Goal: Task Accomplishment & Management: Use online tool/utility

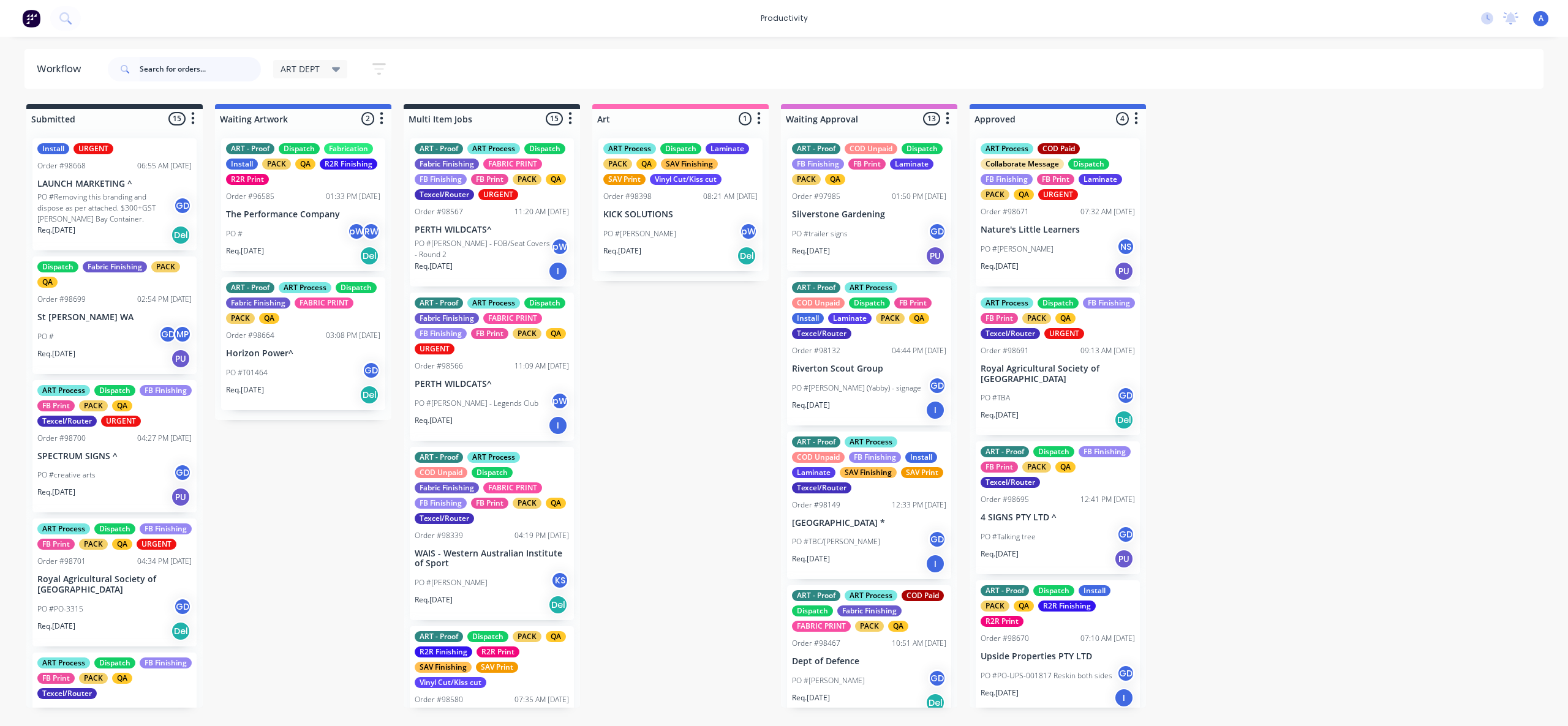
click at [161, 68] on input "text" at bounding box center [201, 69] width 121 height 24
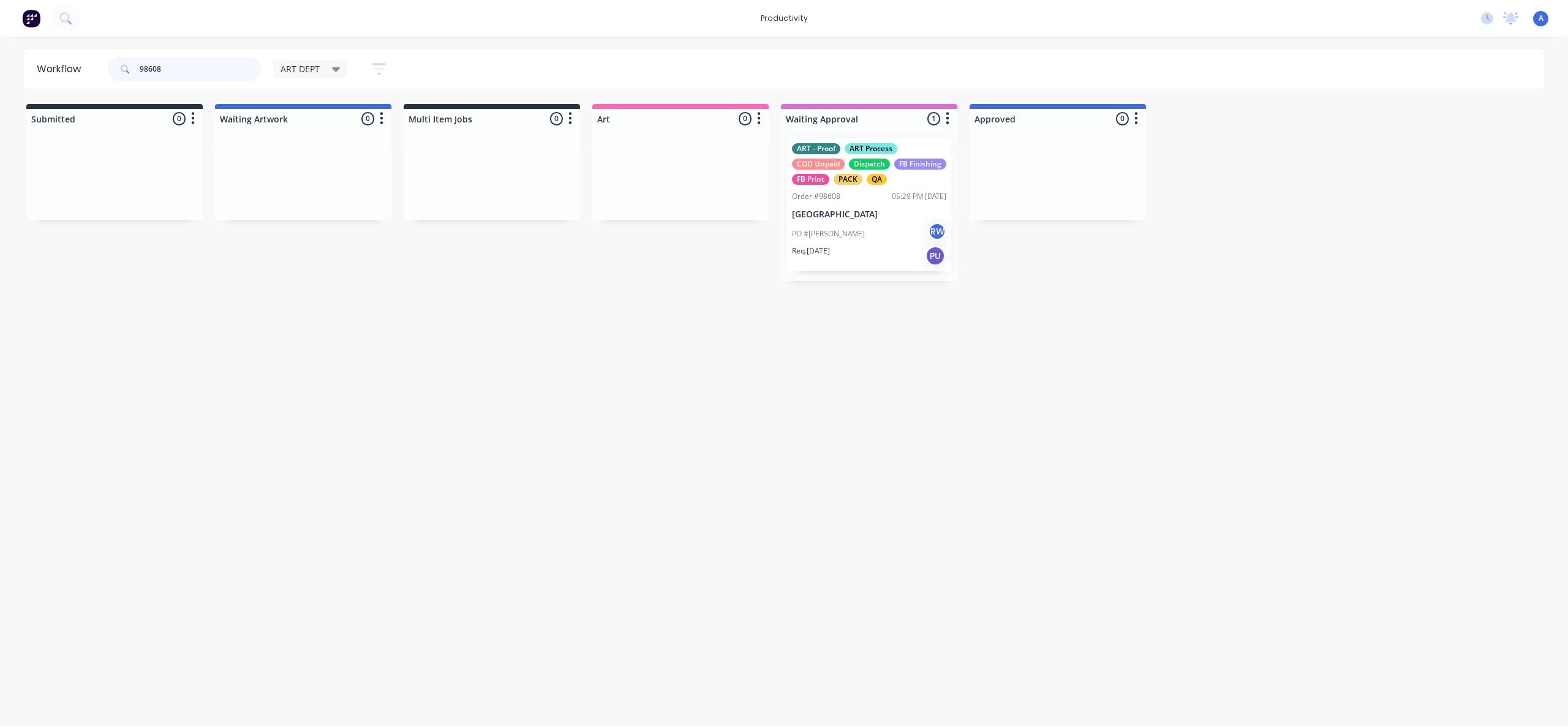
drag, startPoint x: 710, startPoint y: 225, endPoint x: 650, endPoint y: 211, distance: 61.6
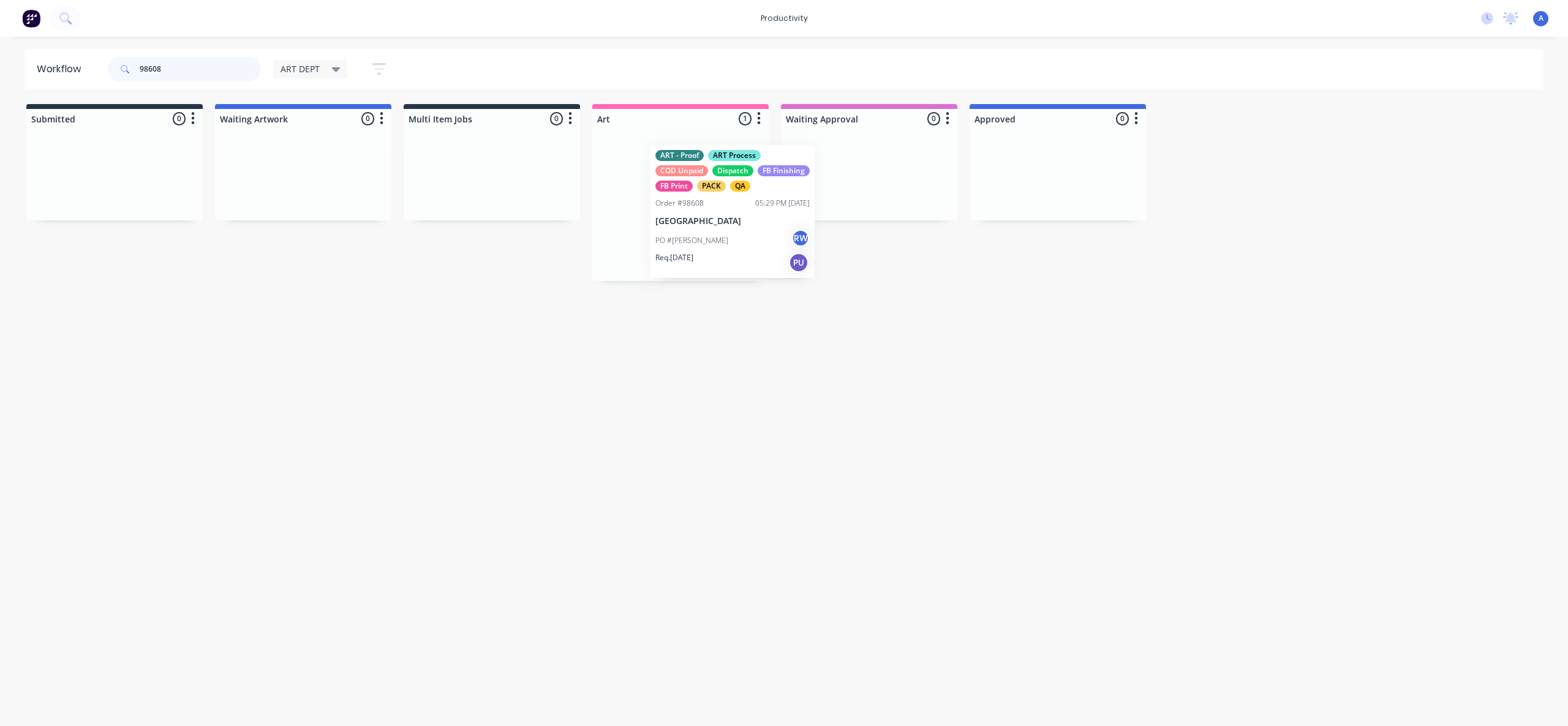
drag, startPoint x: 707, startPoint y: 248, endPoint x: 706, endPoint y: 256, distance: 8.1
click at [711, 256] on div "ART - Proof ART Process COD Unpaid Dispatch FB Finishing FB Print PACK QA Order…" at bounding box center [680, 204] width 176 height 153
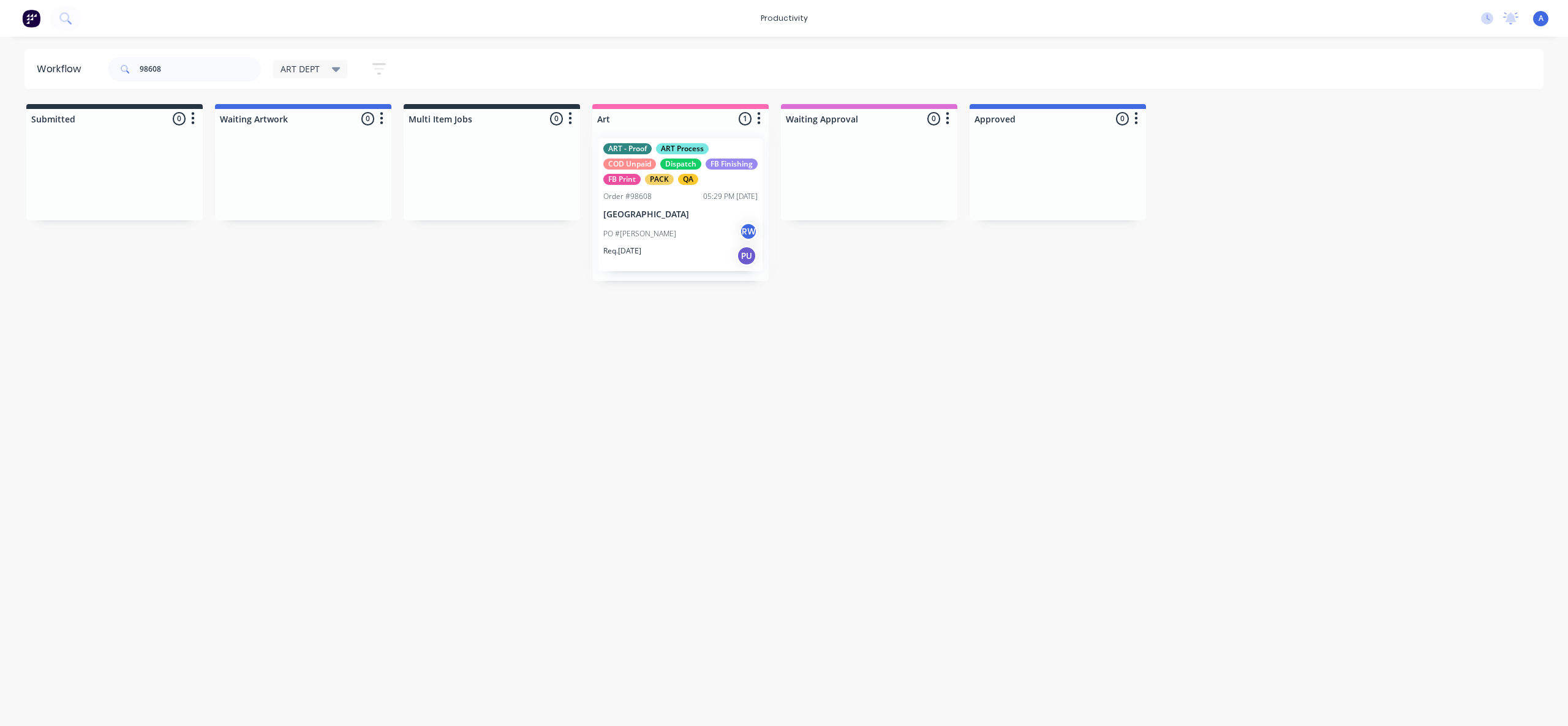
click at [663, 256] on div "ART - Proof ART Process COD Unpaid Dispatch FB Finishing FB Print PACK QA Order…" at bounding box center [680, 204] width 176 height 153
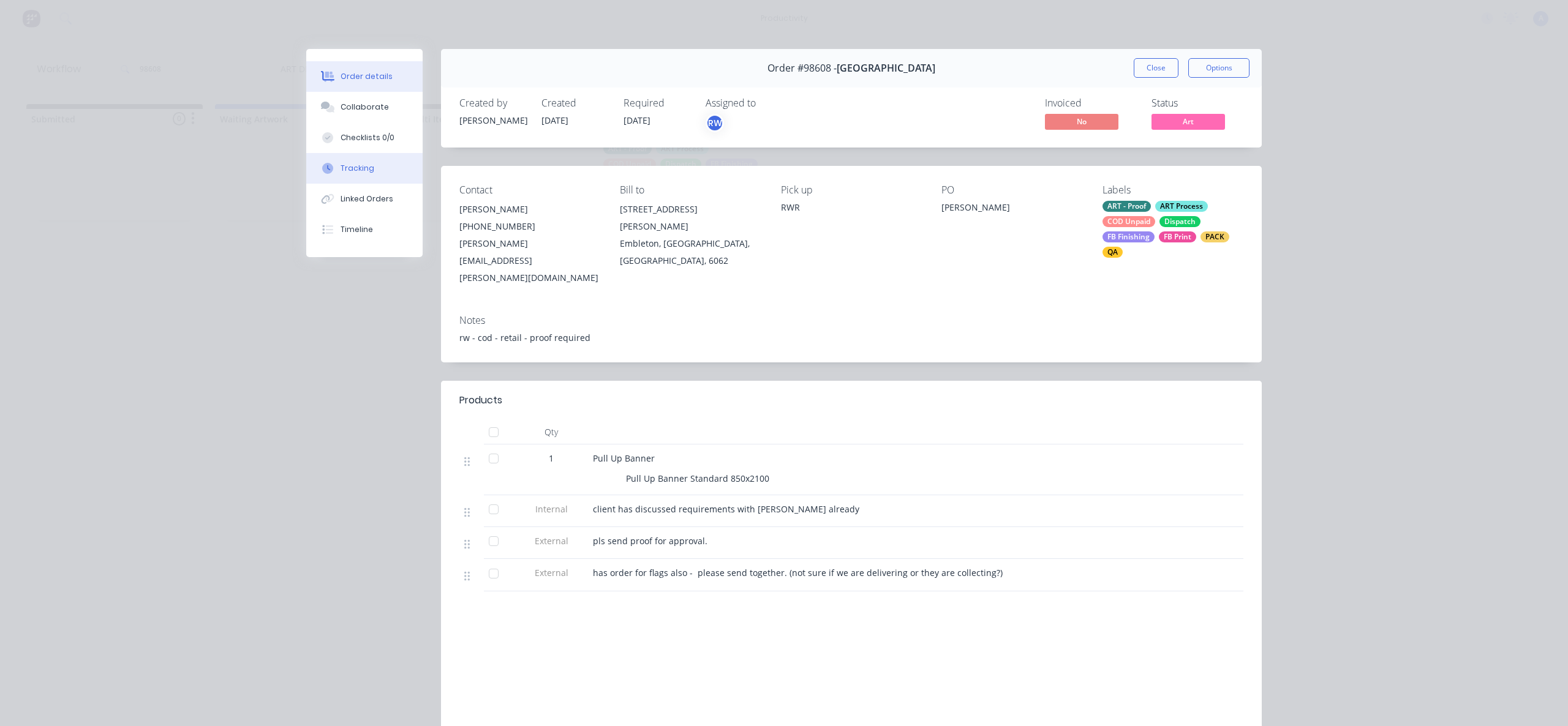
click at [378, 177] on button "Tracking" at bounding box center [364, 169] width 116 height 31
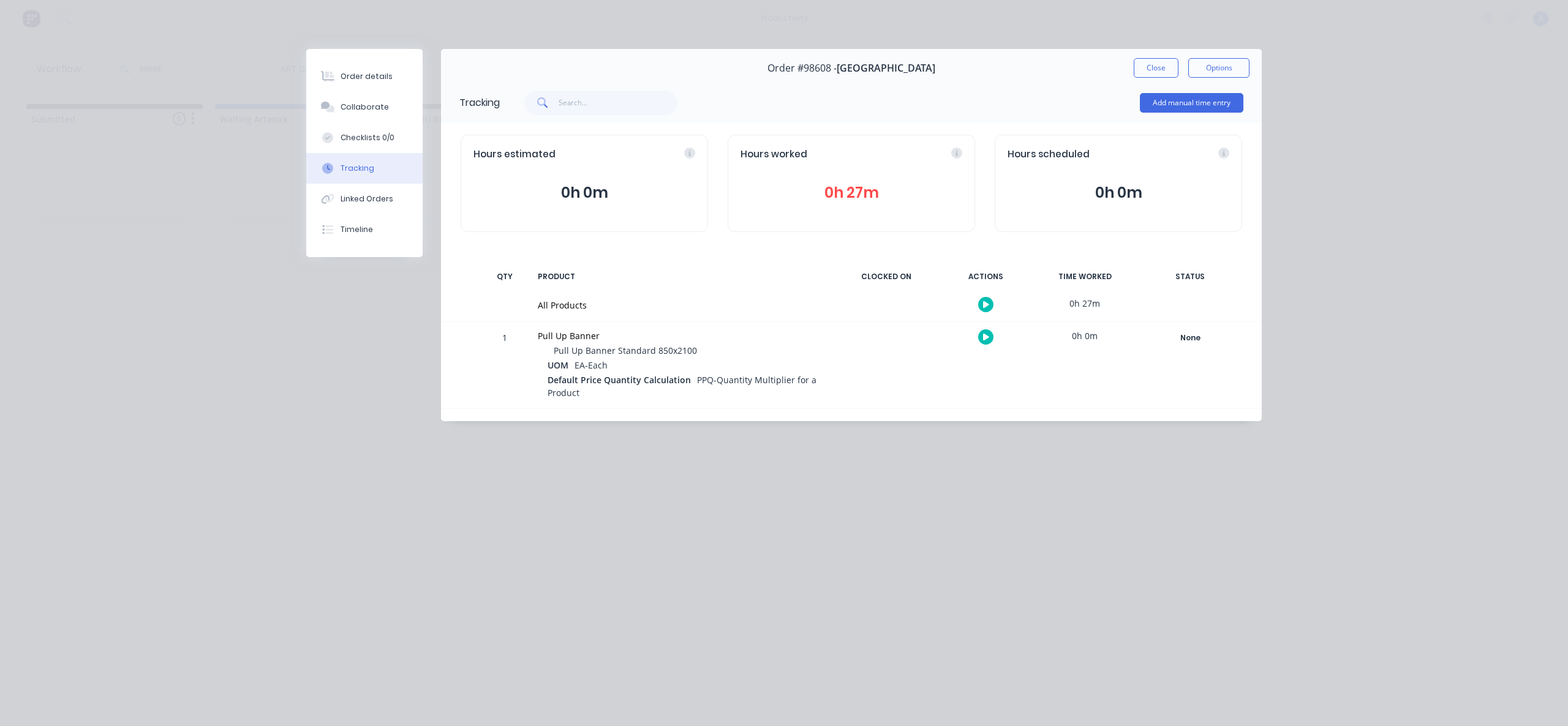
click at [987, 303] on icon "button" at bounding box center [987, 305] width 6 height 7
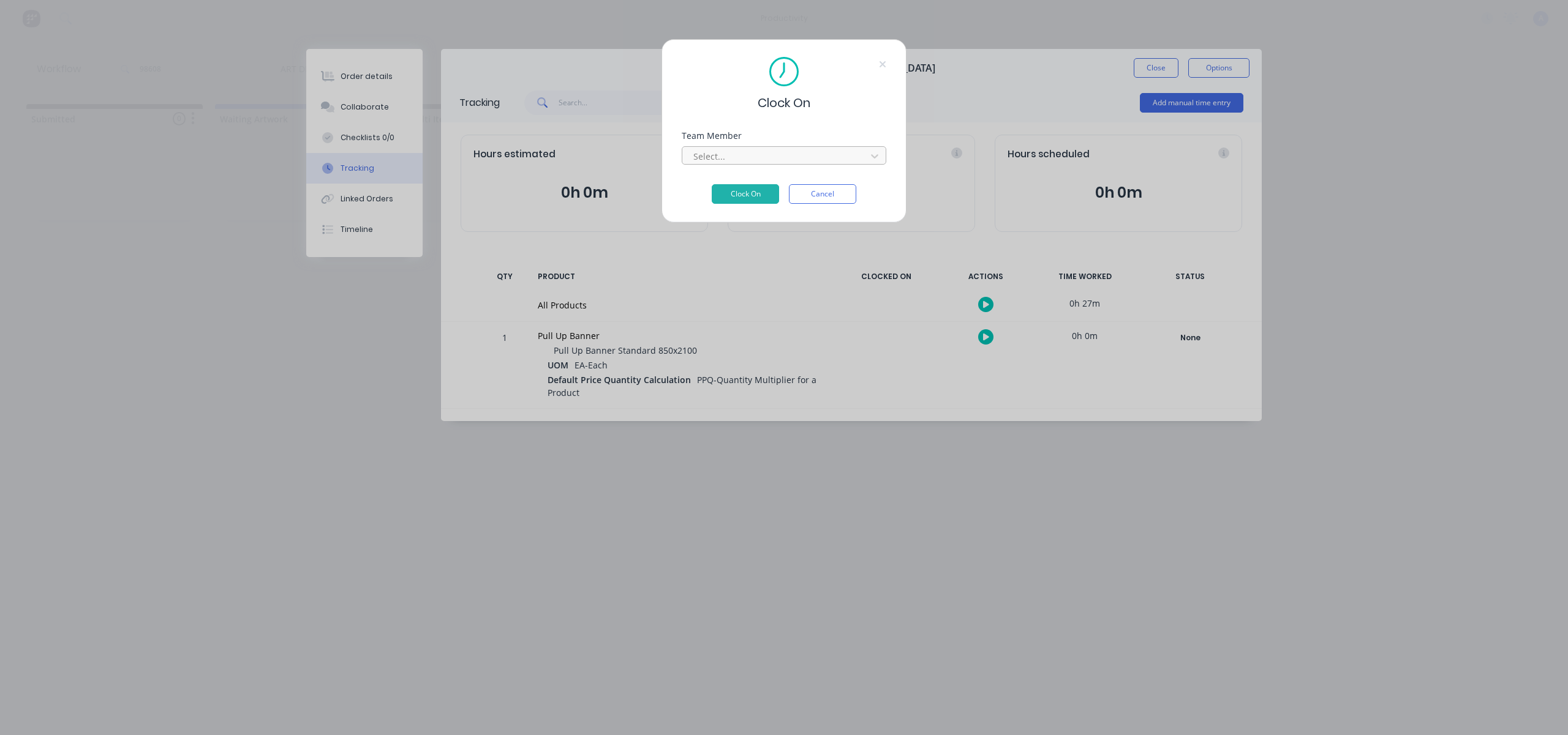
click at [843, 153] on div at bounding box center [776, 156] width 168 height 15
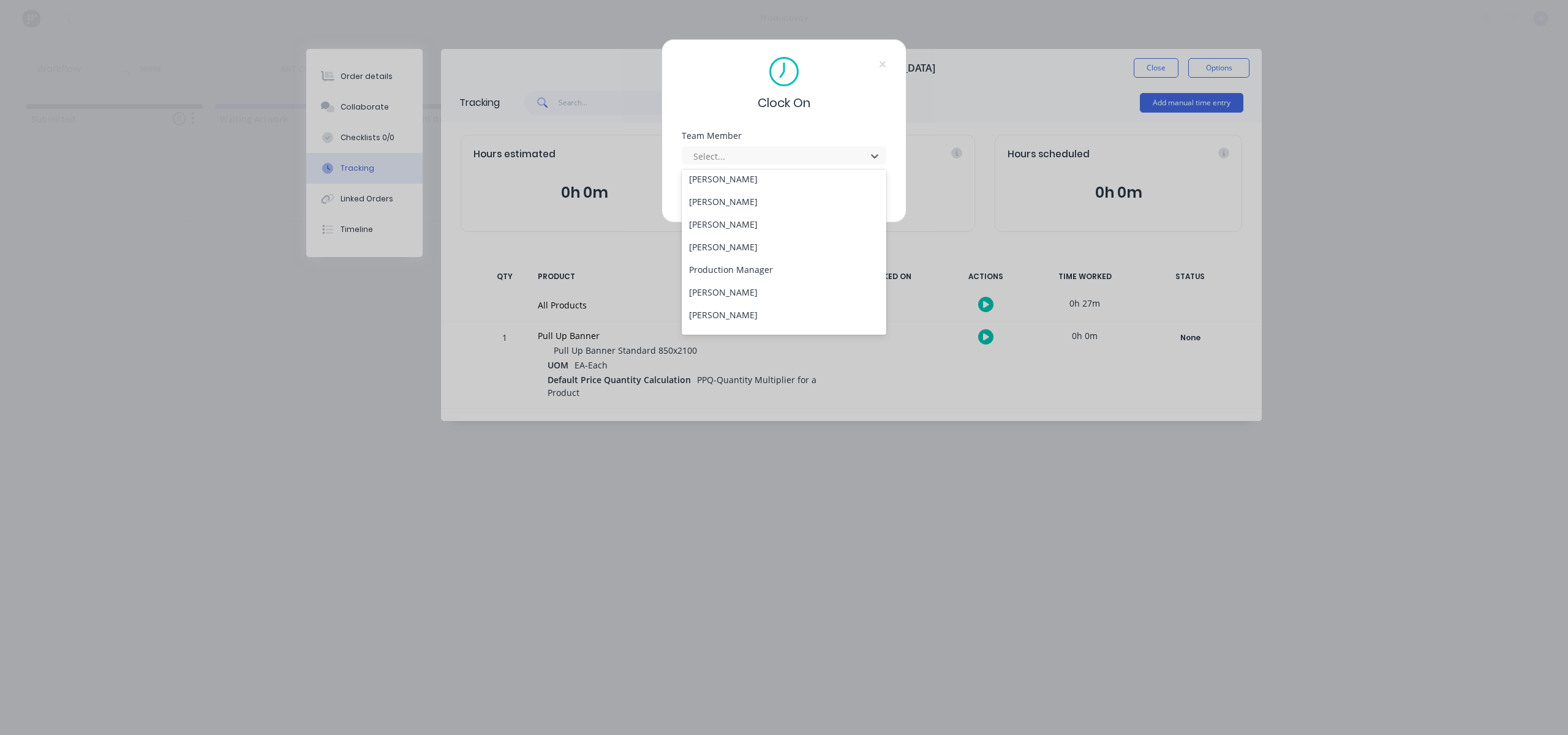
scroll to position [315, 0]
click at [737, 326] on div "[PERSON_NAME]" at bounding box center [784, 321] width 204 height 22
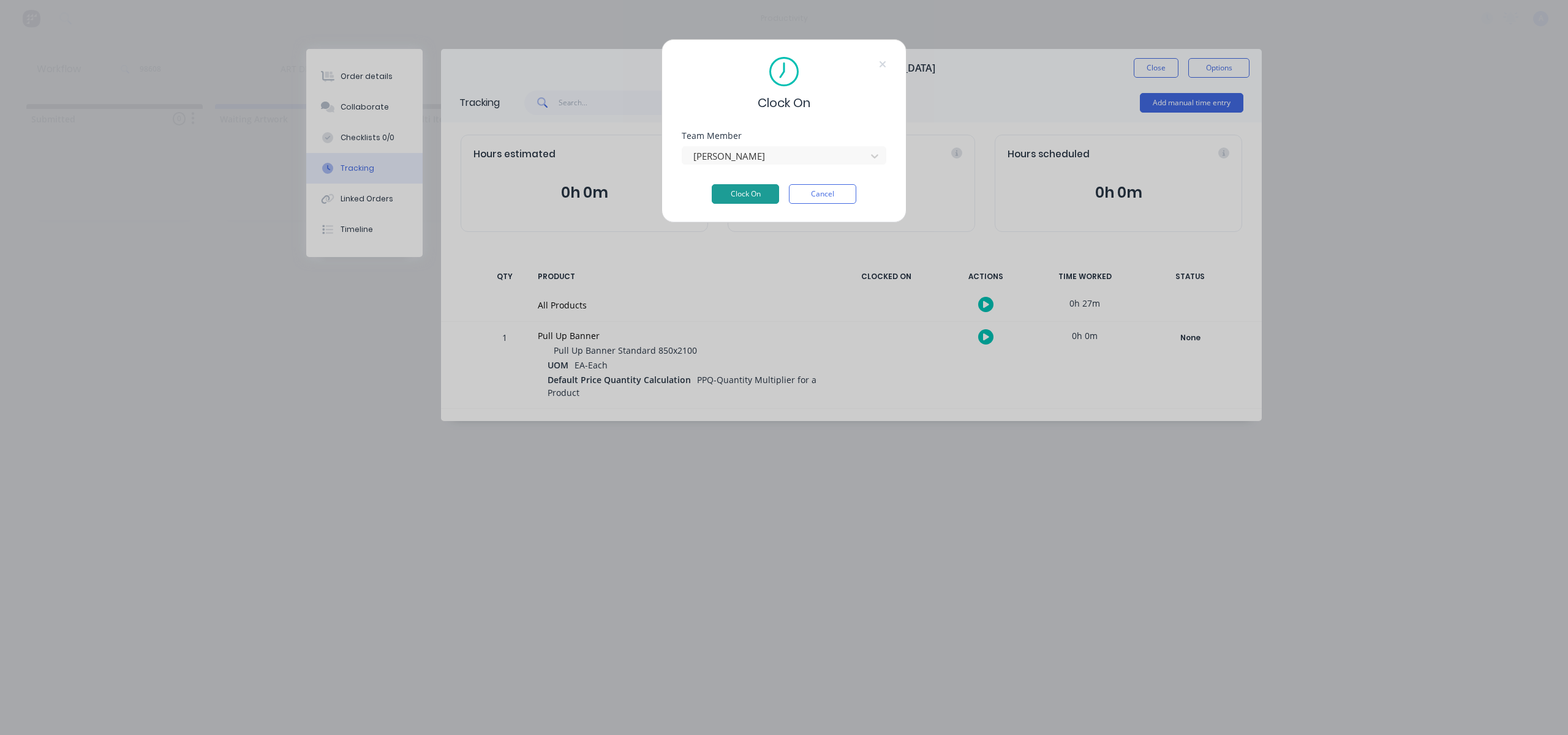
click at [767, 199] on button "Clock On" at bounding box center [745, 194] width 67 height 20
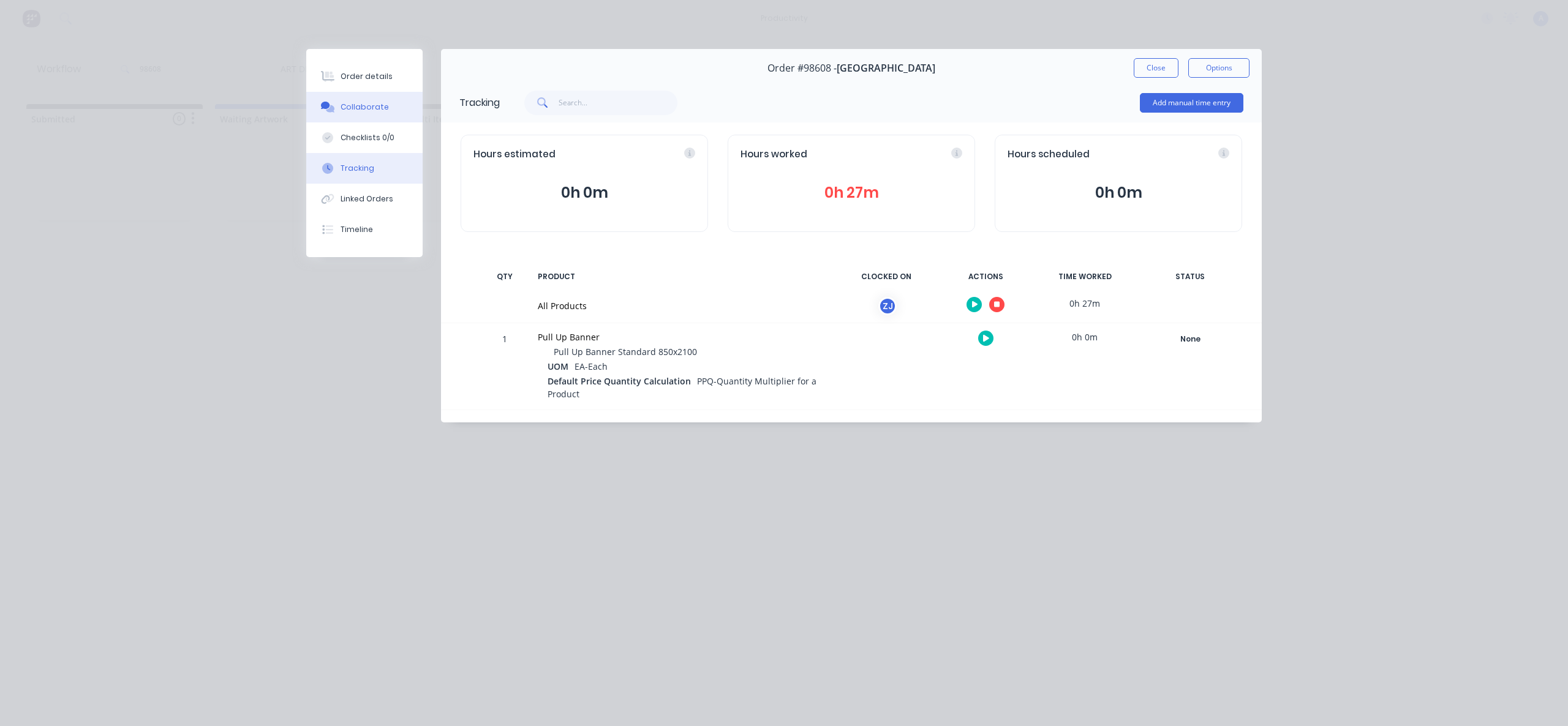
click at [406, 112] on button "Collaborate" at bounding box center [364, 107] width 116 height 31
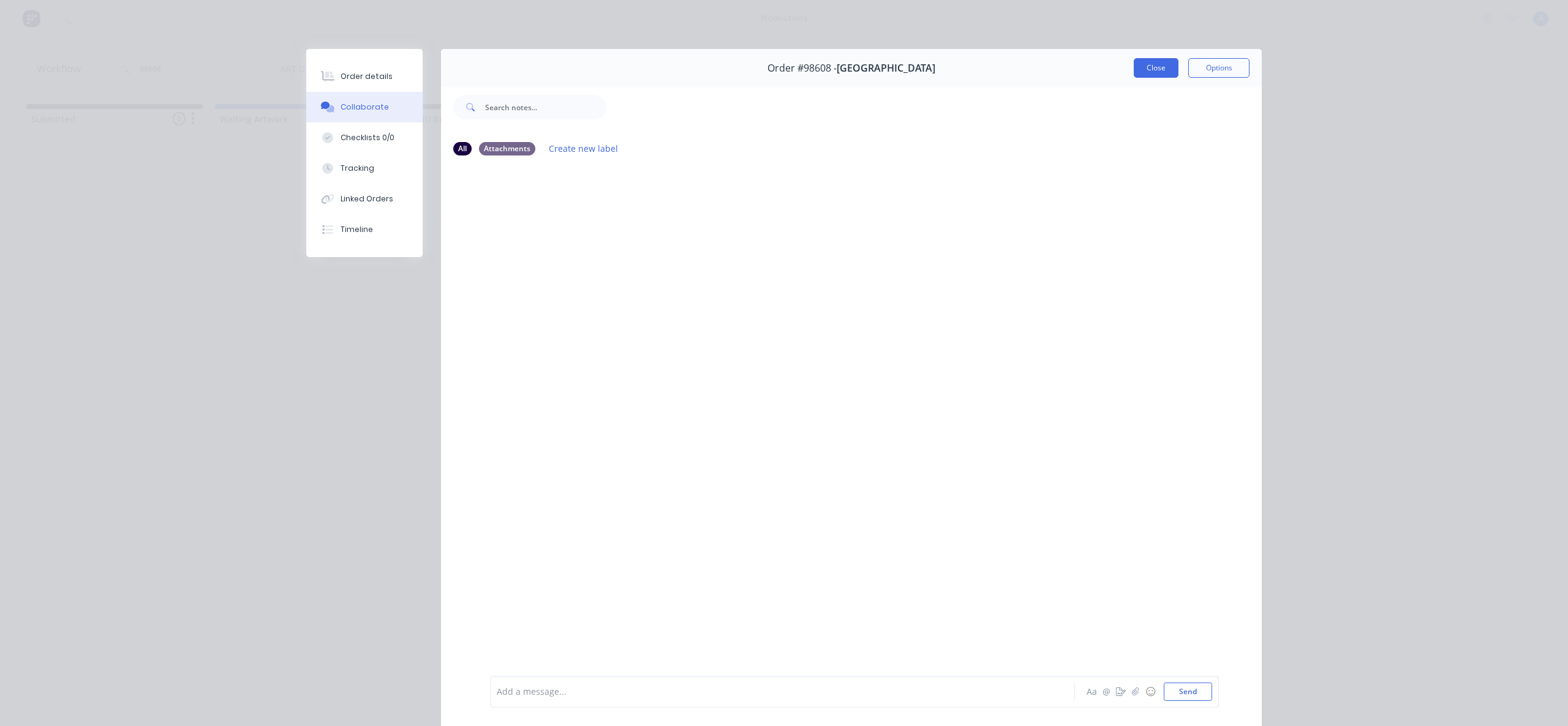
click at [1142, 68] on button "Close" at bounding box center [1156, 68] width 45 height 20
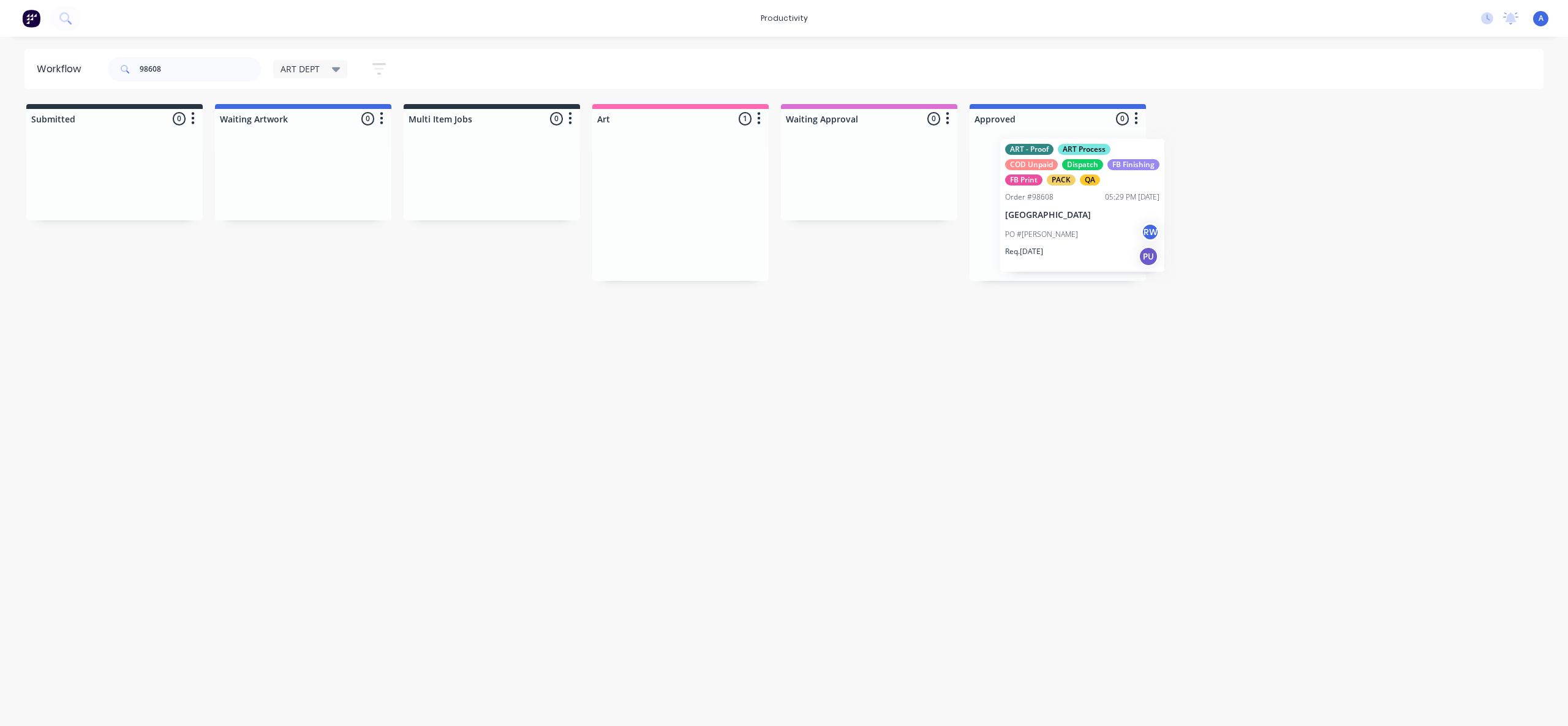
drag, startPoint x: 675, startPoint y: 244, endPoint x: 1083, endPoint y: 245, distance: 408.0
click at [1082, 245] on div "Req. [DATE] PU" at bounding box center [1058, 255] width 155 height 21
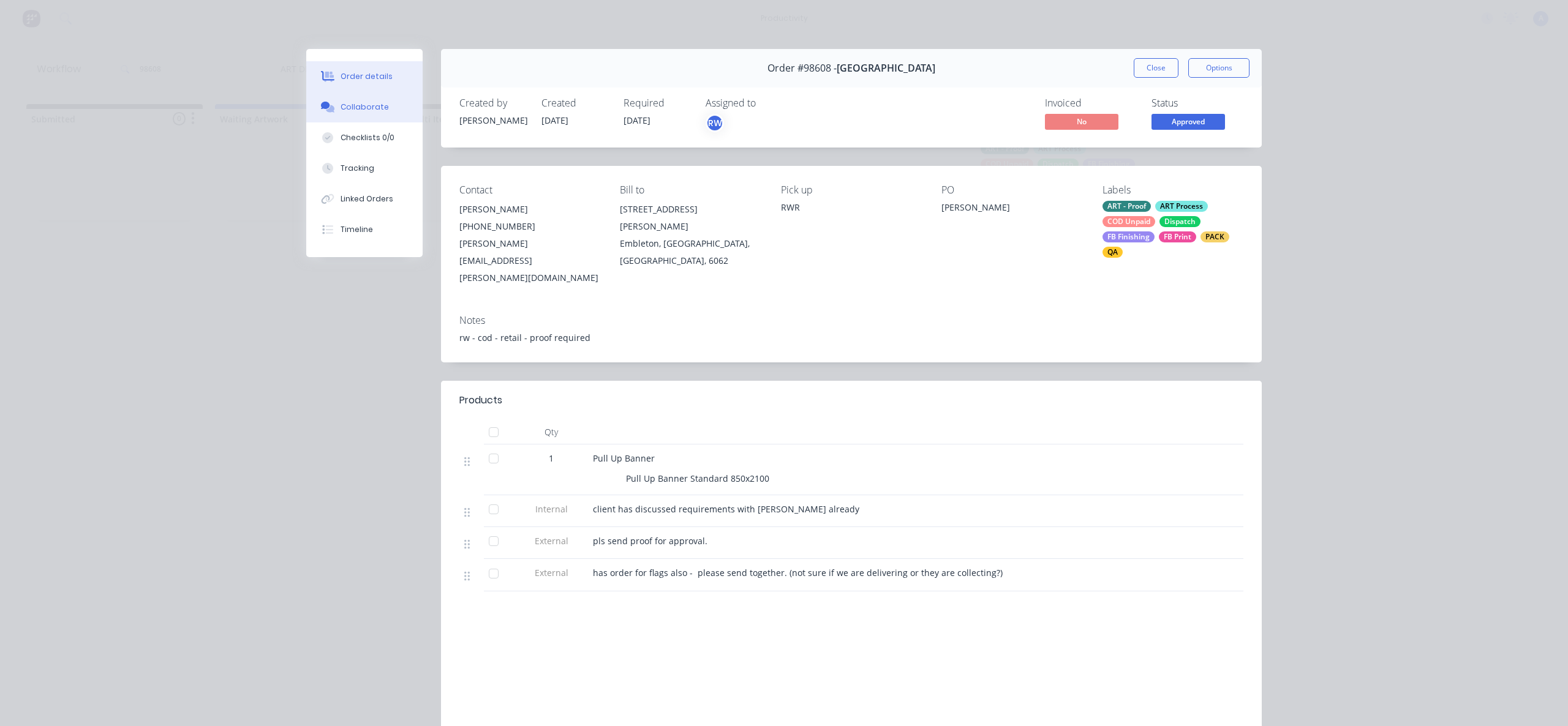
click at [354, 111] on div "Collaborate" at bounding box center [365, 107] width 49 height 11
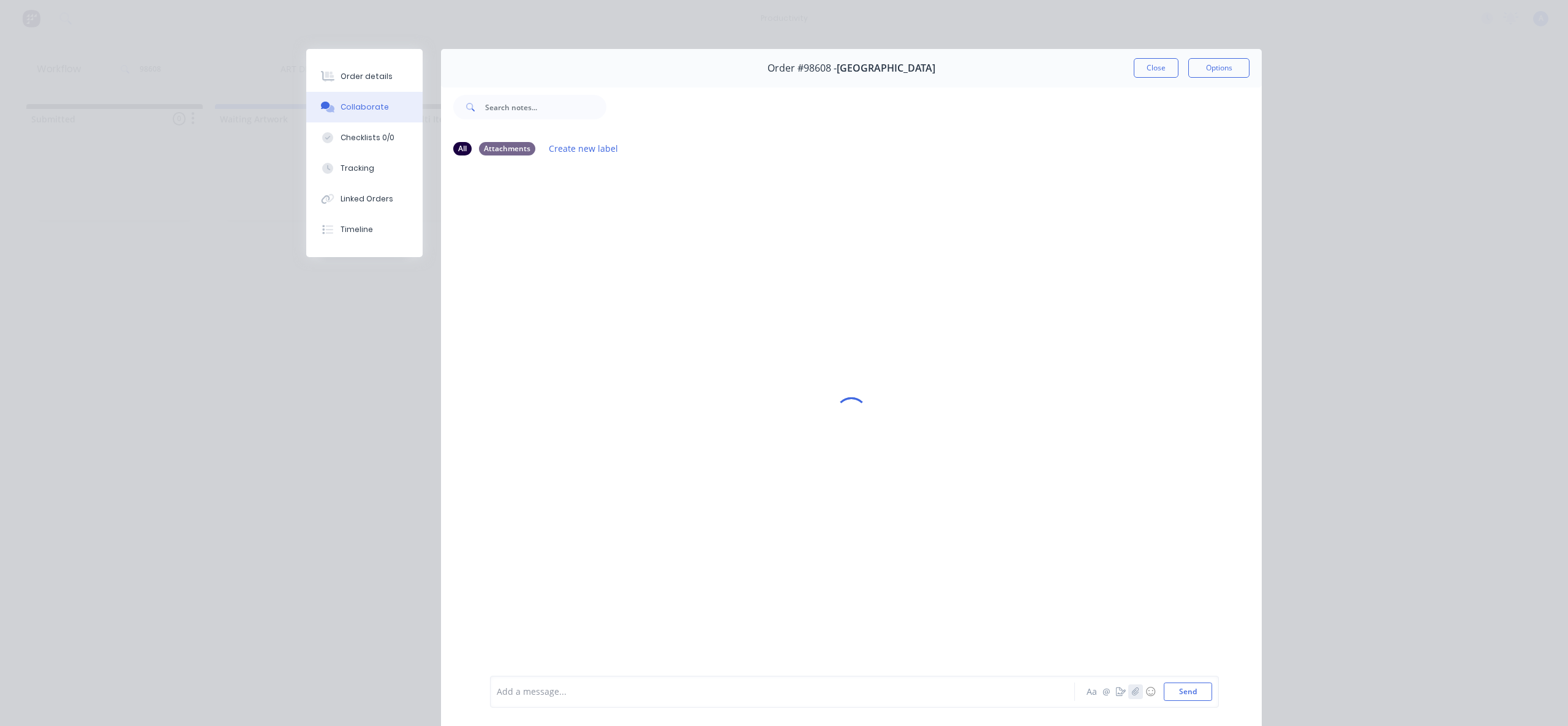
click at [1128, 694] on button "button" at bounding box center [1135, 692] width 15 height 15
click at [1190, 693] on button "Send" at bounding box center [1188, 692] width 49 height 19
click at [364, 172] on div "Tracking" at bounding box center [357, 168] width 34 height 11
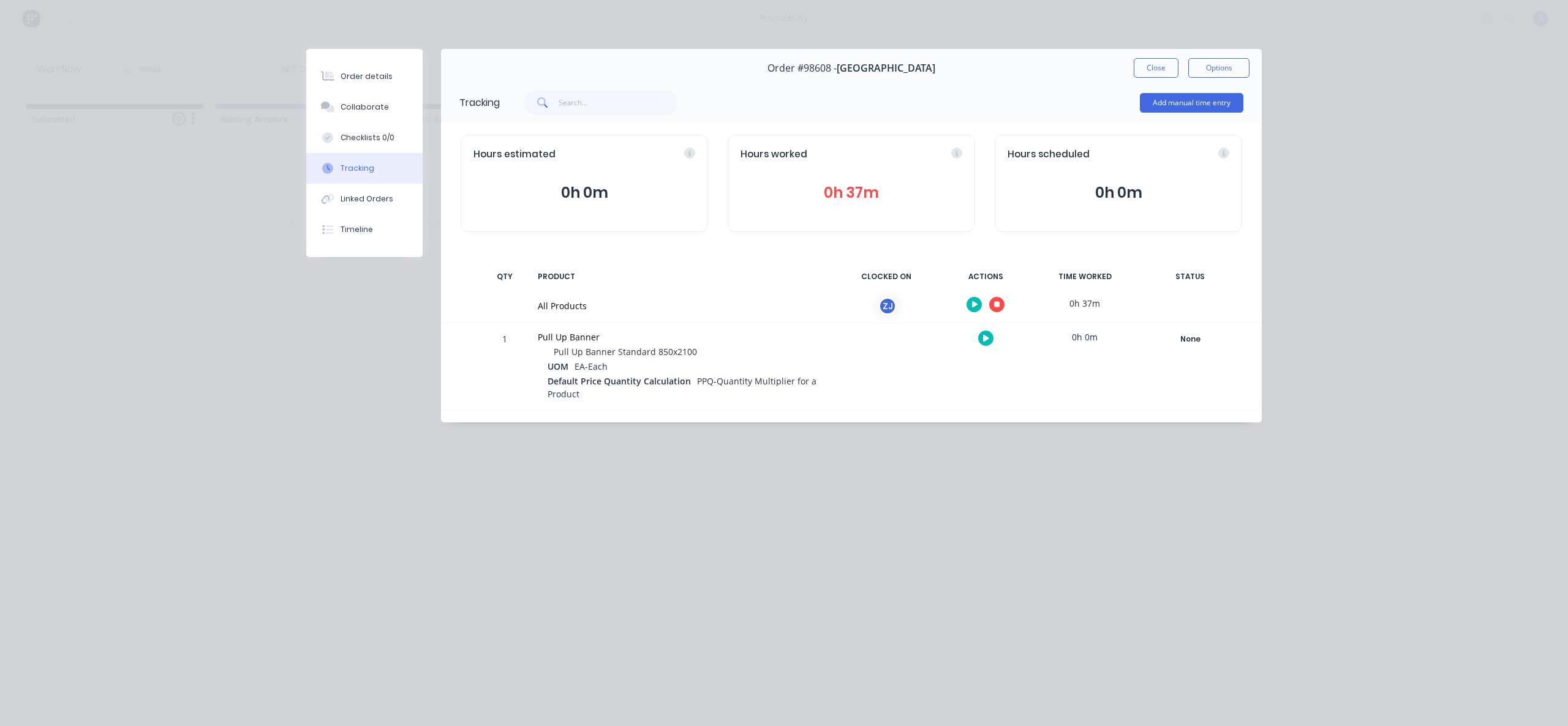
click at [998, 302] on icon "button" at bounding box center [997, 305] width 6 height 6
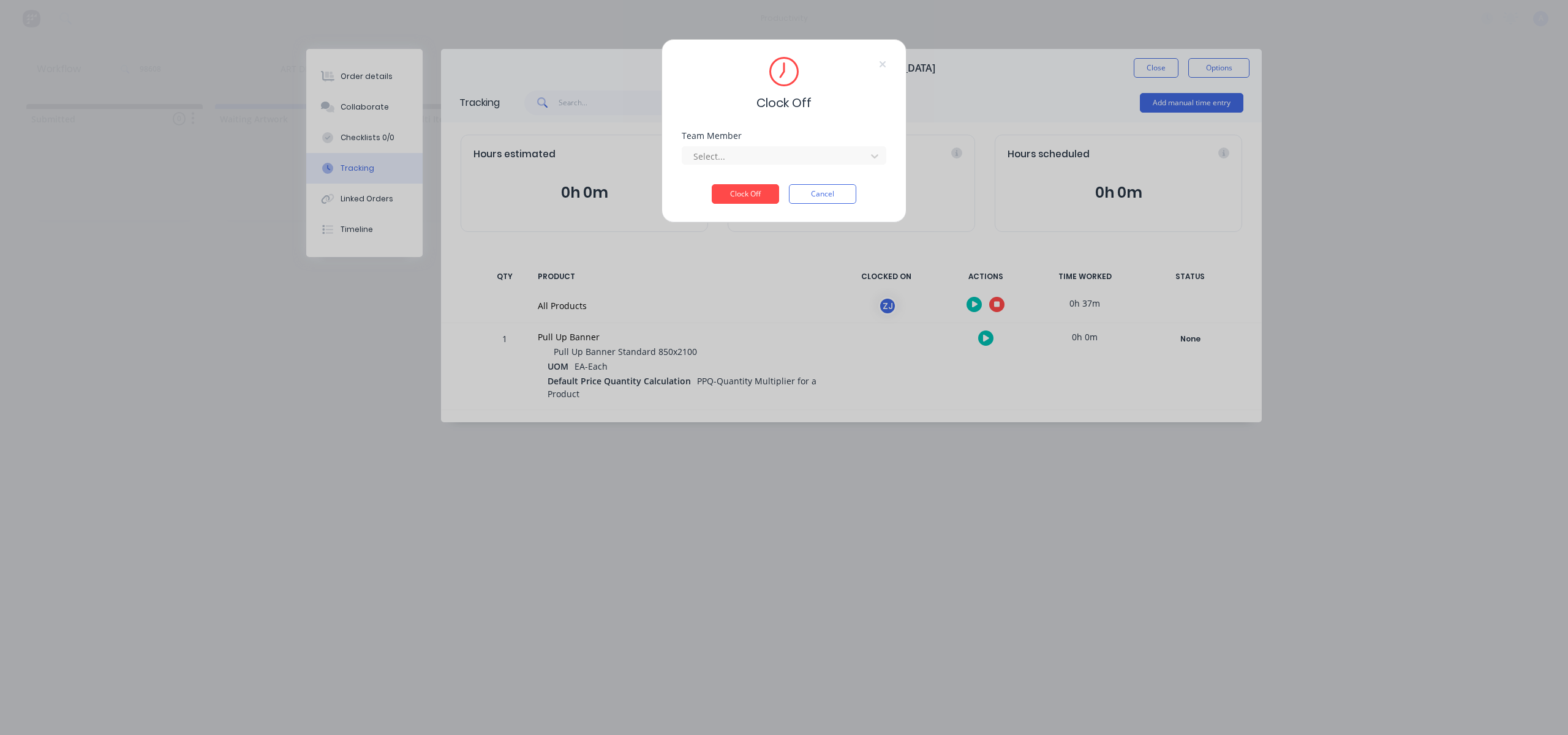
click at [852, 167] on div "Team Member Select..." at bounding box center [784, 158] width 204 height 52
click at [852, 162] on div at bounding box center [776, 156] width 168 height 15
click at [800, 178] on div "[PERSON_NAME]" at bounding box center [784, 183] width 204 height 22
click at [758, 190] on button "Clock Off" at bounding box center [745, 194] width 67 height 20
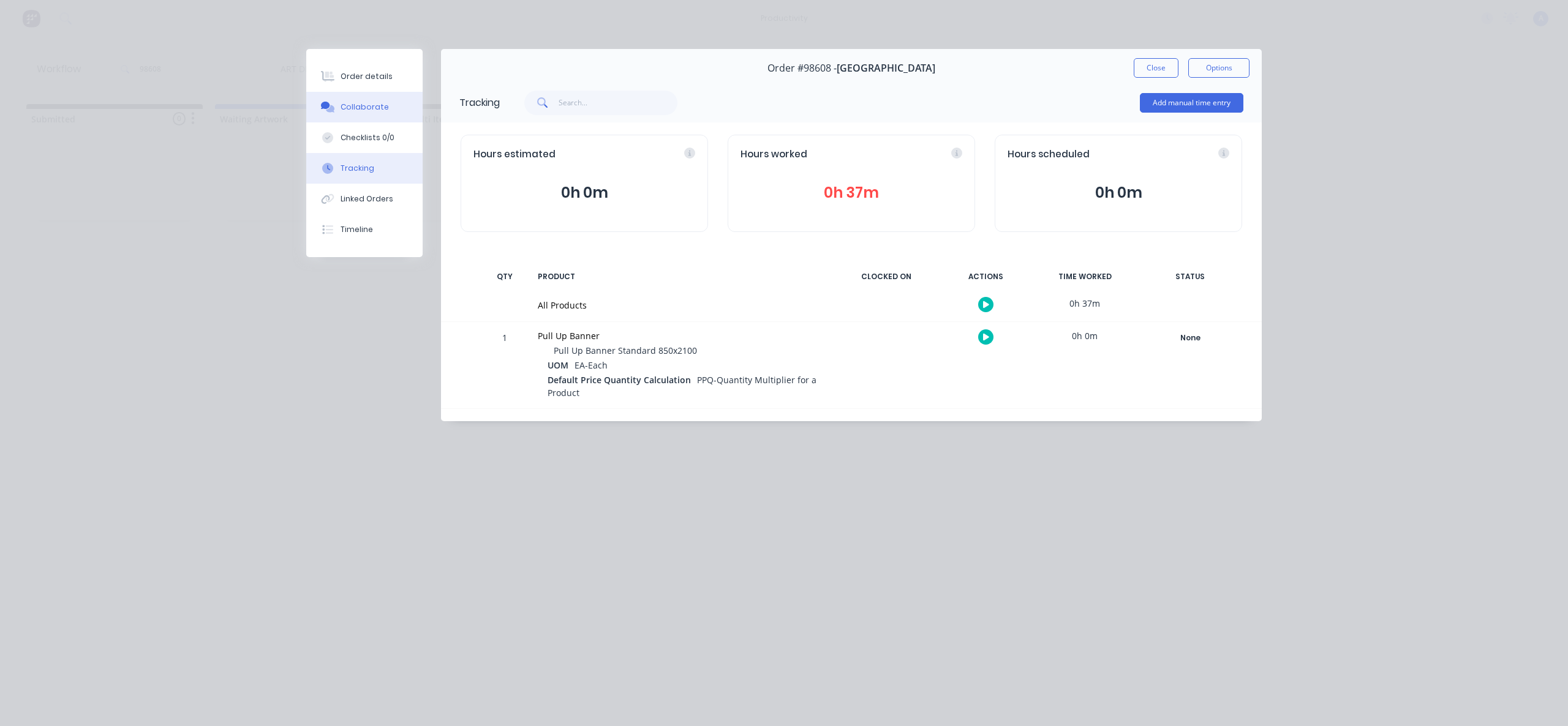
click at [392, 111] on button "Collaborate" at bounding box center [364, 107] width 116 height 31
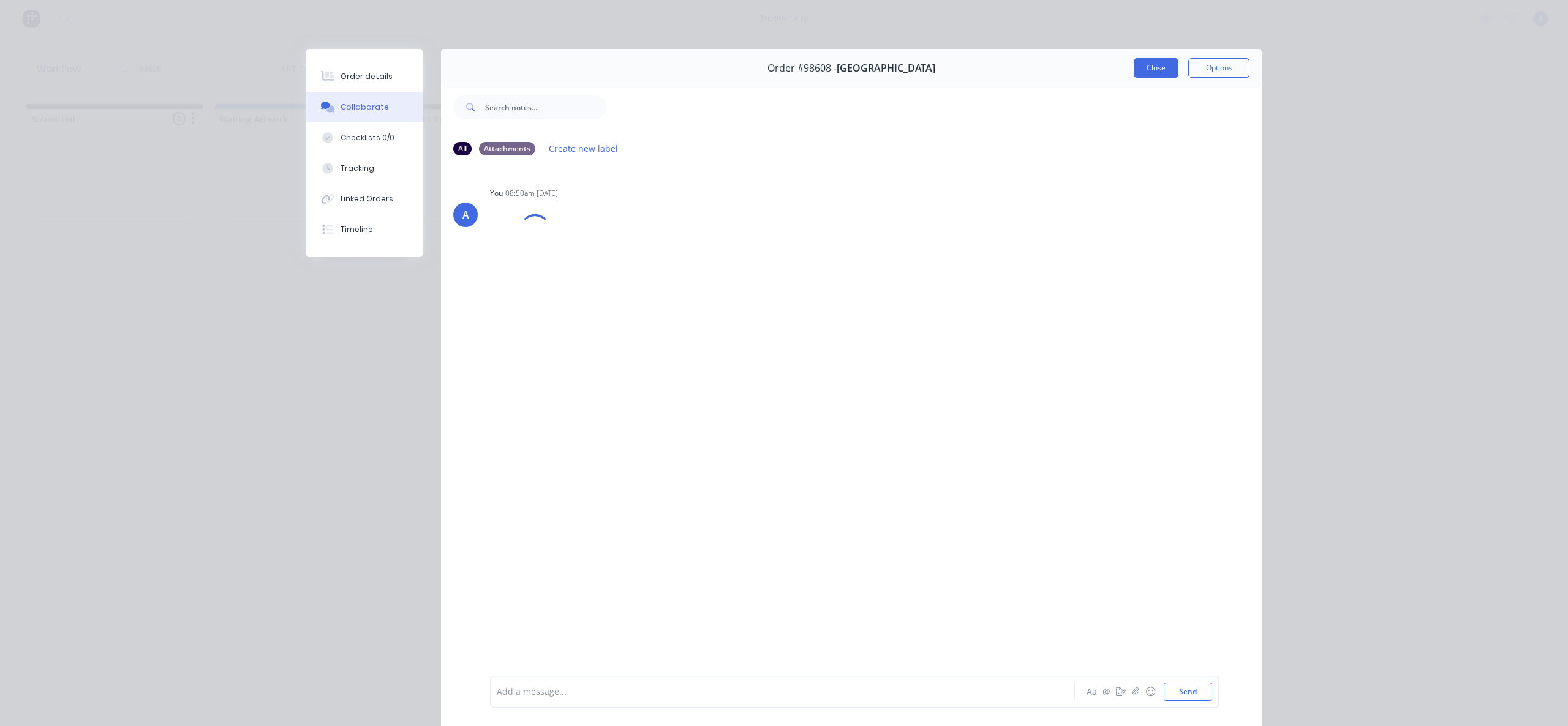
click at [1162, 72] on button "Close" at bounding box center [1156, 68] width 45 height 20
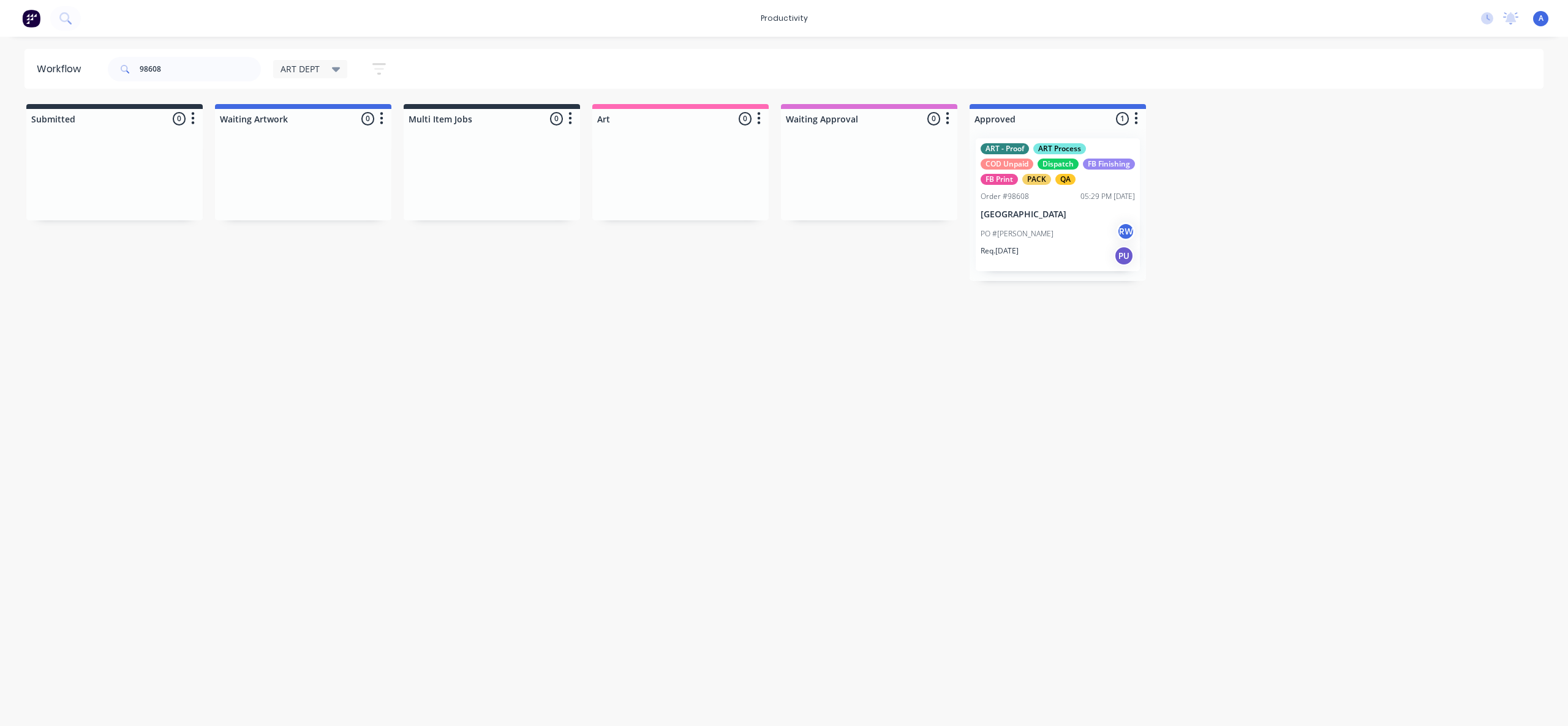
click at [1095, 398] on div "Workflow 98608 ART DEPT Save new view None edit ART DEPT (Default) edit Banner …" at bounding box center [784, 375] width 1568 height 653
click at [1070, 200] on div "Order #98608 05:29 PM [DATE]" at bounding box center [1058, 196] width 155 height 11
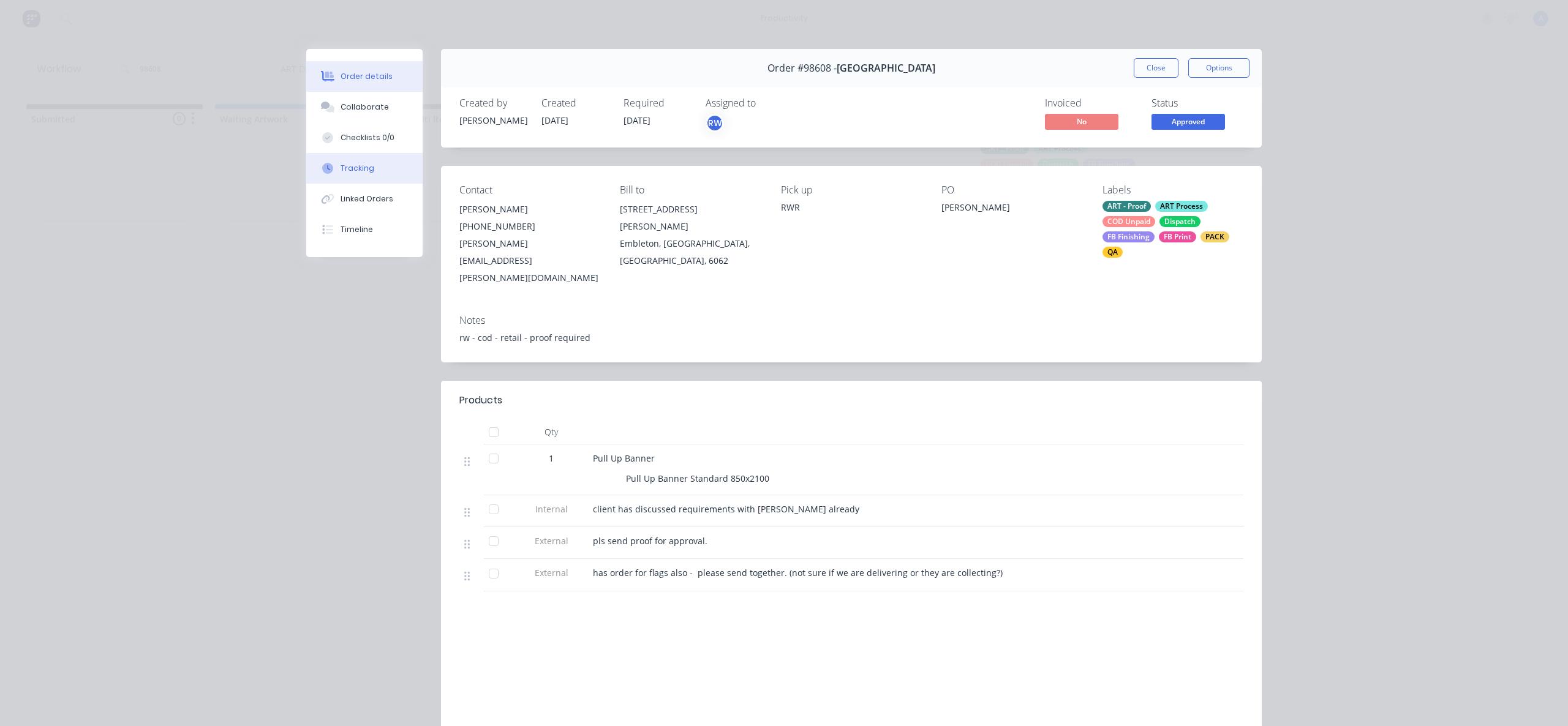
click at [307, 178] on button "Tracking" at bounding box center [364, 169] width 116 height 31
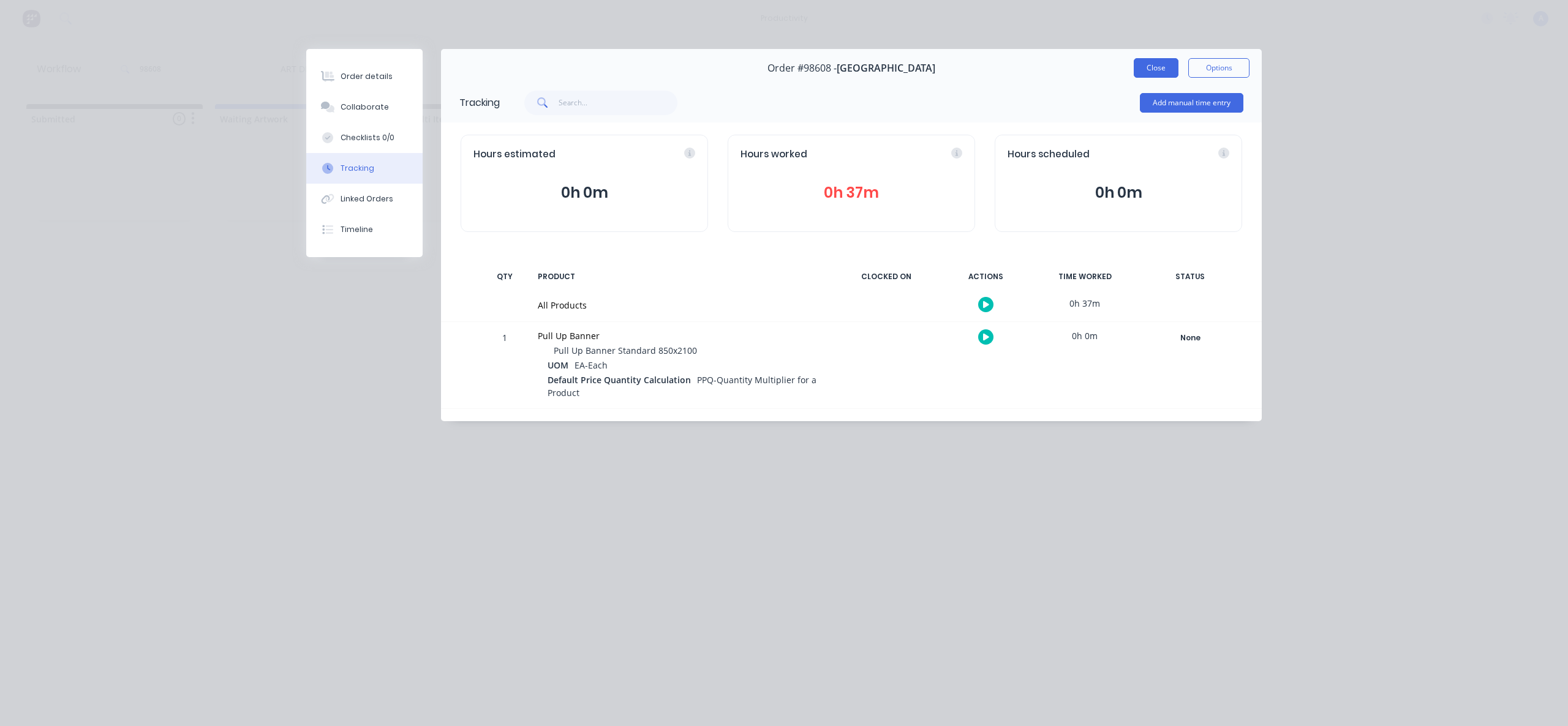
click at [1150, 72] on button "Close" at bounding box center [1156, 68] width 45 height 20
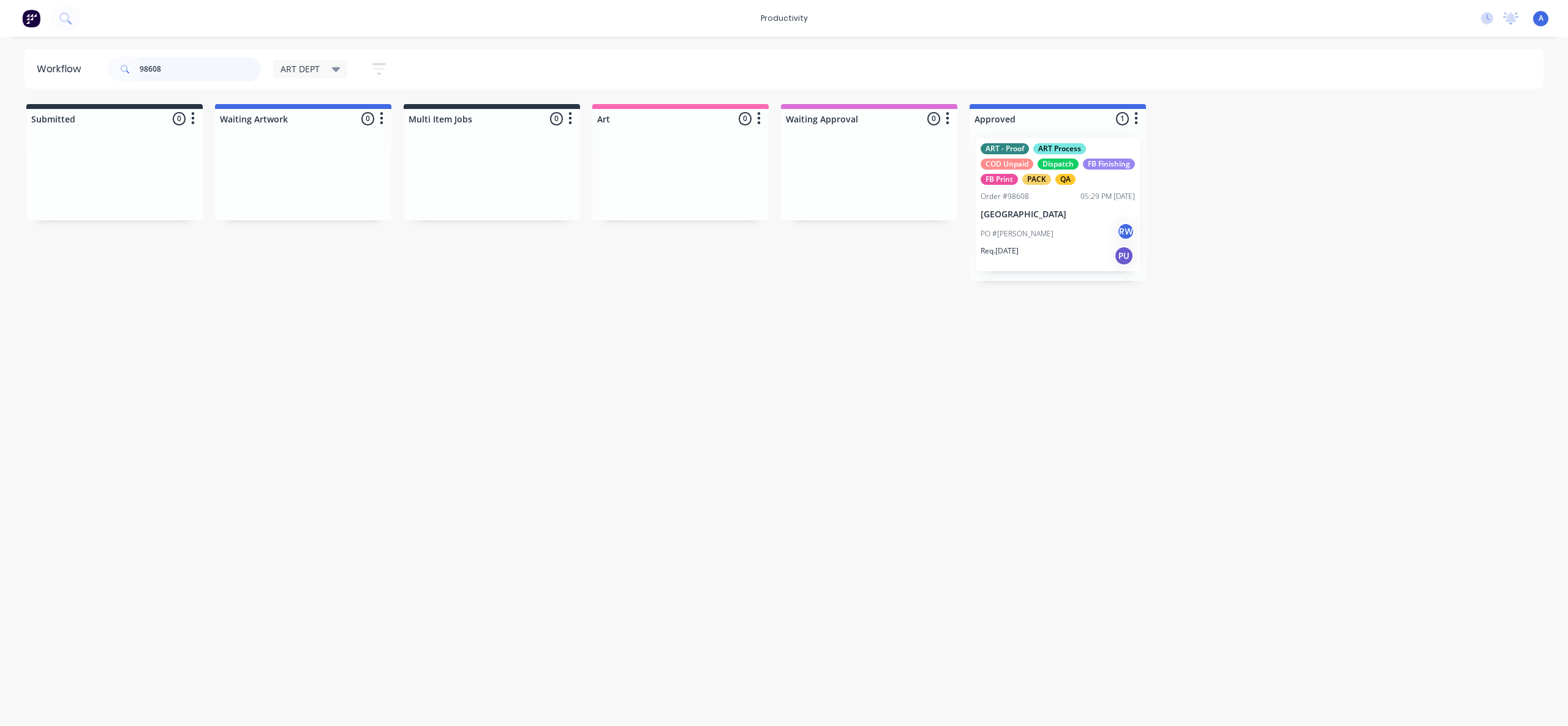
click at [190, 67] on input "98608" at bounding box center [201, 69] width 121 height 24
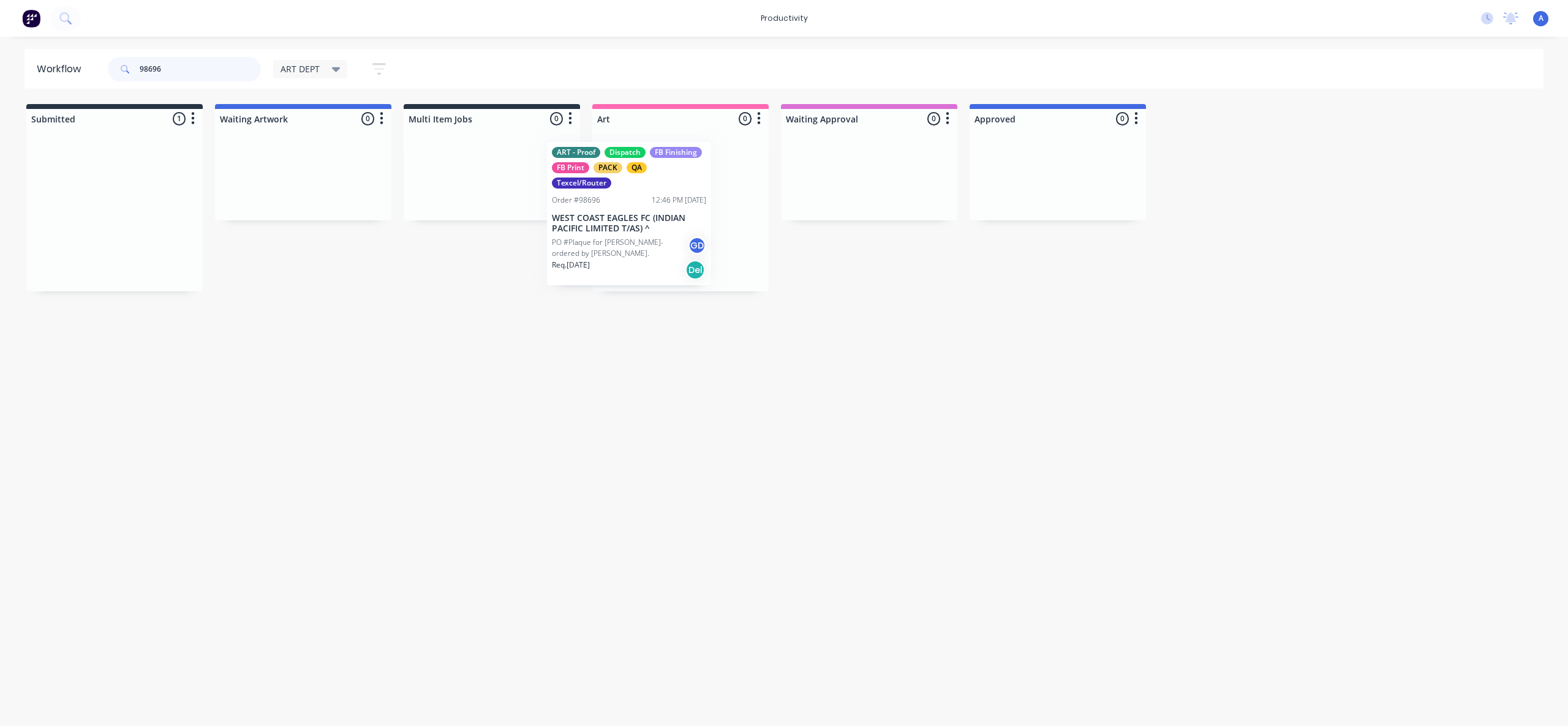
drag, startPoint x: 211, startPoint y: 240, endPoint x: 614, endPoint y: 239, distance: 403.0
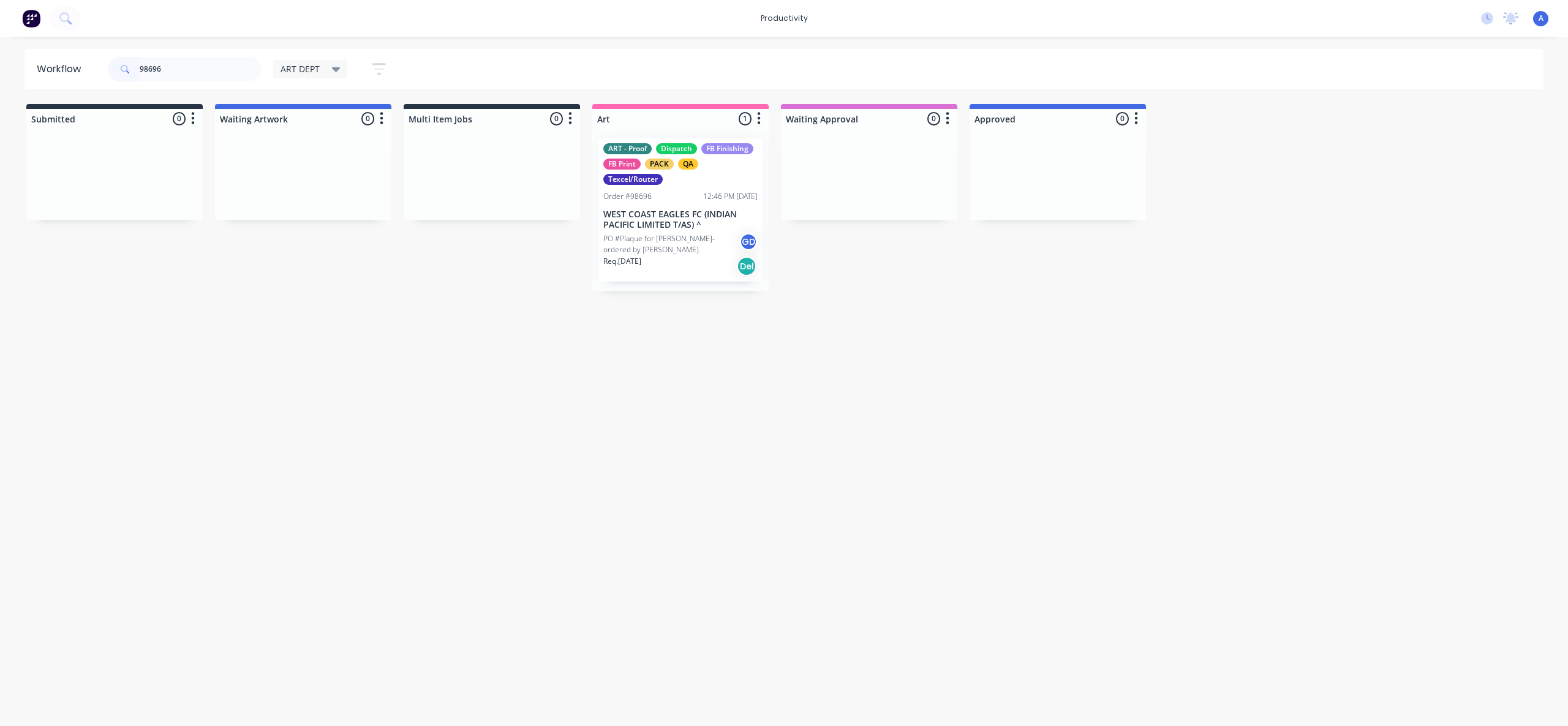
click at [695, 244] on p "PO #Plaque for [PERSON_NAME]- ordered by [PERSON_NAME]." at bounding box center [671, 244] width 136 height 22
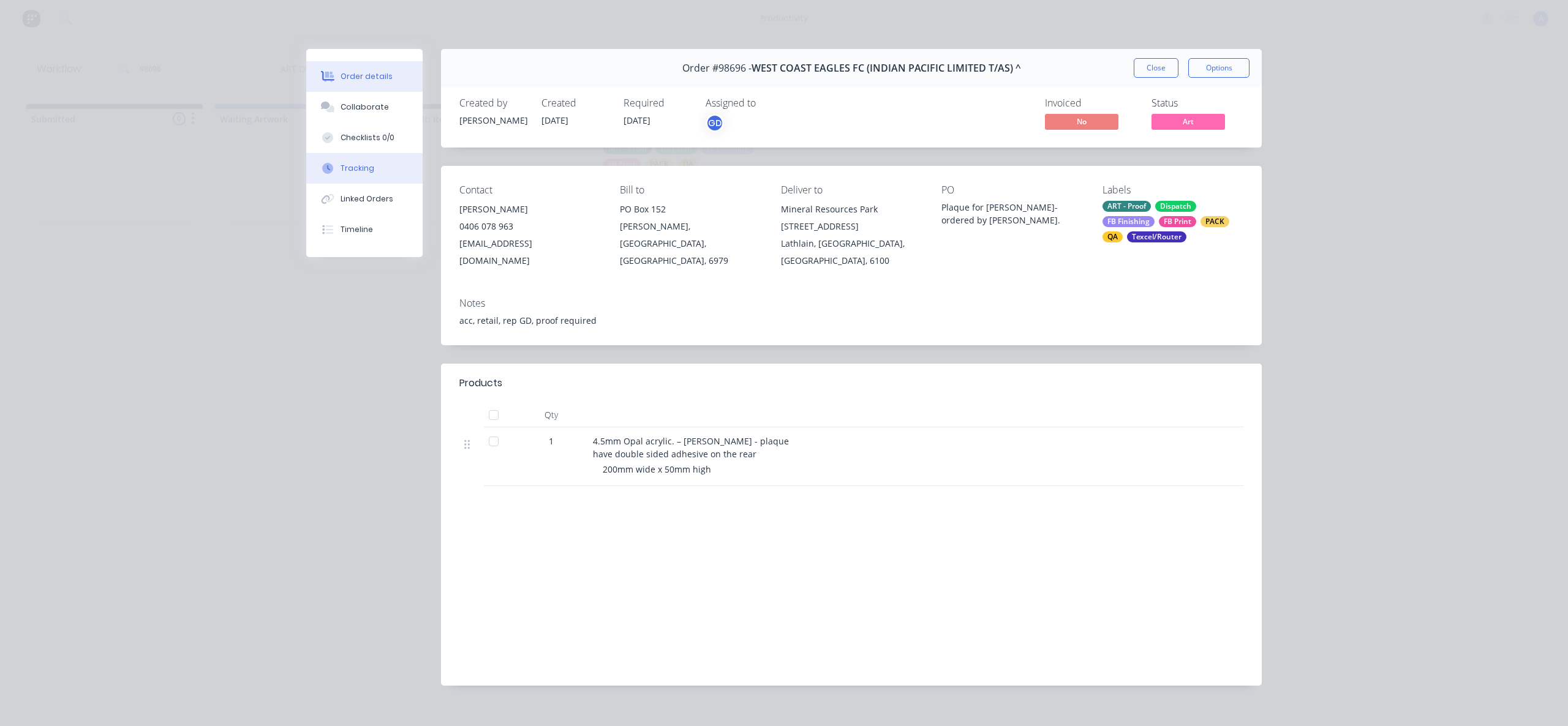
click at [362, 175] on button "Tracking" at bounding box center [364, 169] width 116 height 31
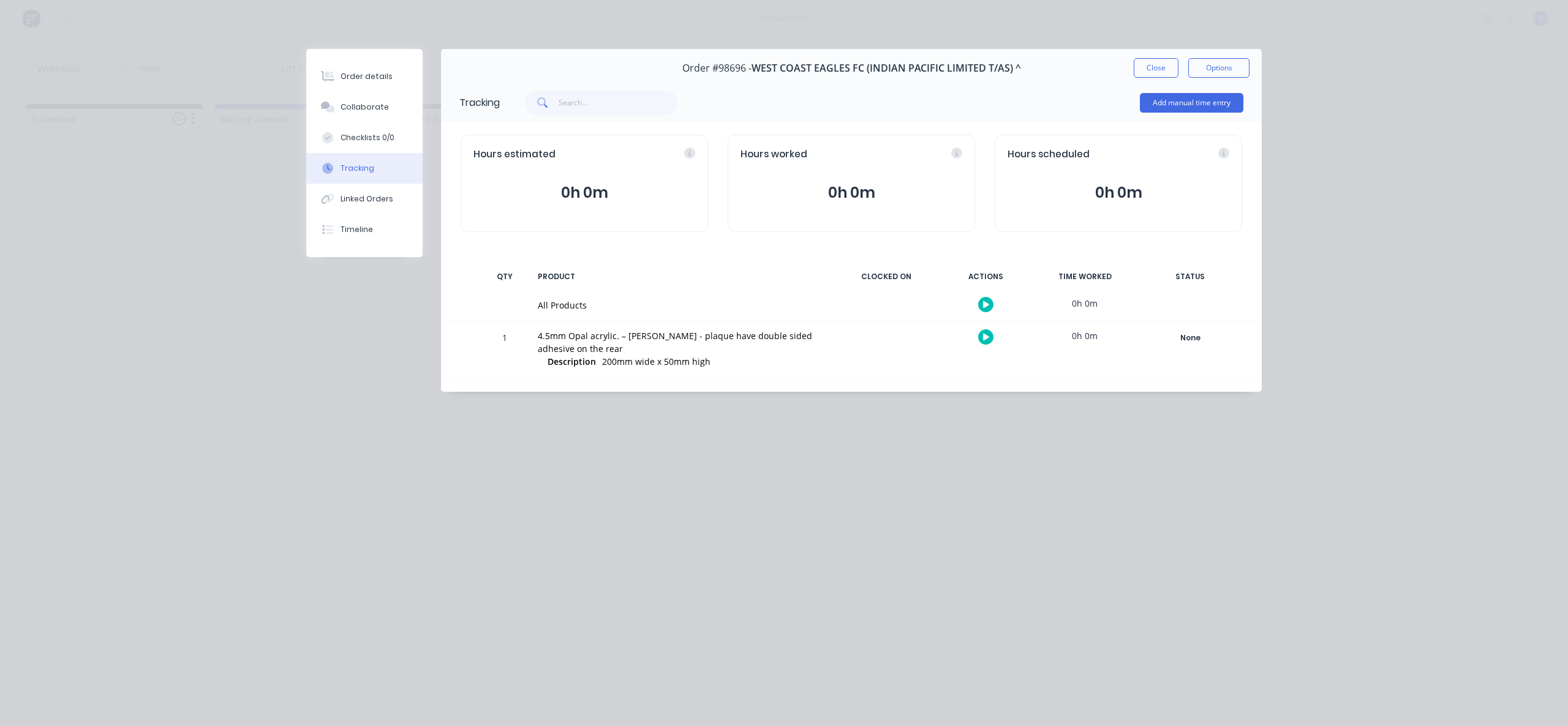
click at [987, 299] on button "button" at bounding box center [986, 305] width 15 height 15
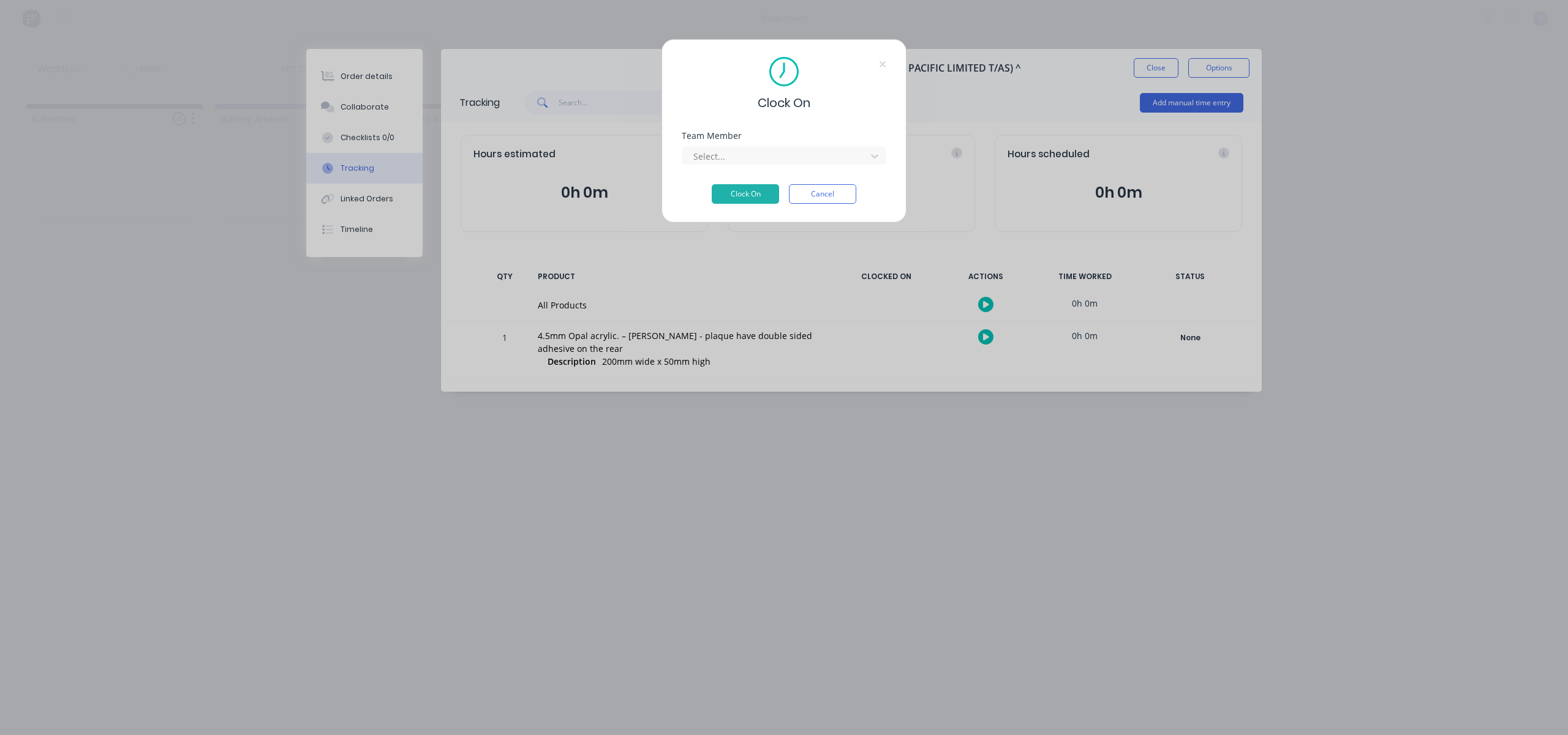
click at [808, 167] on div "Team Member Select..." at bounding box center [784, 158] width 204 height 52
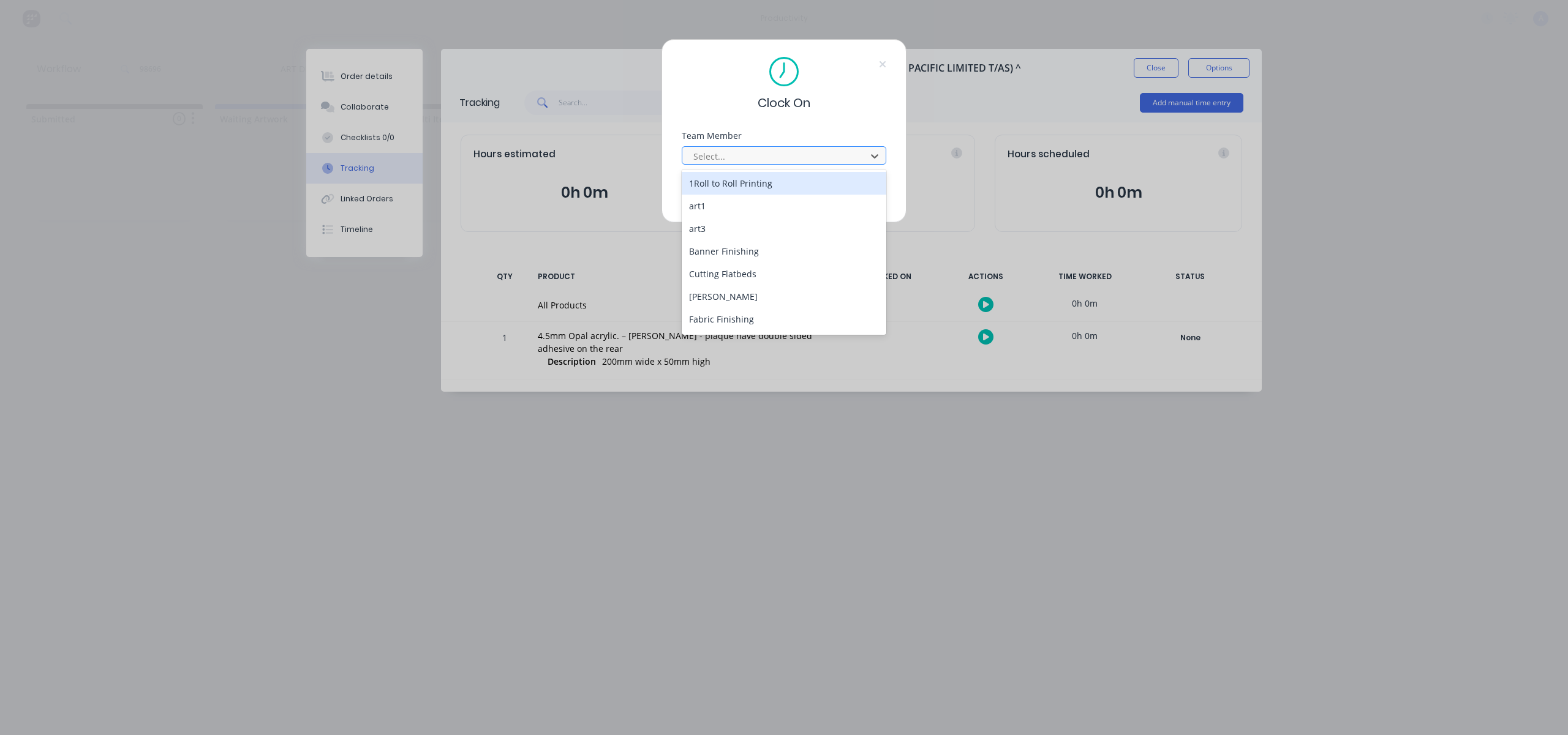
click at [806, 164] on div "Select..." at bounding box center [776, 156] width 175 height 19
click at [781, 321] on div "[PERSON_NAME]" at bounding box center [784, 321] width 204 height 22
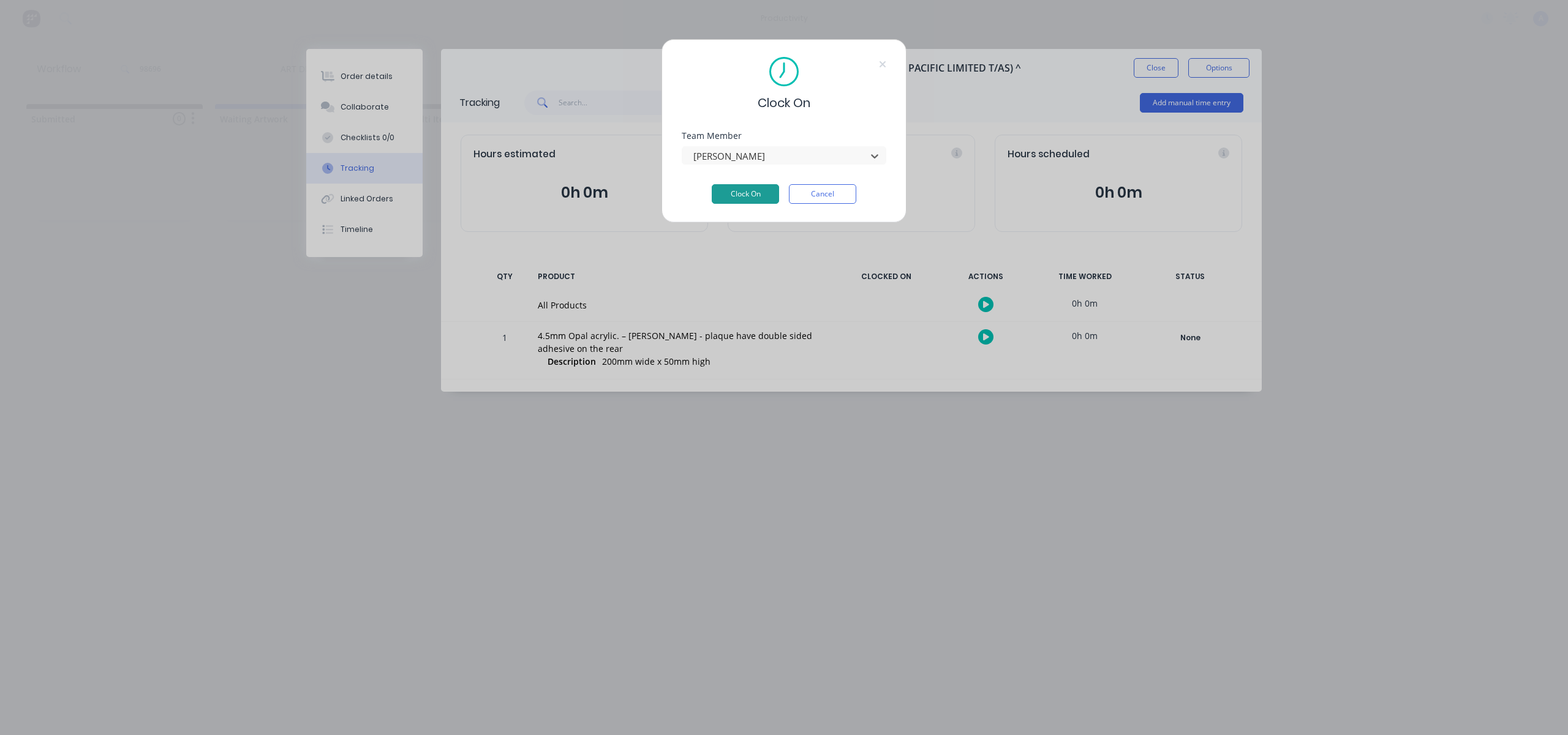
click at [731, 195] on button "Clock On" at bounding box center [745, 194] width 67 height 20
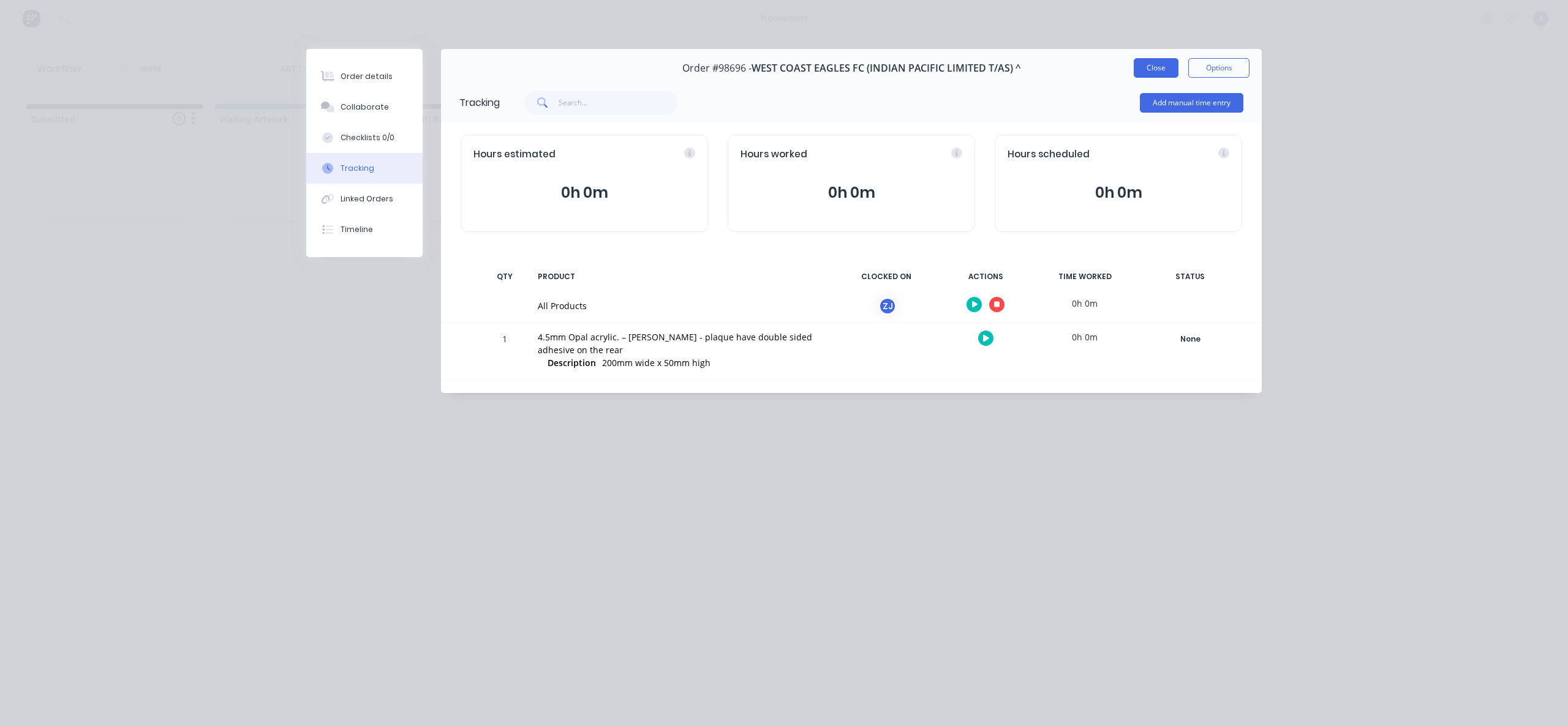
click at [1146, 62] on button "Close" at bounding box center [1156, 68] width 45 height 20
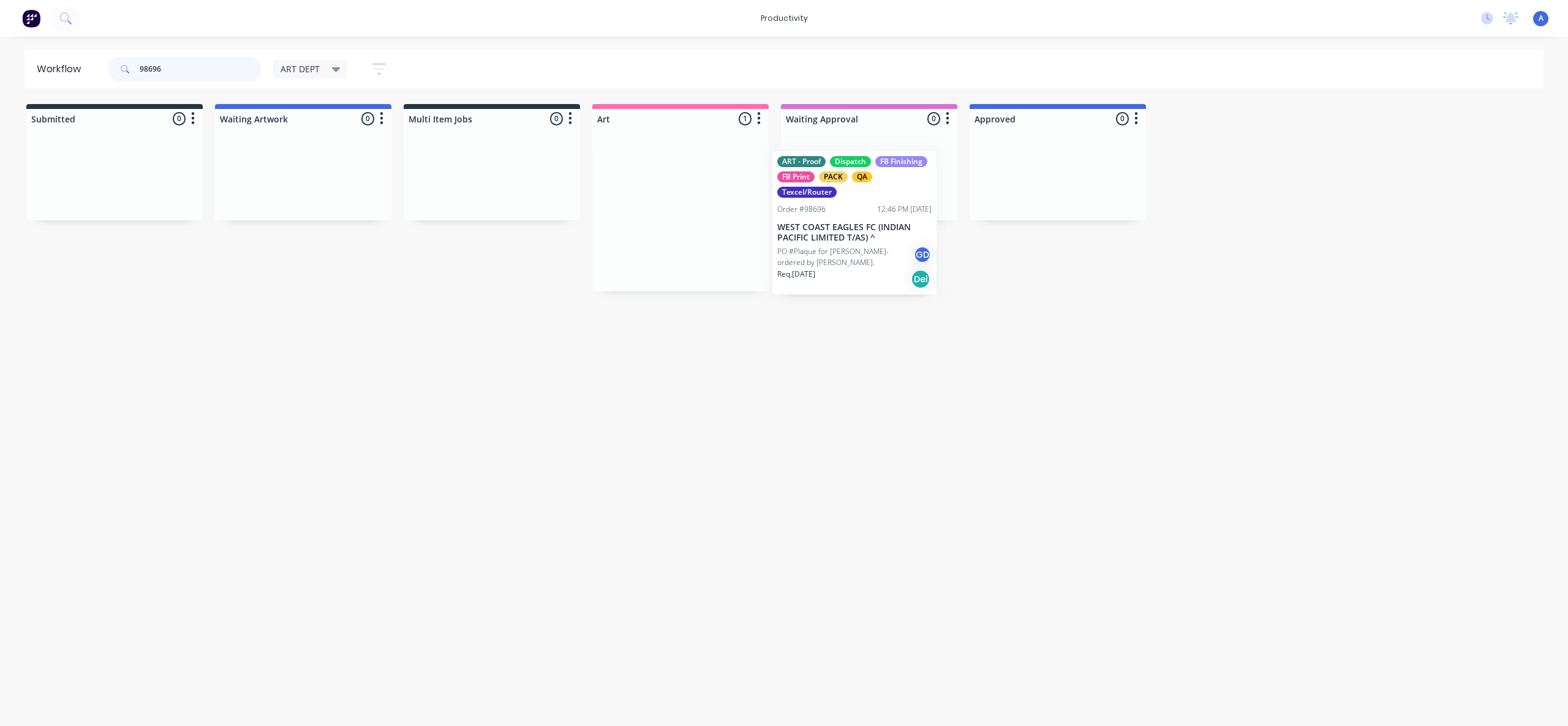
drag, startPoint x: 660, startPoint y: 239, endPoint x: 848, endPoint y: 251, distance: 188.4
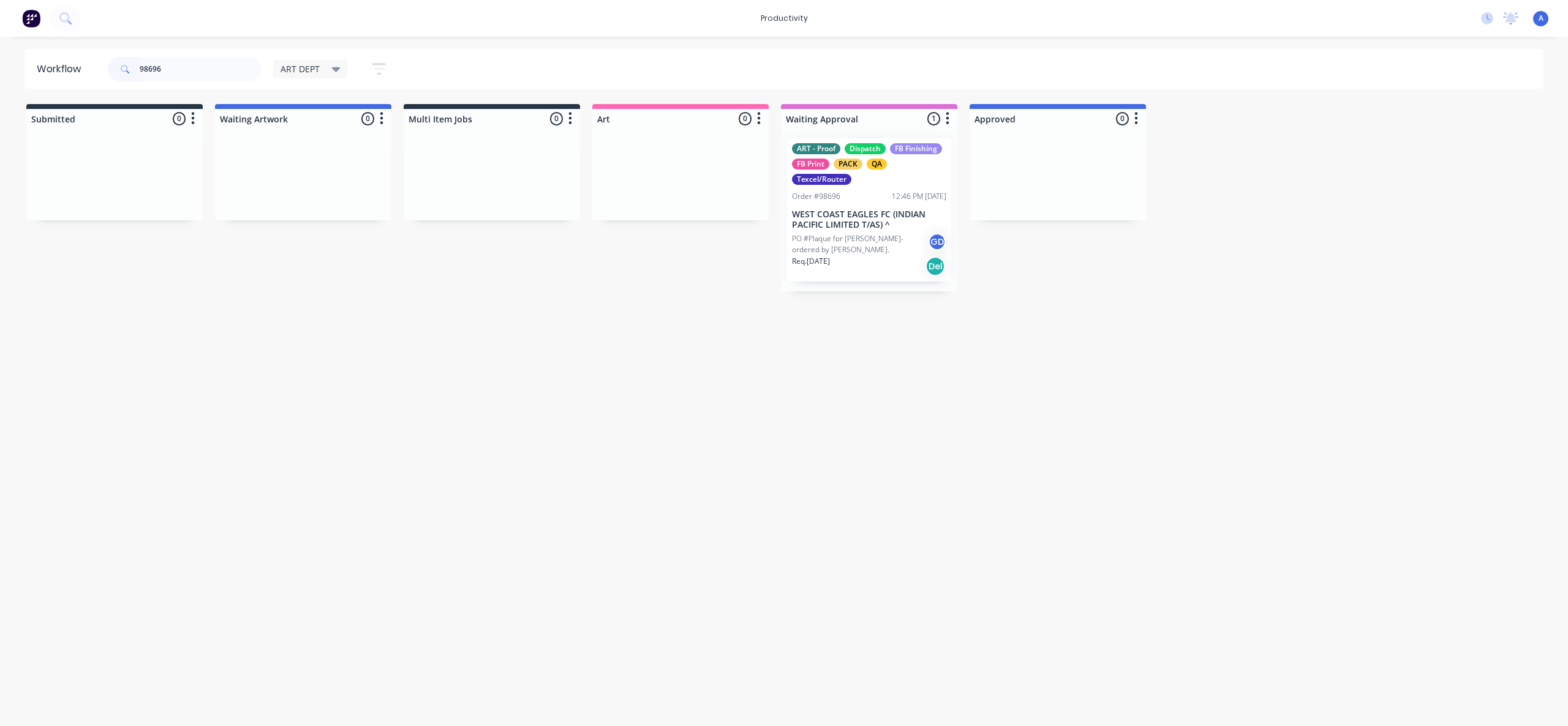
click at [848, 251] on p "PO #Plaque for [PERSON_NAME]- ordered by [PERSON_NAME]." at bounding box center [859, 244] width 136 height 22
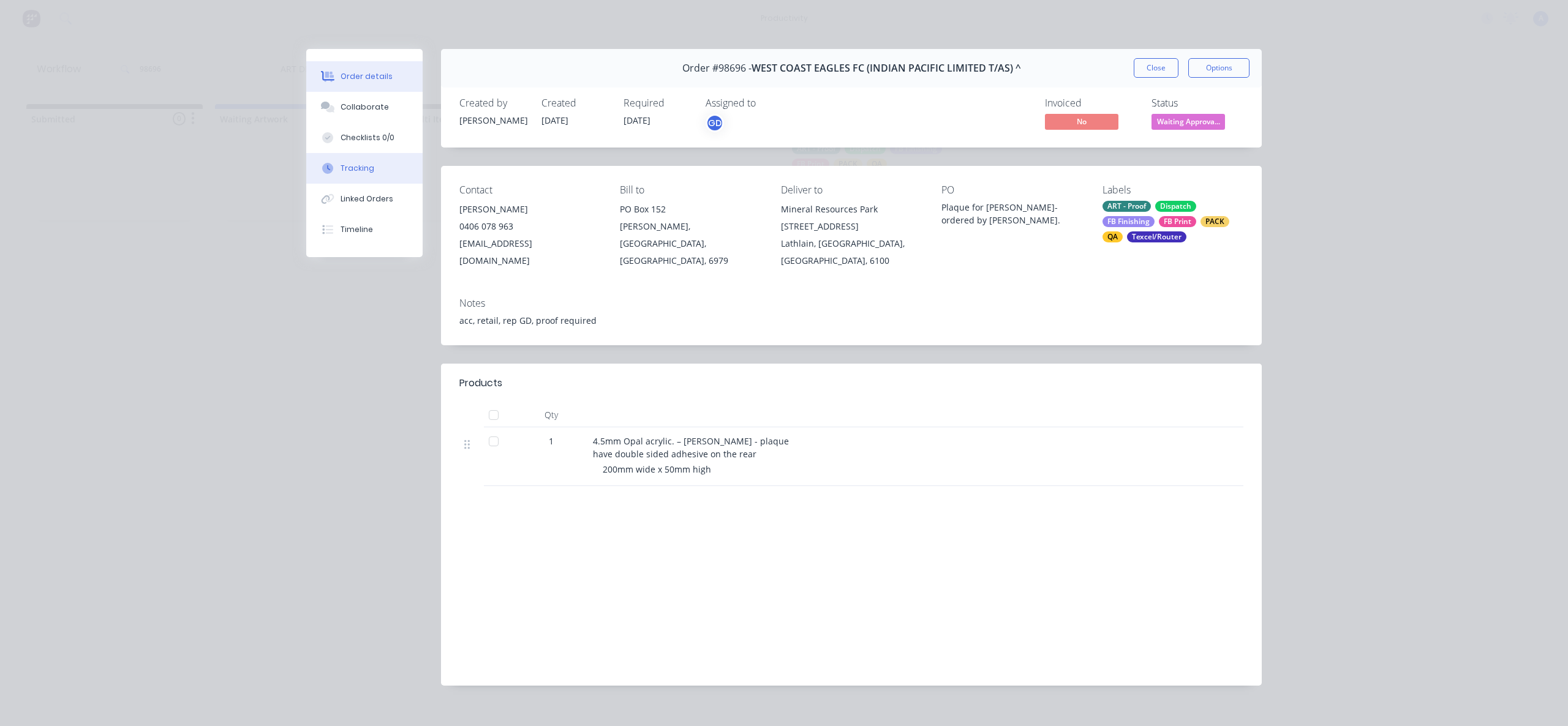
click at [374, 174] on button "Tracking" at bounding box center [364, 169] width 116 height 31
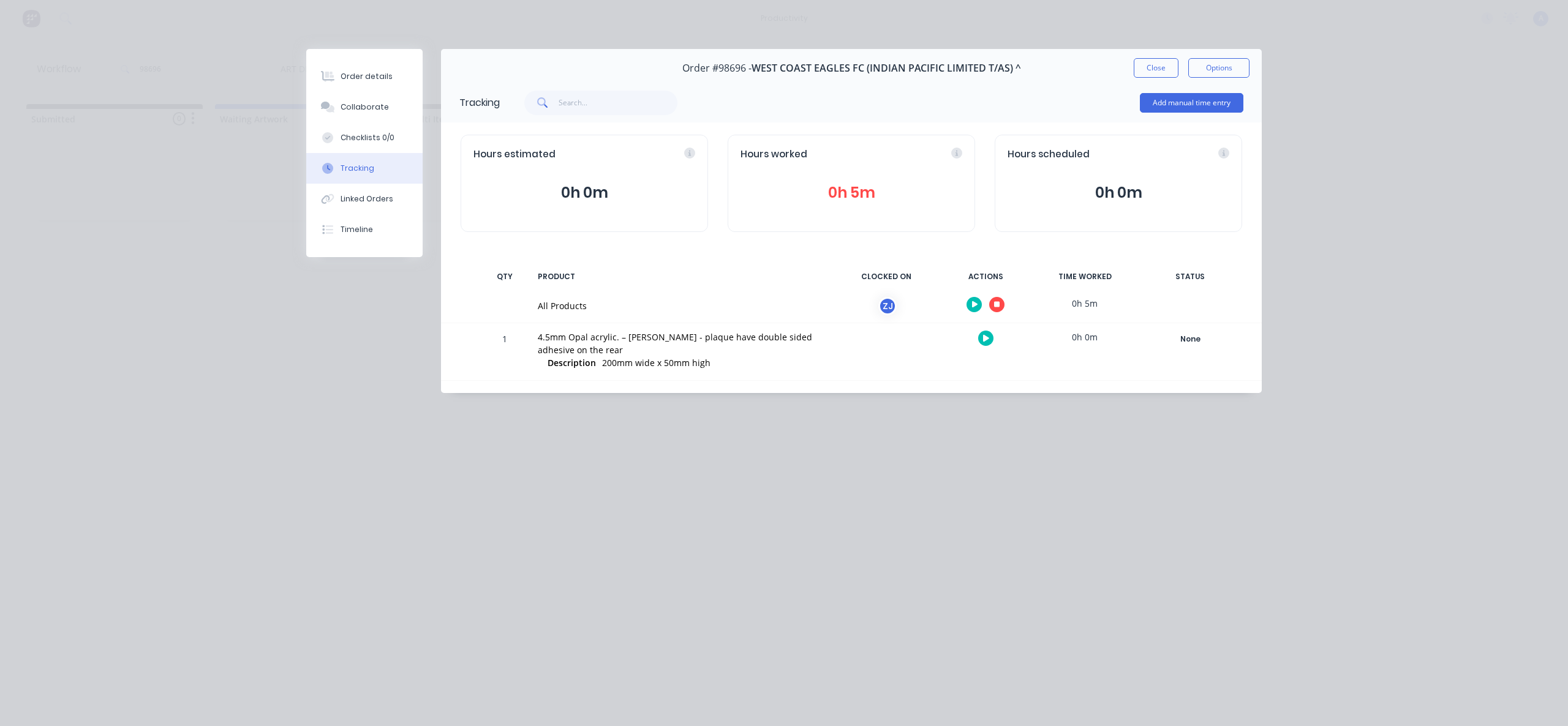
click at [996, 303] on icon "button" at bounding box center [997, 305] width 6 height 6
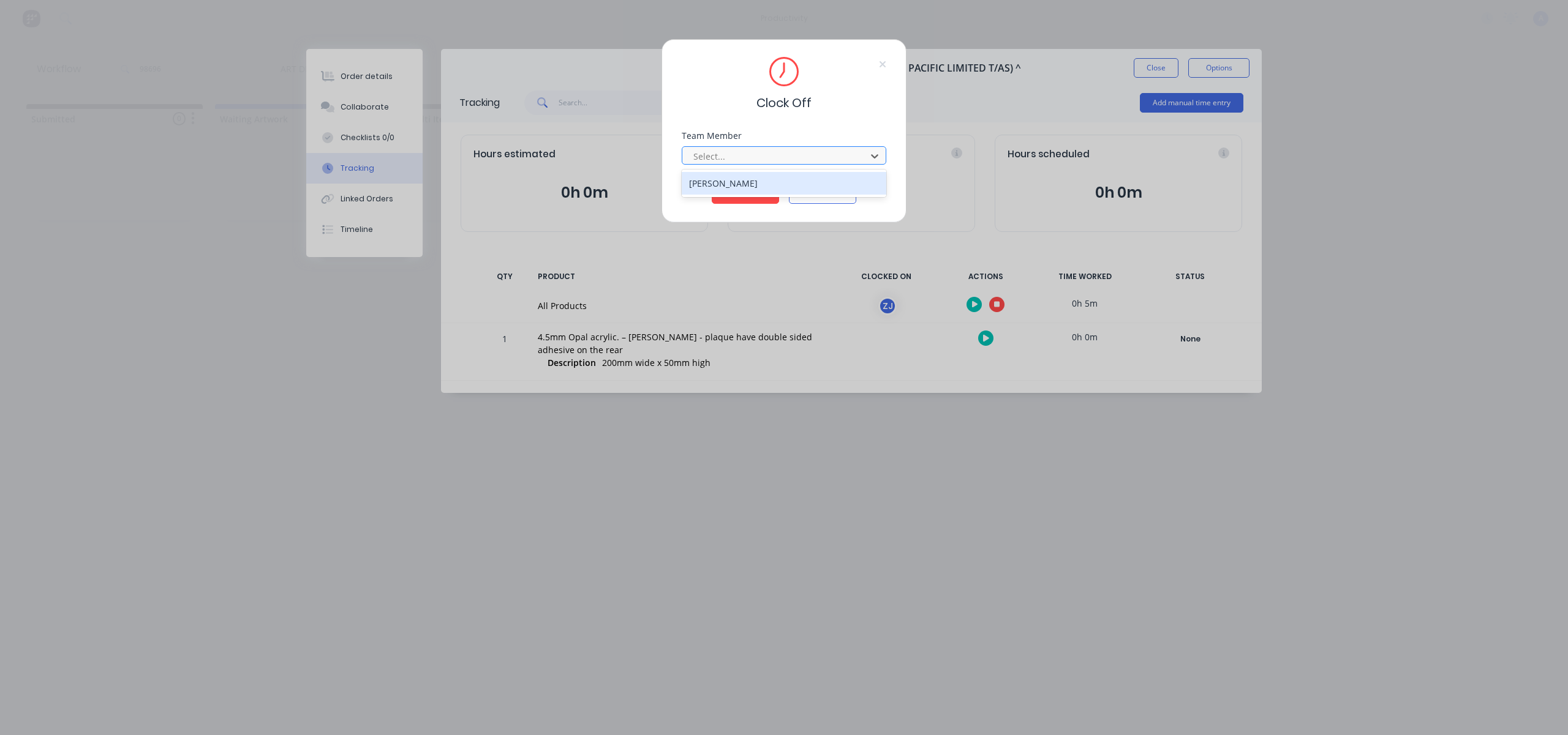
click at [840, 160] on div at bounding box center [776, 156] width 168 height 15
click at [780, 190] on div "[PERSON_NAME]" at bounding box center [784, 183] width 204 height 22
click at [760, 190] on button "Clock Off" at bounding box center [745, 194] width 67 height 20
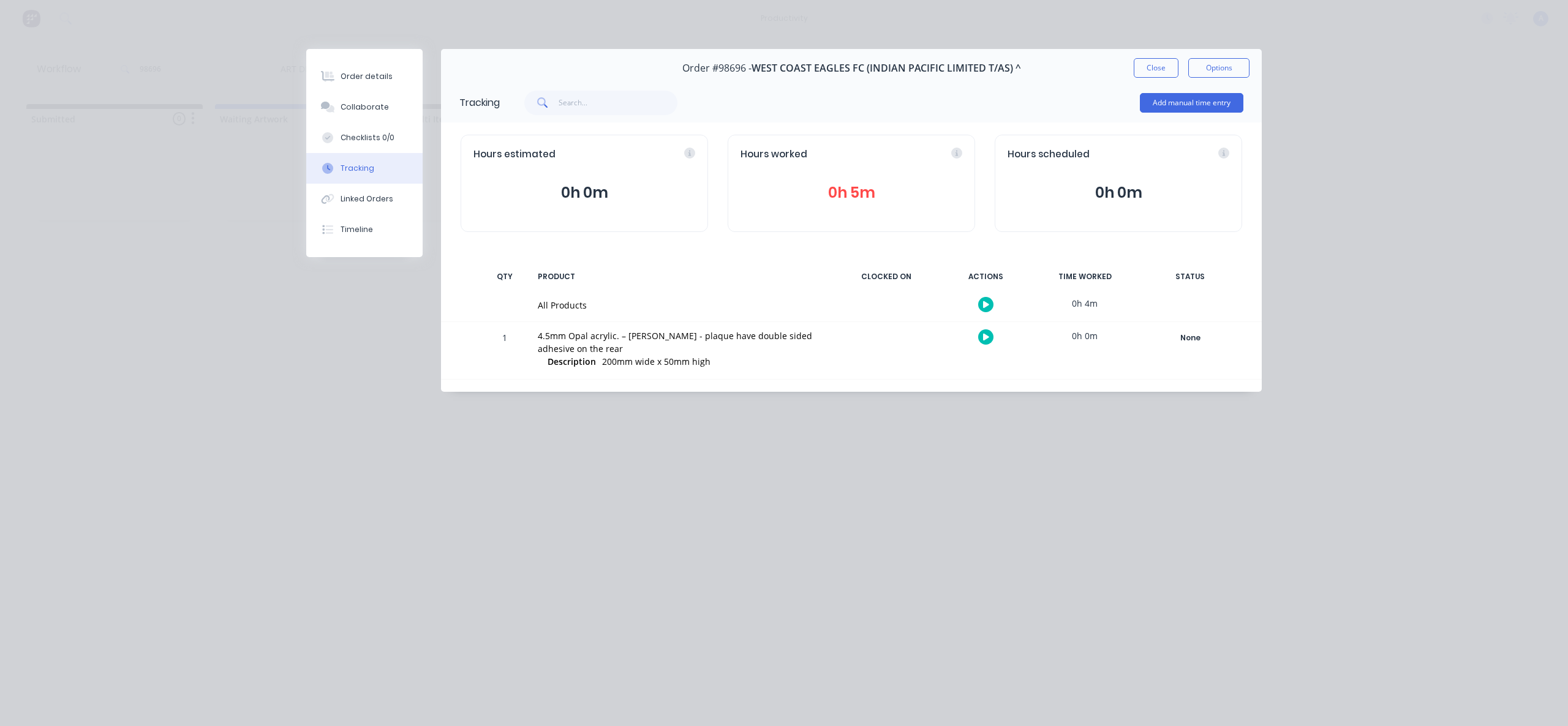
click at [1168, 64] on button "Close" at bounding box center [1156, 68] width 45 height 20
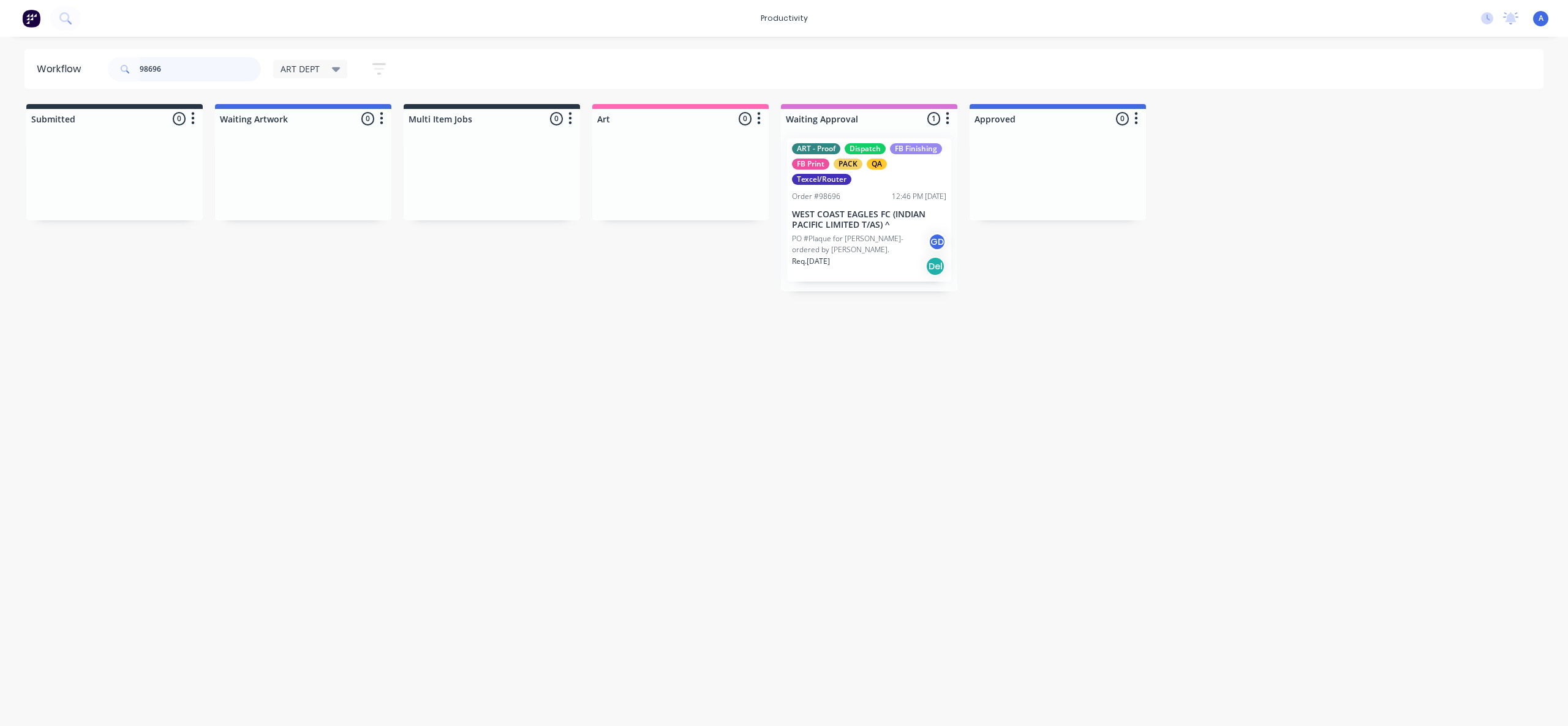
click at [222, 74] on input "98696" at bounding box center [201, 69] width 121 height 24
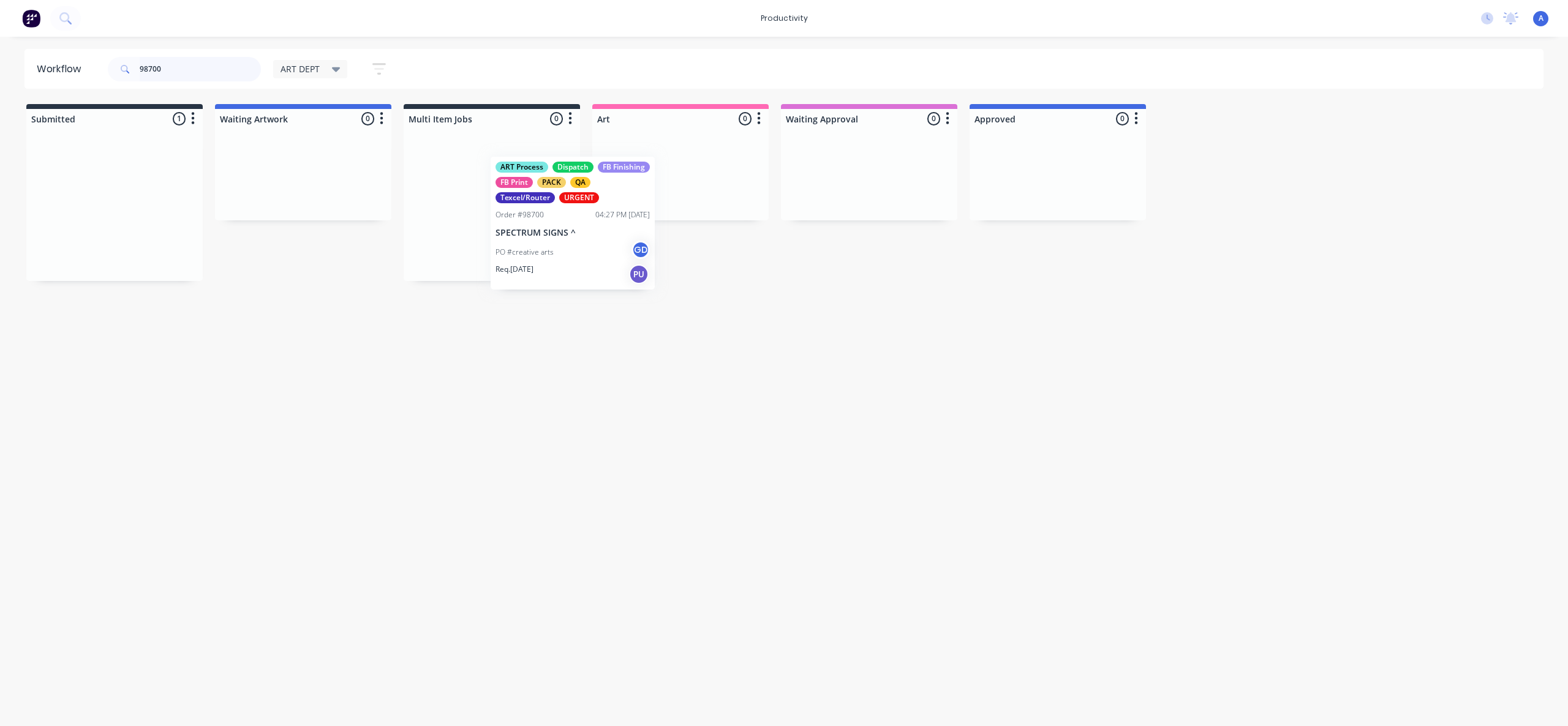
drag, startPoint x: 141, startPoint y: 229, endPoint x: 677, endPoint y: 229, distance: 536.0
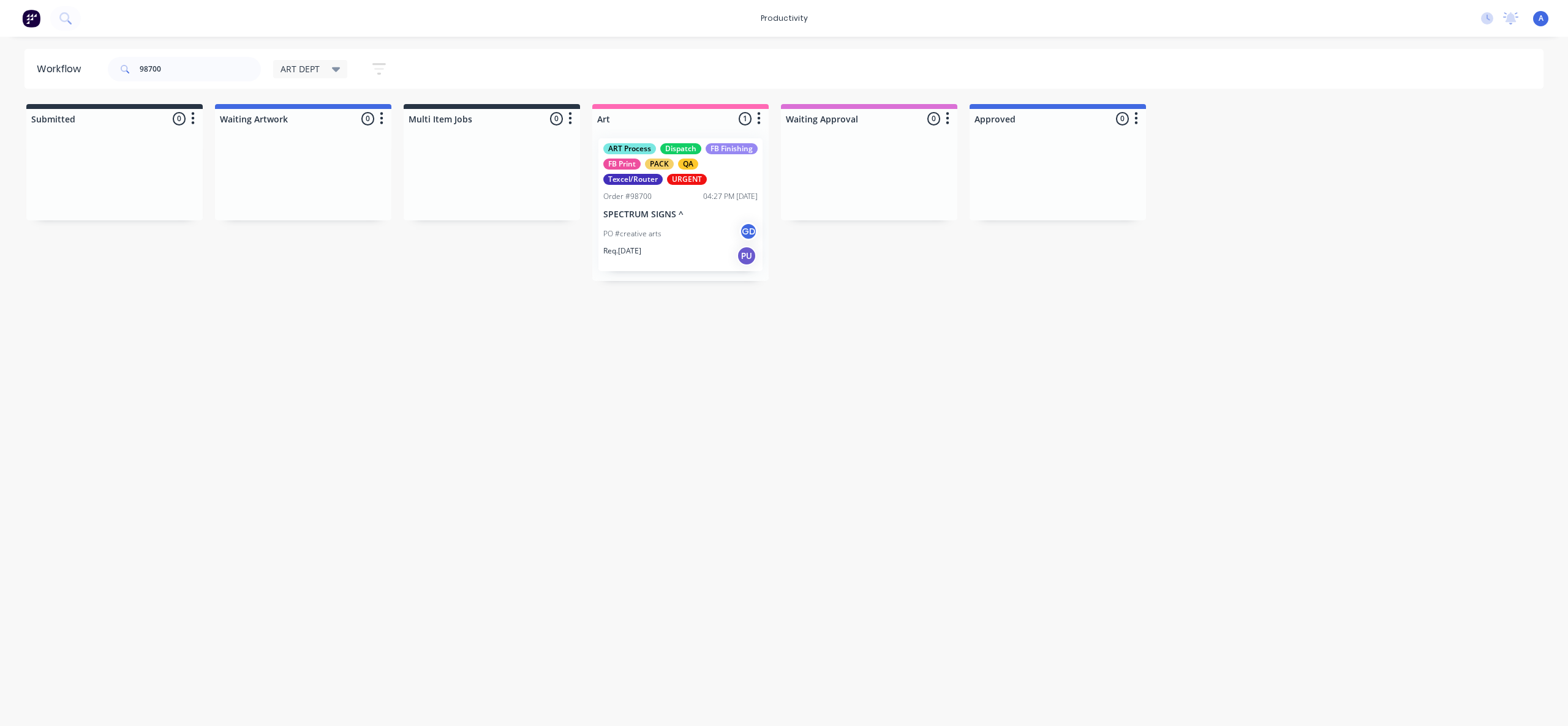
click at [679, 229] on div "PO #creative arts GD" at bounding box center [680, 234] width 155 height 23
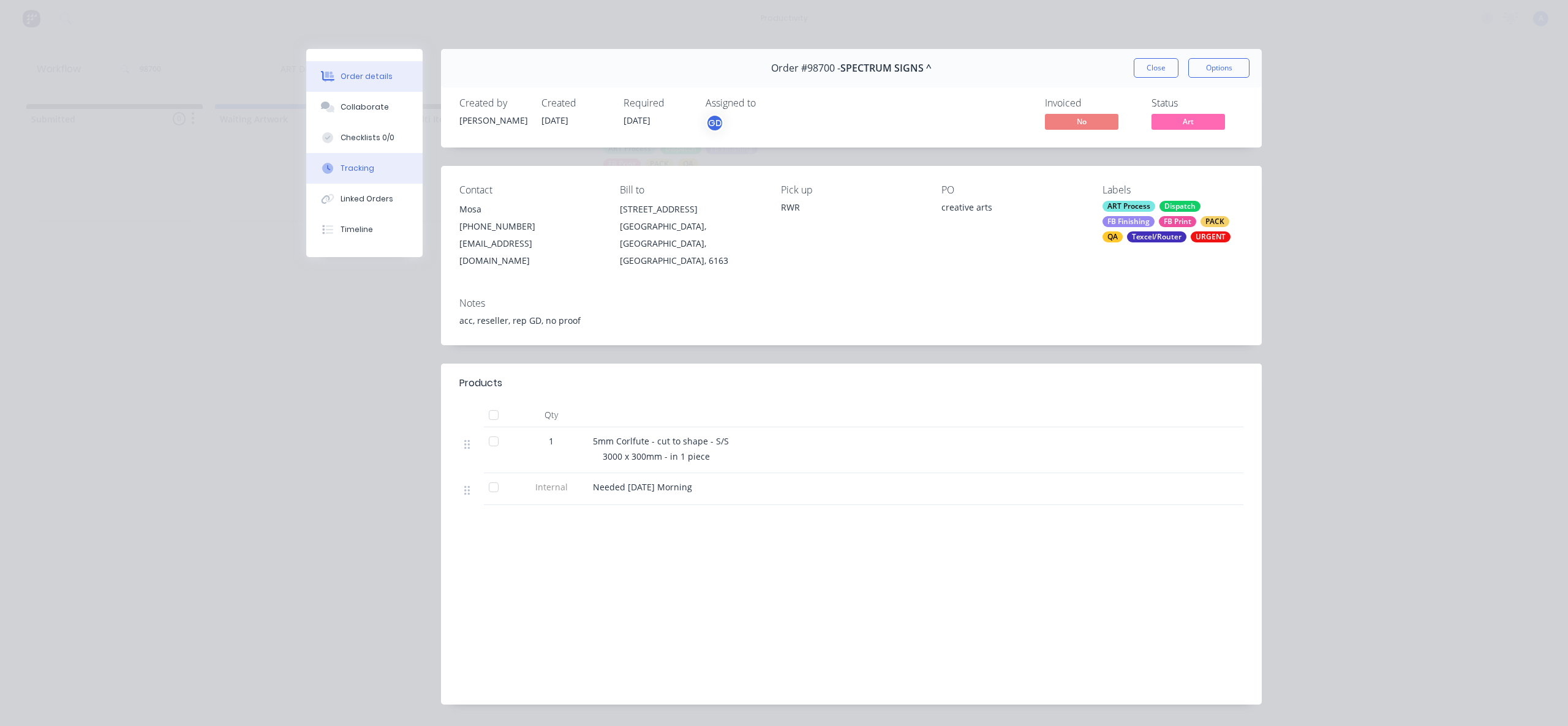
click at [357, 164] on div "Tracking" at bounding box center [357, 168] width 34 height 11
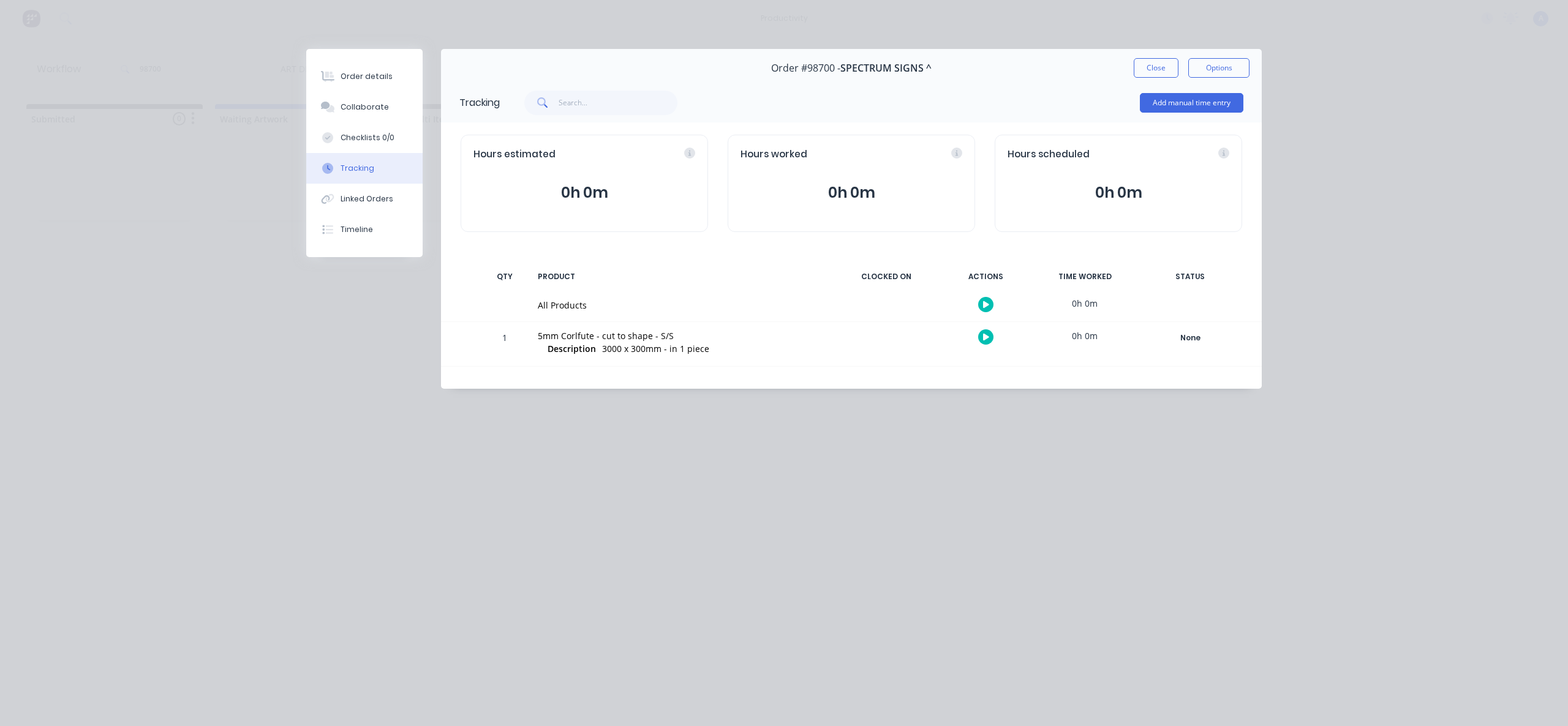
click at [989, 304] on button "button" at bounding box center [986, 305] width 15 height 15
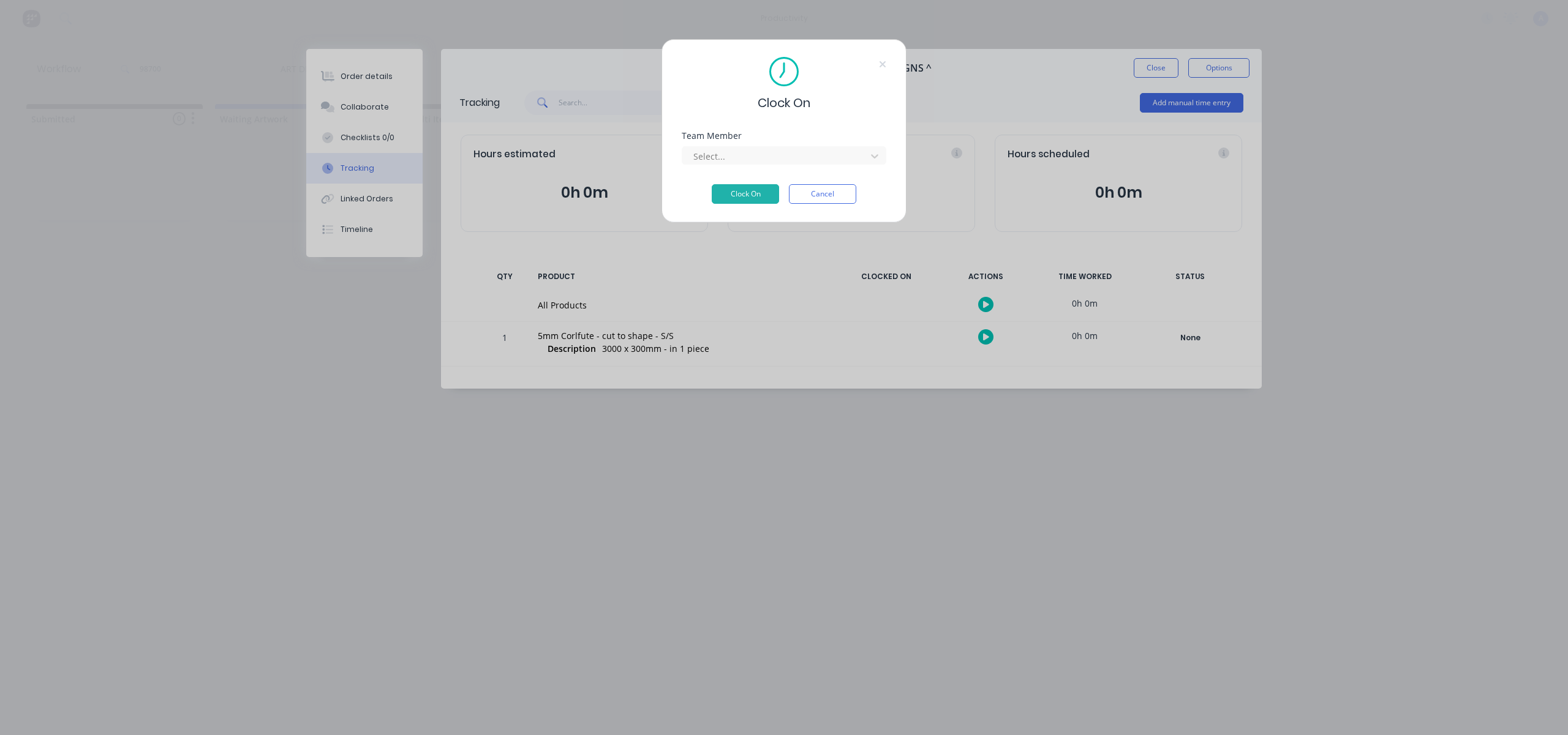
click at [836, 165] on div "Team Member Select..." at bounding box center [784, 158] width 204 height 52
click at [834, 151] on div at bounding box center [776, 156] width 168 height 15
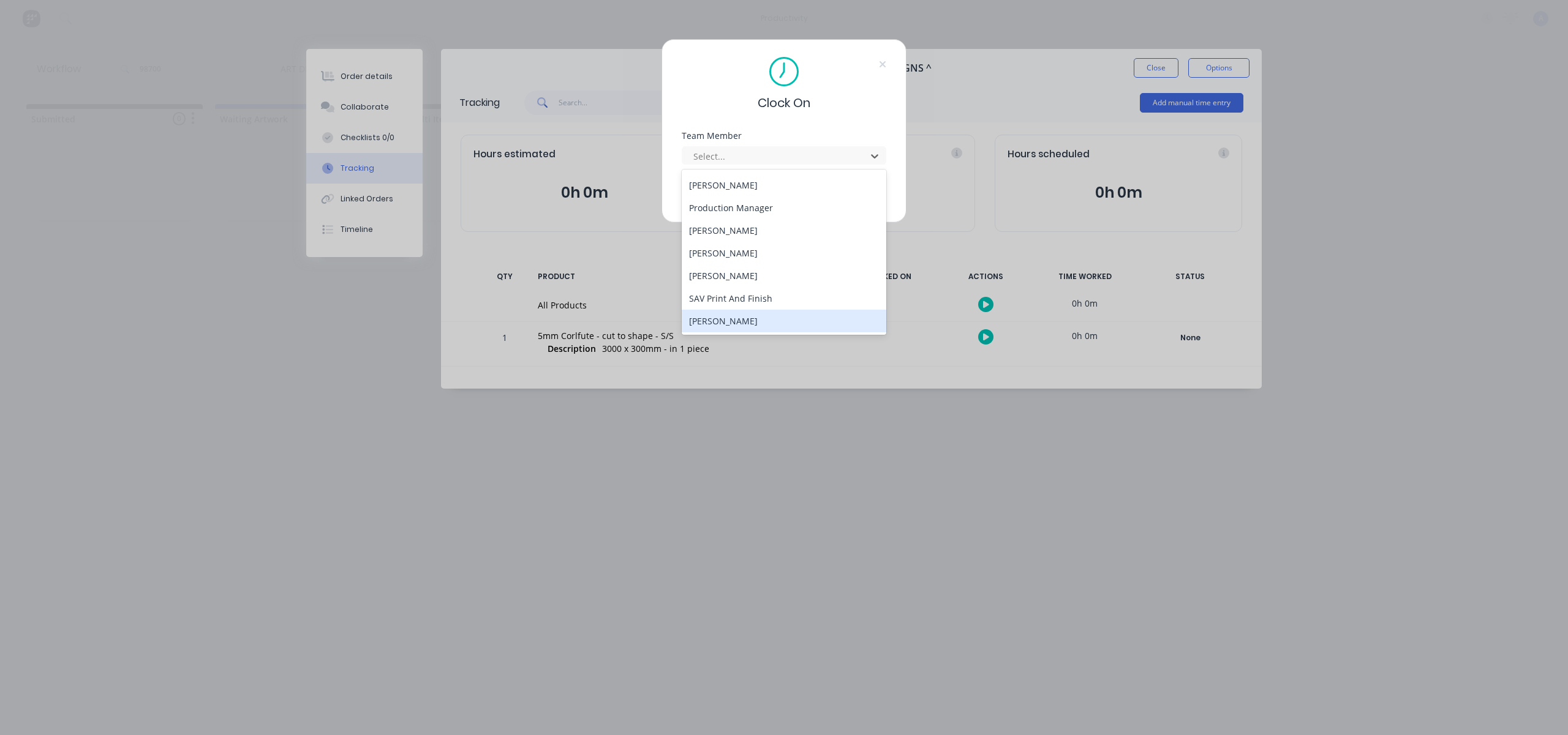
click at [762, 315] on div "[PERSON_NAME]" at bounding box center [784, 321] width 204 height 22
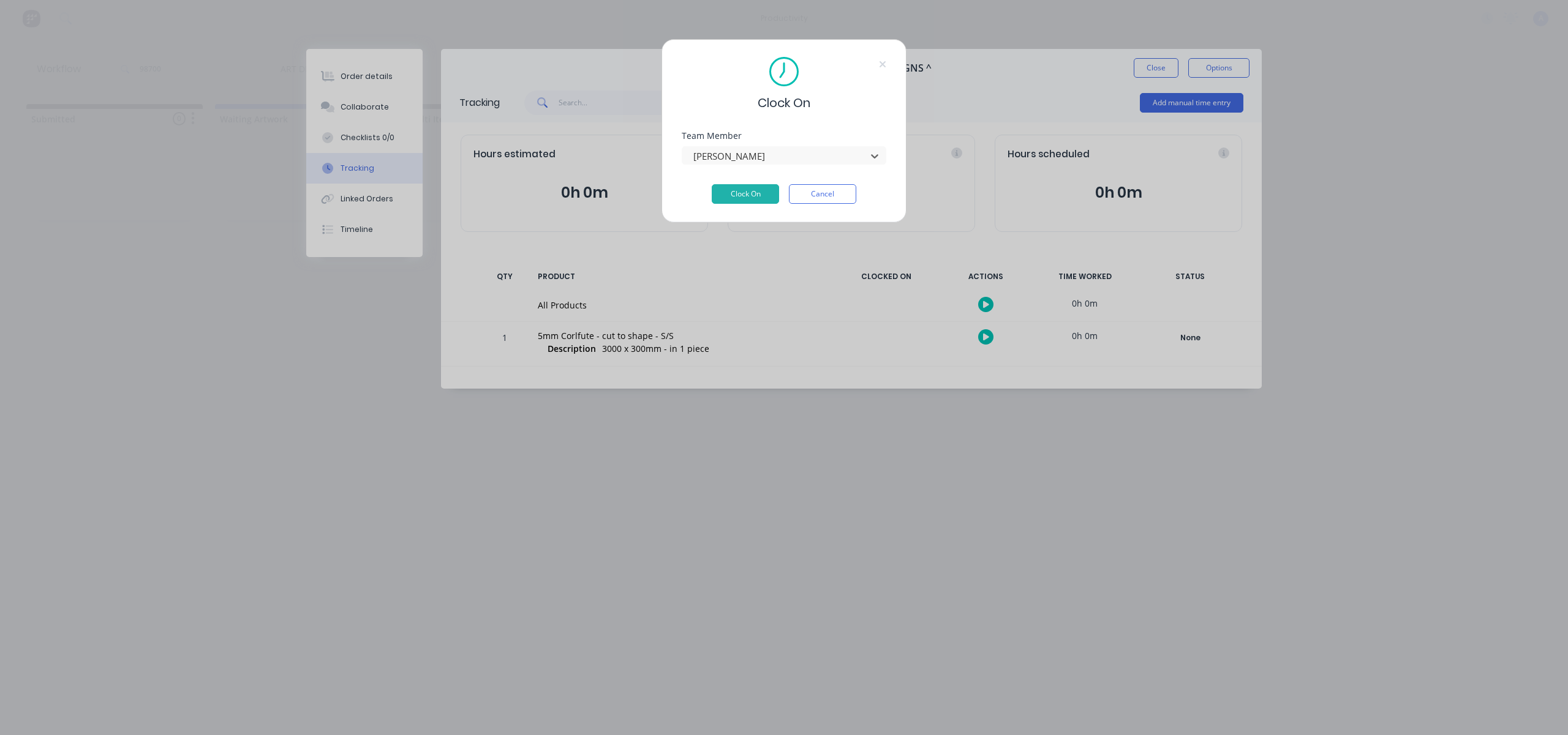
click at [740, 178] on div "Team Member option [PERSON_NAME], selected. [PERSON_NAME]" at bounding box center [784, 158] width 204 height 52
click at [742, 185] on button "Clock On" at bounding box center [745, 194] width 67 height 20
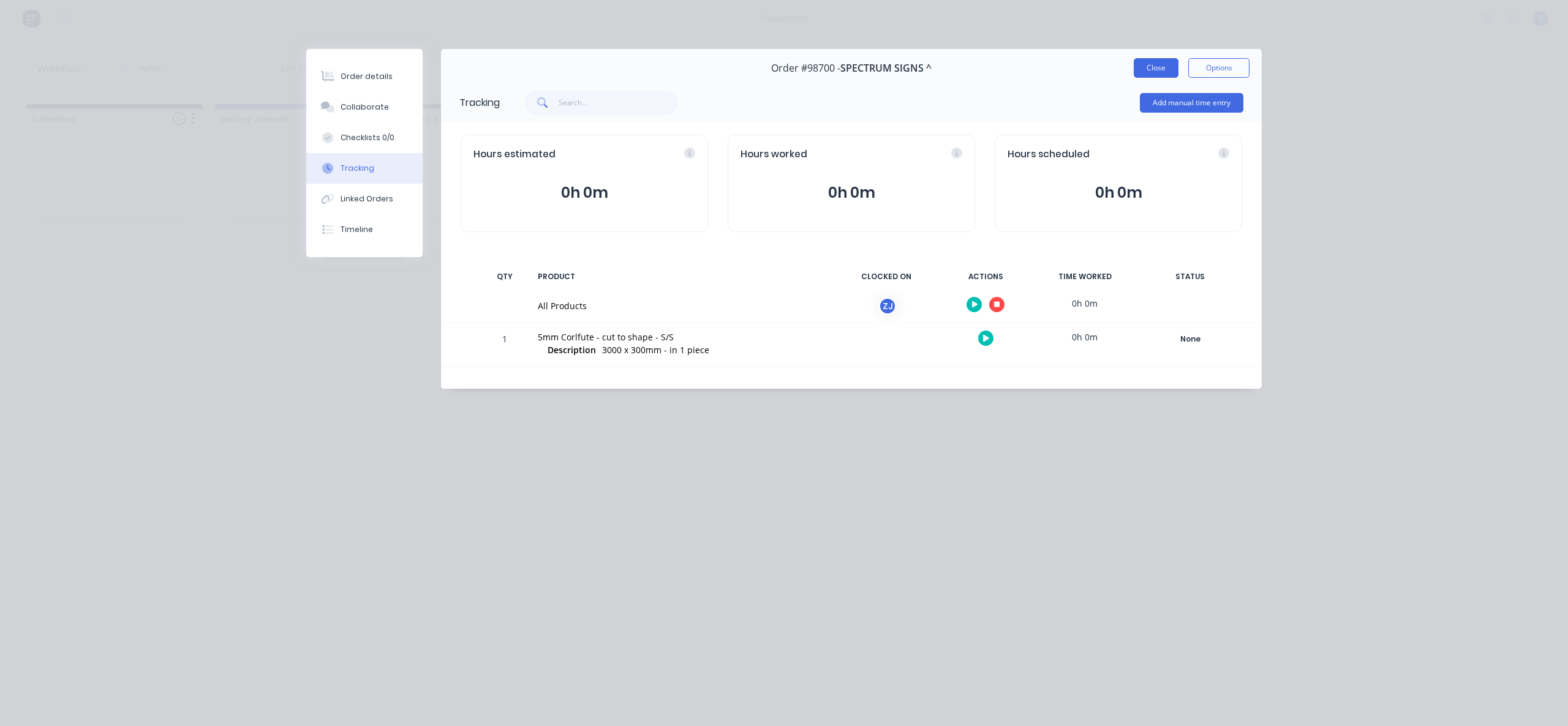
click at [1145, 65] on button "Close" at bounding box center [1156, 68] width 45 height 20
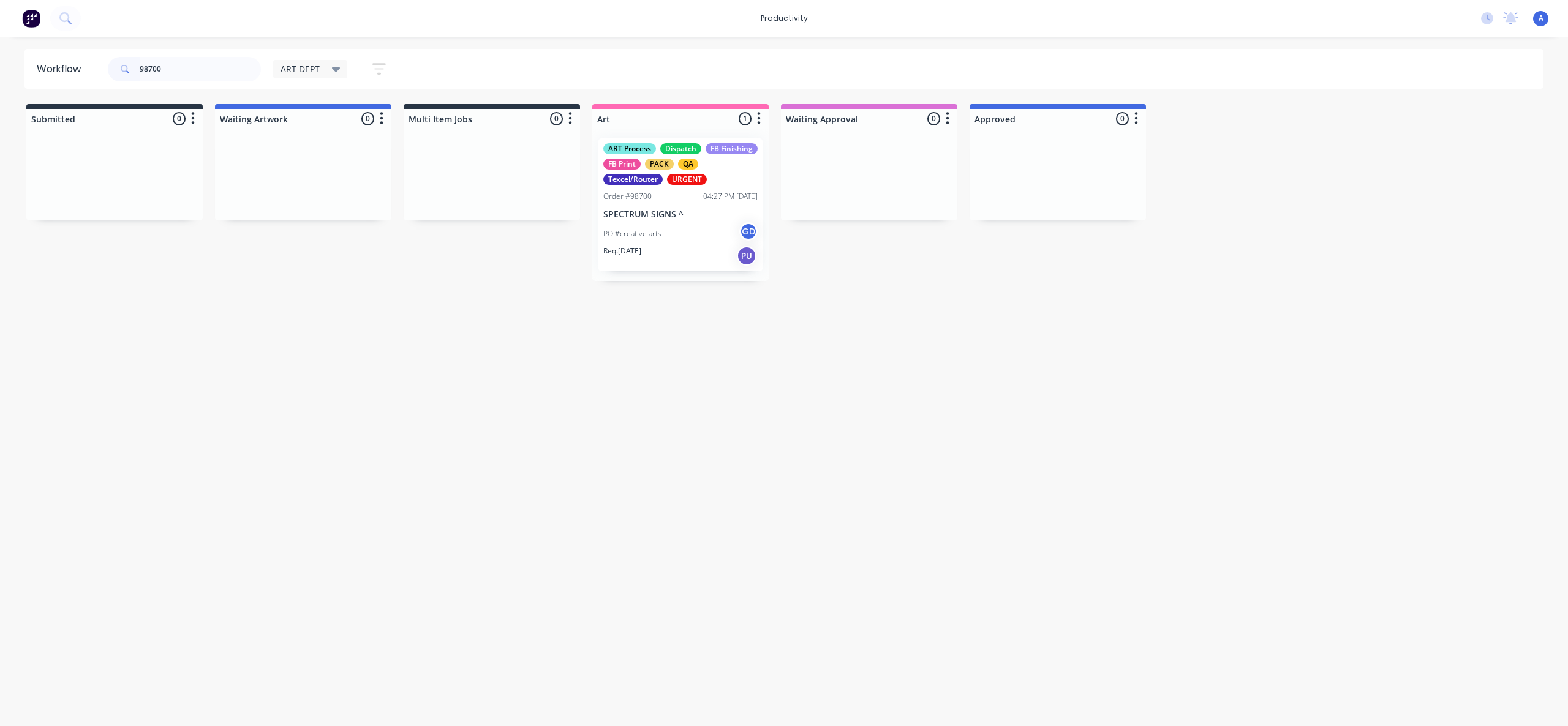
click at [634, 244] on div "PO #creative arts GD" at bounding box center [680, 234] width 155 height 23
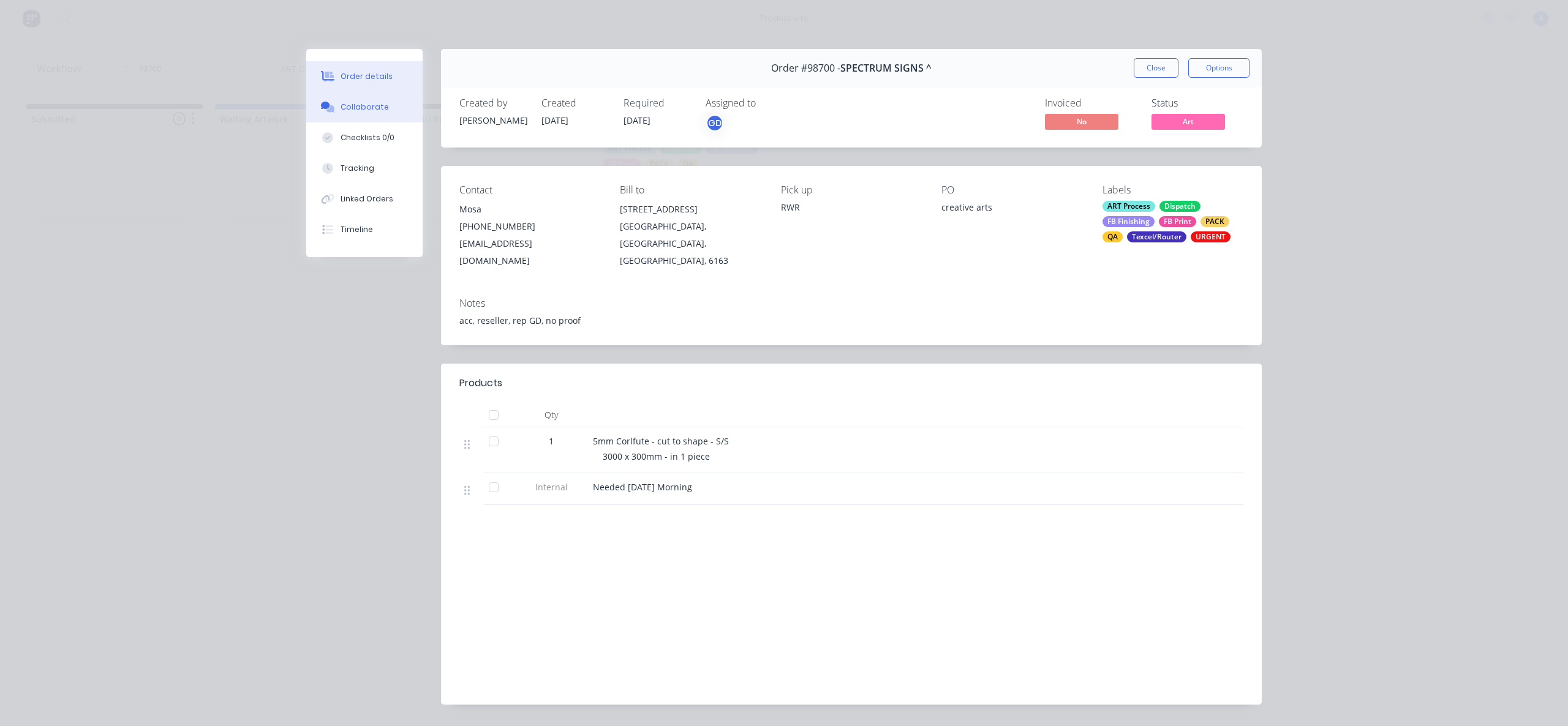
click at [357, 110] on div "Collaborate" at bounding box center [365, 107] width 49 height 11
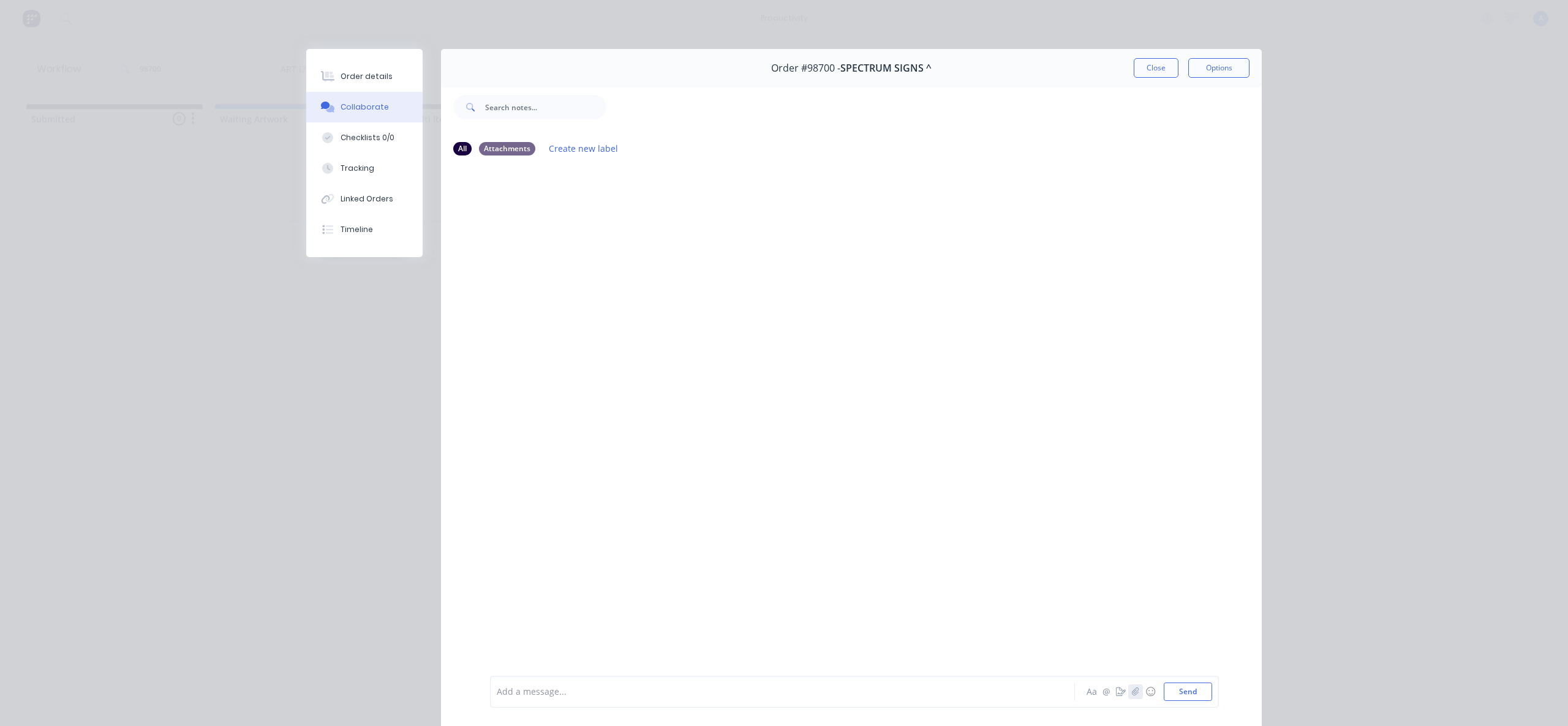
click at [1132, 690] on icon "button" at bounding box center [1135, 691] width 8 height 8
click at [1201, 688] on button "Send" at bounding box center [1188, 692] width 49 height 19
click at [355, 169] on div "Tracking" at bounding box center [357, 168] width 34 height 11
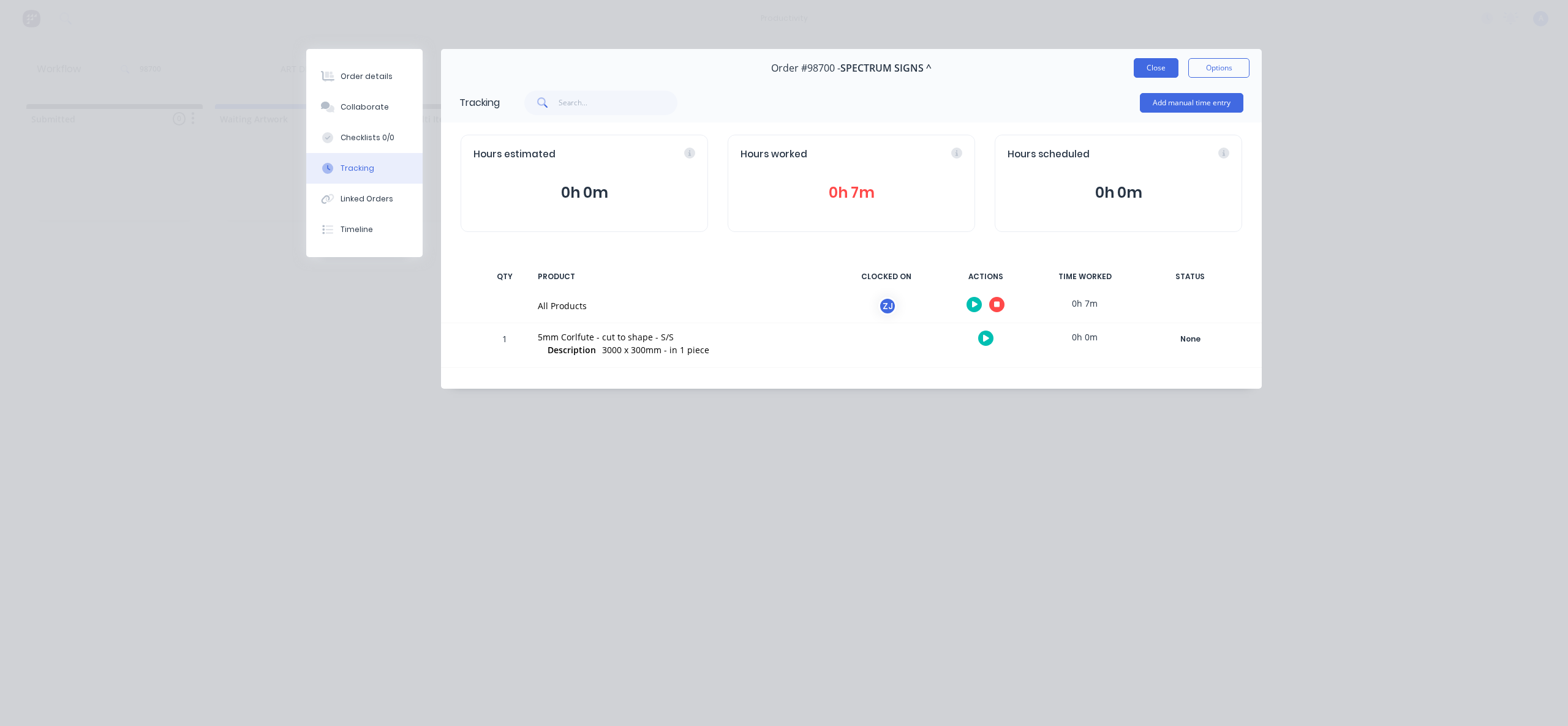
click at [1171, 75] on button "Close" at bounding box center [1156, 68] width 45 height 20
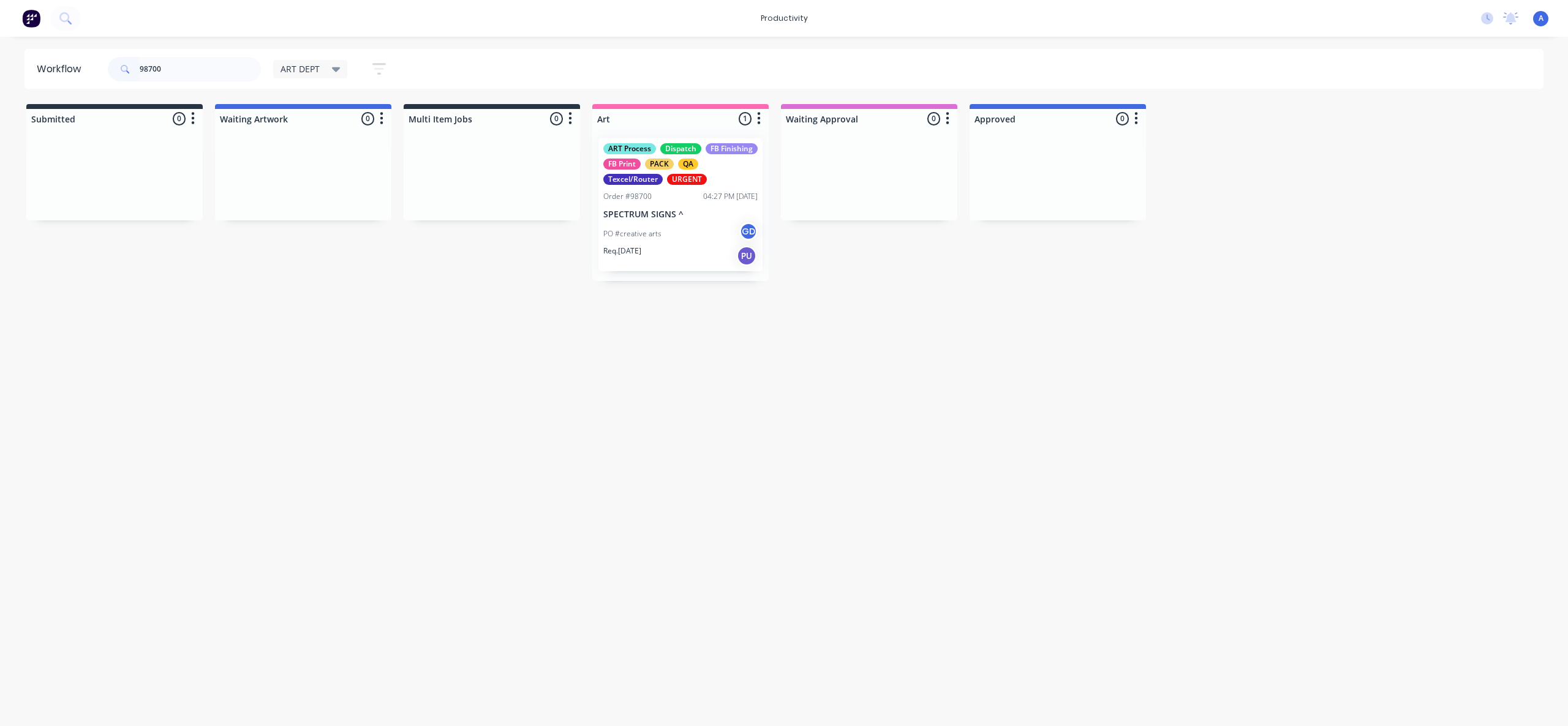
click at [771, 407] on div "Workflow 98700 ART DEPT Save new view None edit ART DEPT (Default) edit Banner …" at bounding box center [784, 375] width 1568 height 653
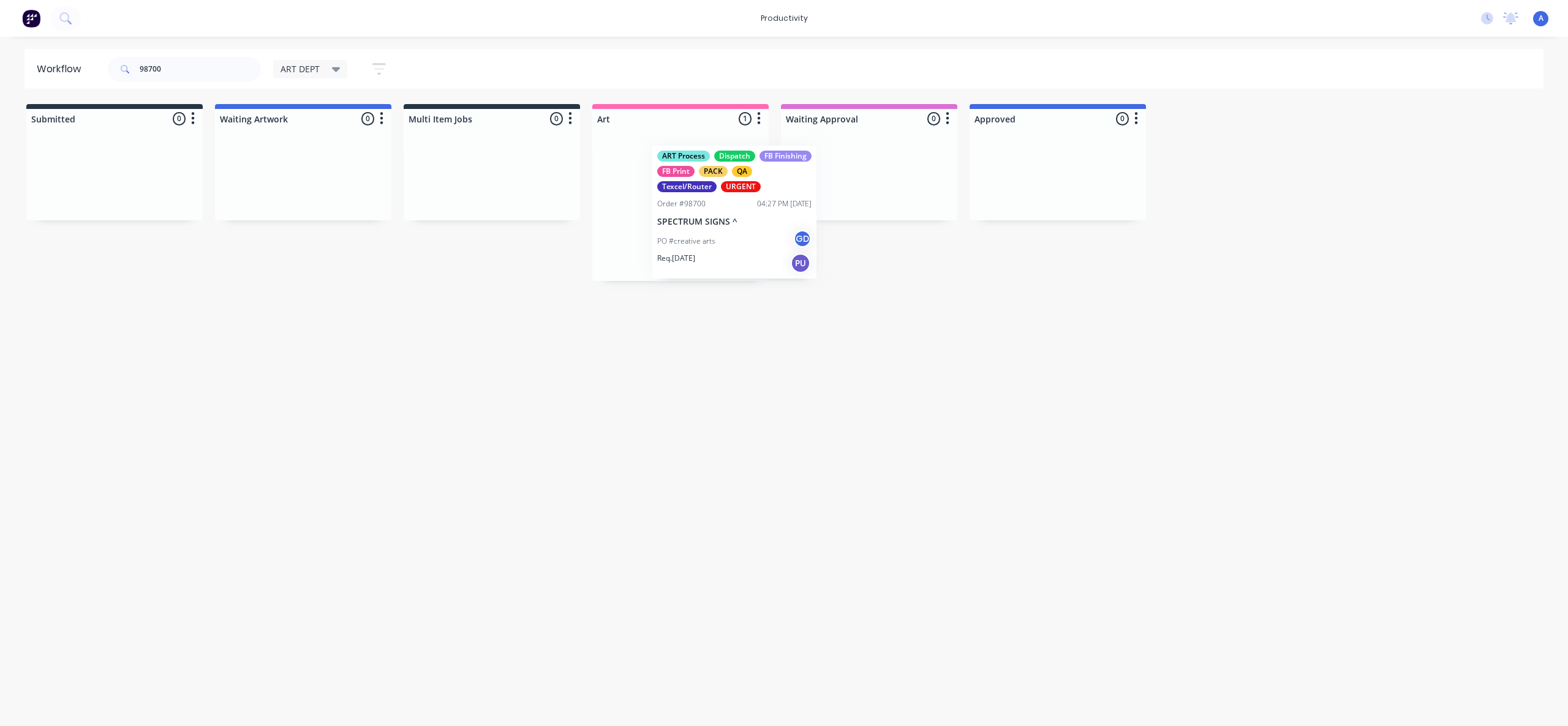
drag, startPoint x: 689, startPoint y: 227, endPoint x: 1033, endPoint y: 223, distance: 344.0
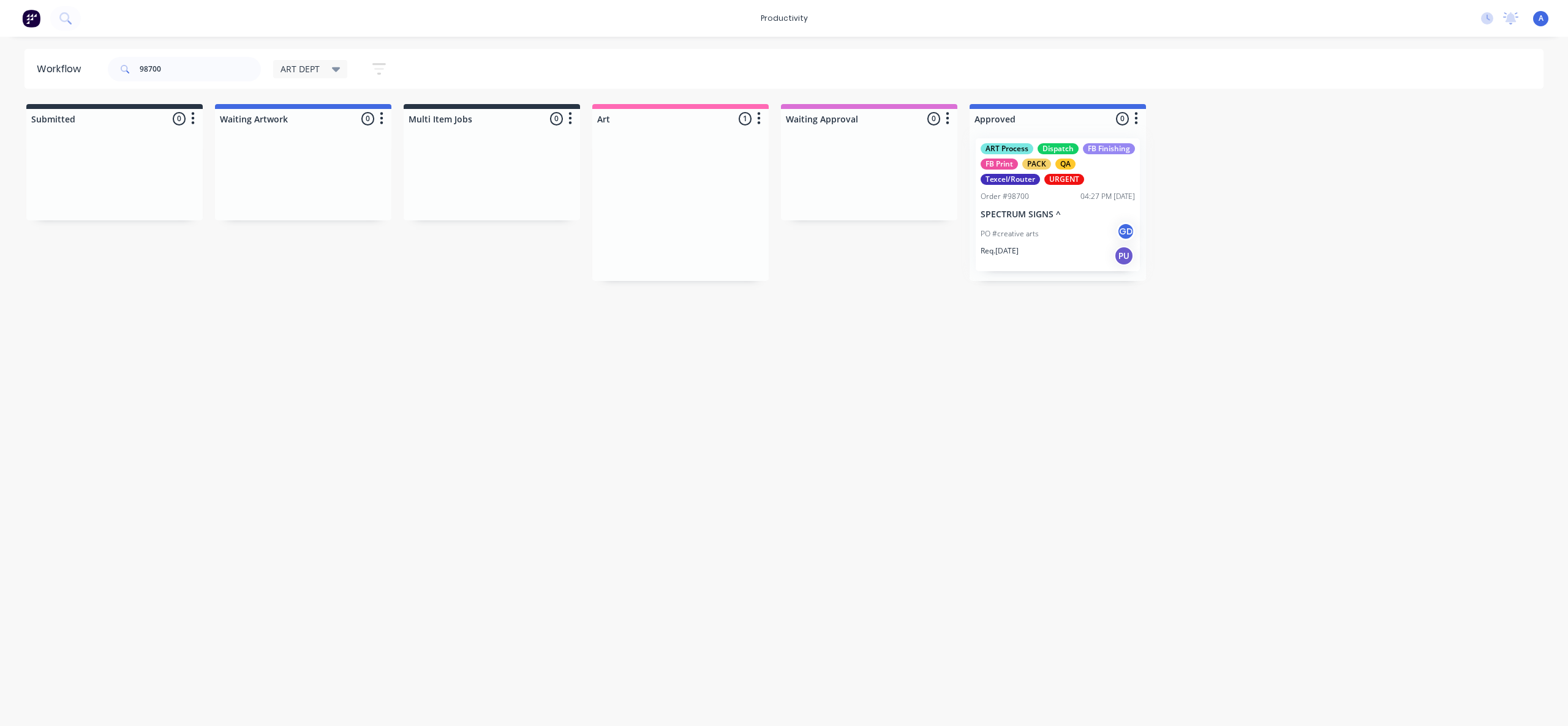
click at [1033, 223] on div at bounding box center [1057, 204] width 176 height 153
click at [1079, 241] on div "PO #creative arts GD" at bounding box center [1058, 234] width 155 height 23
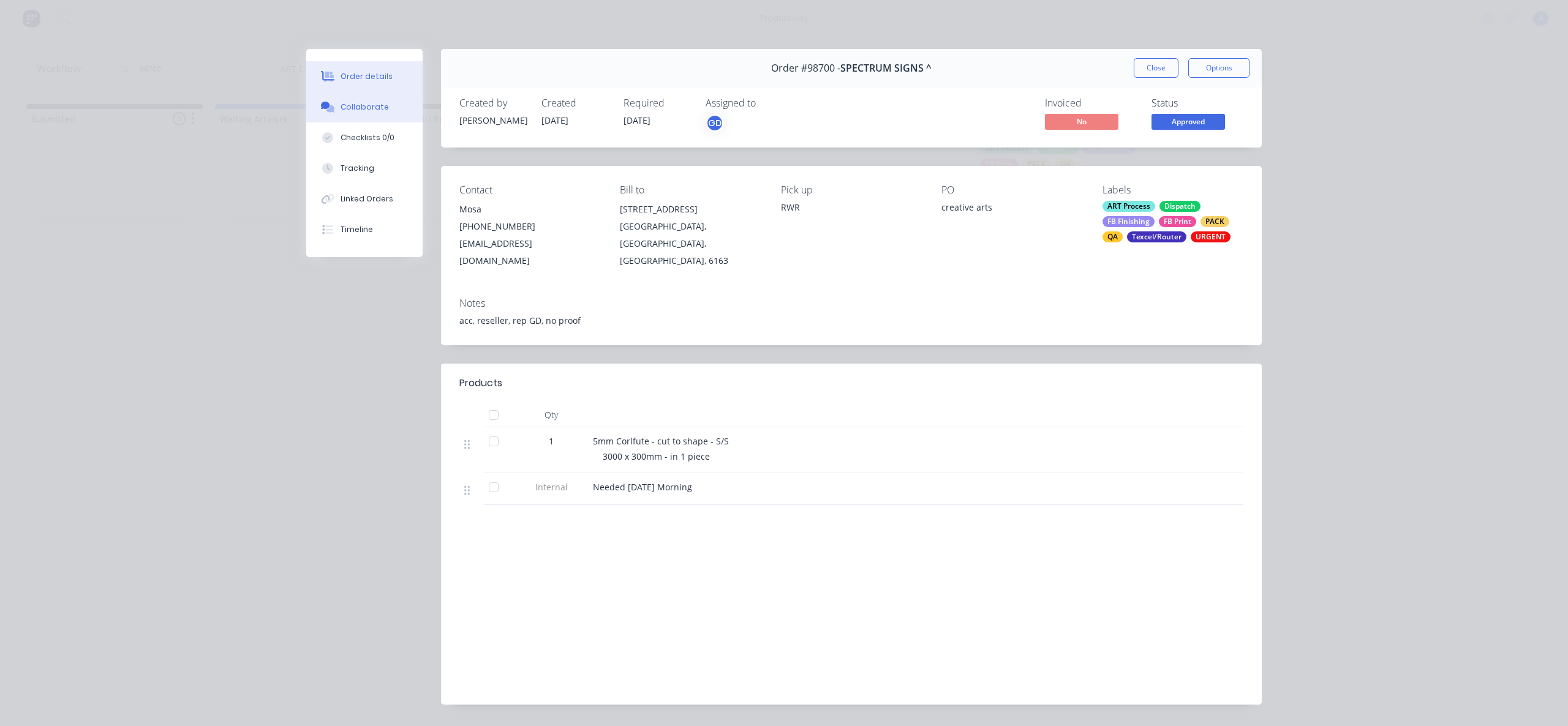
click at [364, 105] on div "Collaborate" at bounding box center [365, 107] width 49 height 11
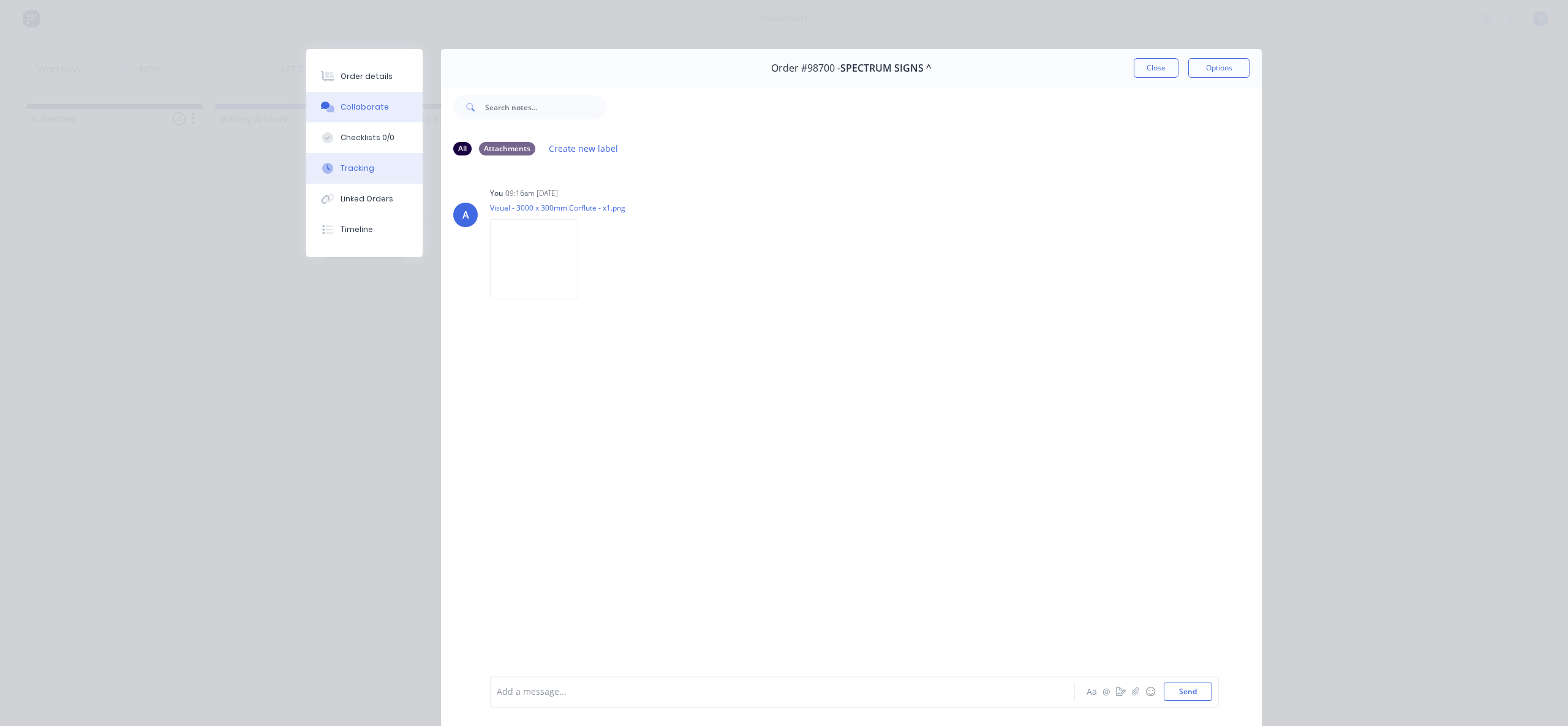
click at [332, 172] on button "Tracking" at bounding box center [364, 169] width 116 height 31
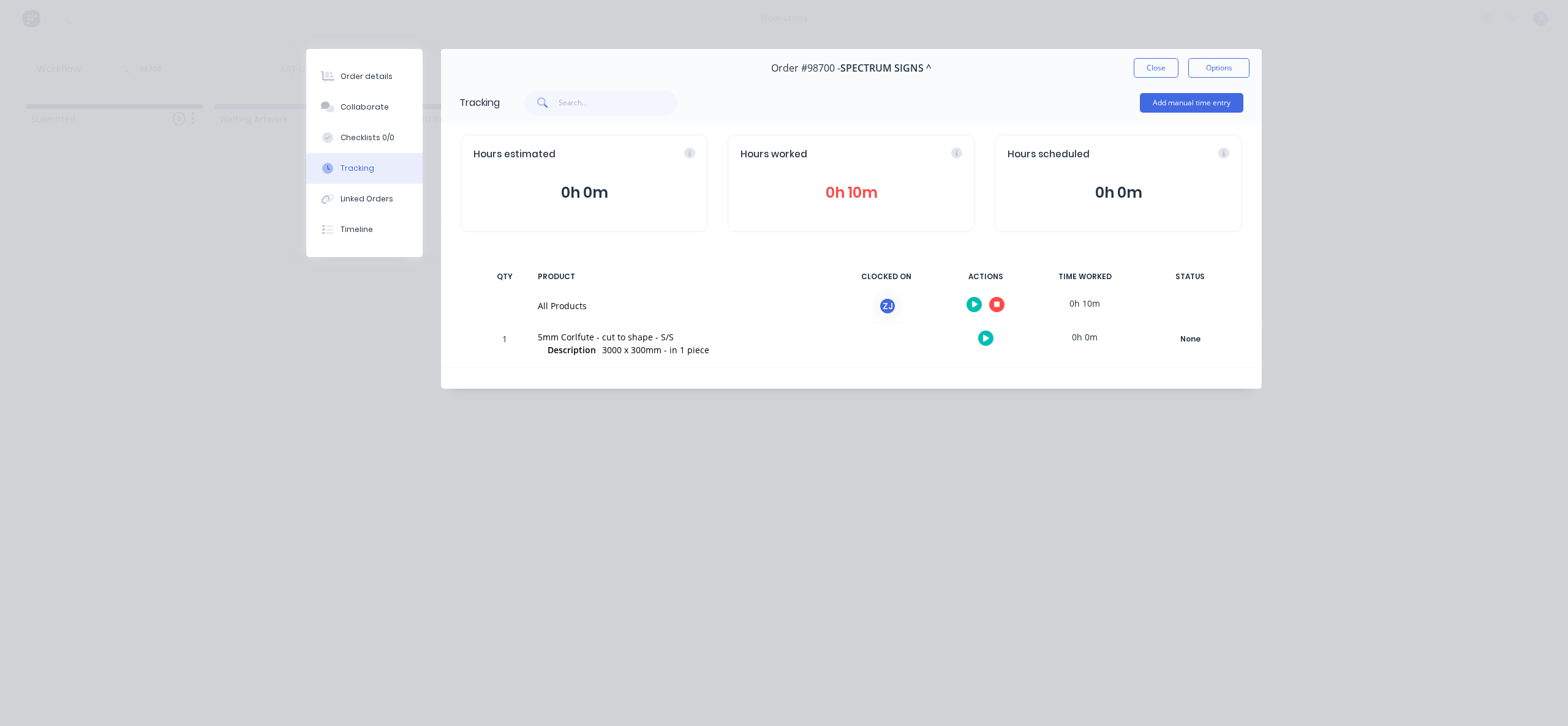
click at [1005, 304] on div at bounding box center [985, 304] width 92 height 30
click at [997, 304] on icon "button" at bounding box center [997, 305] width 6 height 6
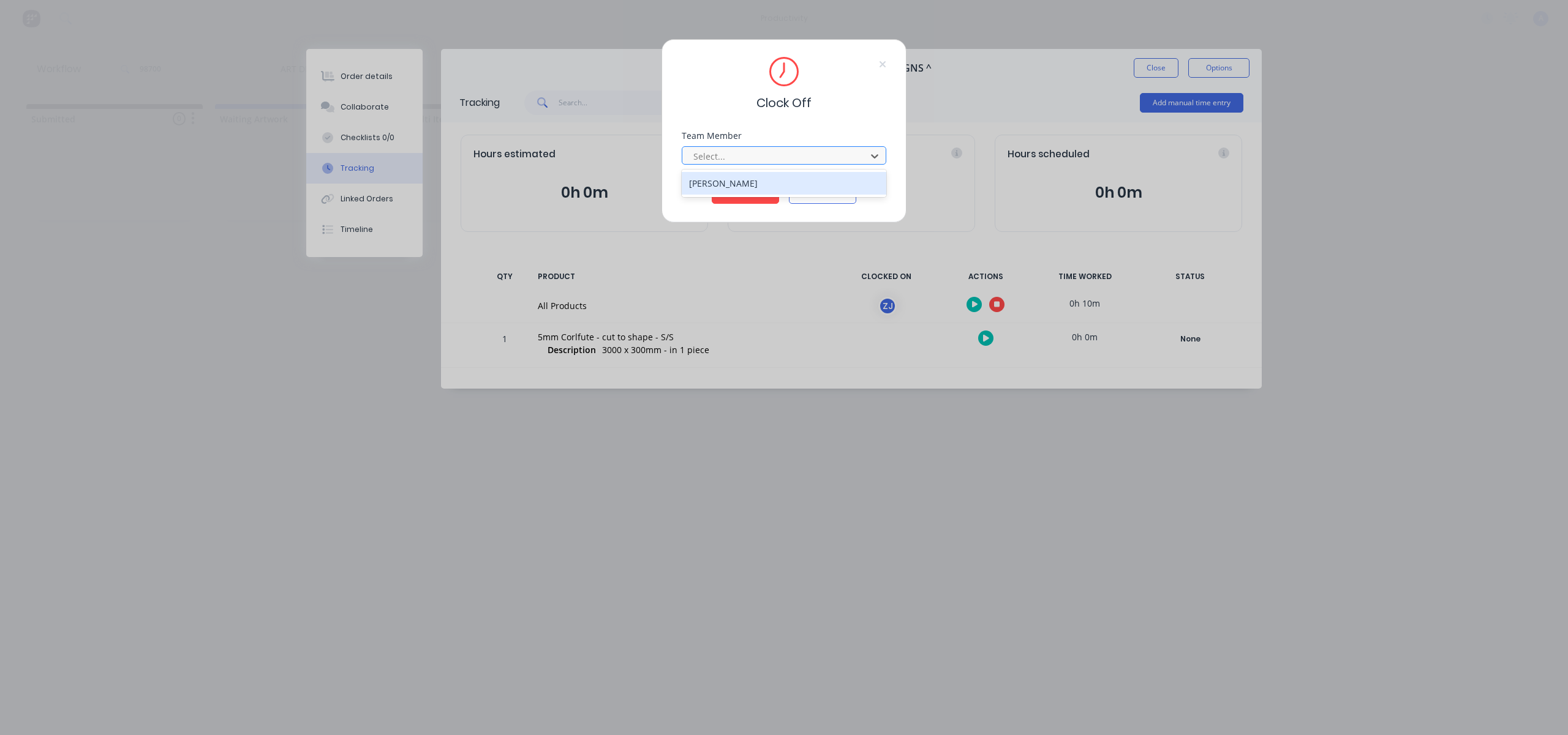
click at [806, 158] on div at bounding box center [776, 156] width 168 height 15
drag, startPoint x: 787, startPoint y: 176, endPoint x: 752, endPoint y: 191, distance: 38.1
click at [786, 177] on div "[PERSON_NAME]" at bounding box center [784, 183] width 204 height 22
click at [752, 191] on button "Clock Off" at bounding box center [745, 194] width 67 height 20
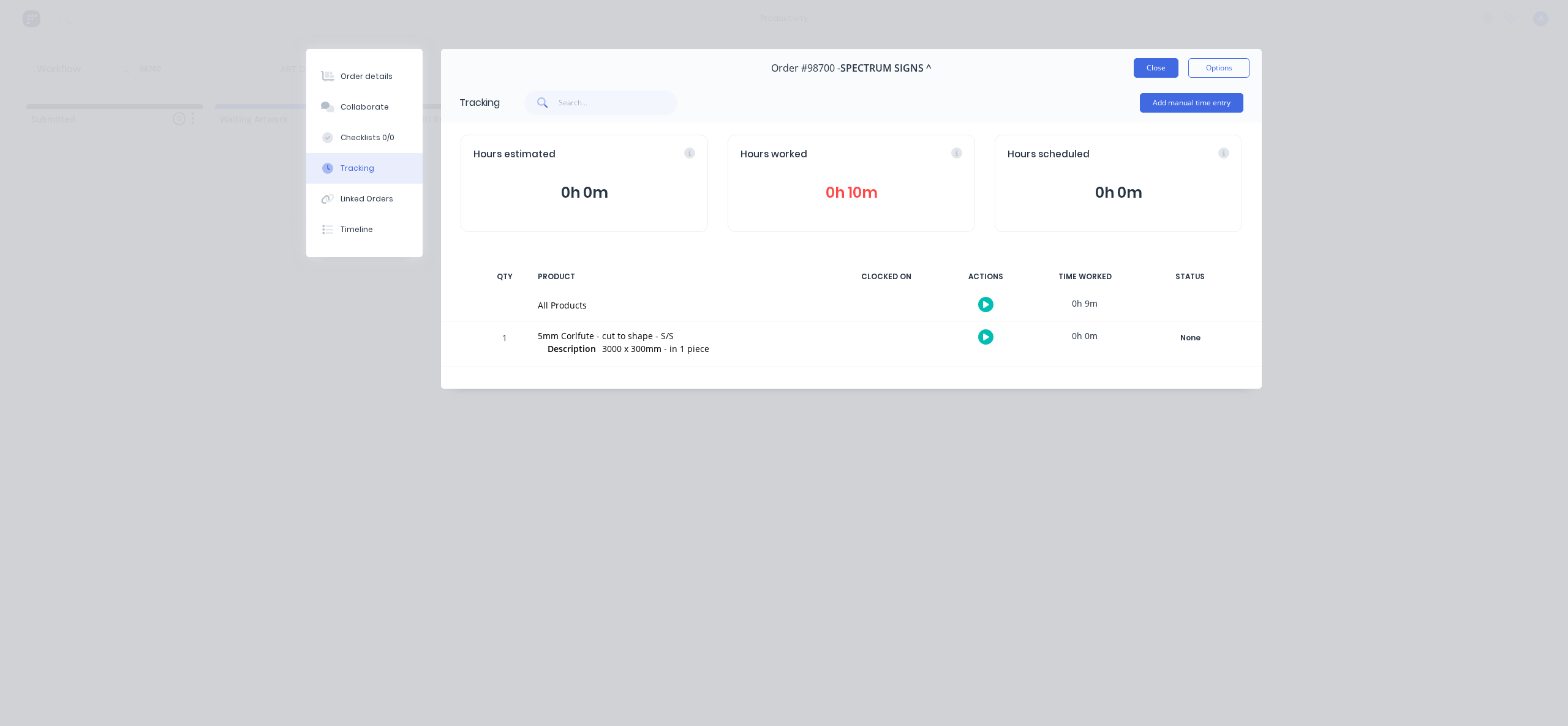
click at [1148, 66] on button "Close" at bounding box center [1156, 68] width 45 height 20
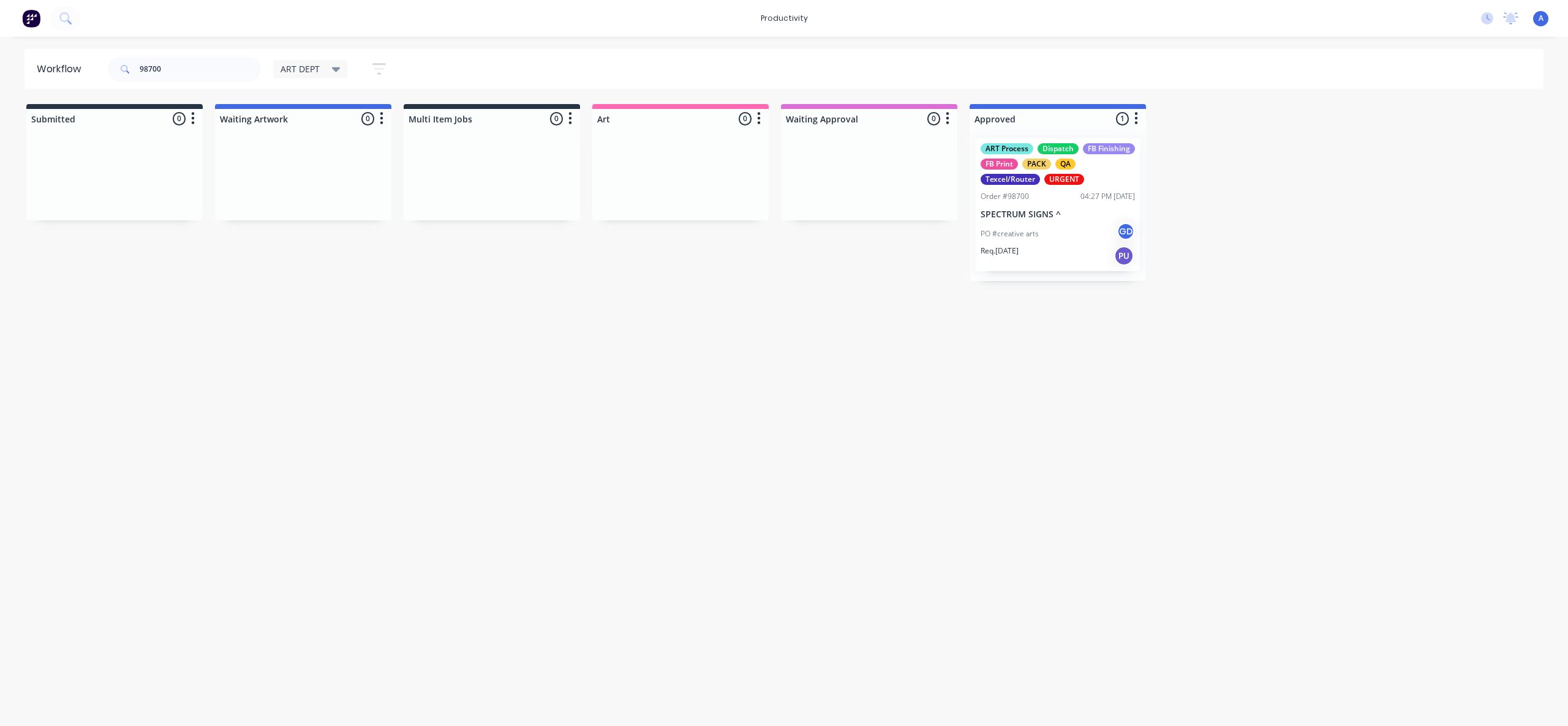
click at [1338, 508] on div "Workflow 98700 ART DEPT Save new view None edit ART DEPT (Default) edit Banner …" at bounding box center [784, 375] width 1568 height 653
click at [1045, 217] on p "SPECTRUM SIGNS ^" at bounding box center [1058, 215] width 155 height 10
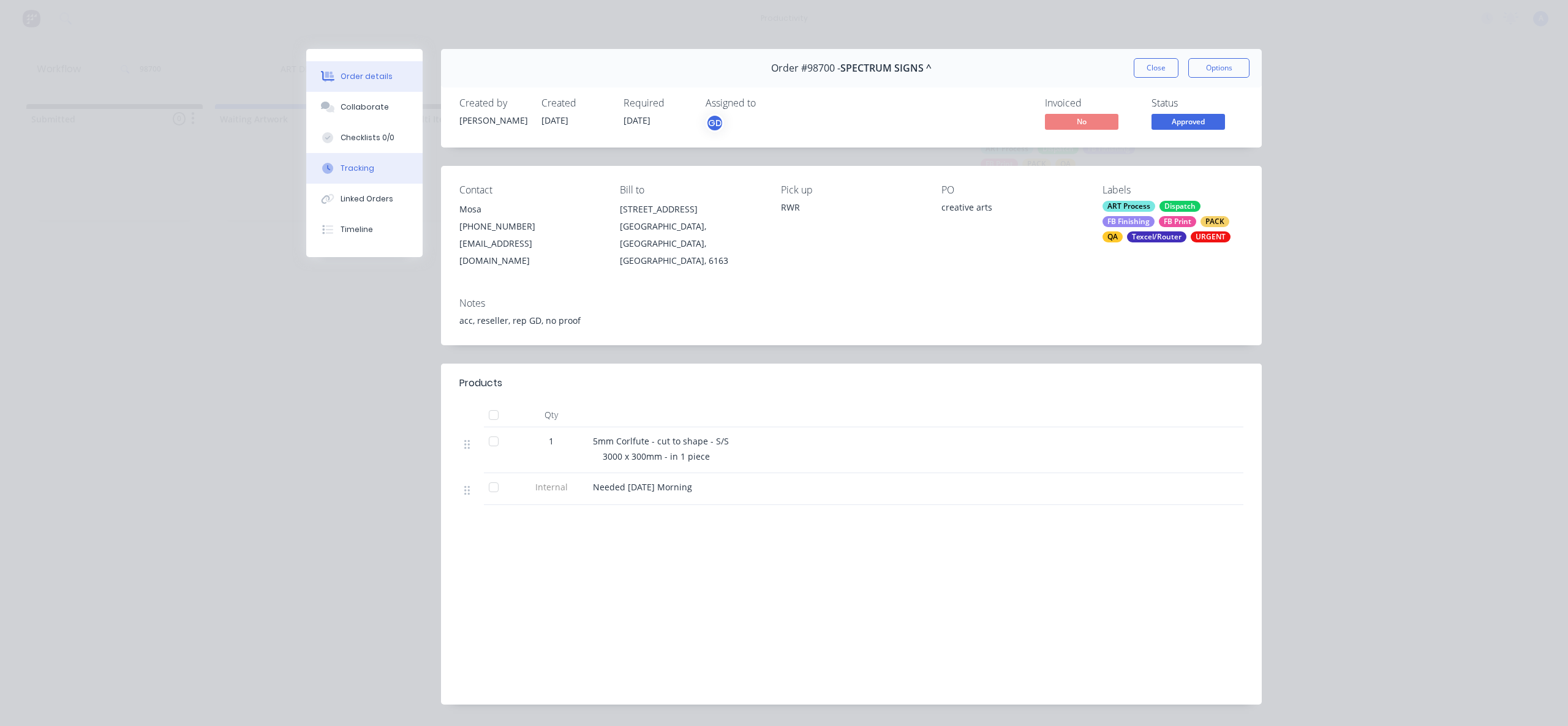
click at [330, 175] on button "Tracking" at bounding box center [364, 169] width 116 height 31
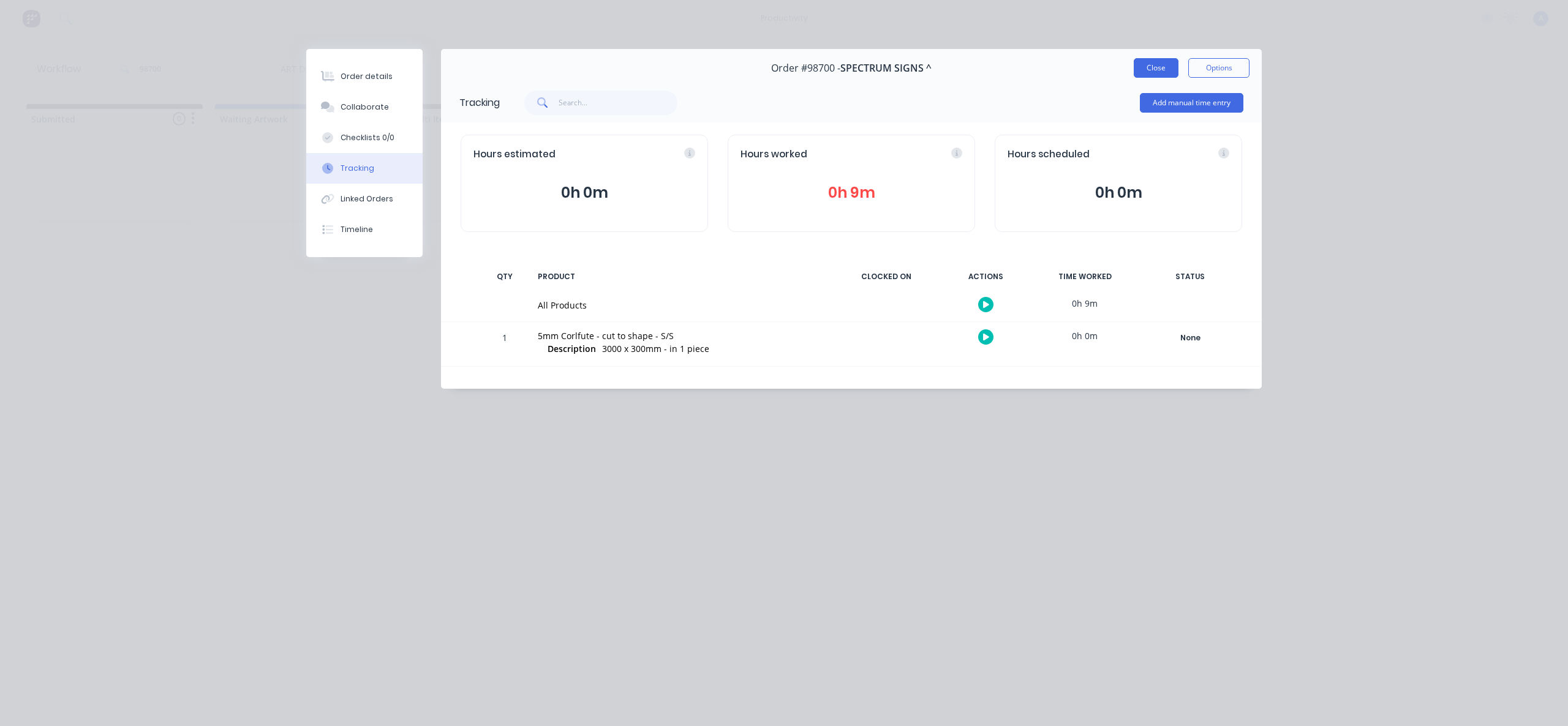
click at [1141, 73] on button "Close" at bounding box center [1156, 68] width 45 height 20
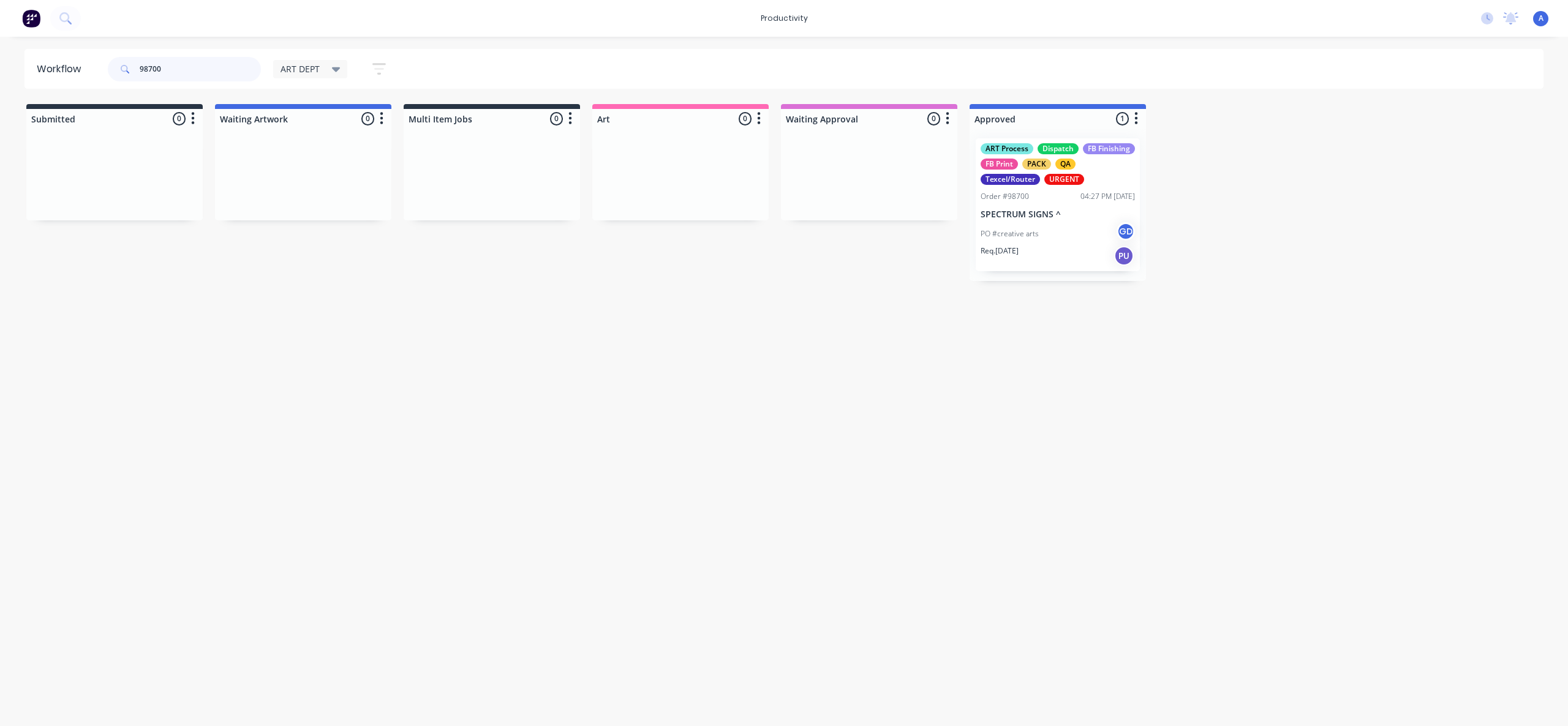
click at [226, 68] on input "98700" at bounding box center [201, 69] width 121 height 24
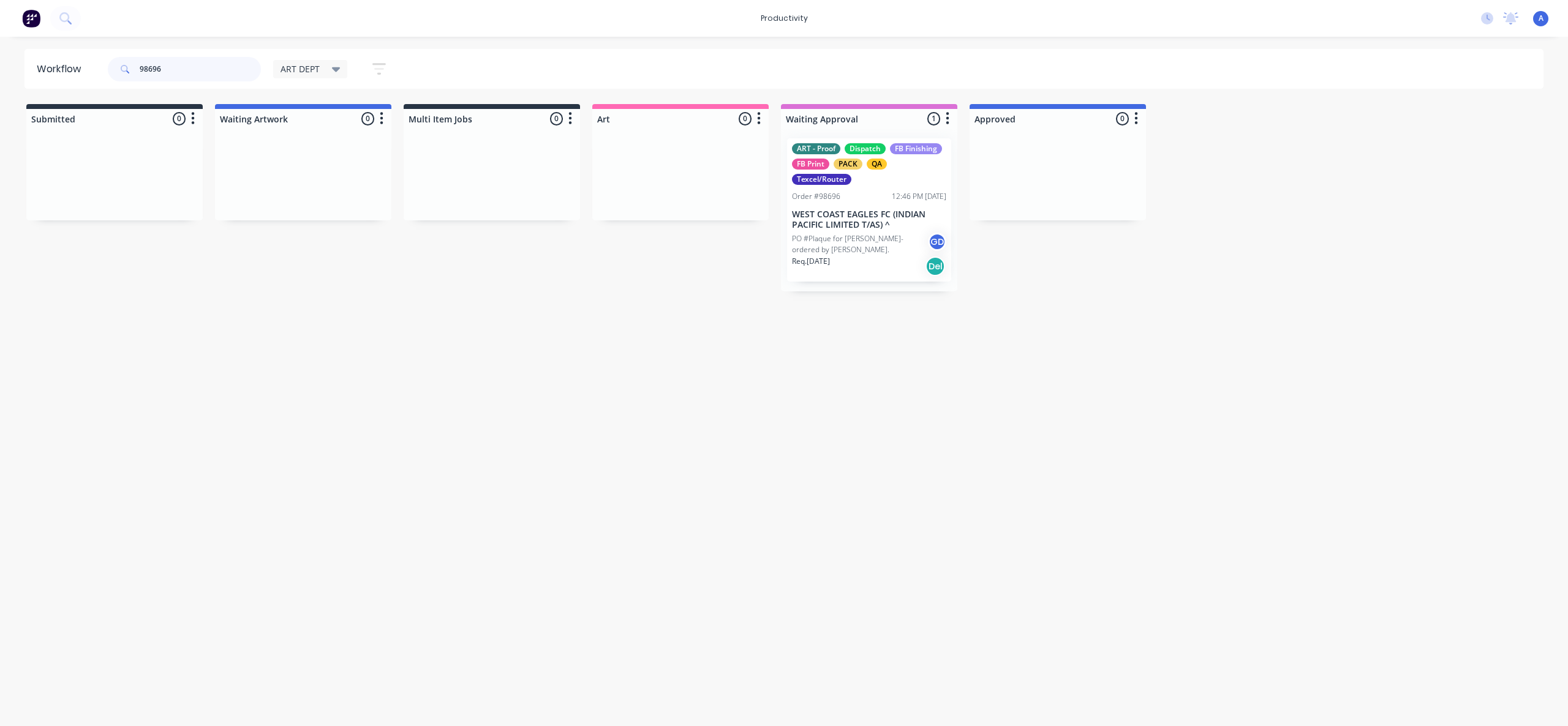
type input "98696"
click at [931, 500] on div "Workflow 98696 ART DEPT Save new view None edit ART DEPT (Default) edit Banner …" at bounding box center [784, 375] width 1568 height 653
drag, startPoint x: 821, startPoint y: 235, endPoint x: 659, endPoint y: 235, distance: 162.0
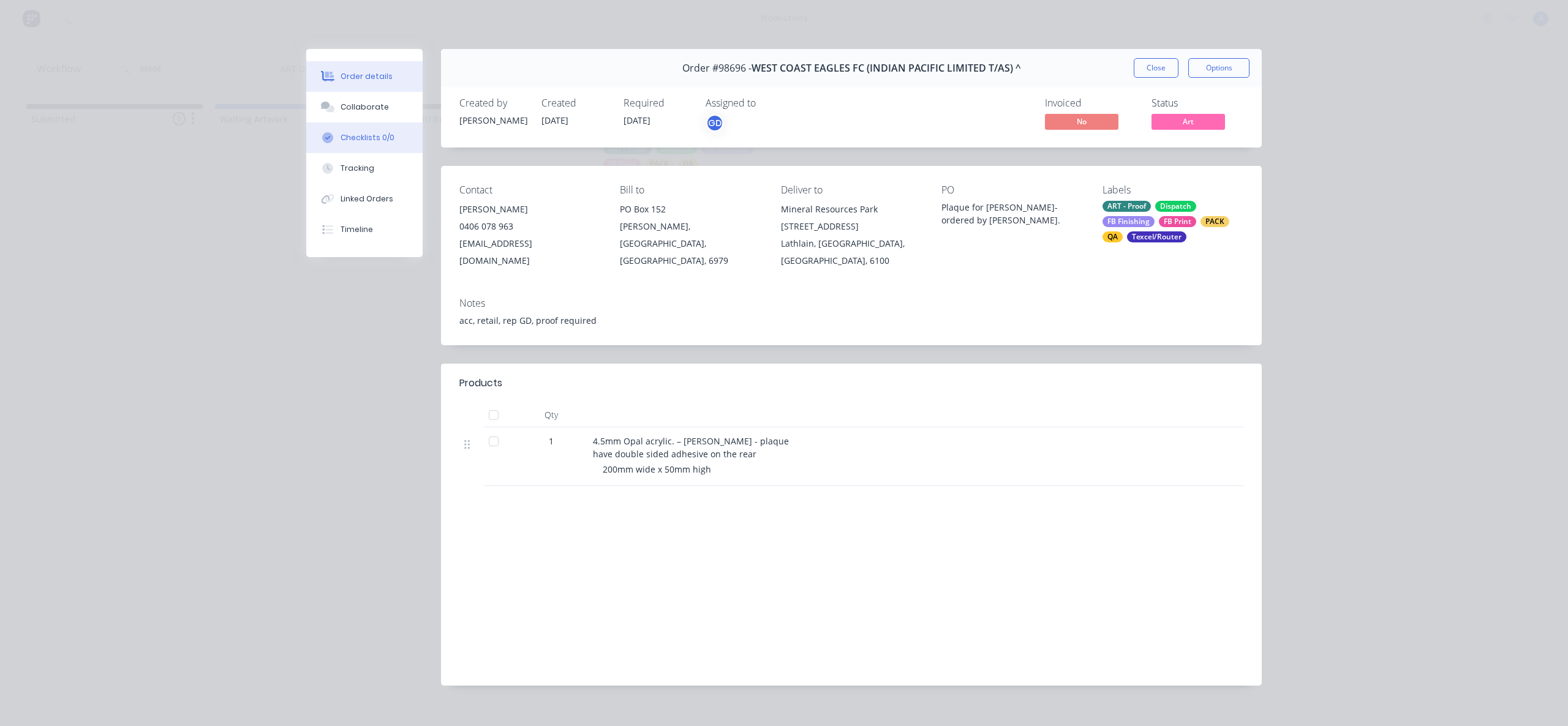
click at [353, 137] on div "Checklists 0/0" at bounding box center [367, 137] width 54 height 11
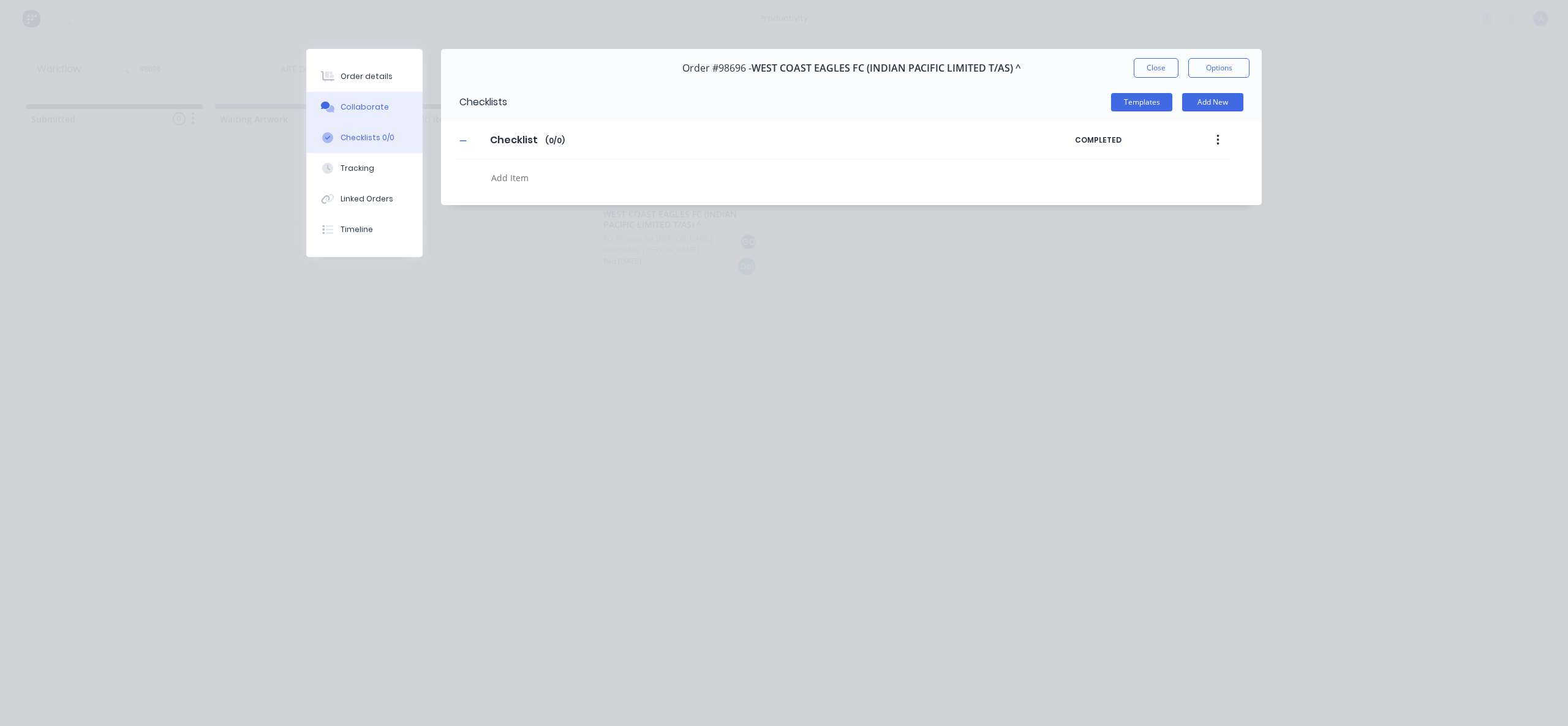
click at [360, 104] on div "Collaborate" at bounding box center [365, 107] width 49 height 11
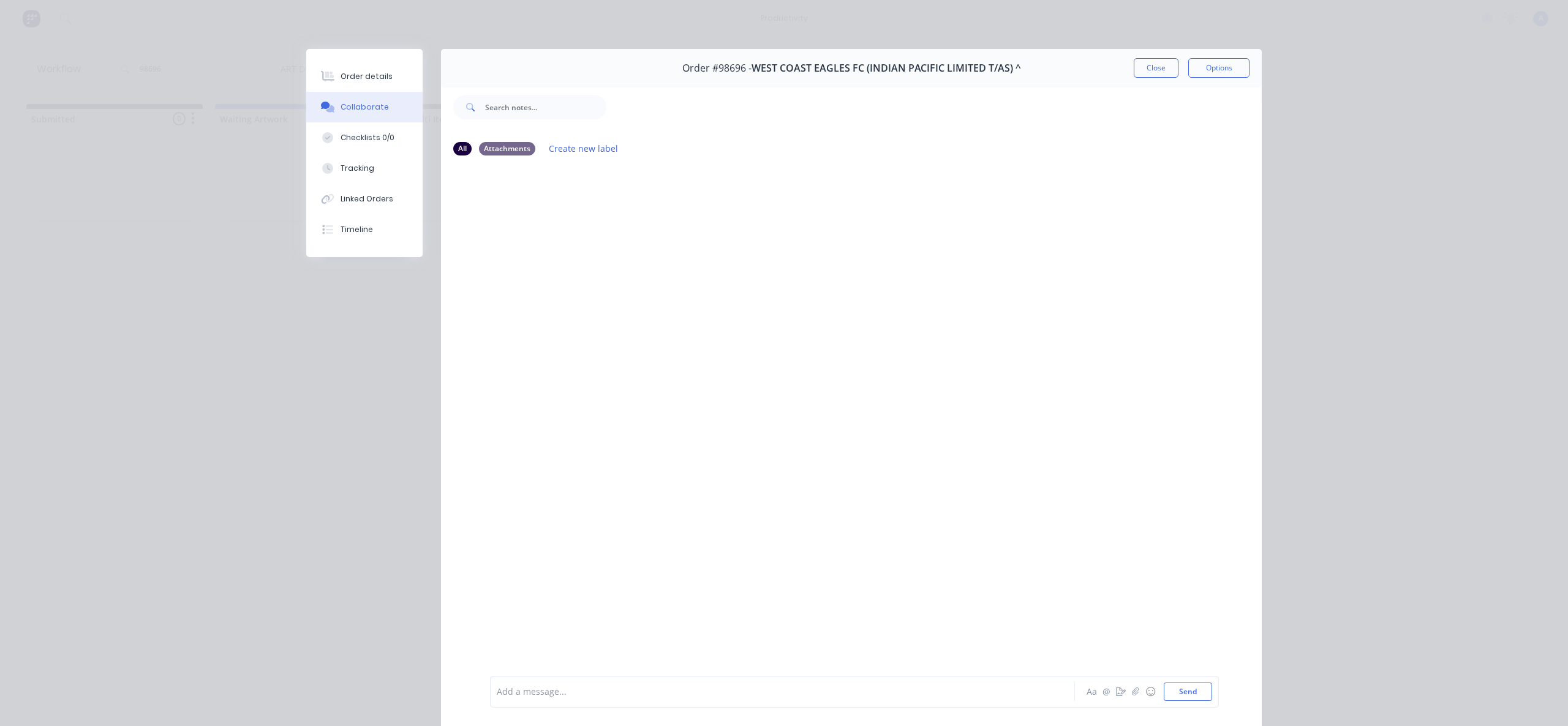
click at [782, 696] on div at bounding box center [765, 692] width 536 height 13
click at [1134, 690] on icon "button" at bounding box center [1135, 691] width 8 height 8
click at [1164, 692] on button "Send" at bounding box center [1188, 692] width 49 height 19
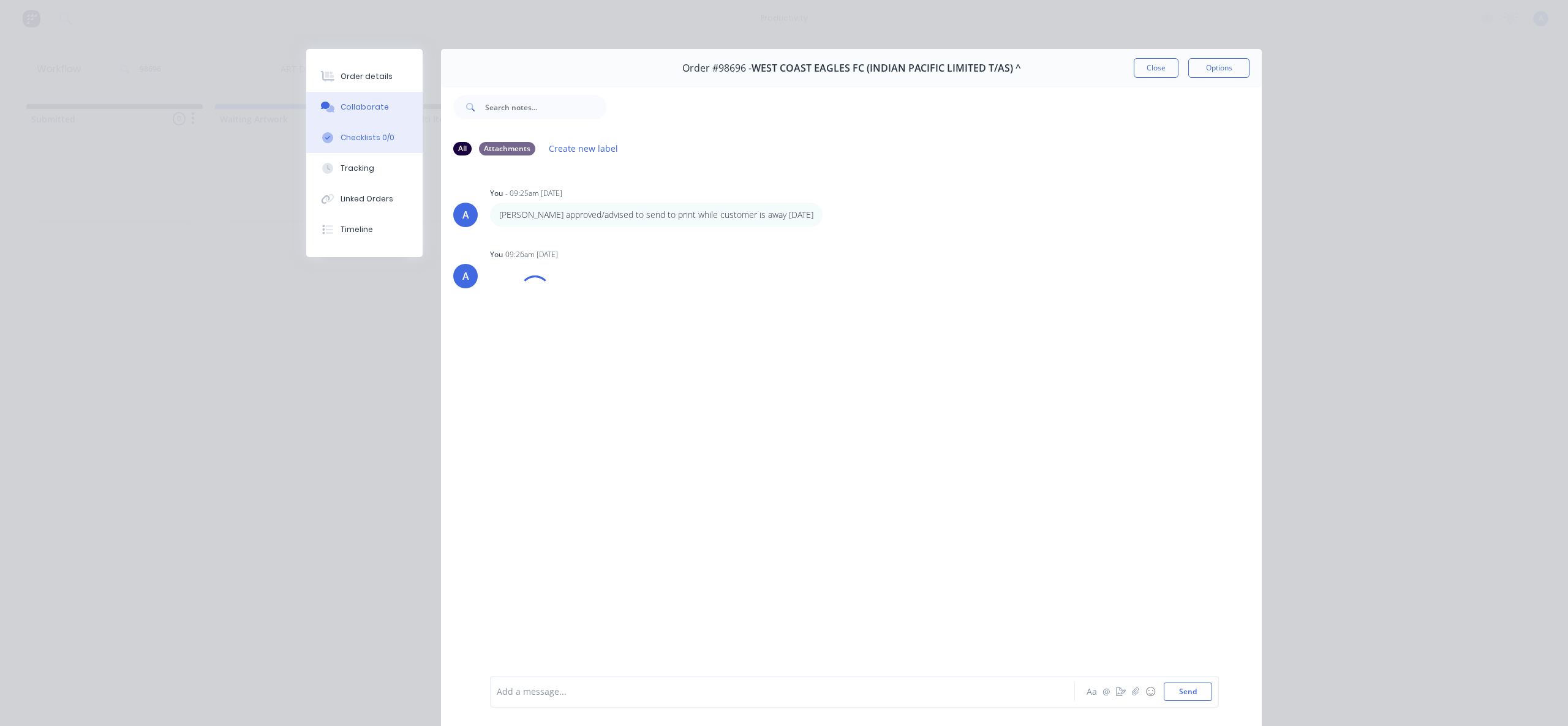
click at [369, 149] on button "Checklists 0/0" at bounding box center [364, 138] width 116 height 31
type textarea "x"
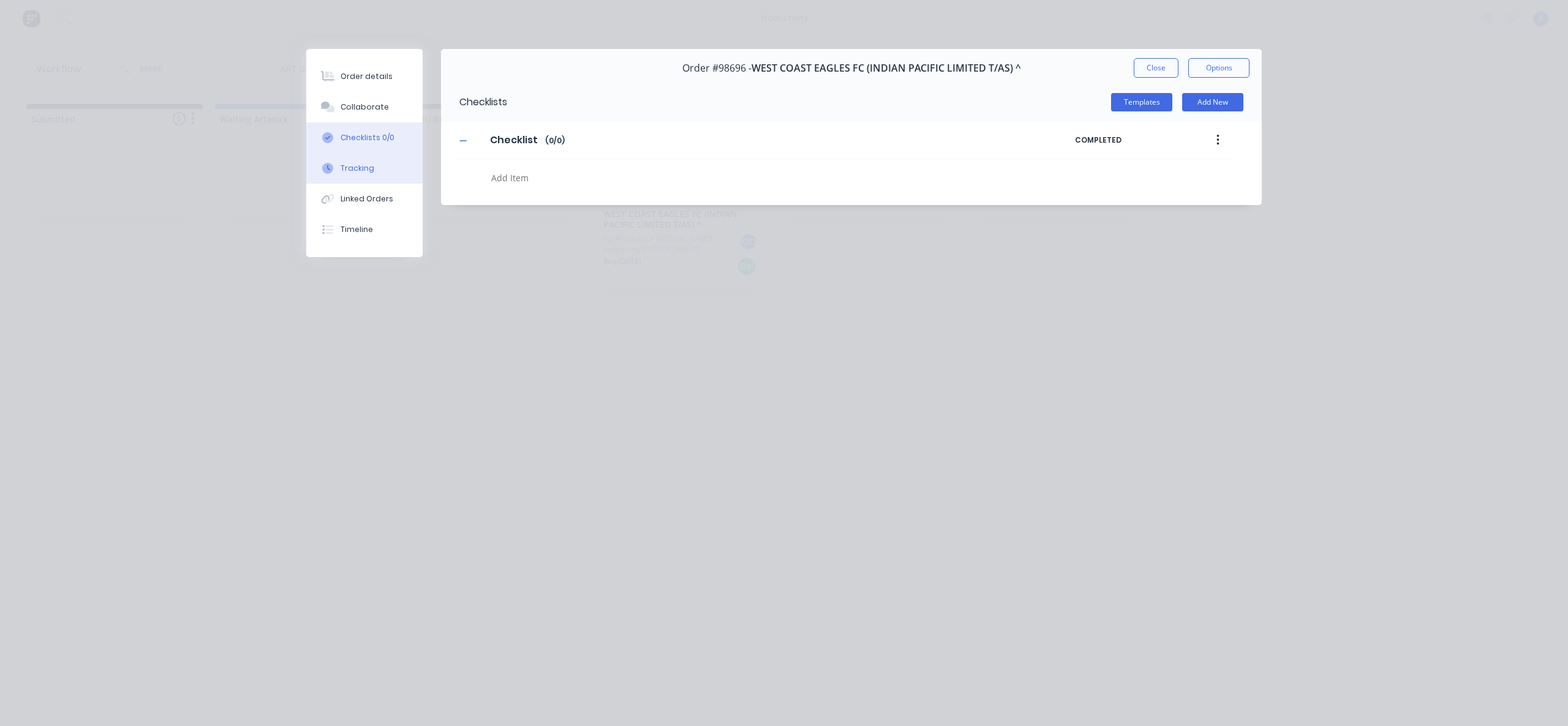
click at [369, 176] on button "Tracking" at bounding box center [364, 169] width 116 height 31
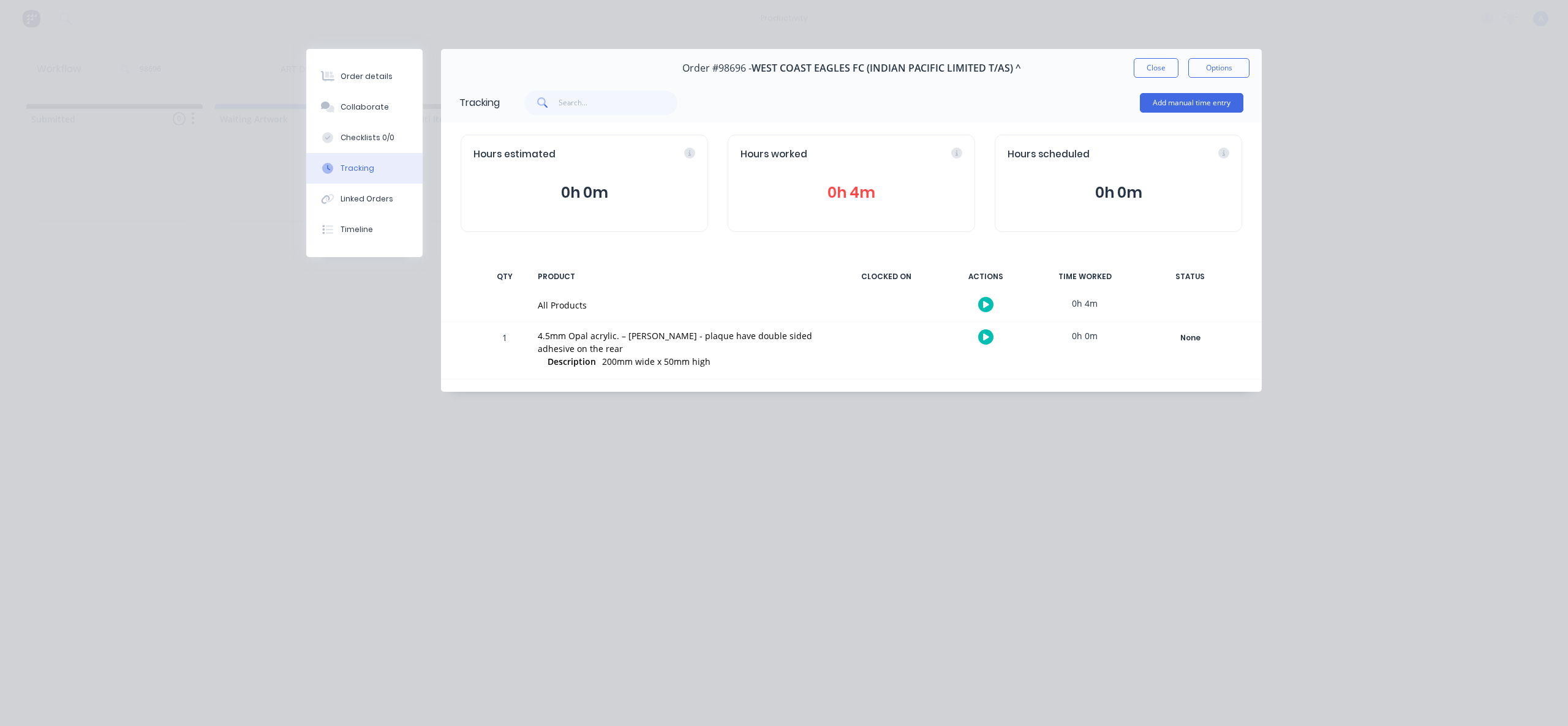
click at [985, 303] on icon "button" at bounding box center [987, 305] width 6 height 7
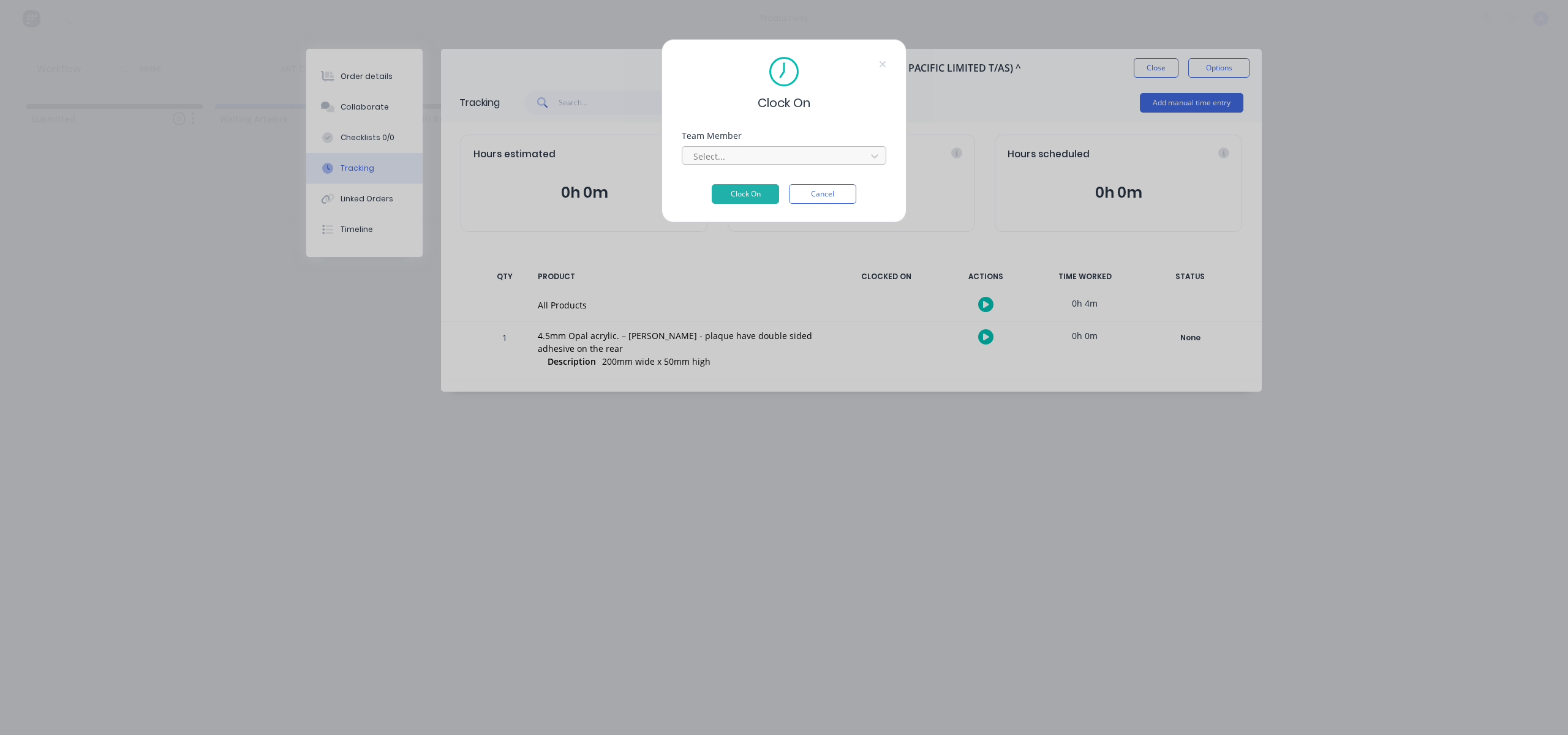
click at [794, 155] on div at bounding box center [776, 156] width 168 height 15
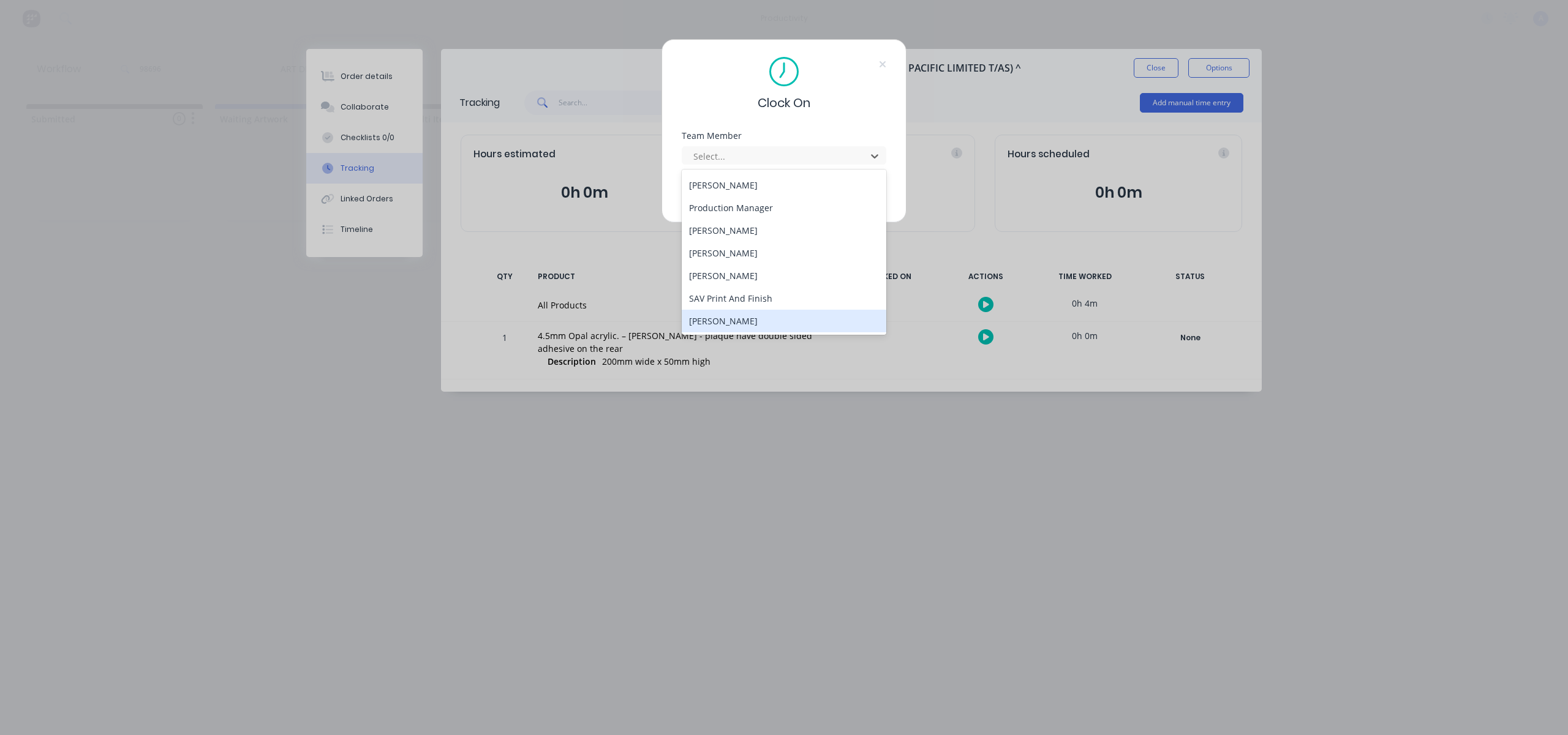
click at [736, 323] on div "[PERSON_NAME]" at bounding box center [784, 321] width 204 height 22
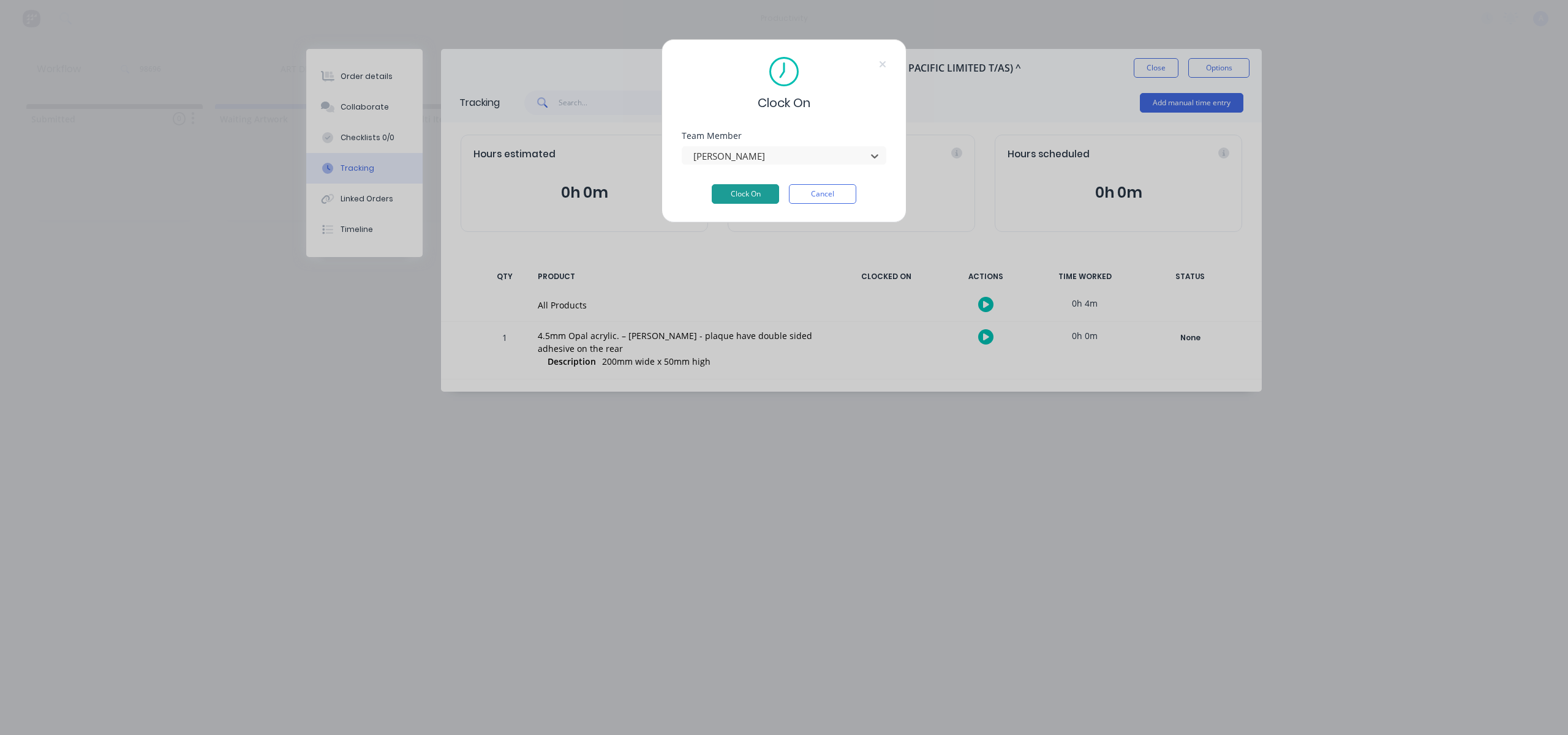
click at [745, 191] on button "Clock On" at bounding box center [745, 194] width 67 height 20
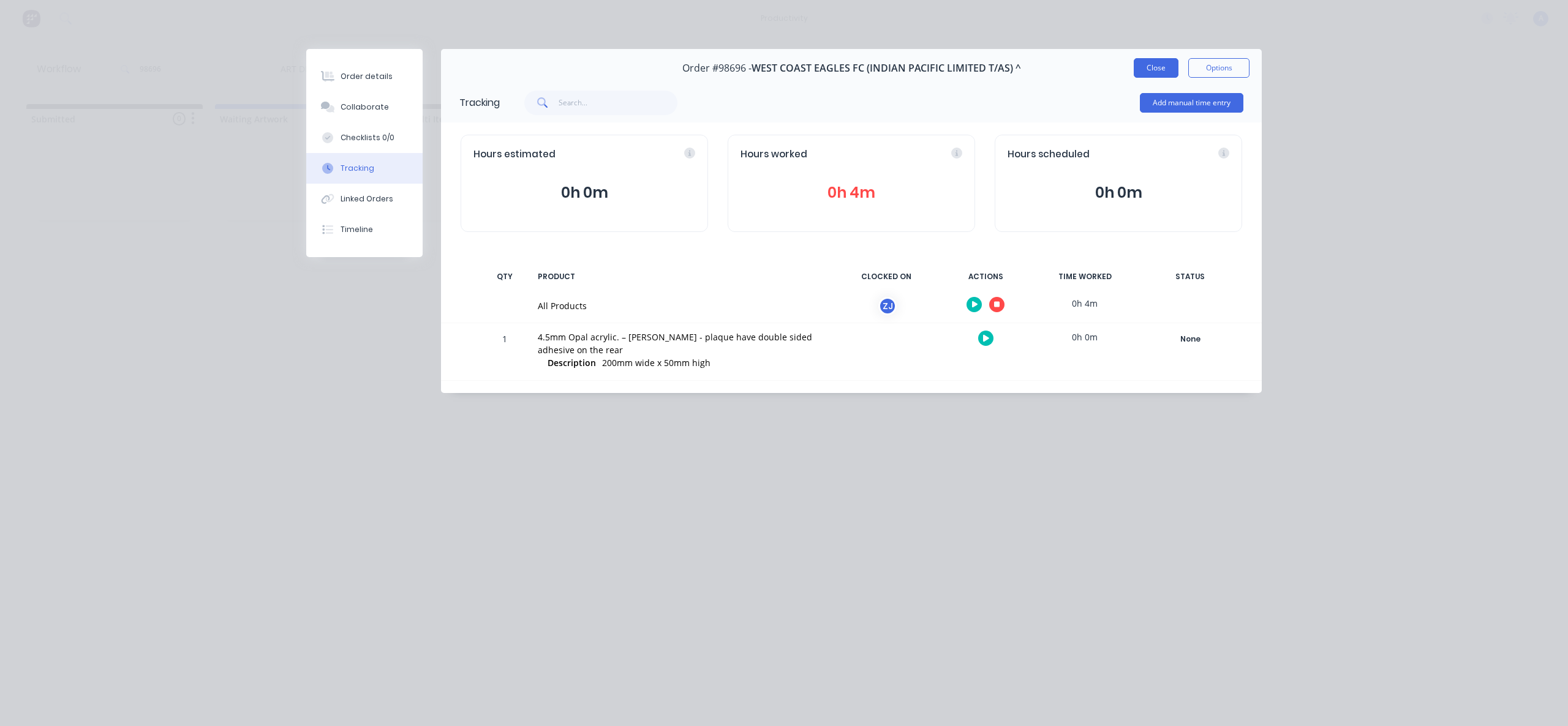
click at [1153, 66] on button "Close" at bounding box center [1156, 68] width 45 height 20
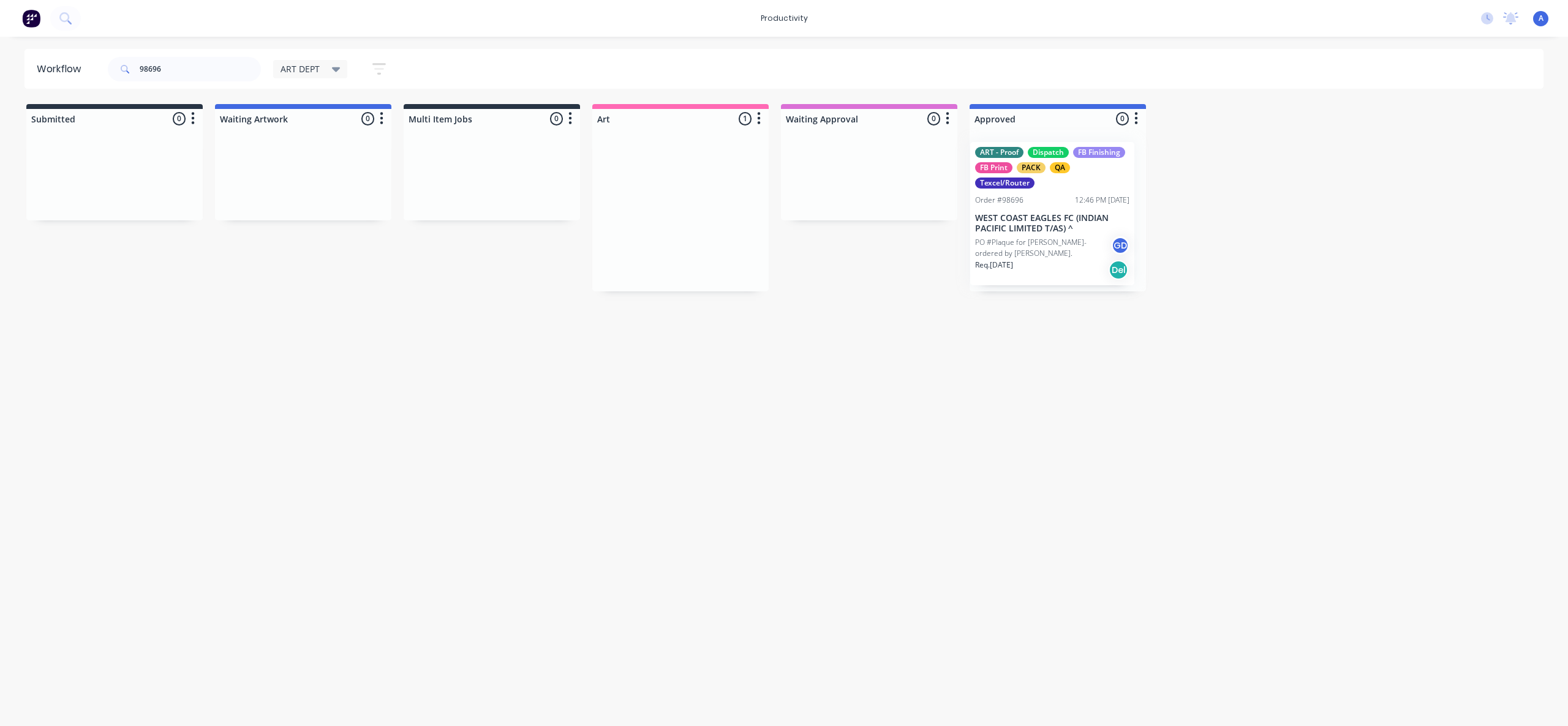
drag, startPoint x: 696, startPoint y: 229, endPoint x: 1074, endPoint y: 232, distance: 378.0
click at [1074, 233] on p "PO #Plaque for [PERSON_NAME]- ordered by [PERSON_NAME]." at bounding box center [1049, 244] width 136 height 22
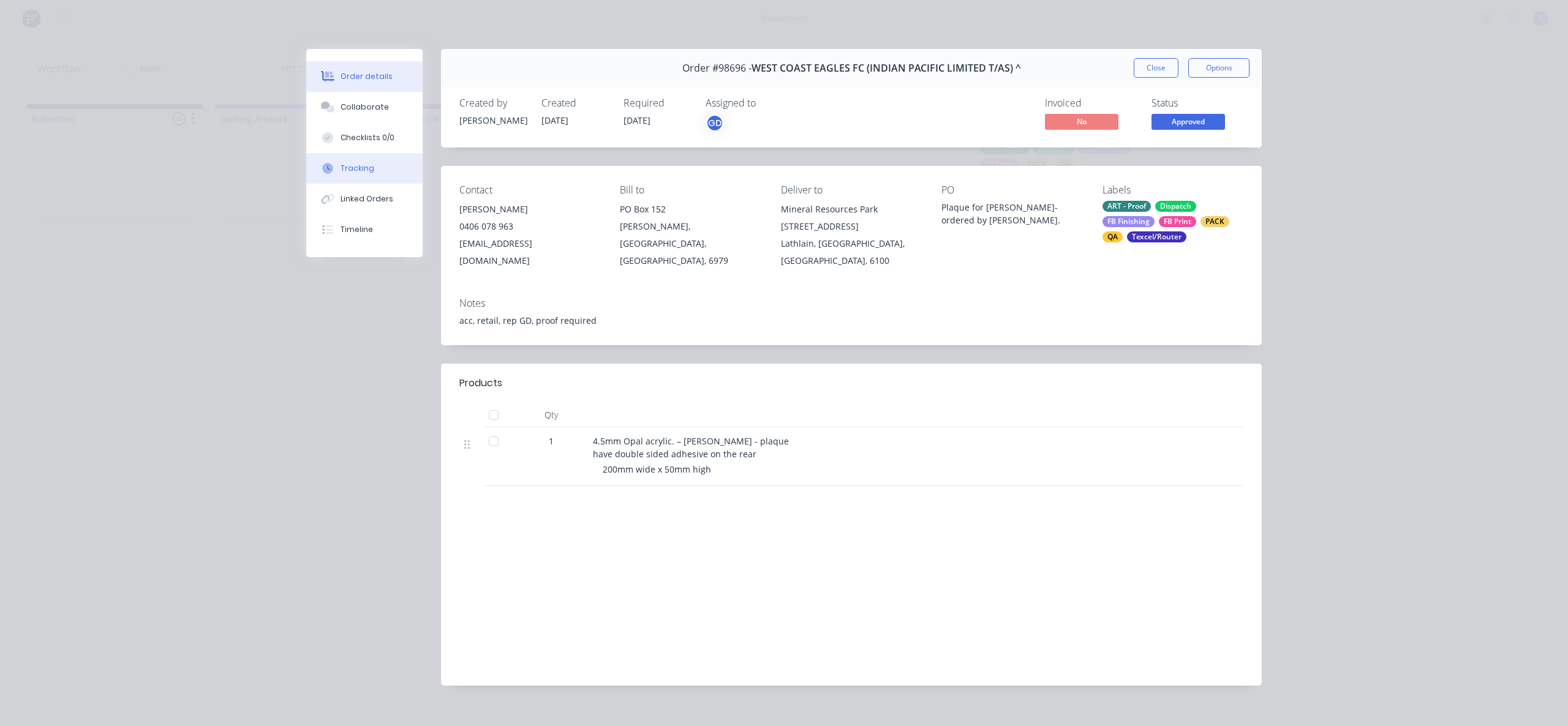
click at [354, 165] on div "Tracking" at bounding box center [357, 168] width 34 height 11
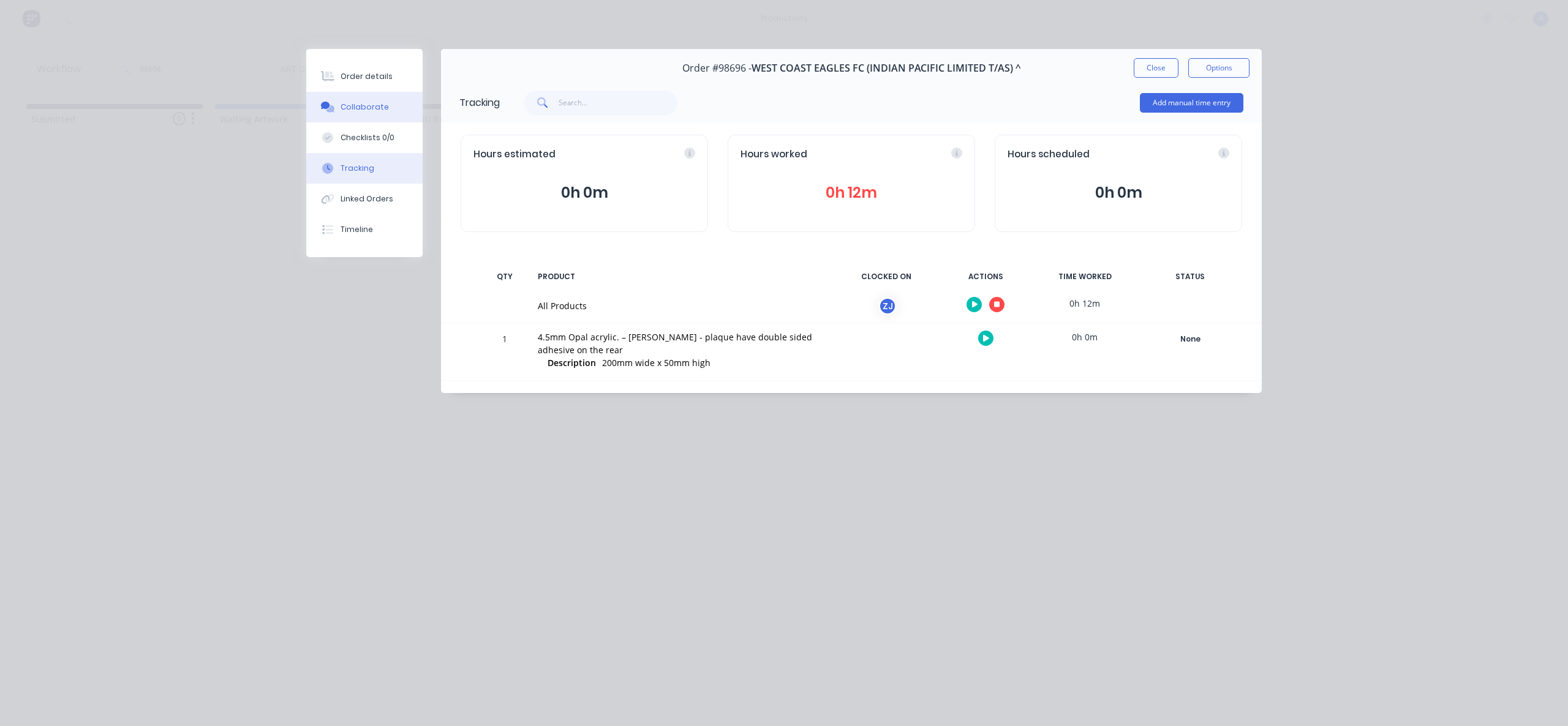
click at [357, 111] on div "Collaborate" at bounding box center [365, 107] width 49 height 11
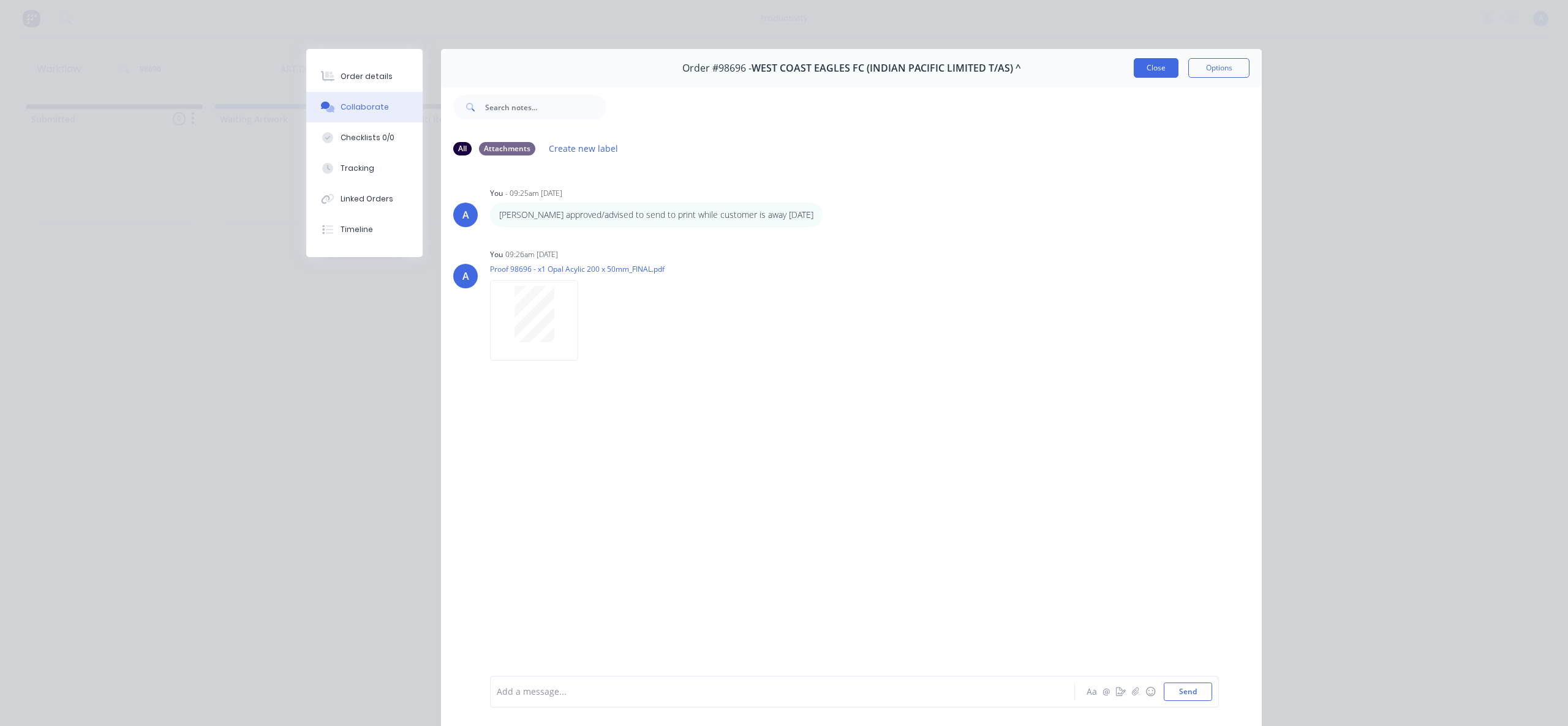
click at [1150, 74] on button "Close" at bounding box center [1156, 68] width 45 height 20
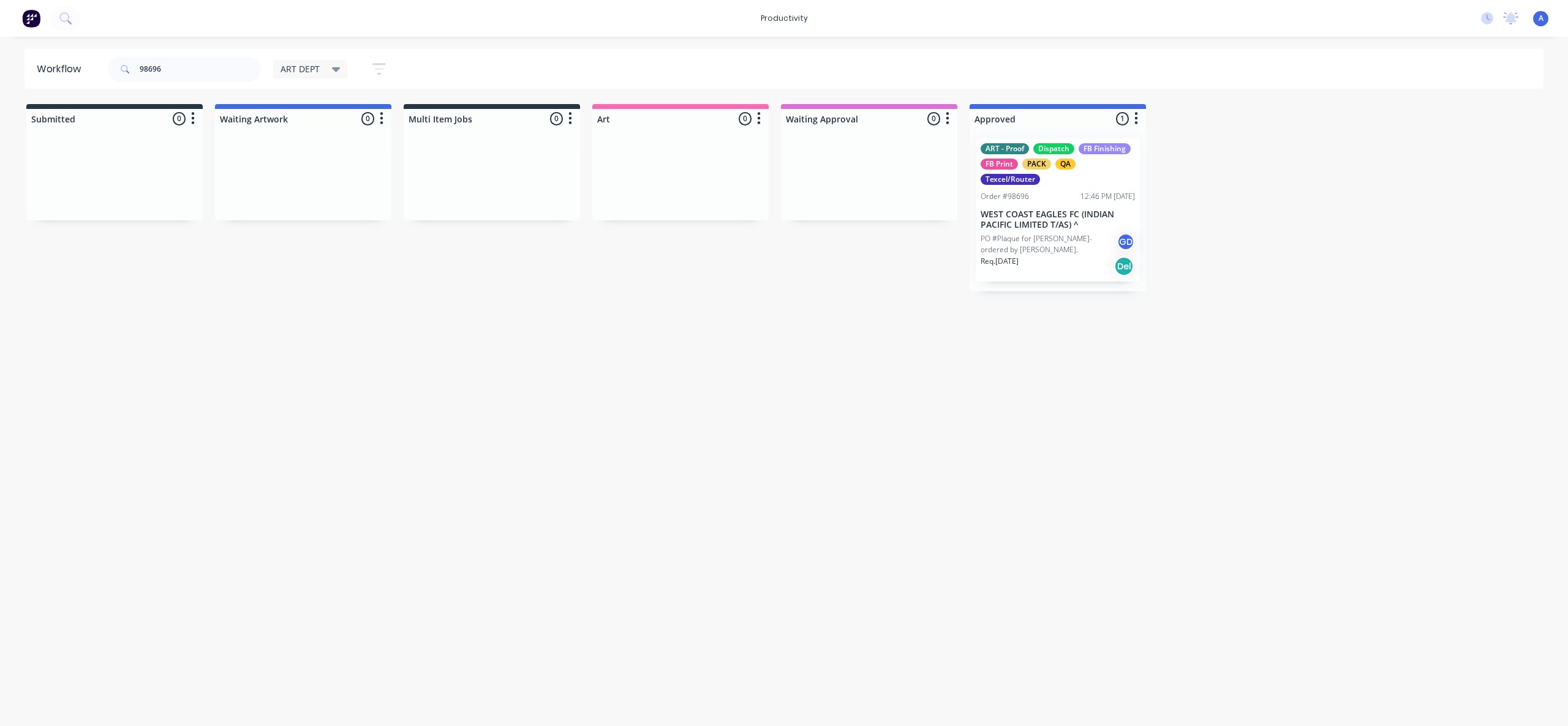
click at [1093, 234] on p "PO #Plaque for [PERSON_NAME]- ordered by [PERSON_NAME]." at bounding box center [1049, 244] width 136 height 22
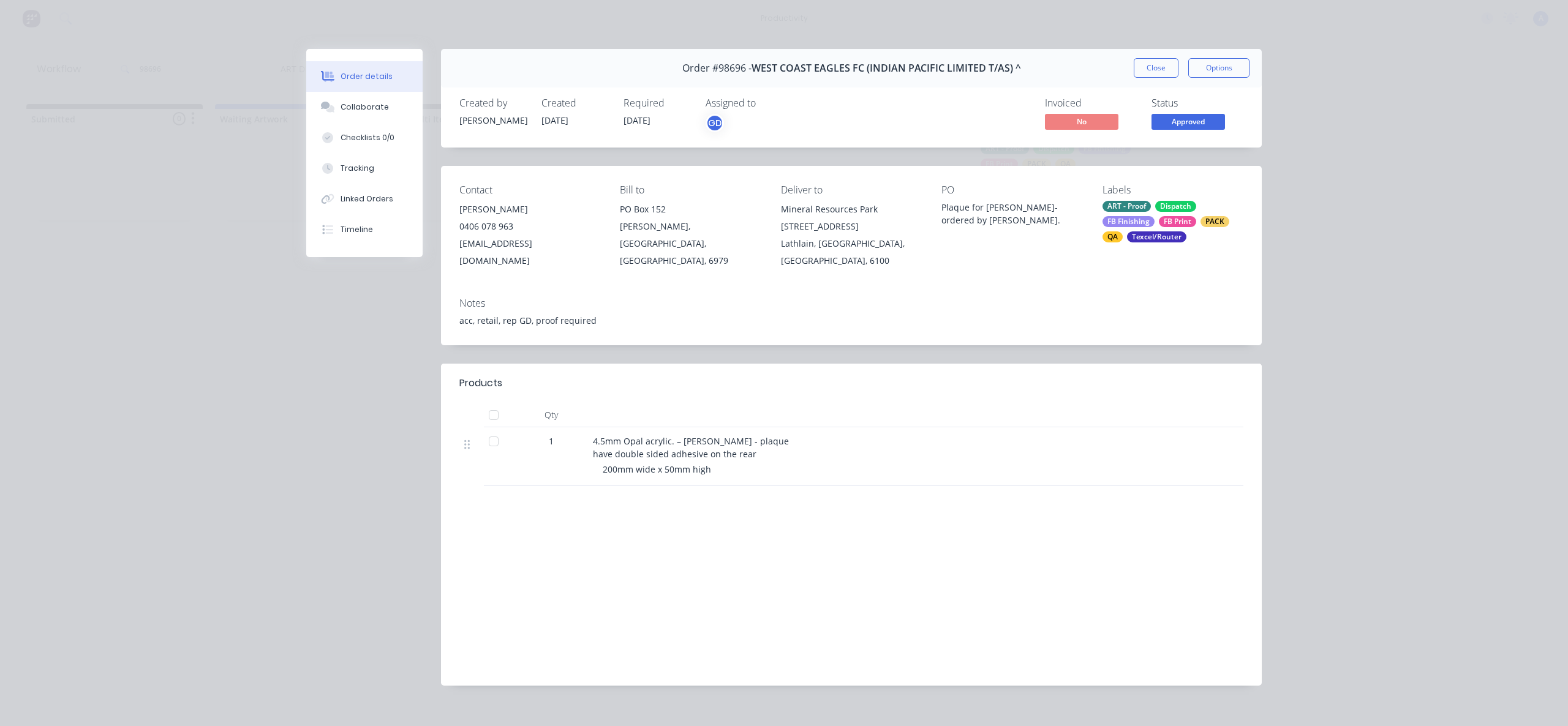
click at [384, 170] on button "Tracking" at bounding box center [364, 169] width 116 height 31
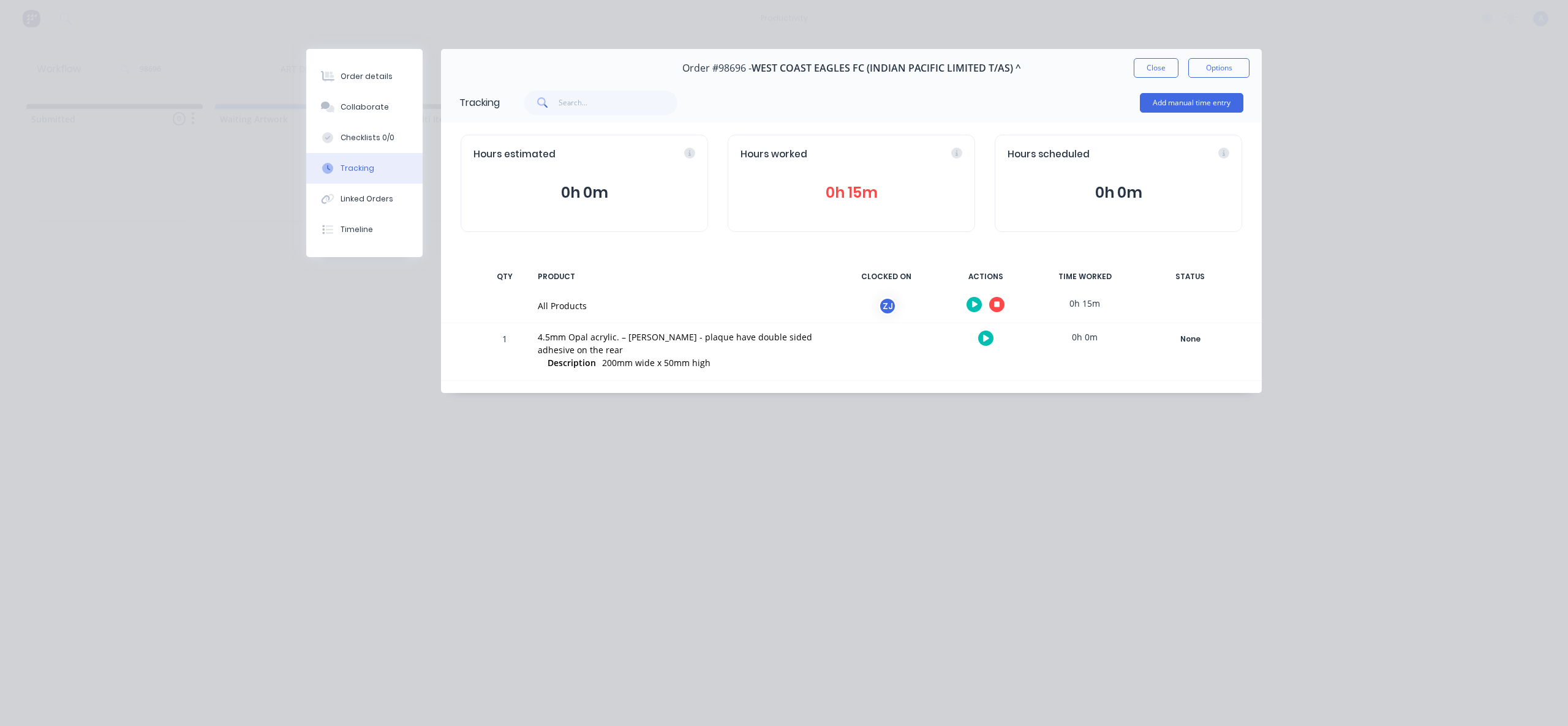
click at [994, 301] on button "button" at bounding box center [997, 305] width 15 height 15
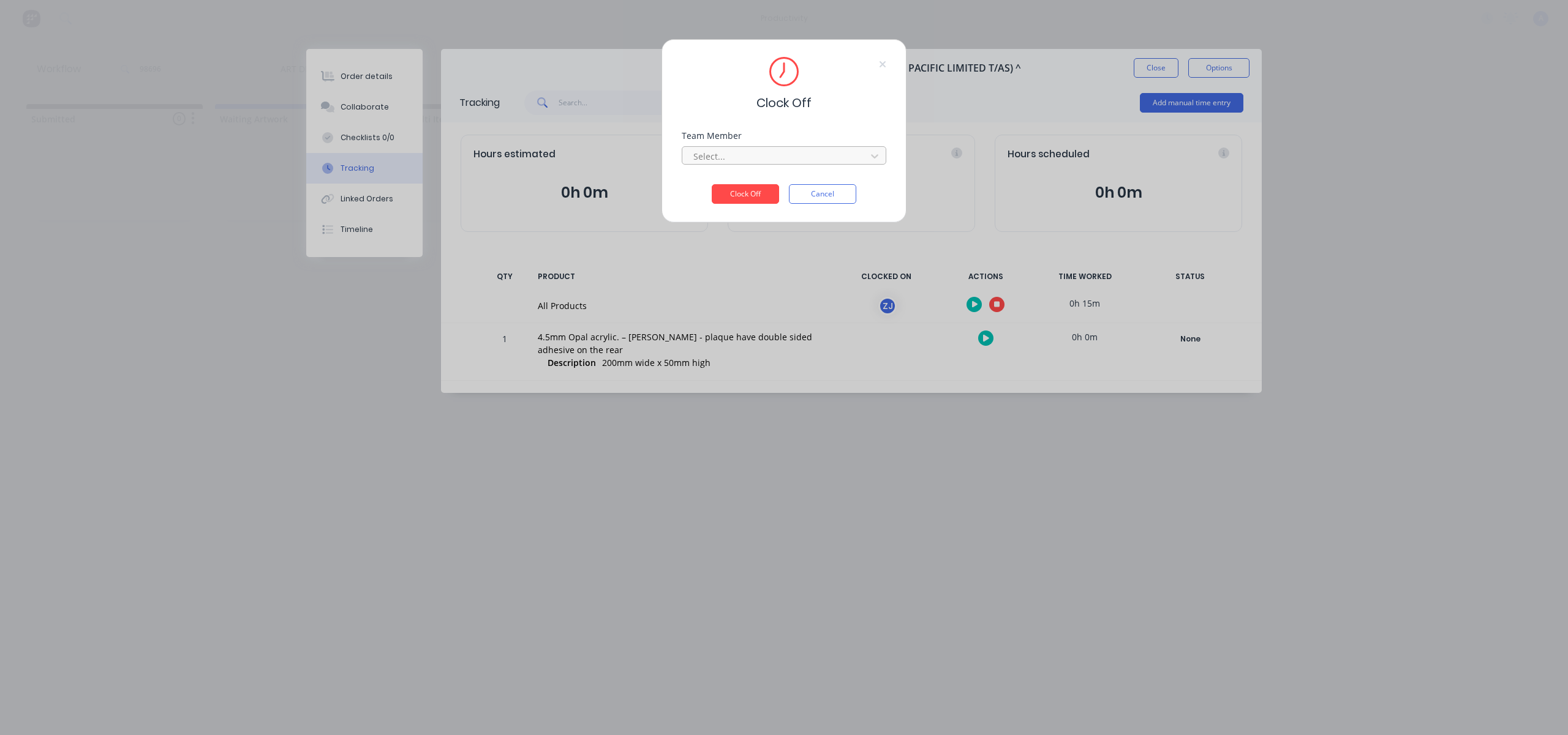
click at [814, 158] on div at bounding box center [776, 156] width 168 height 15
click at [758, 186] on div "[PERSON_NAME]" at bounding box center [784, 183] width 204 height 22
click at [760, 193] on button "Clock Off" at bounding box center [745, 194] width 67 height 20
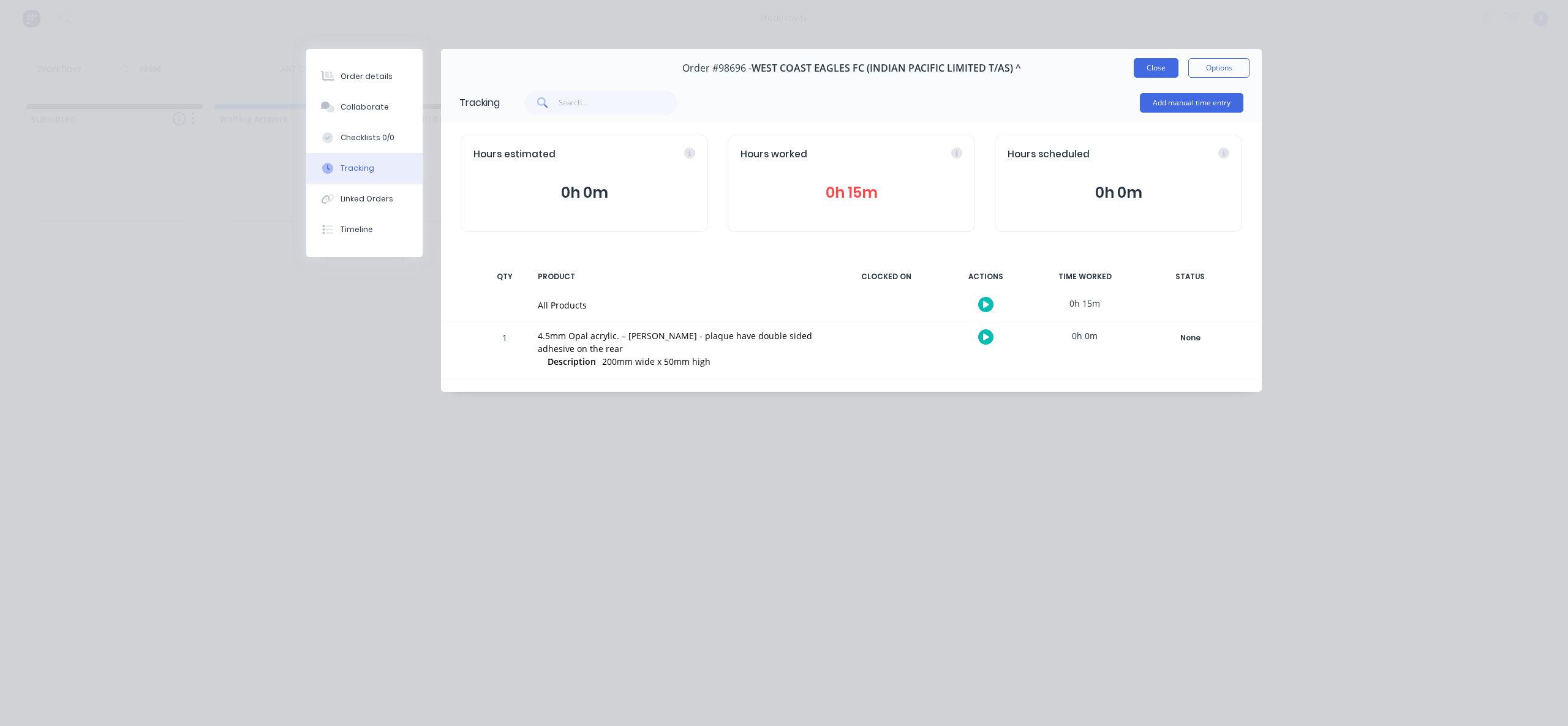
click at [1165, 66] on button "Close" at bounding box center [1156, 68] width 45 height 20
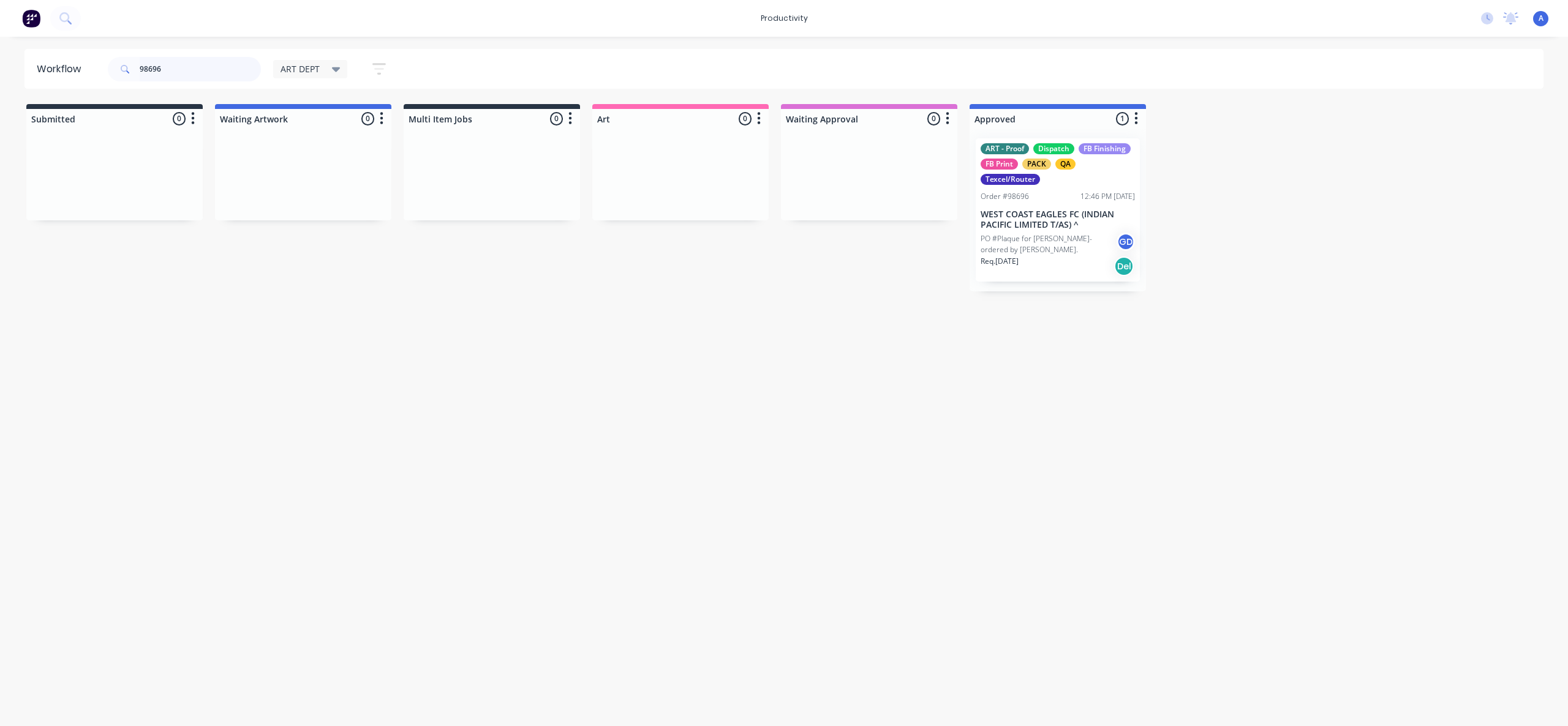
click at [177, 59] on input "98696" at bounding box center [201, 69] width 121 height 24
drag, startPoint x: 183, startPoint y: 63, endPoint x: 196, endPoint y: 51, distance: 17.7
click at [183, 63] on input "98696" at bounding box center [201, 69] width 121 height 24
click at [204, 70] on input "98696" at bounding box center [201, 69] width 121 height 24
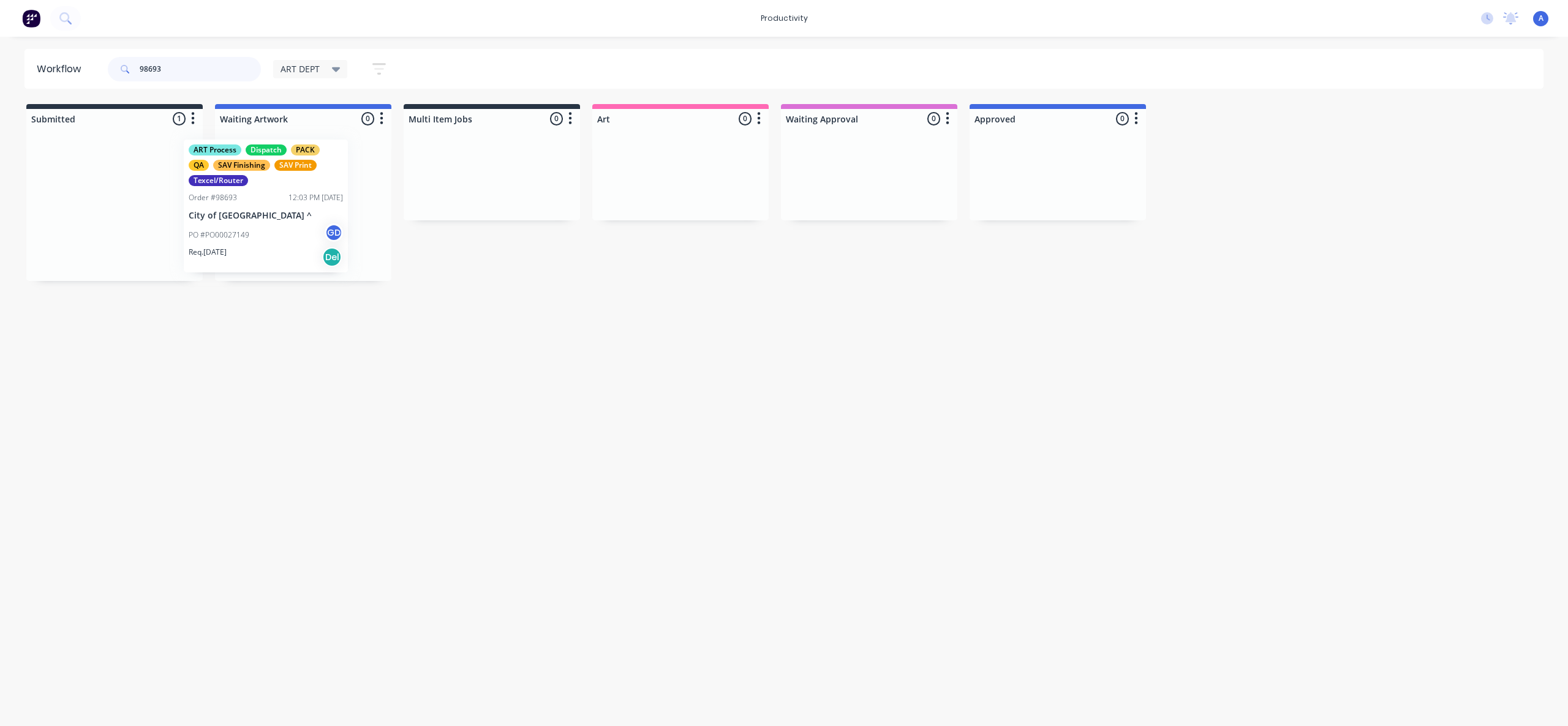
drag, startPoint x: 158, startPoint y: 219, endPoint x: 702, endPoint y: 219, distance: 544.0
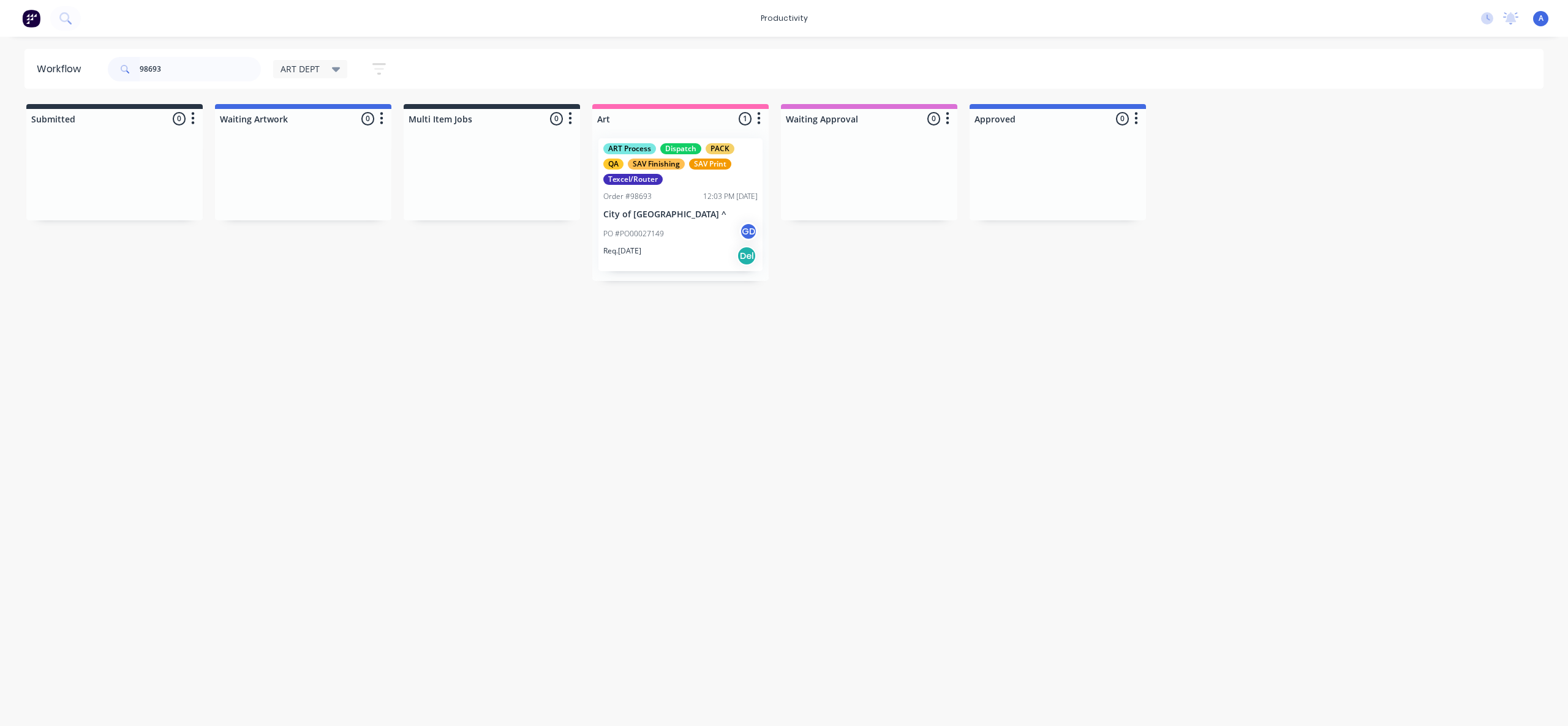
click at [702, 219] on div "ART Process Dispatch PACK QA SAV Finishing SAV Print Texcel/Router Order #98693…" at bounding box center [680, 205] width 164 height 133
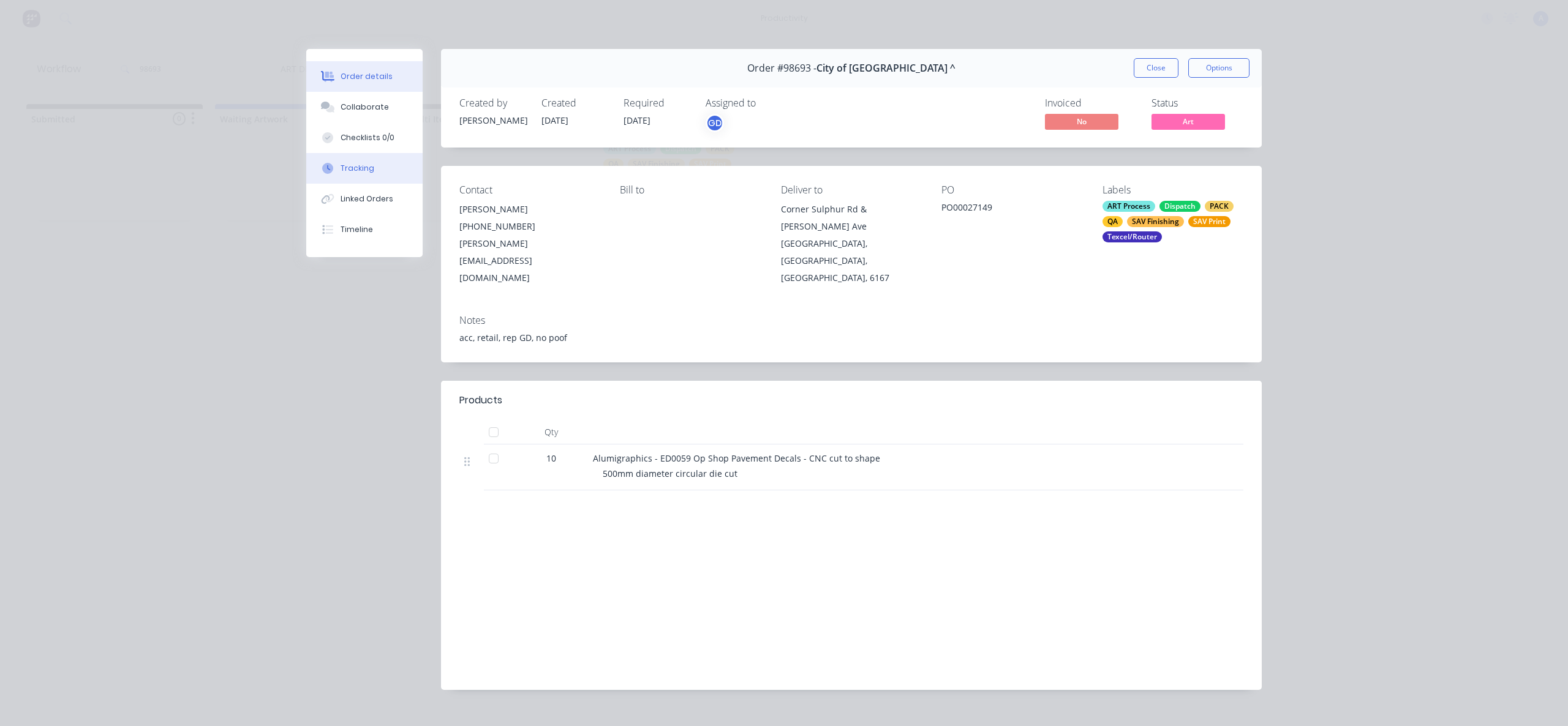
click at [373, 164] on button "Tracking" at bounding box center [364, 169] width 116 height 31
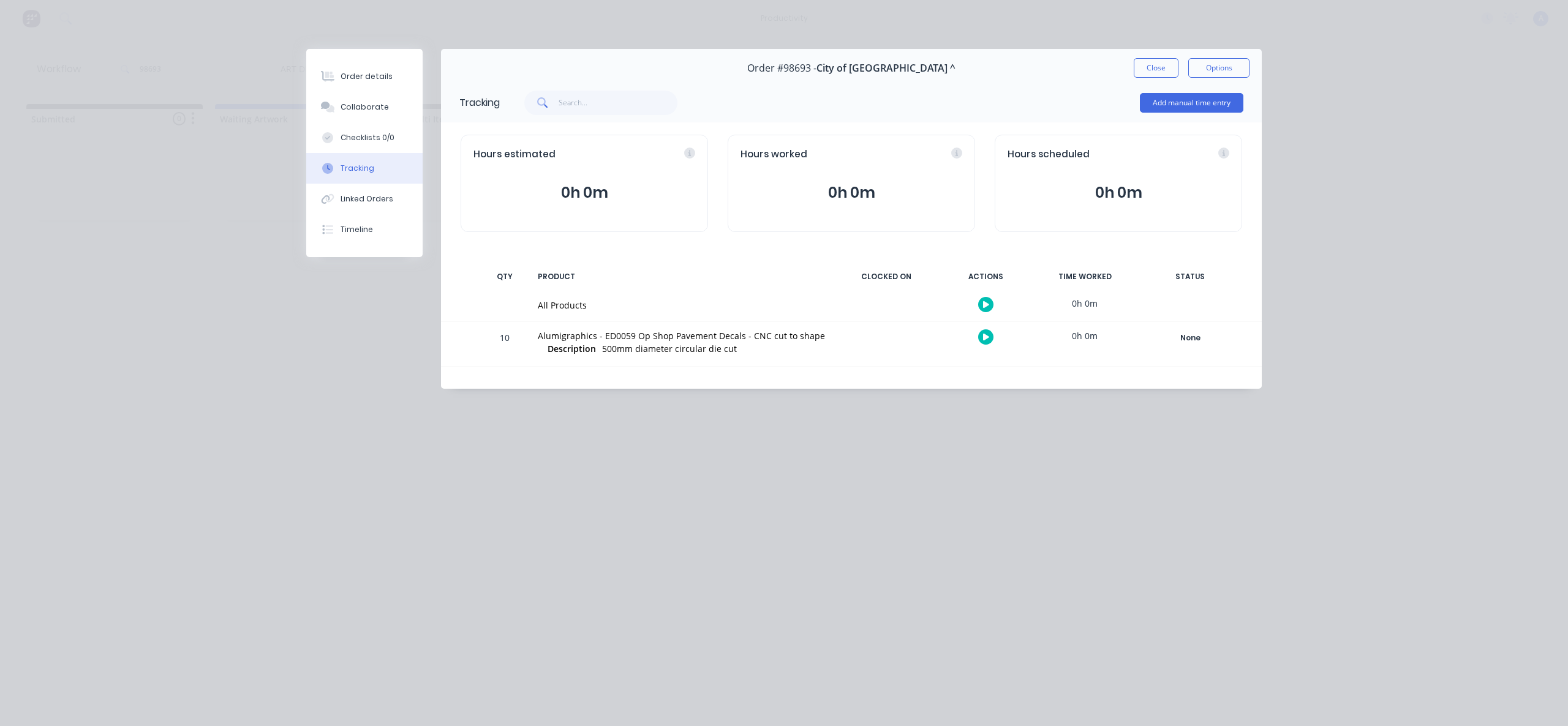
click at [983, 305] on icon "button" at bounding box center [987, 305] width 6 height 7
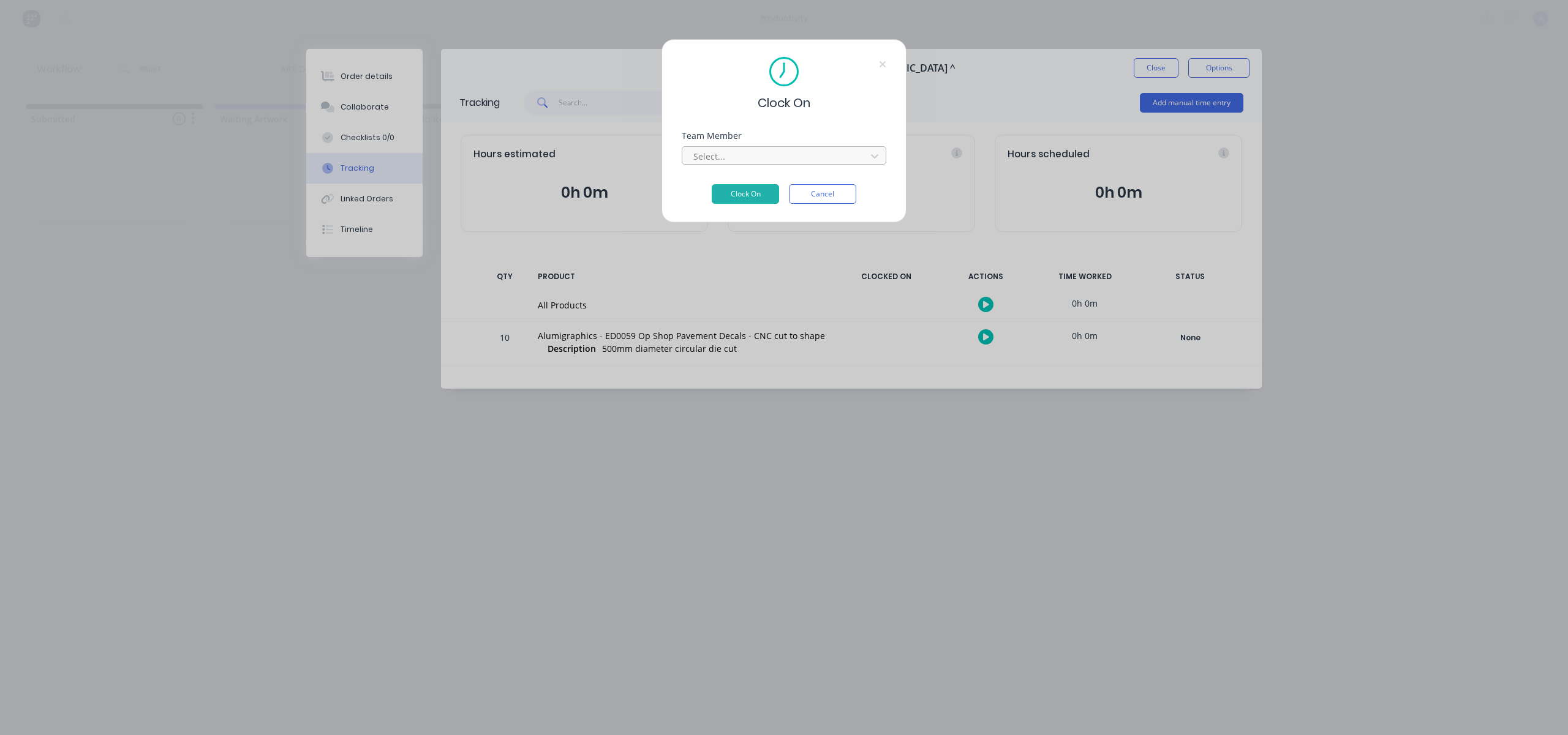
click at [789, 152] on div at bounding box center [776, 156] width 168 height 15
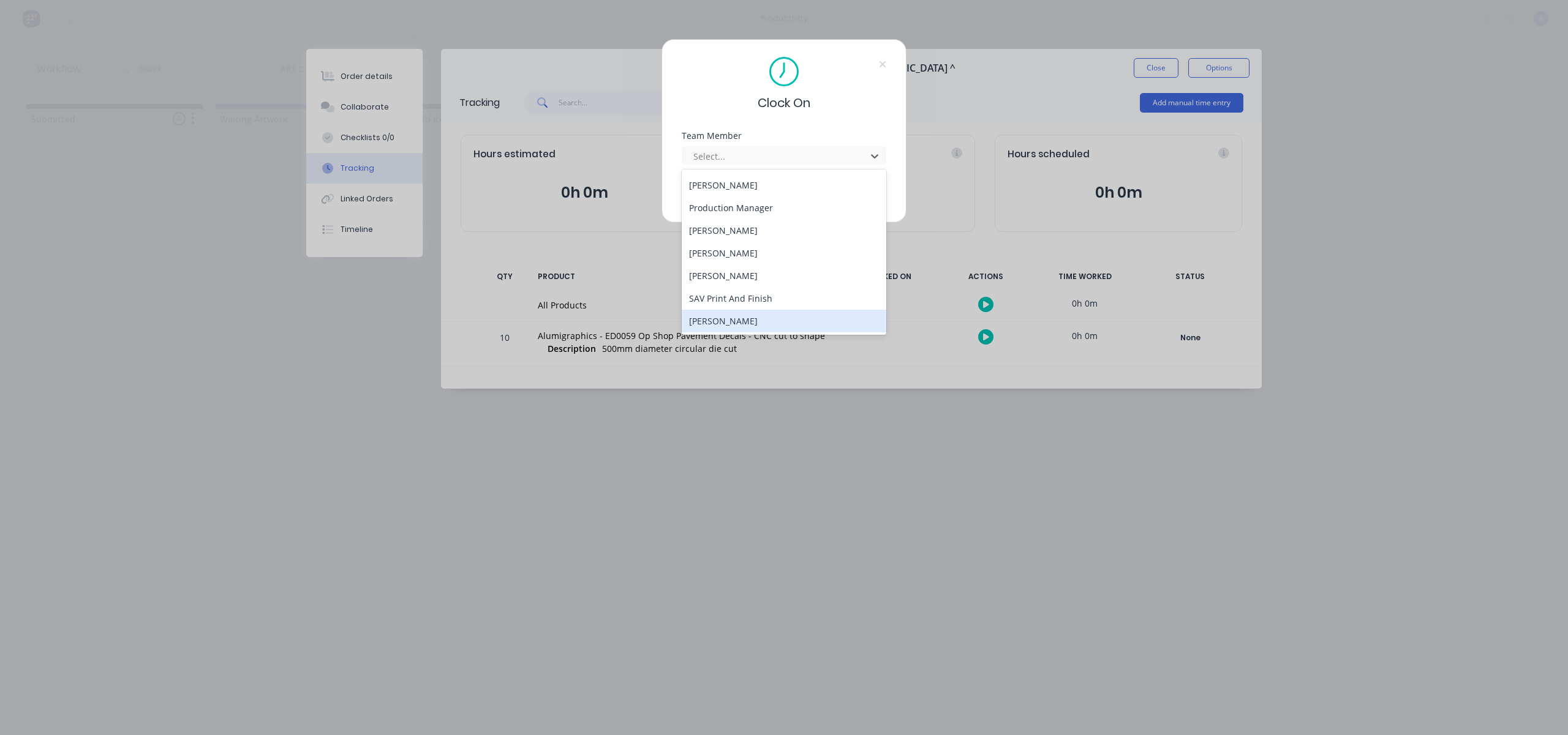
click at [728, 316] on div "[PERSON_NAME]" at bounding box center [784, 321] width 204 height 22
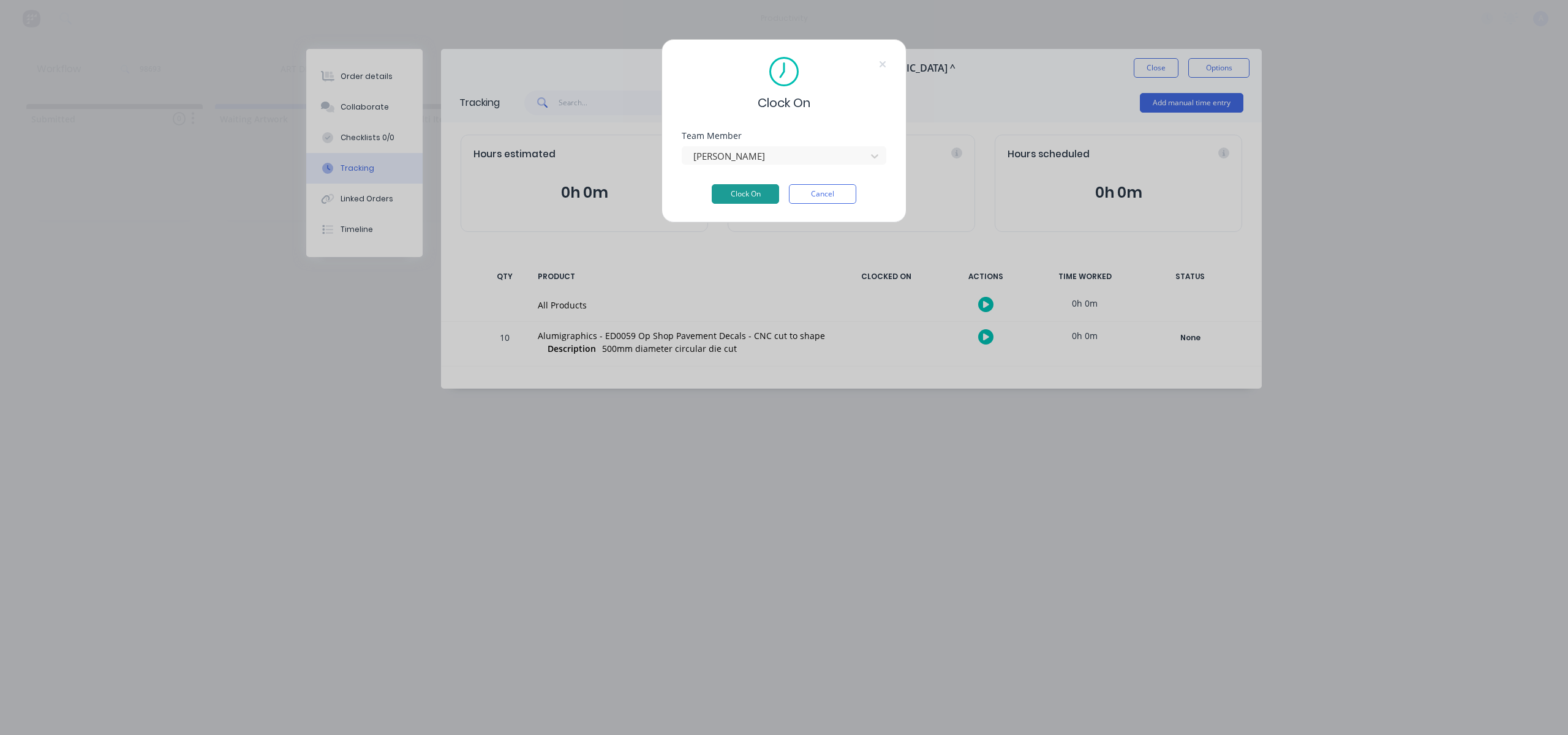
click at [762, 188] on button "Clock On" at bounding box center [745, 194] width 67 height 20
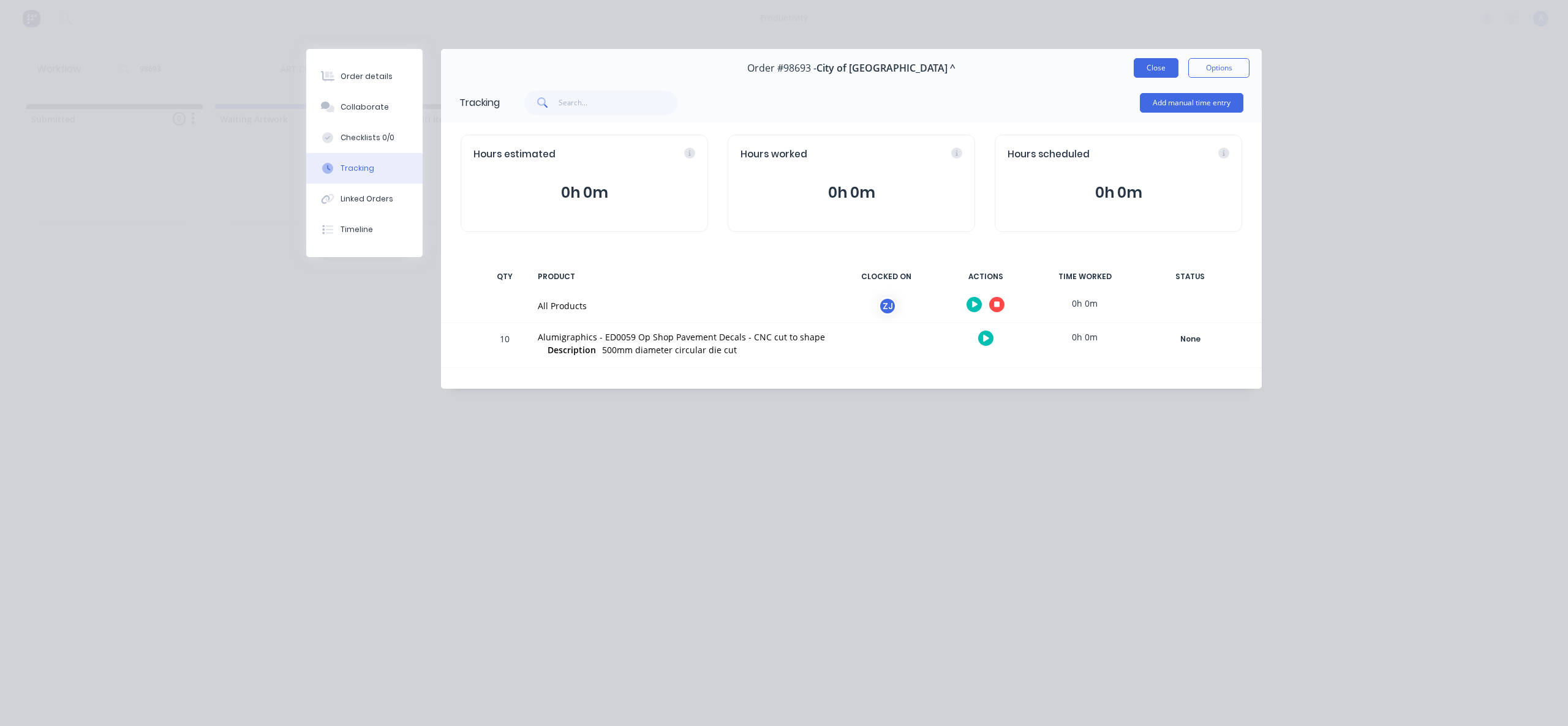
click at [1142, 74] on button "Close" at bounding box center [1156, 68] width 45 height 20
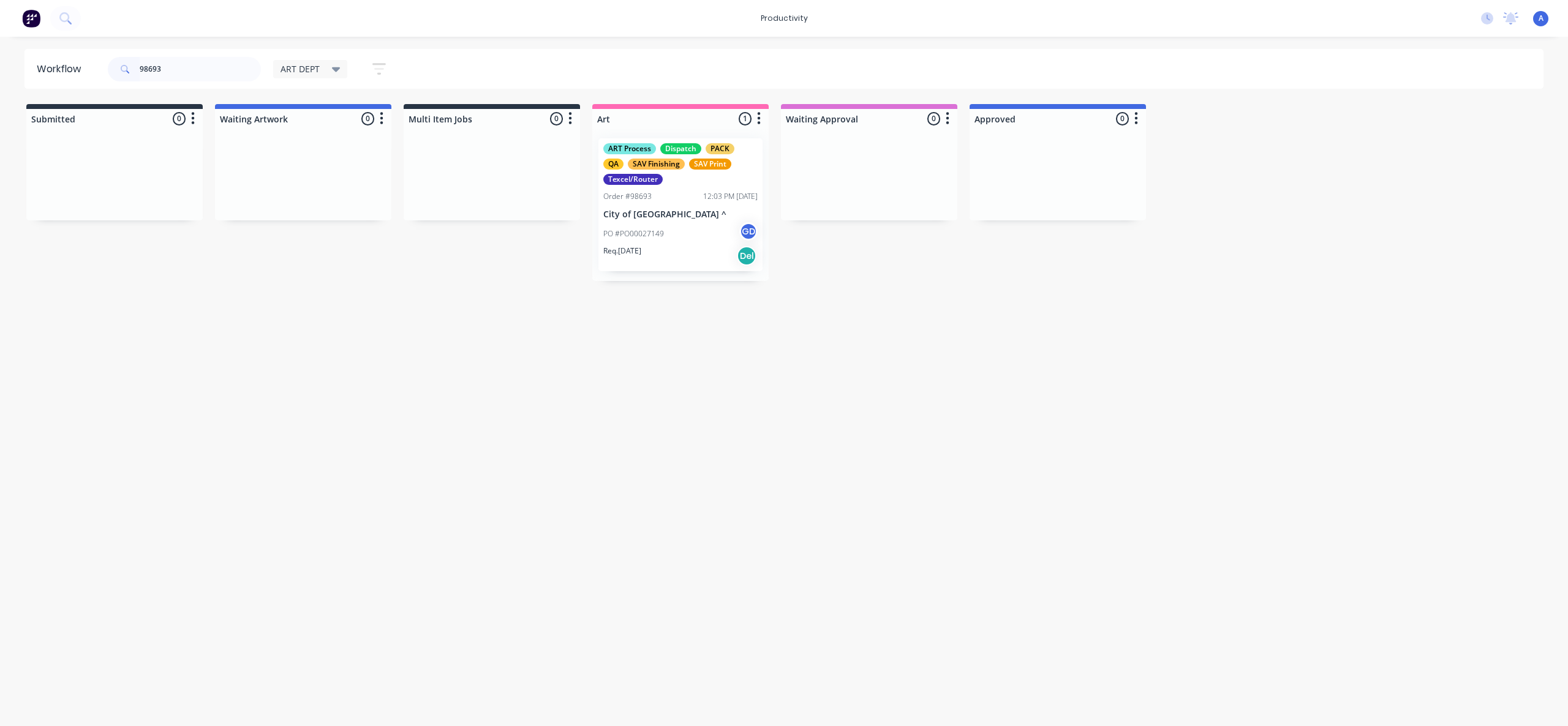
click at [622, 252] on p "Req. [DATE]" at bounding box center [622, 250] width 38 height 11
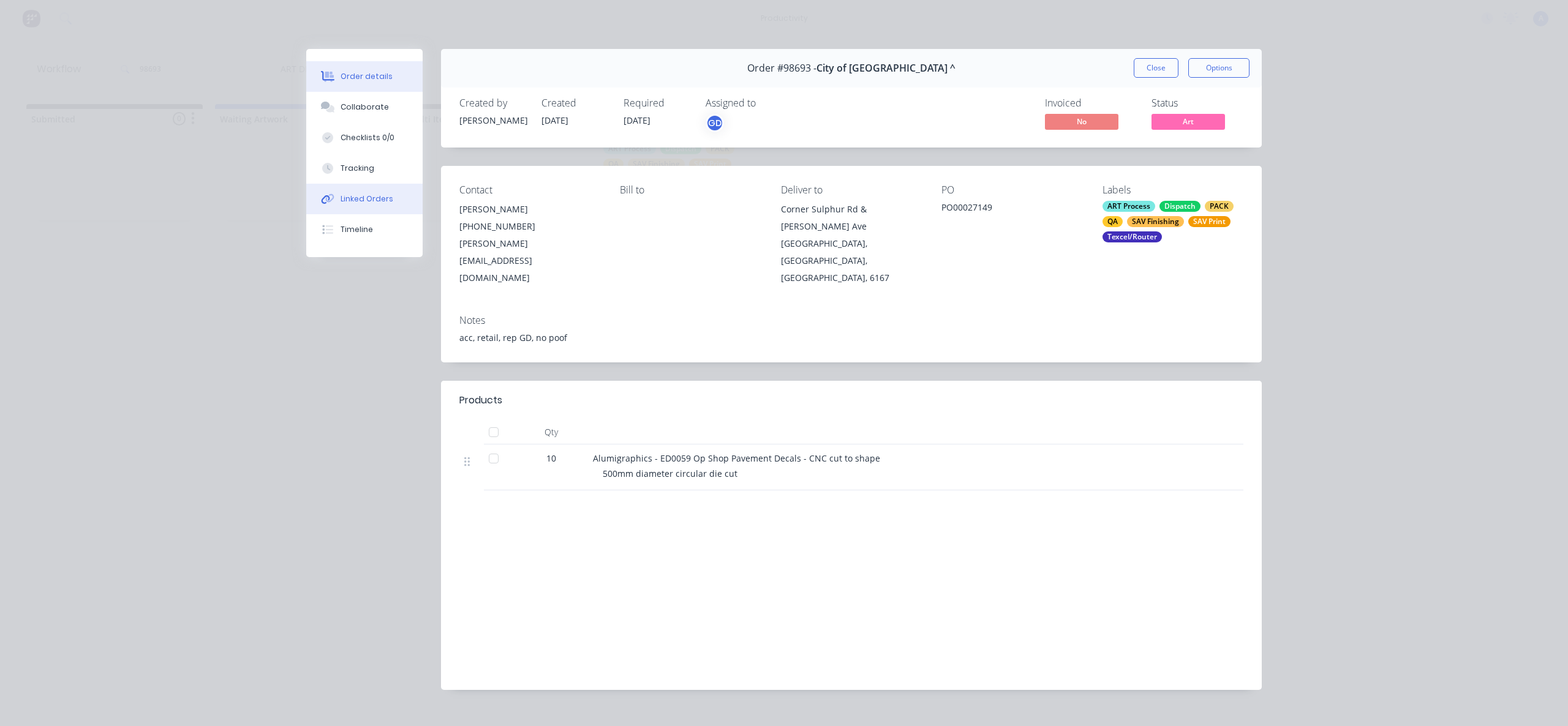
click at [353, 200] on div "Linked Orders" at bounding box center [367, 199] width 52 height 11
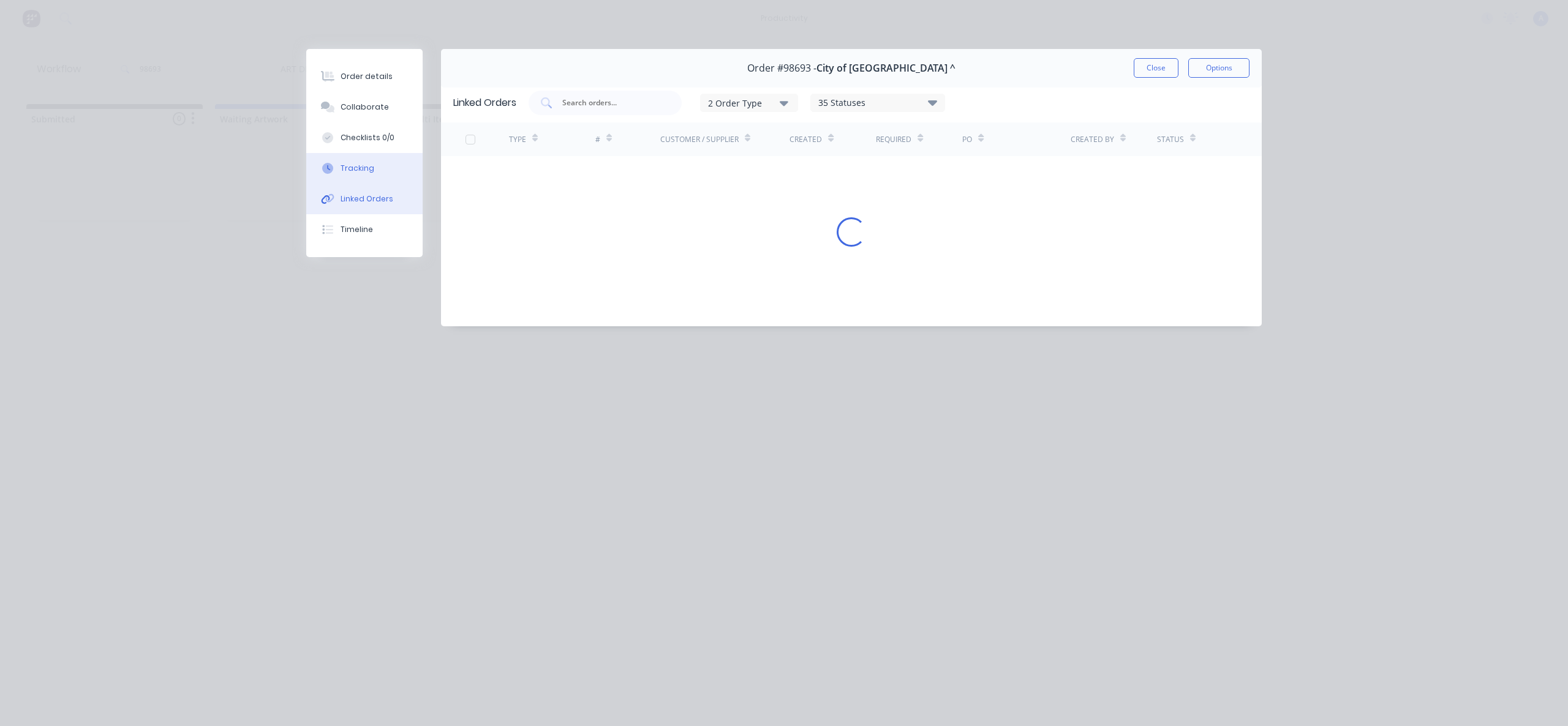
click at [359, 158] on button "Tracking" at bounding box center [364, 169] width 116 height 31
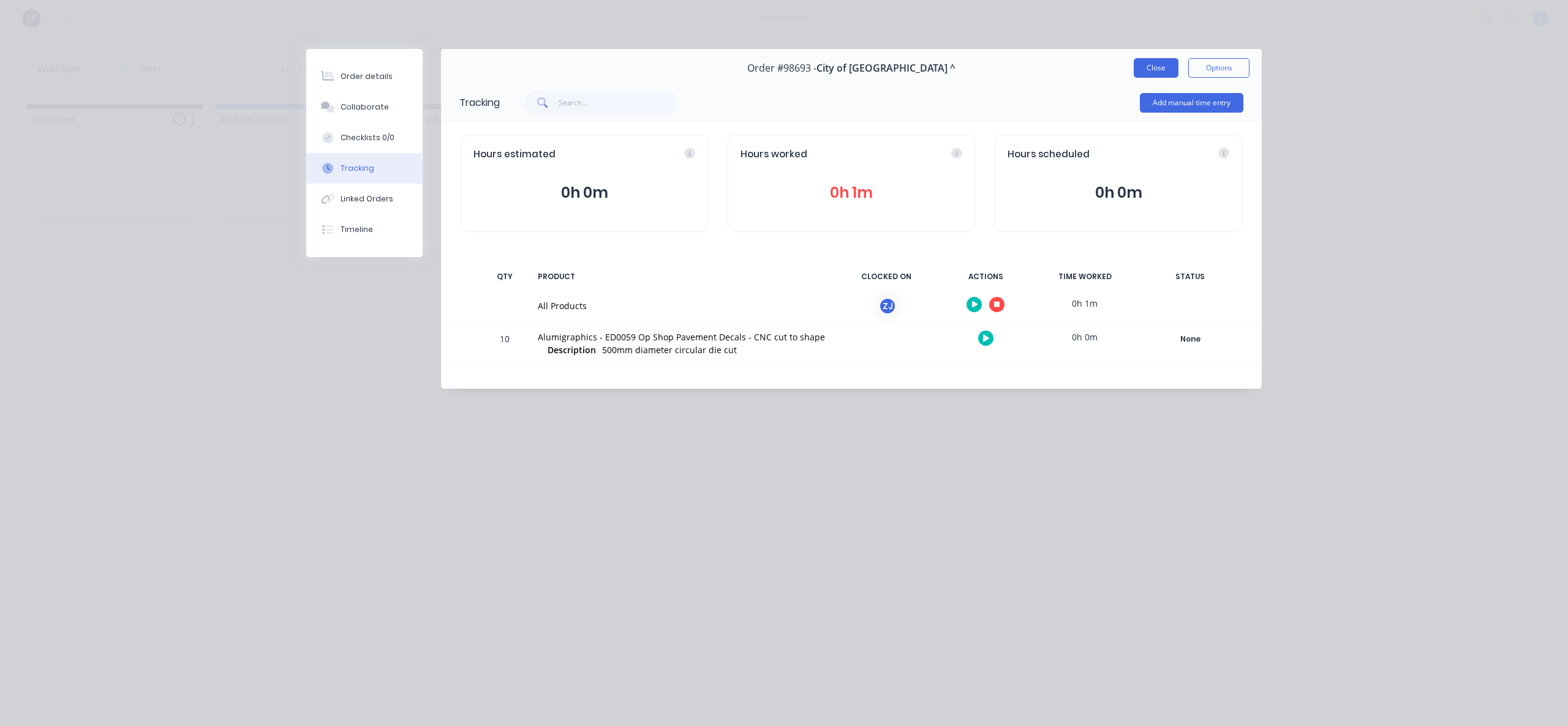
click at [1138, 68] on button "Close" at bounding box center [1156, 68] width 45 height 20
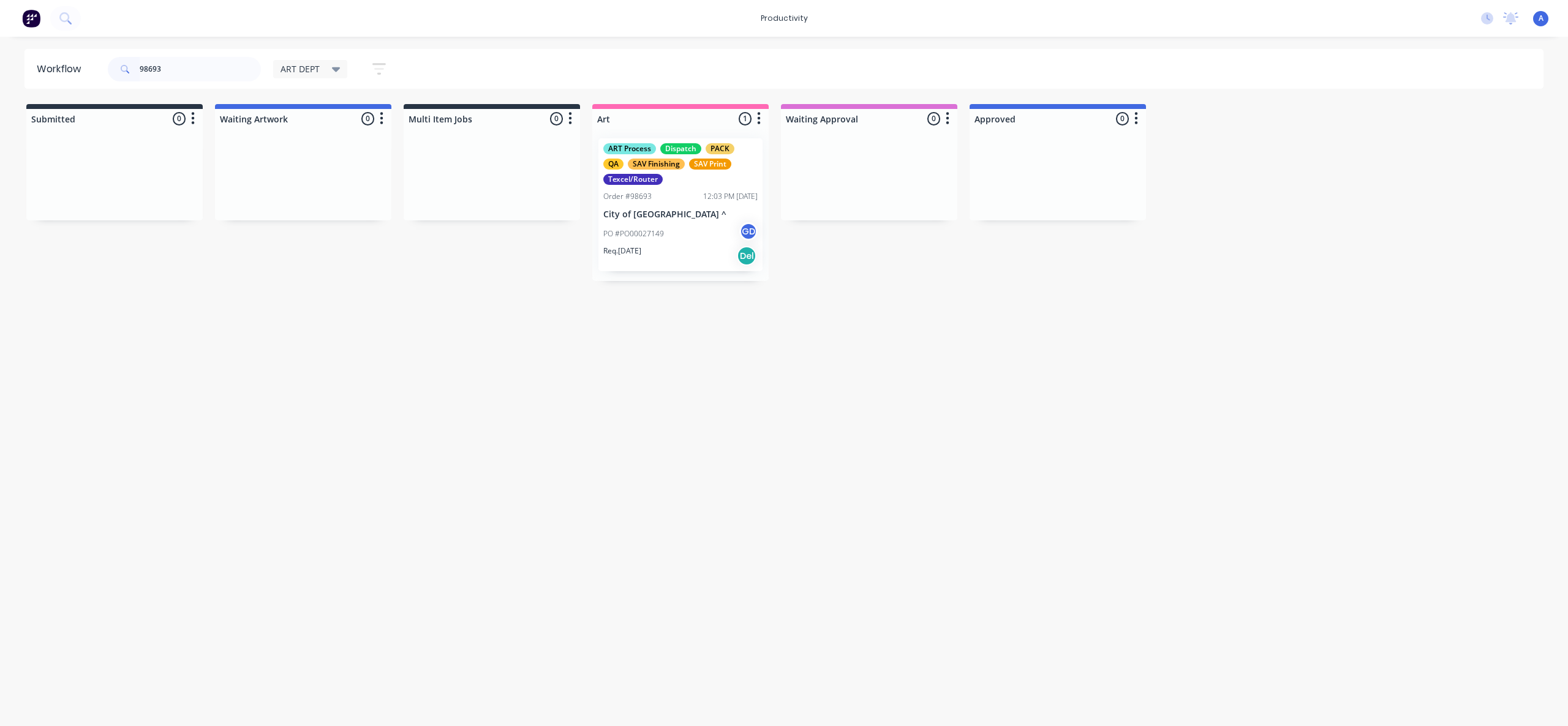
click at [678, 238] on div "PO #PO00027149 GD" at bounding box center [680, 234] width 155 height 23
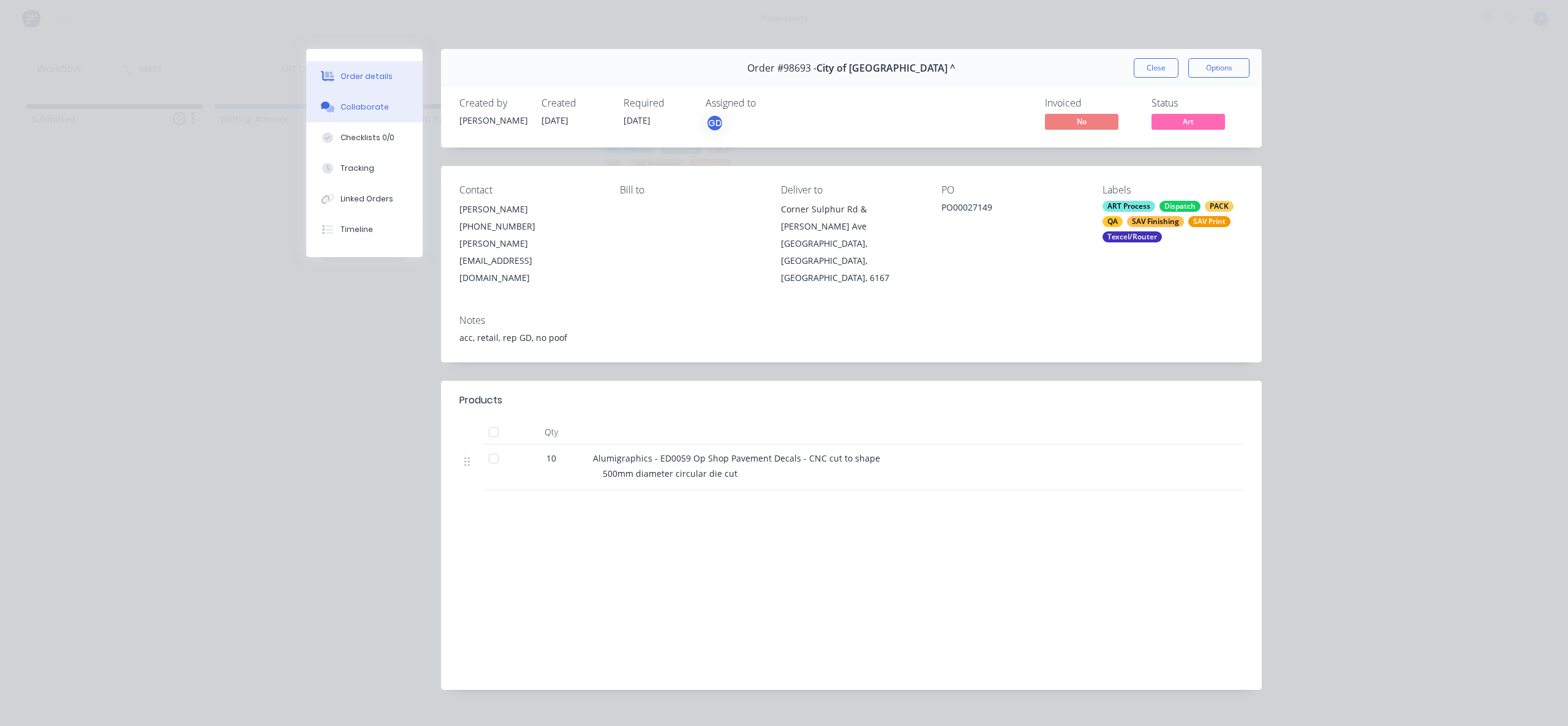
click at [369, 109] on div "Collaborate" at bounding box center [365, 107] width 49 height 11
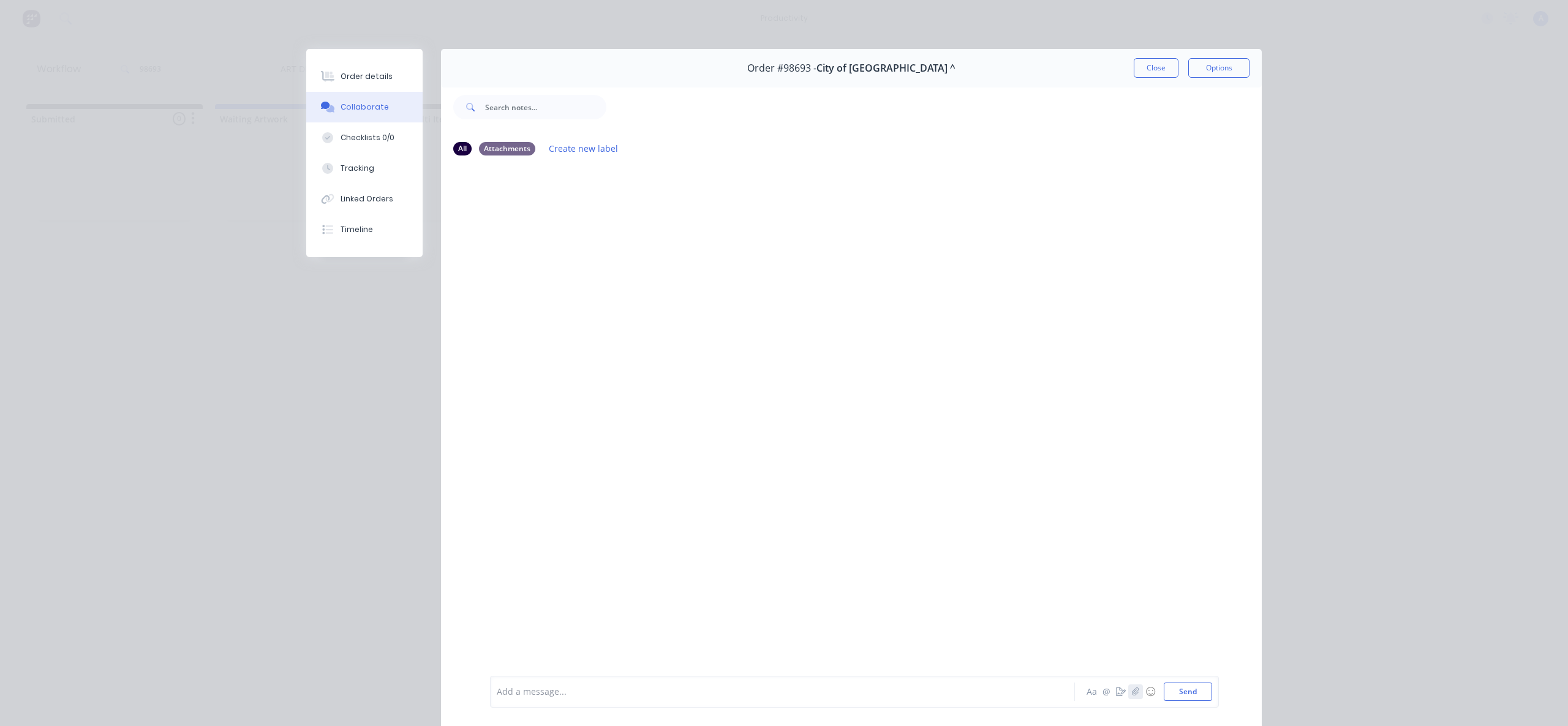
click at [1132, 692] on icon "button" at bounding box center [1135, 691] width 8 height 8
click at [1173, 689] on button "Send" at bounding box center [1188, 692] width 49 height 19
click at [346, 155] on button "Tracking" at bounding box center [364, 169] width 116 height 31
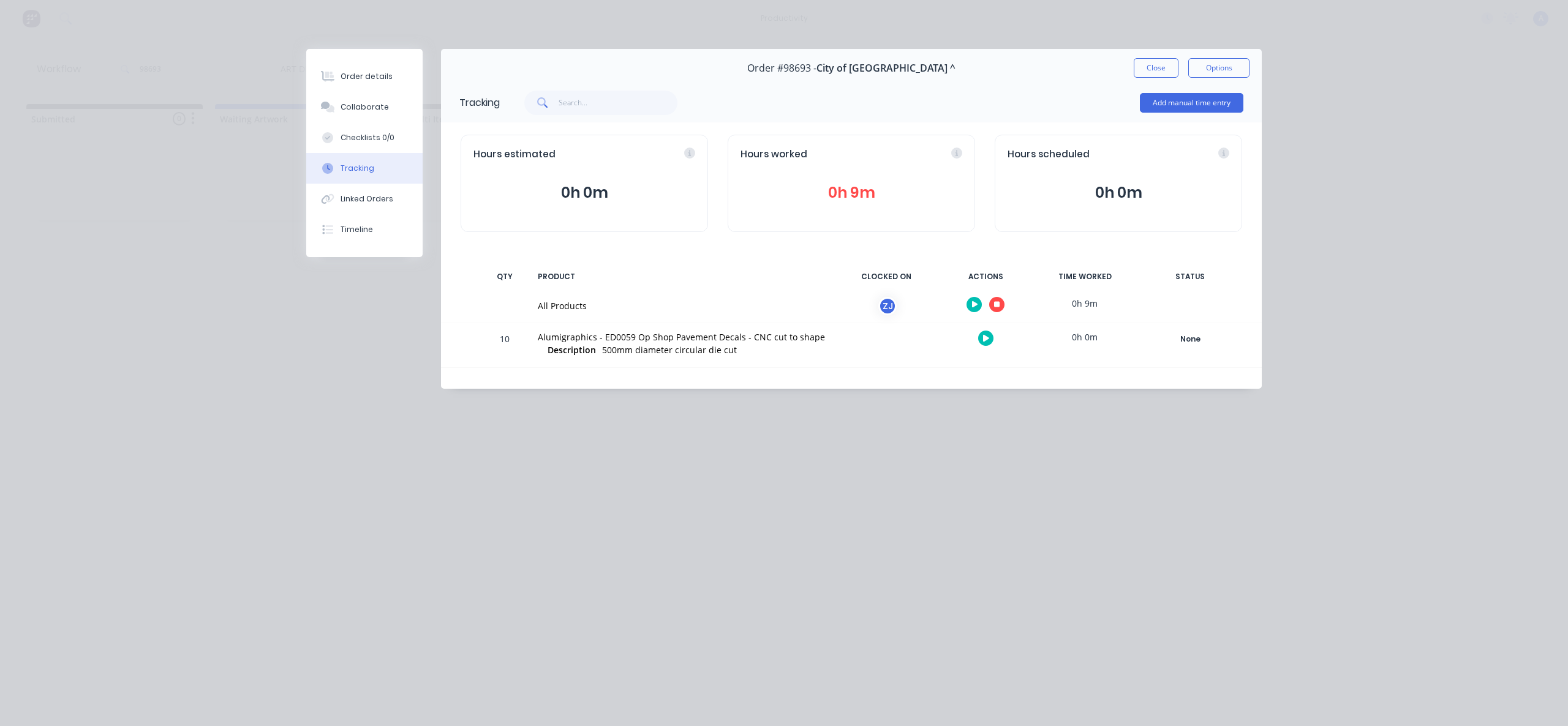
click at [997, 299] on button "button" at bounding box center [997, 305] width 15 height 15
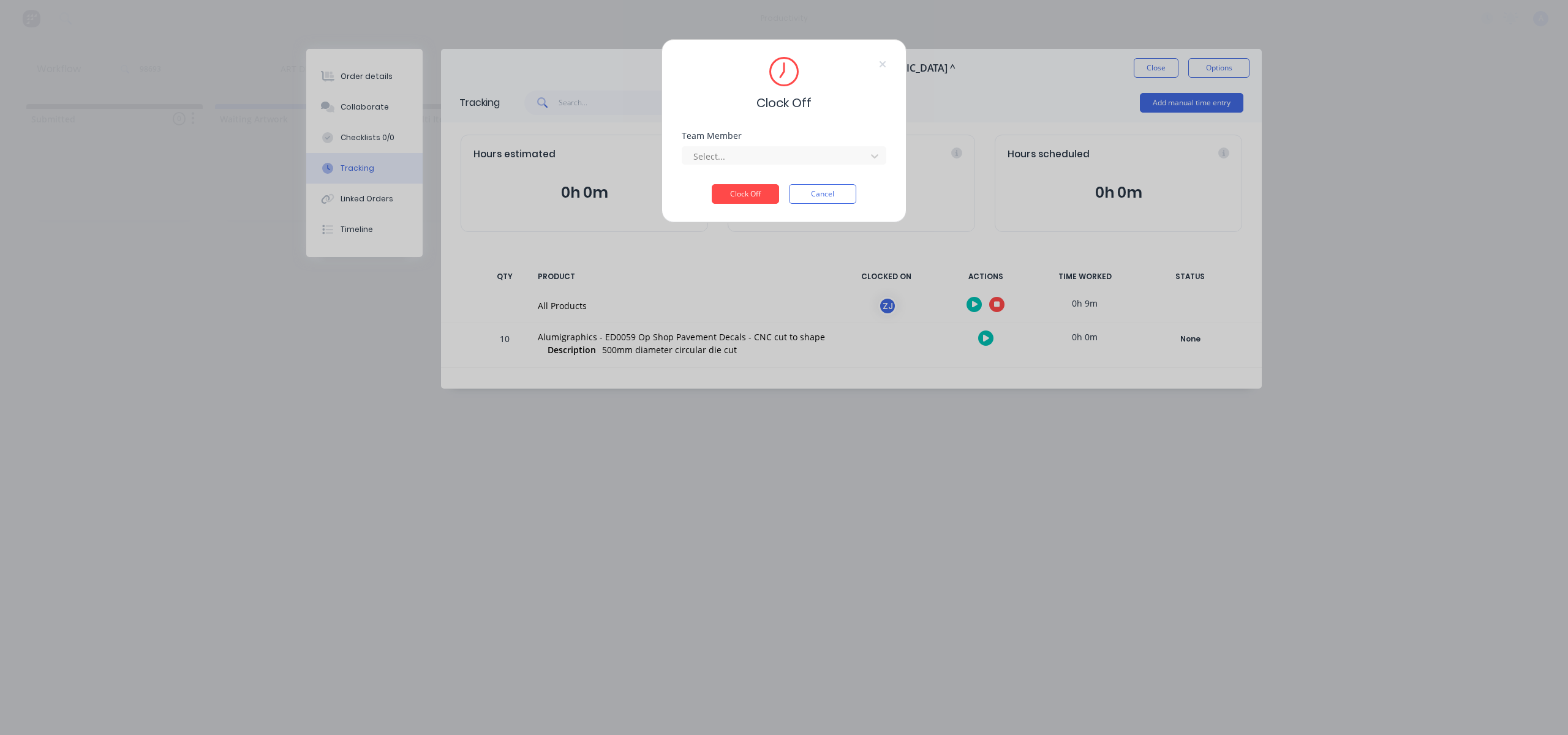
click at [854, 166] on div "Team Member Select..." at bounding box center [784, 158] width 204 height 52
click at [820, 158] on div at bounding box center [776, 156] width 168 height 15
click at [764, 188] on div "[PERSON_NAME]" at bounding box center [784, 183] width 204 height 22
click at [762, 190] on button "Clock Off" at bounding box center [745, 194] width 67 height 20
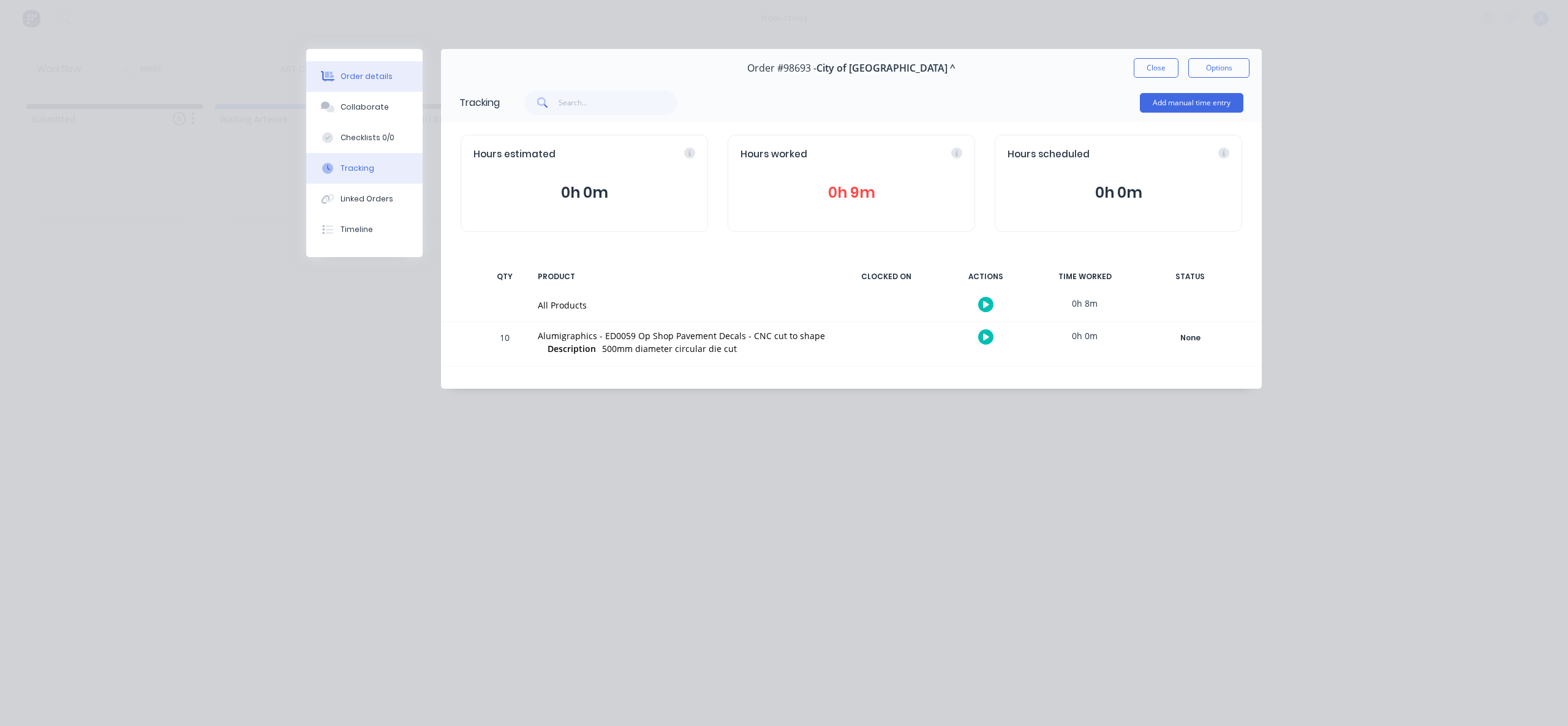
click at [380, 85] on button "Order details" at bounding box center [364, 77] width 116 height 31
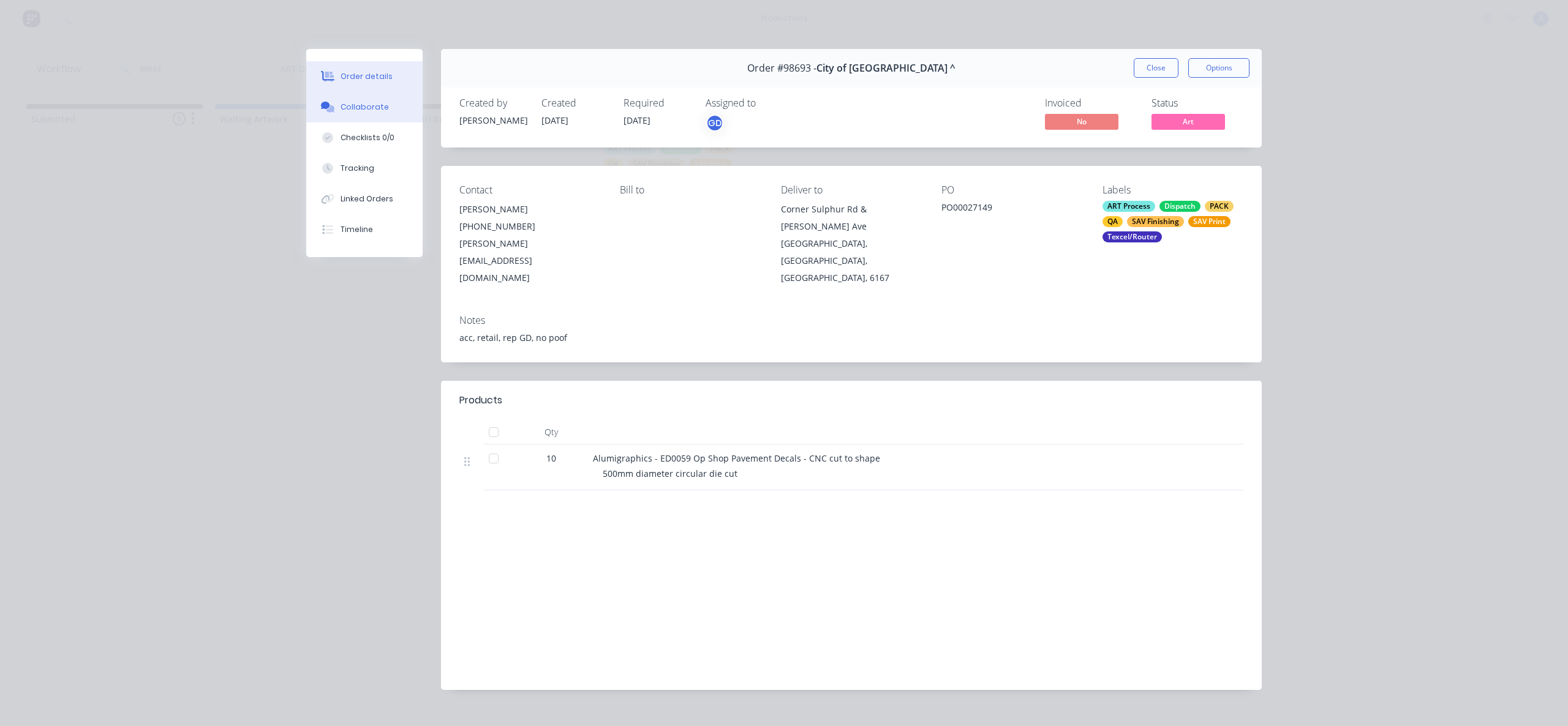
click at [377, 96] on button "Collaborate" at bounding box center [364, 107] width 116 height 31
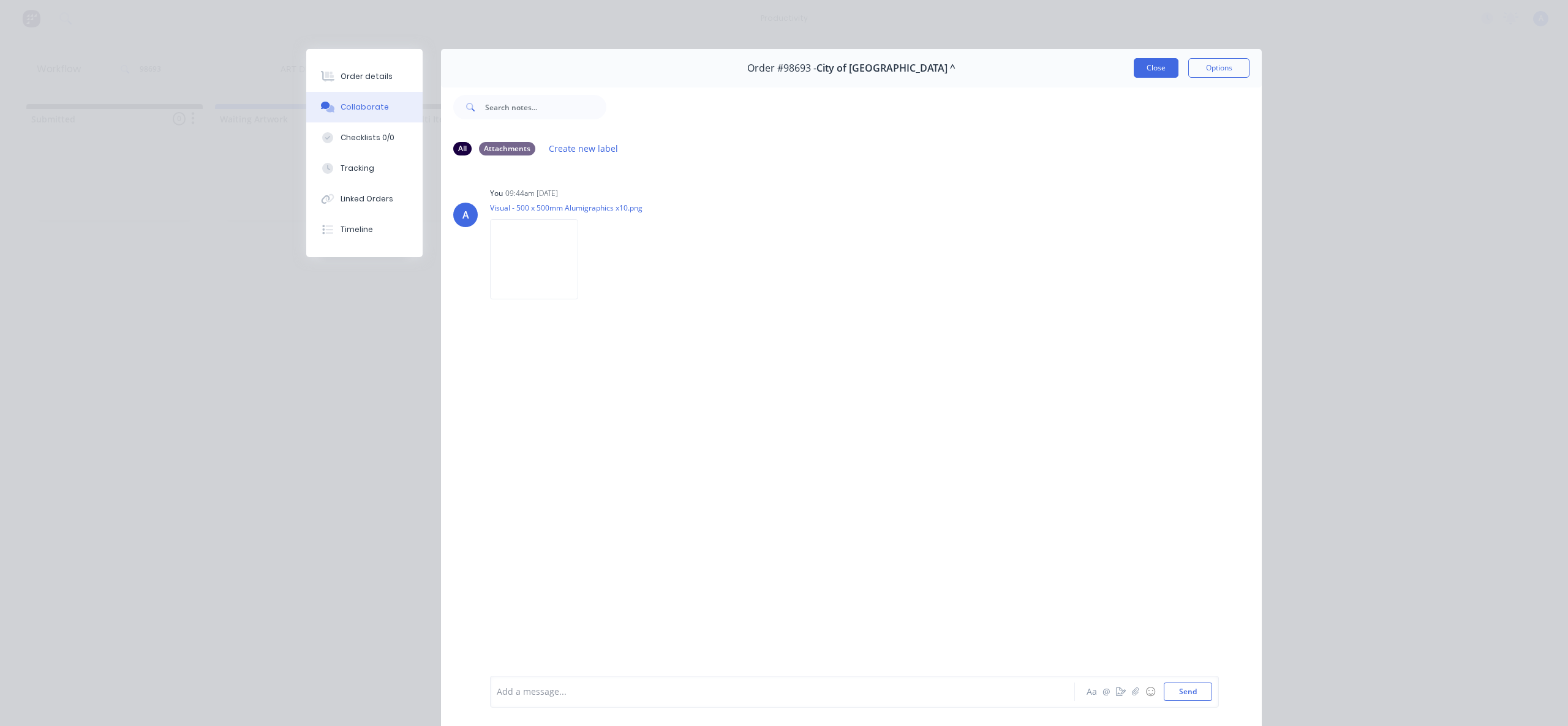
click at [1153, 64] on button "Close" at bounding box center [1156, 68] width 45 height 20
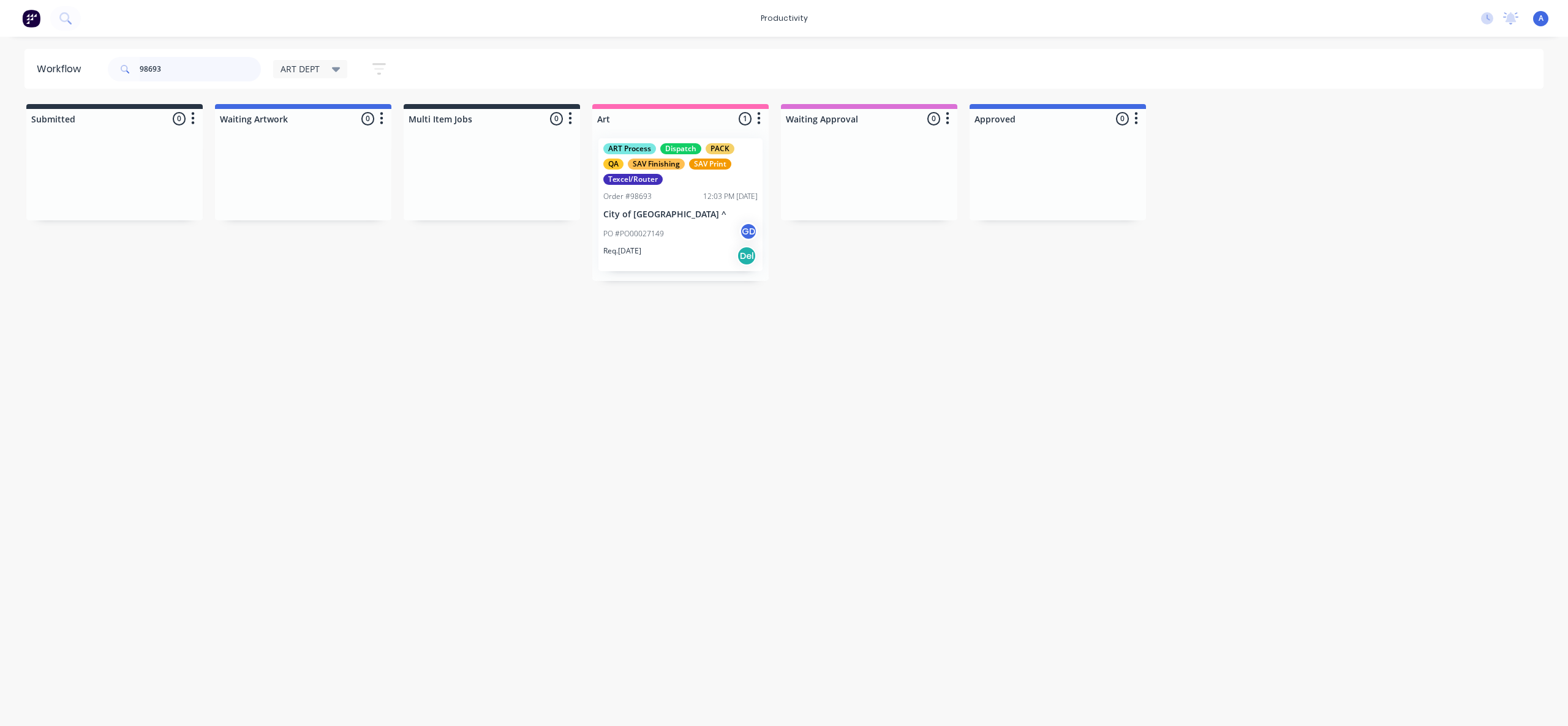
drag, startPoint x: 669, startPoint y: 231, endPoint x: 1036, endPoint y: 251, distance: 367.5
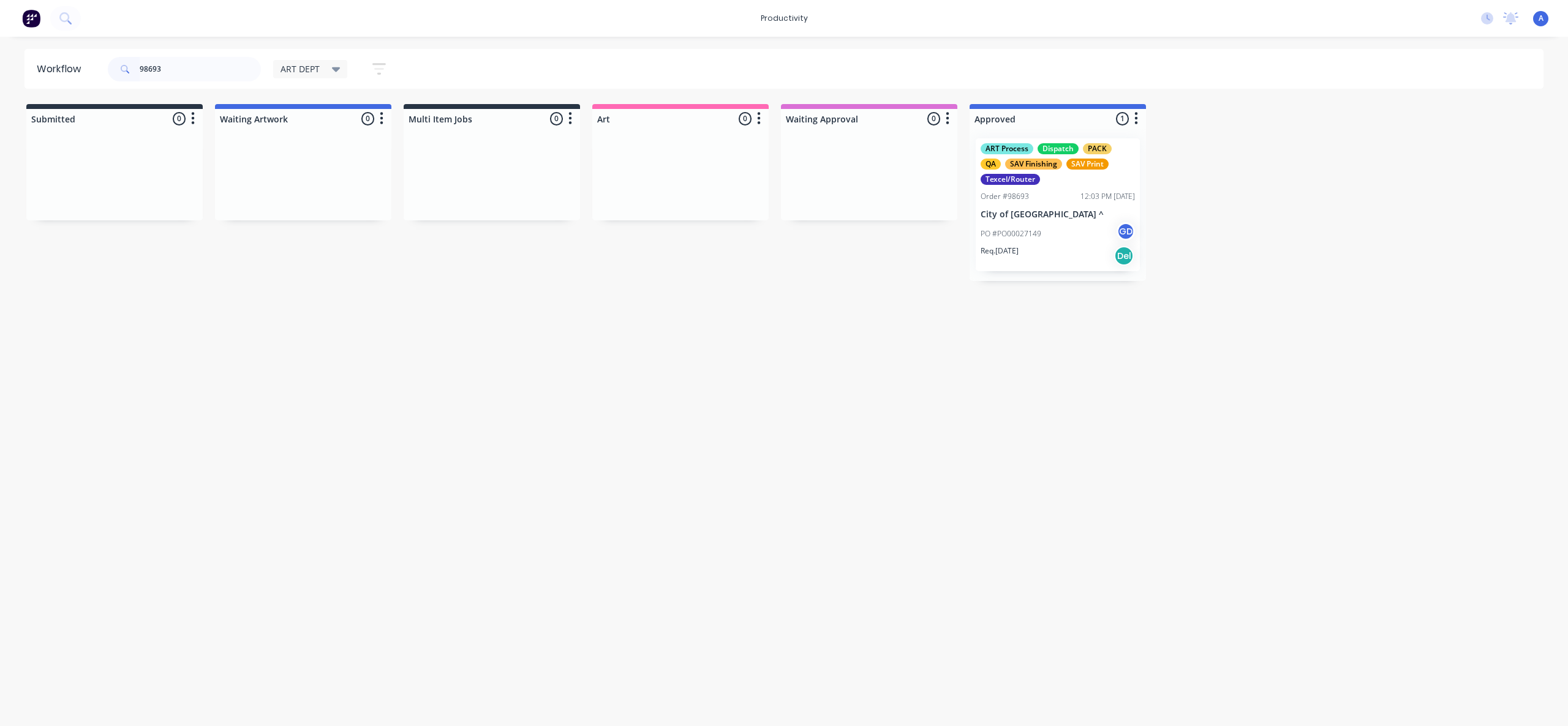
click at [911, 456] on div "Workflow 98693 ART DEPT Save new view None edit ART DEPT (Default) edit Banner …" at bounding box center [784, 375] width 1568 height 653
click at [1099, 234] on div "PO #PO00027149 GD" at bounding box center [1058, 234] width 155 height 23
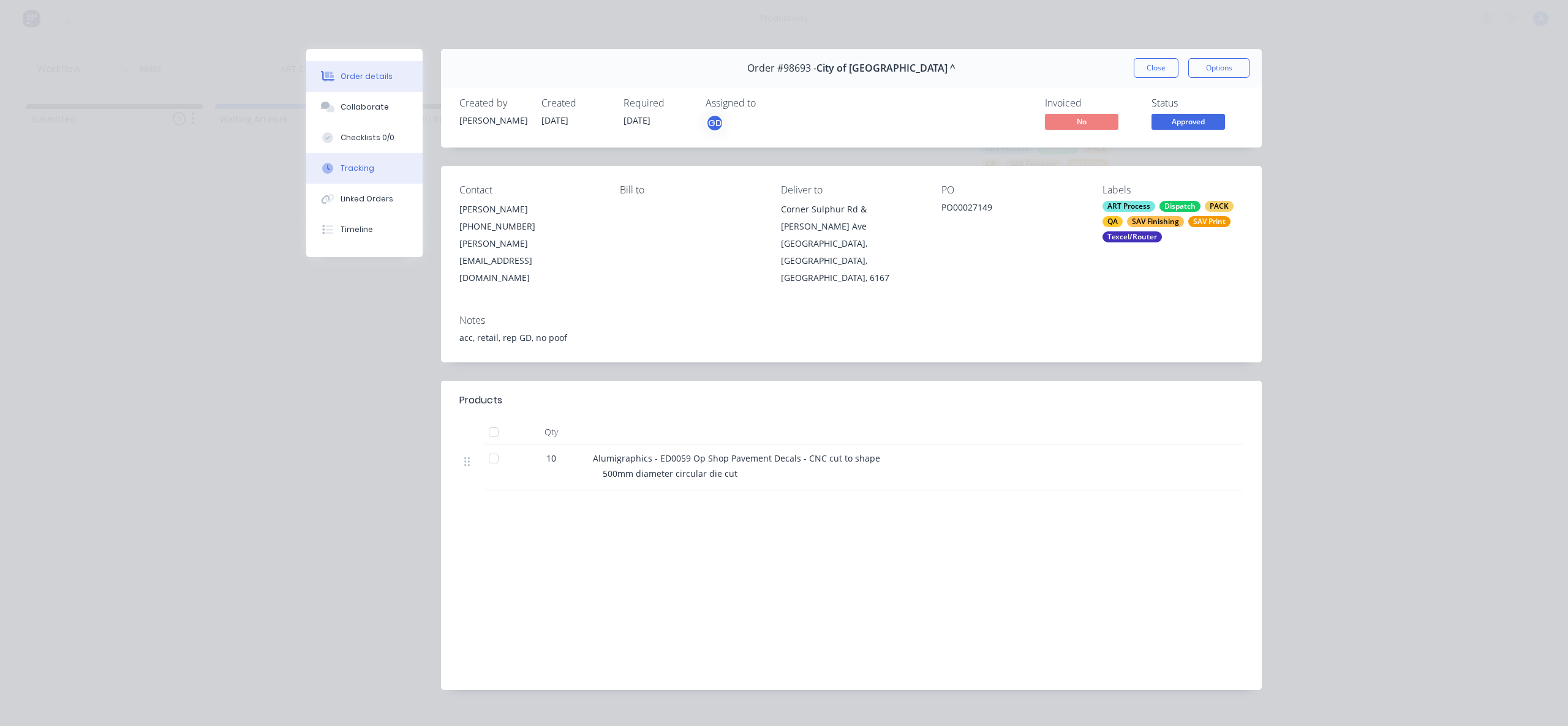
click at [364, 172] on div "Tracking" at bounding box center [357, 168] width 34 height 11
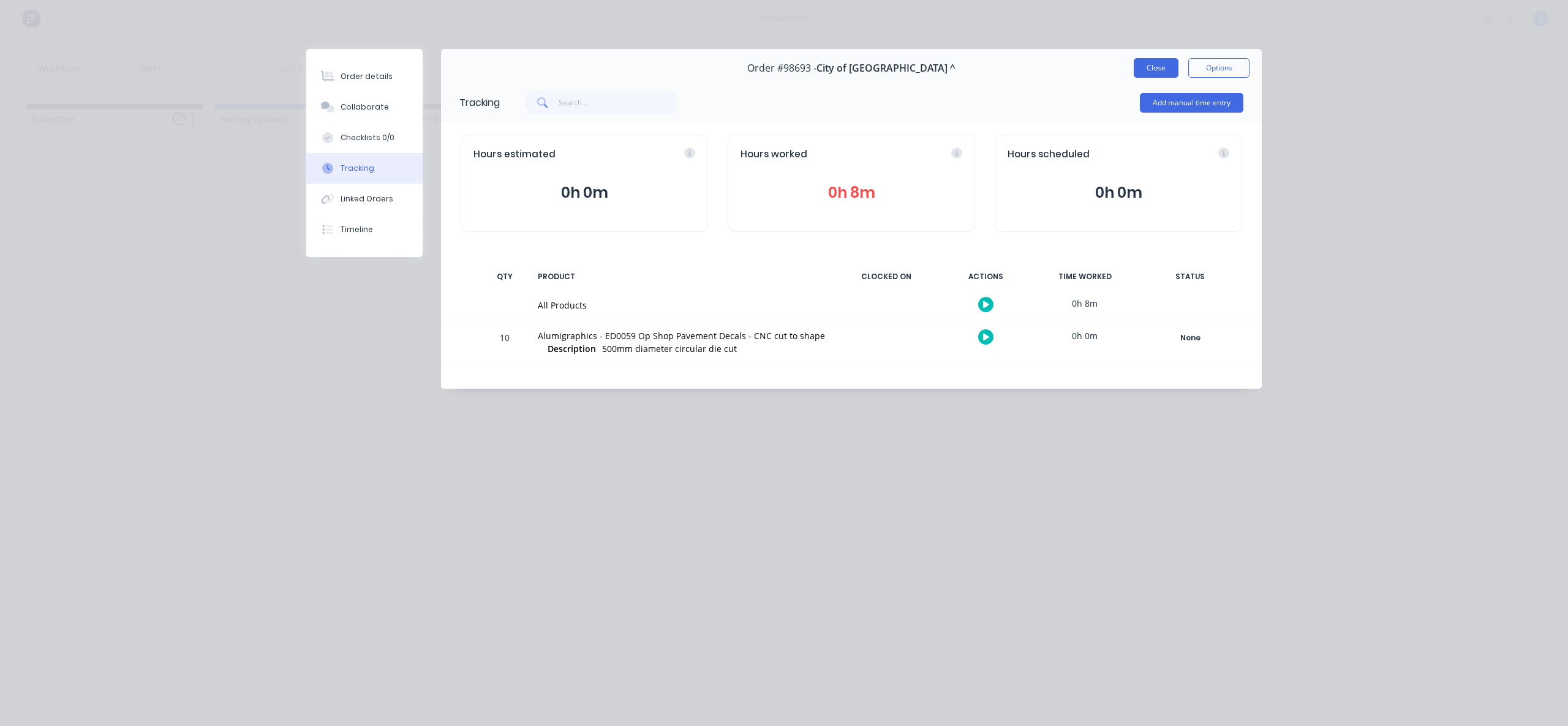
click at [1175, 61] on button "Close" at bounding box center [1156, 68] width 45 height 20
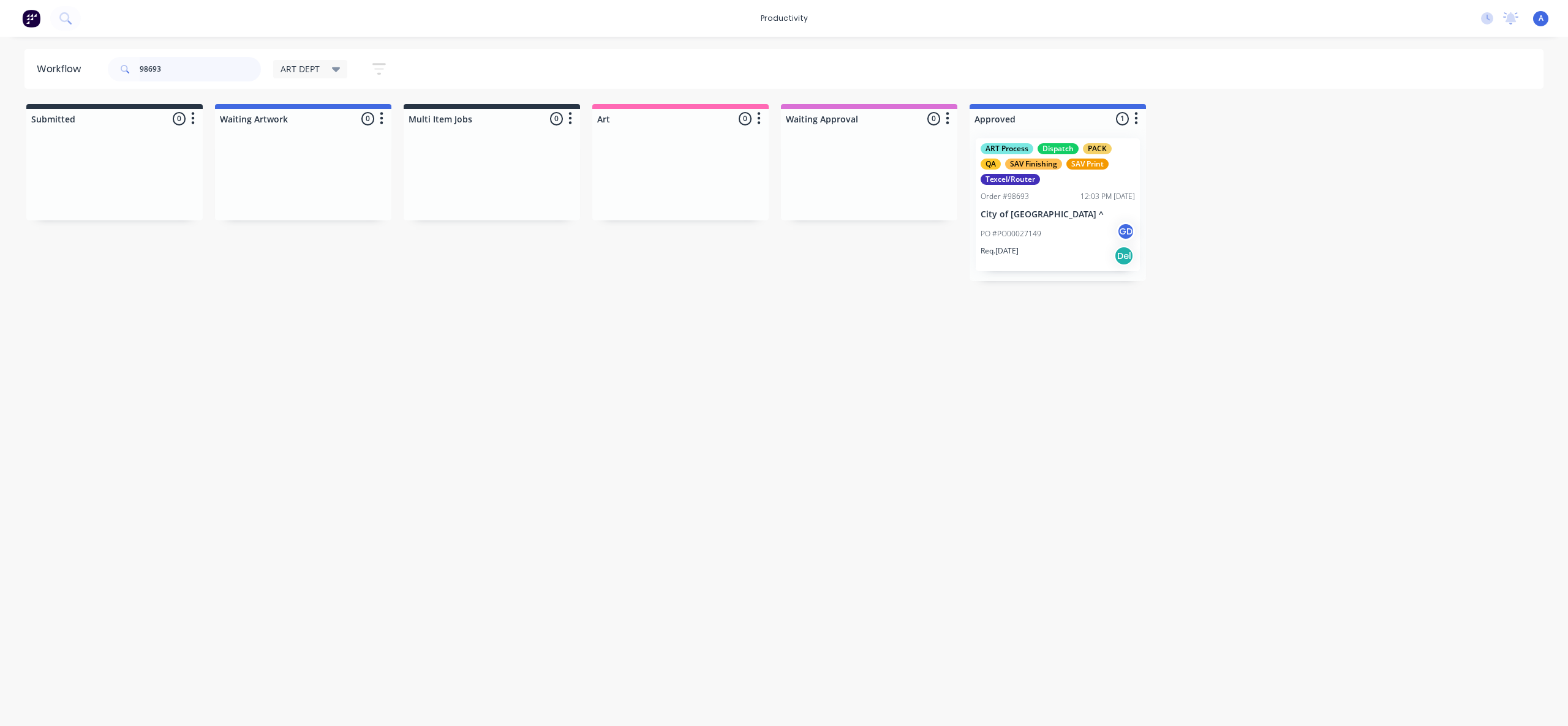
click at [209, 73] on input "98693" at bounding box center [201, 69] width 121 height 24
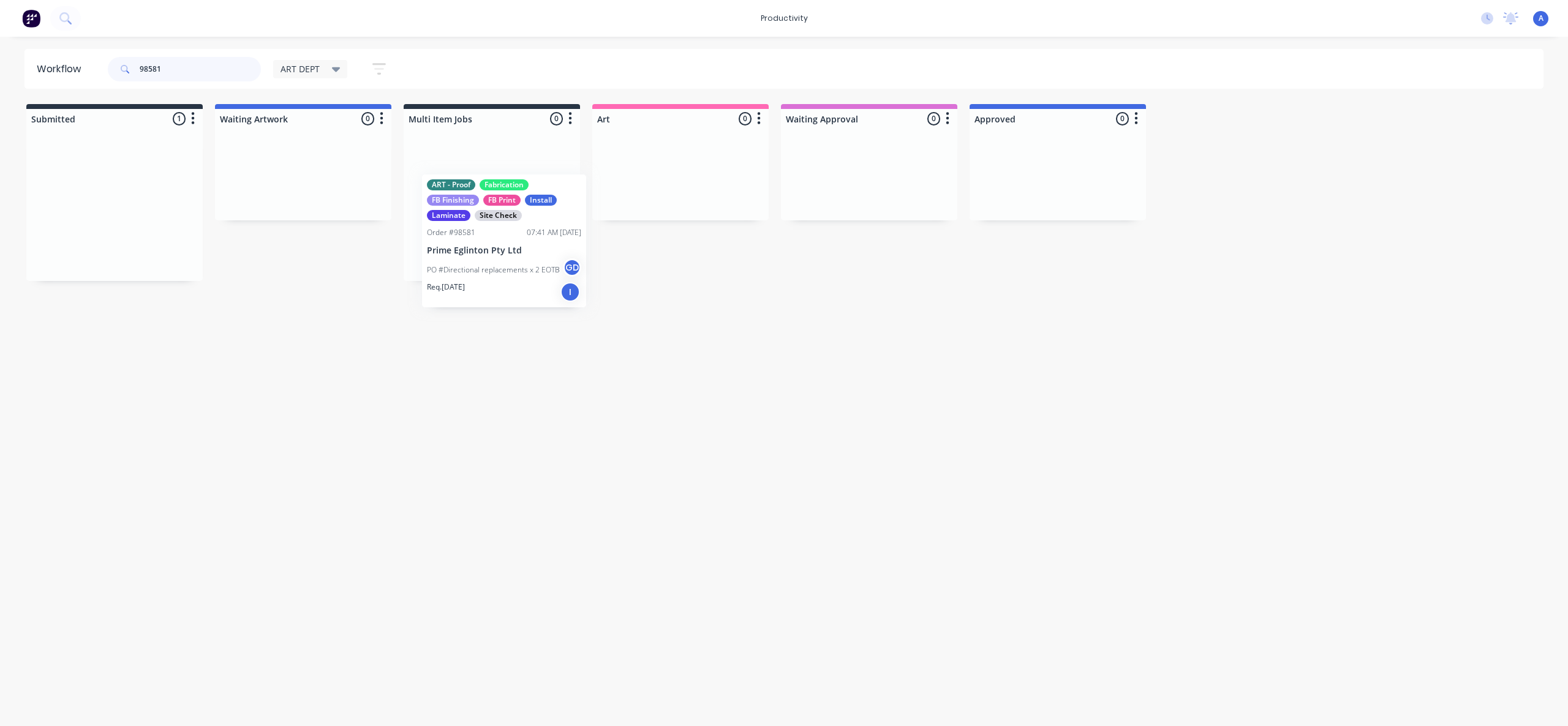
drag, startPoint x: 98, startPoint y: 229, endPoint x: 708, endPoint y: 252, distance: 610.4
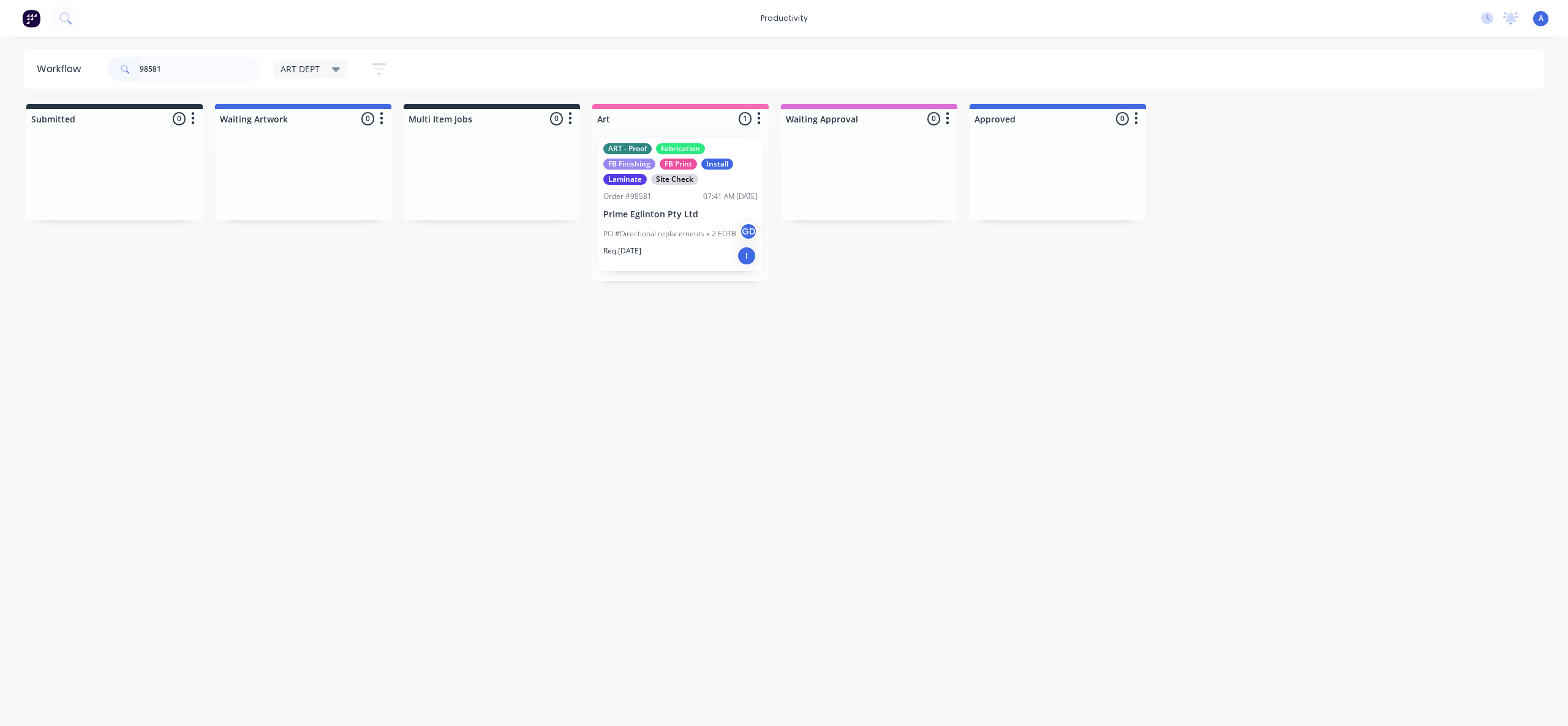
click at [681, 239] on p "PO #Directional replacements x 2 EOTB" at bounding box center [670, 234] width 133 height 11
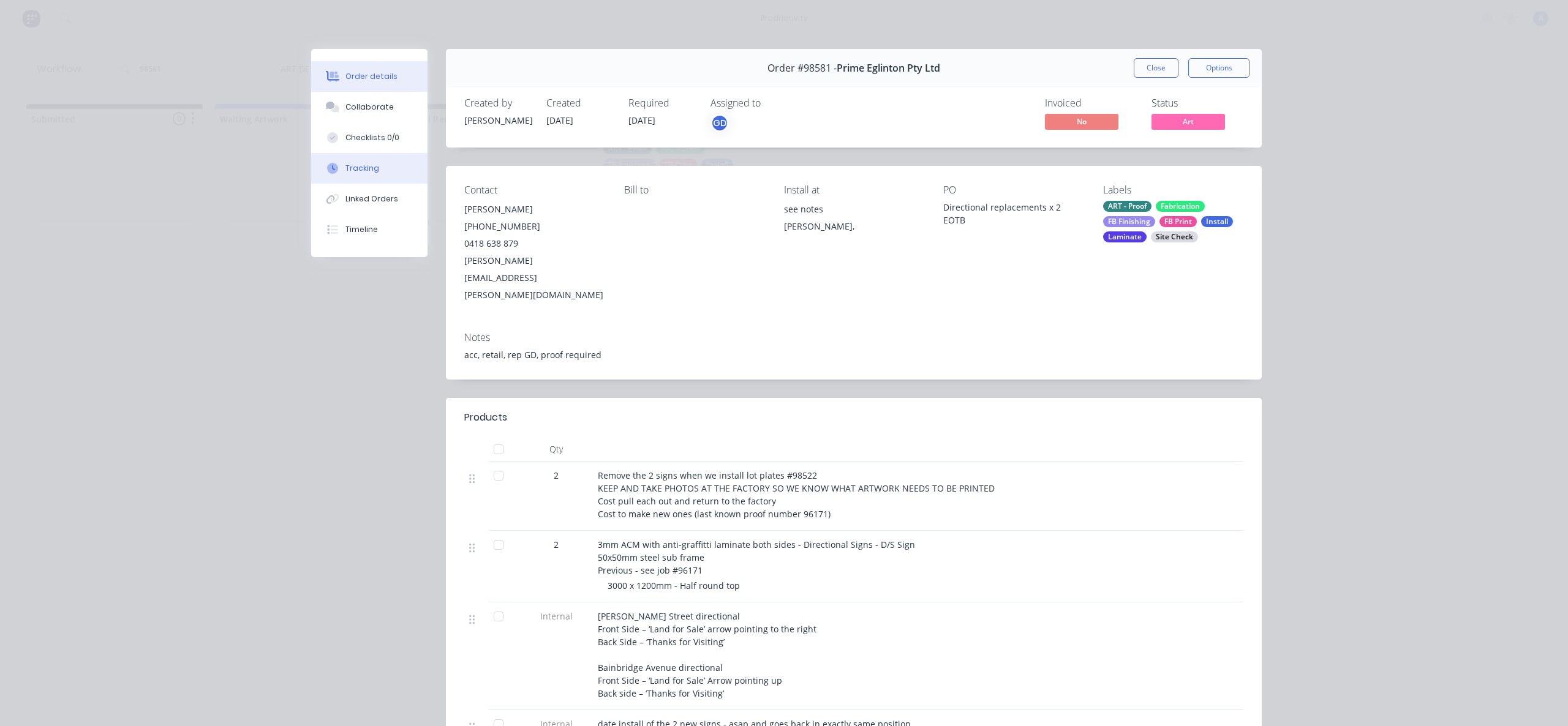
click at [391, 169] on button "Tracking" at bounding box center [369, 169] width 116 height 31
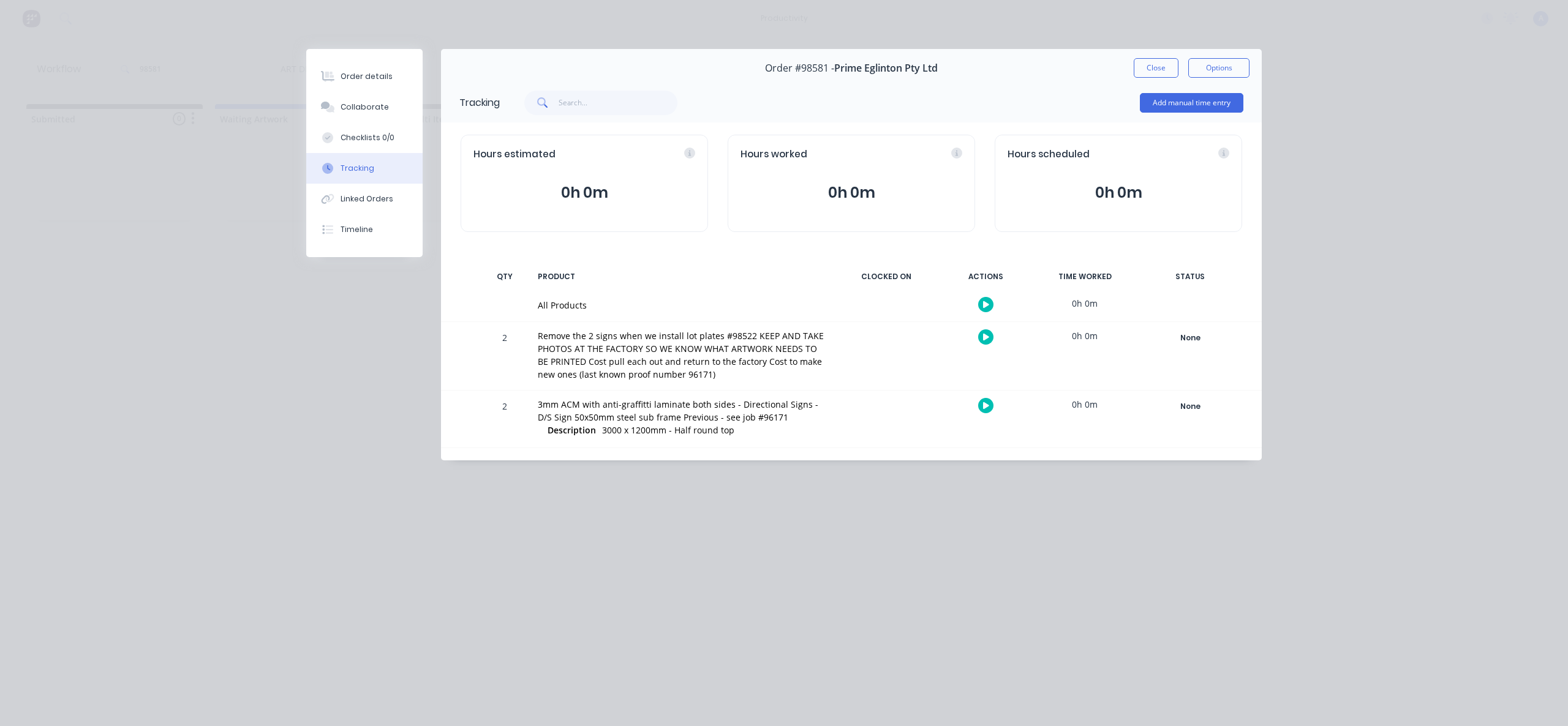
click at [987, 299] on button "button" at bounding box center [986, 305] width 15 height 15
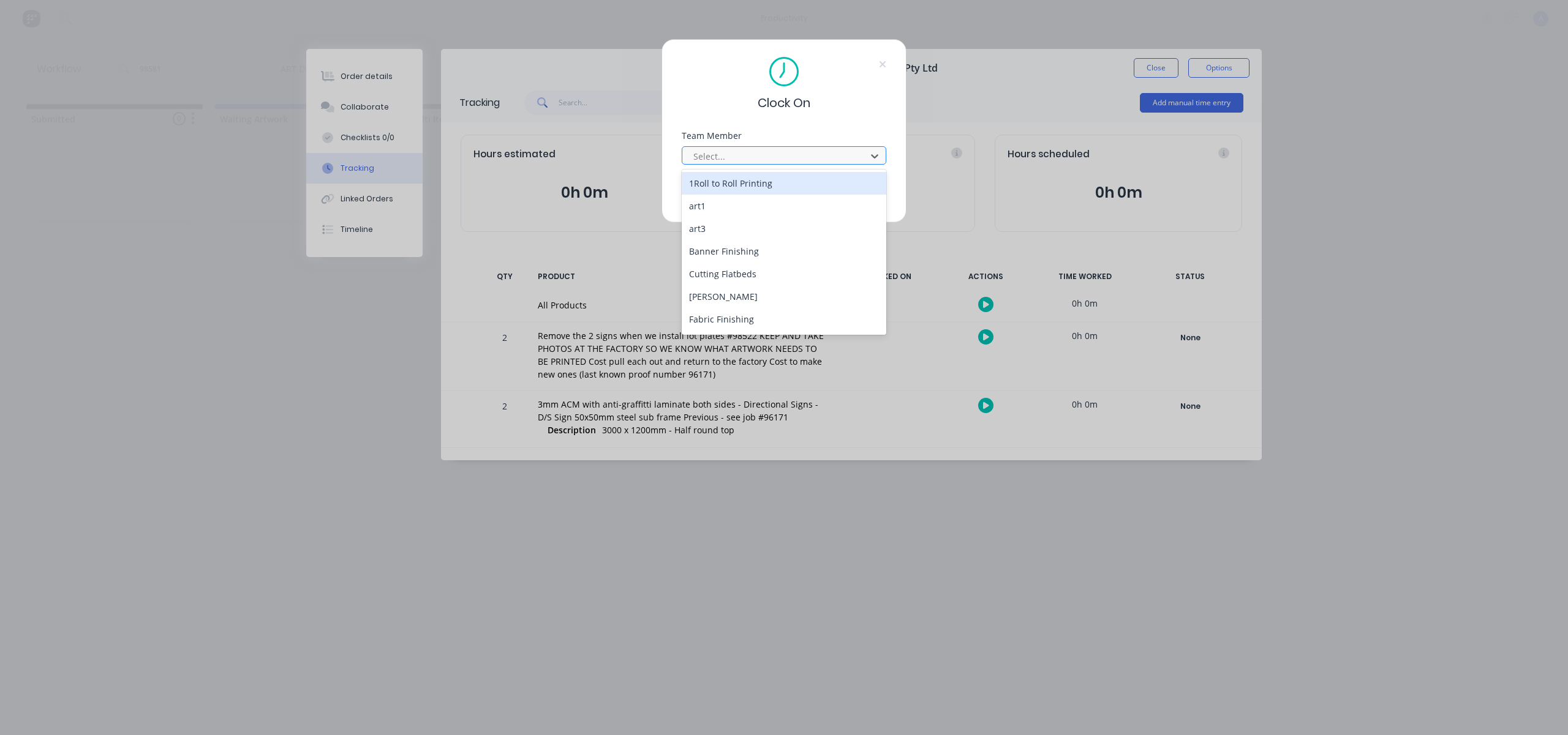
click at [773, 151] on div at bounding box center [776, 156] width 168 height 15
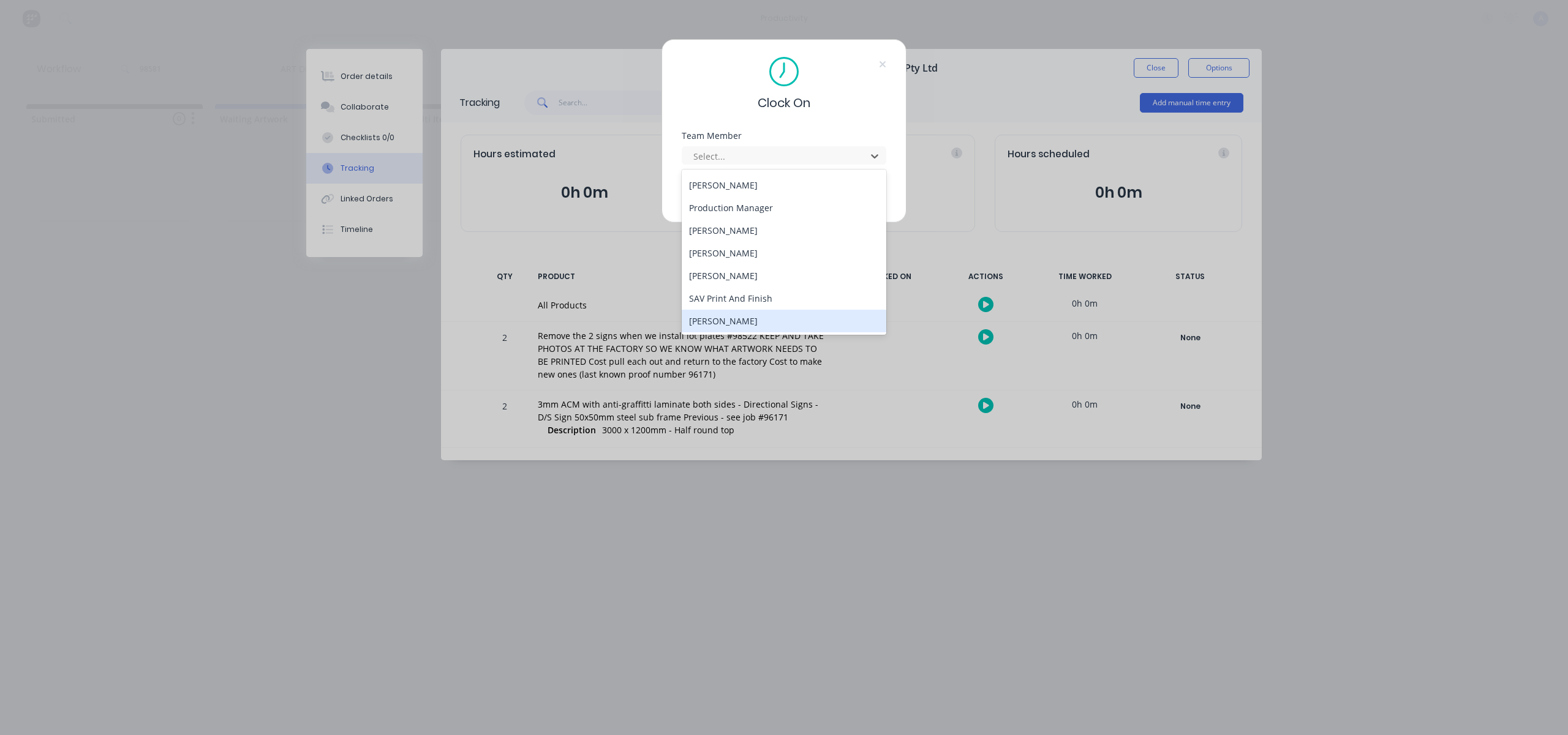
click at [723, 326] on div "[PERSON_NAME]" at bounding box center [784, 321] width 204 height 22
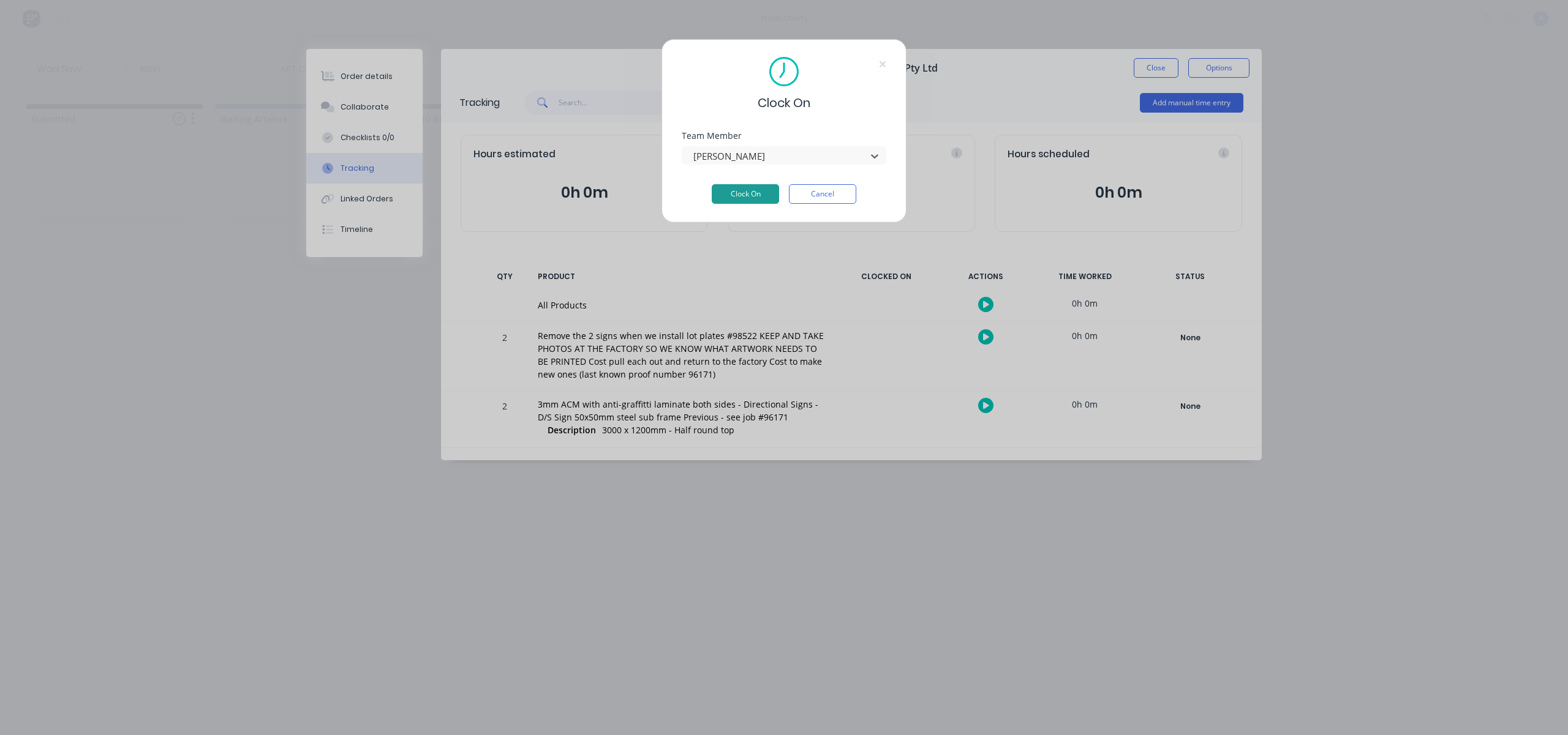
click at [747, 201] on button "Clock On" at bounding box center [745, 194] width 67 height 20
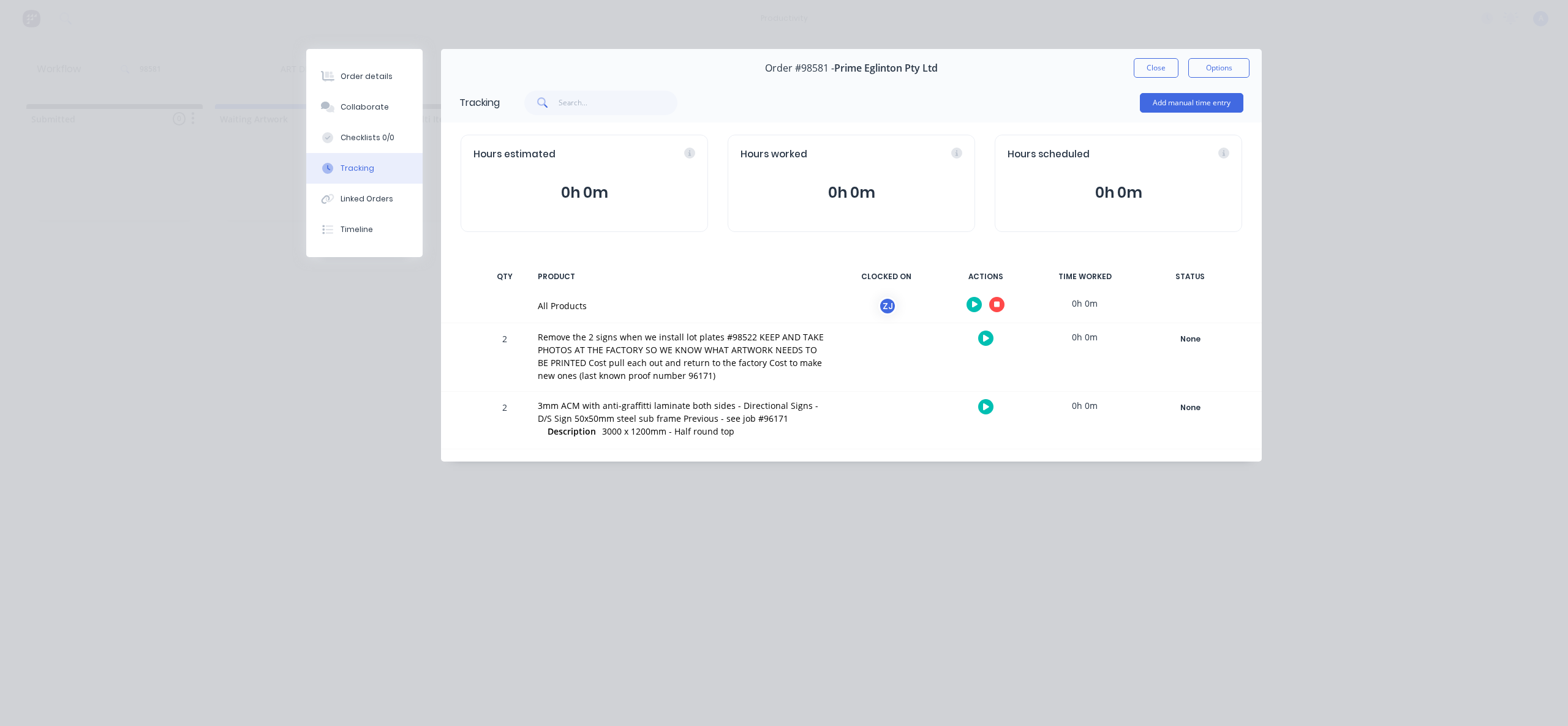
click at [1164, 79] on div "Order #98581 - Prime Eglinton Pty Ltd Close Options" at bounding box center [851, 68] width 820 height 38
click at [1165, 70] on button "Close" at bounding box center [1156, 68] width 45 height 20
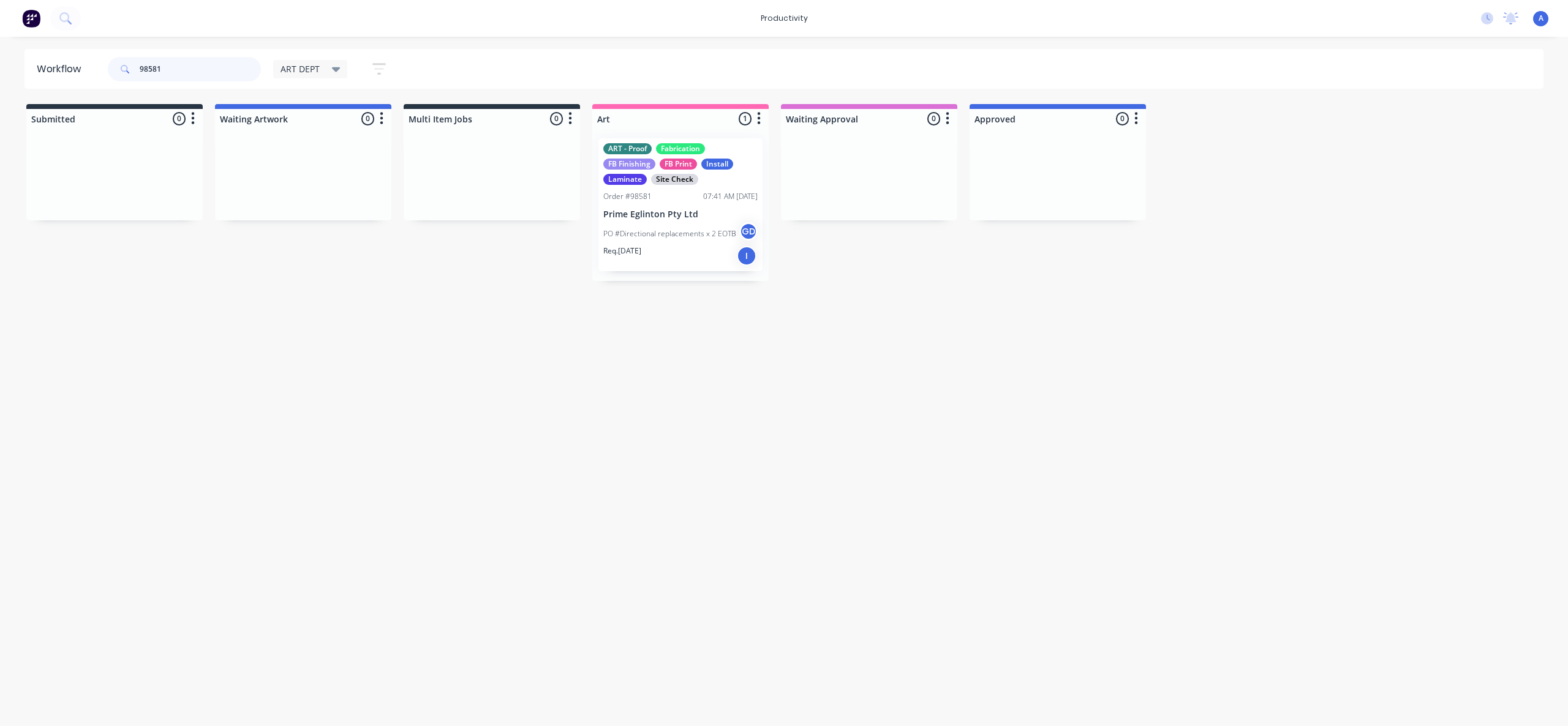
drag, startPoint x: 748, startPoint y: 235, endPoint x: 879, endPoint y: 214, distance: 132.7
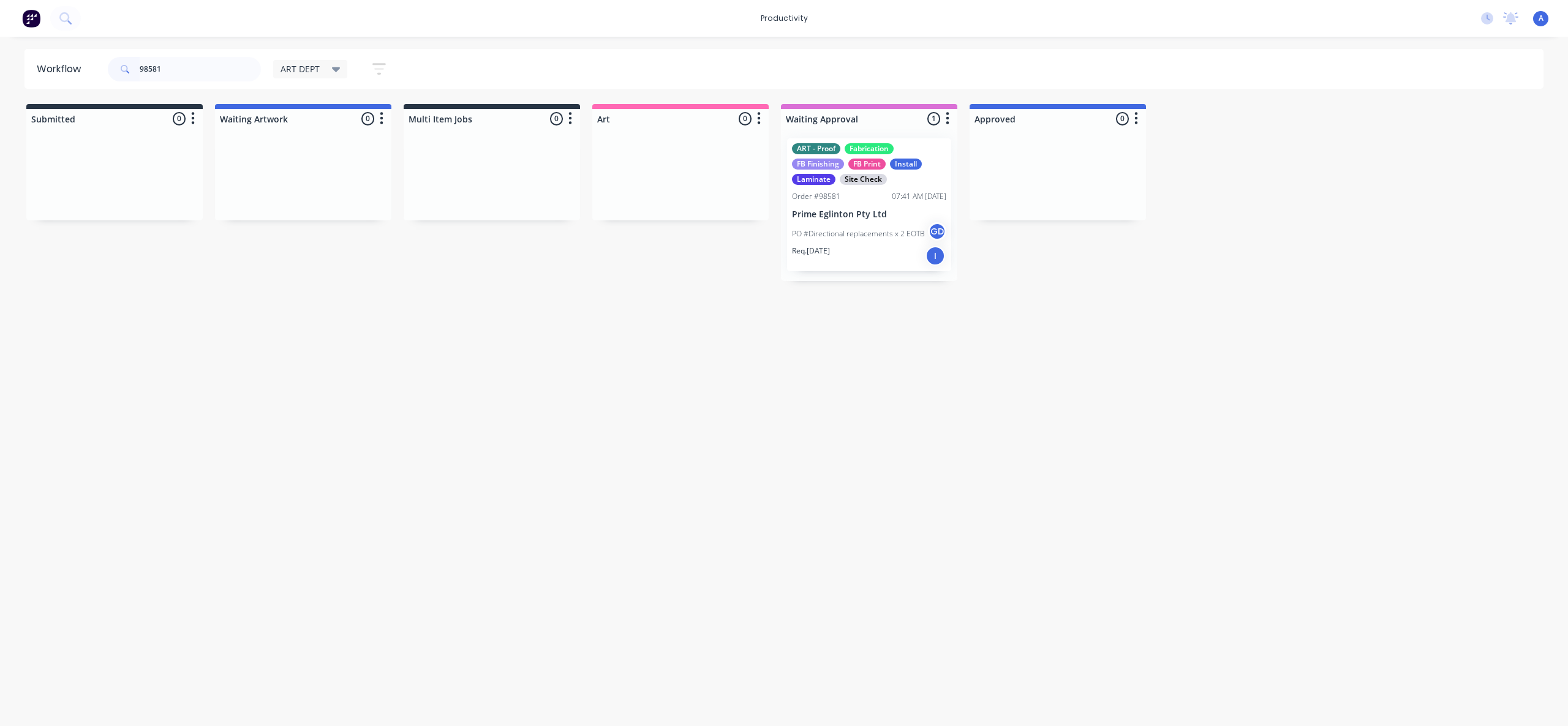
click at [880, 214] on p "Prime Eglinton Pty Ltd" at bounding box center [869, 215] width 155 height 10
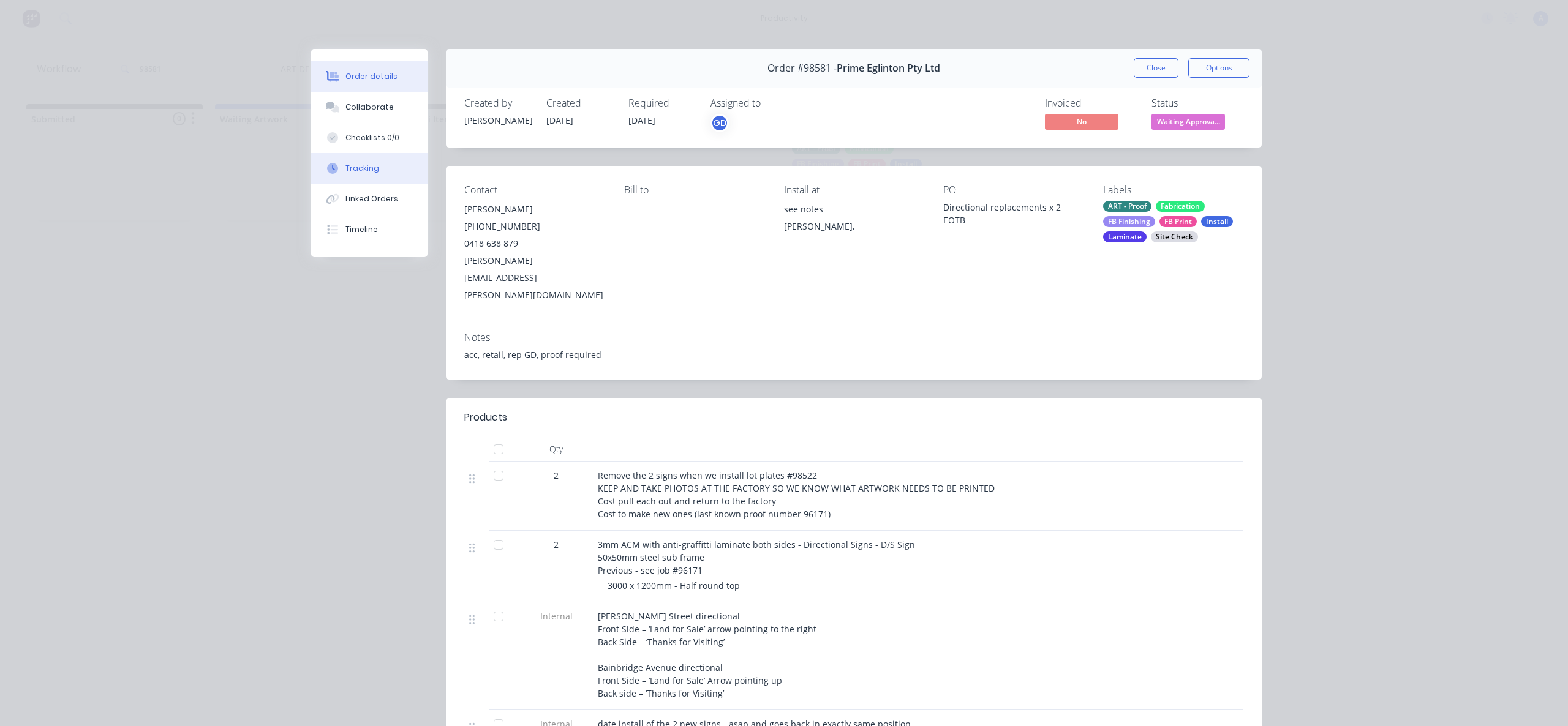
click at [362, 167] on div "Tracking" at bounding box center [362, 168] width 34 height 11
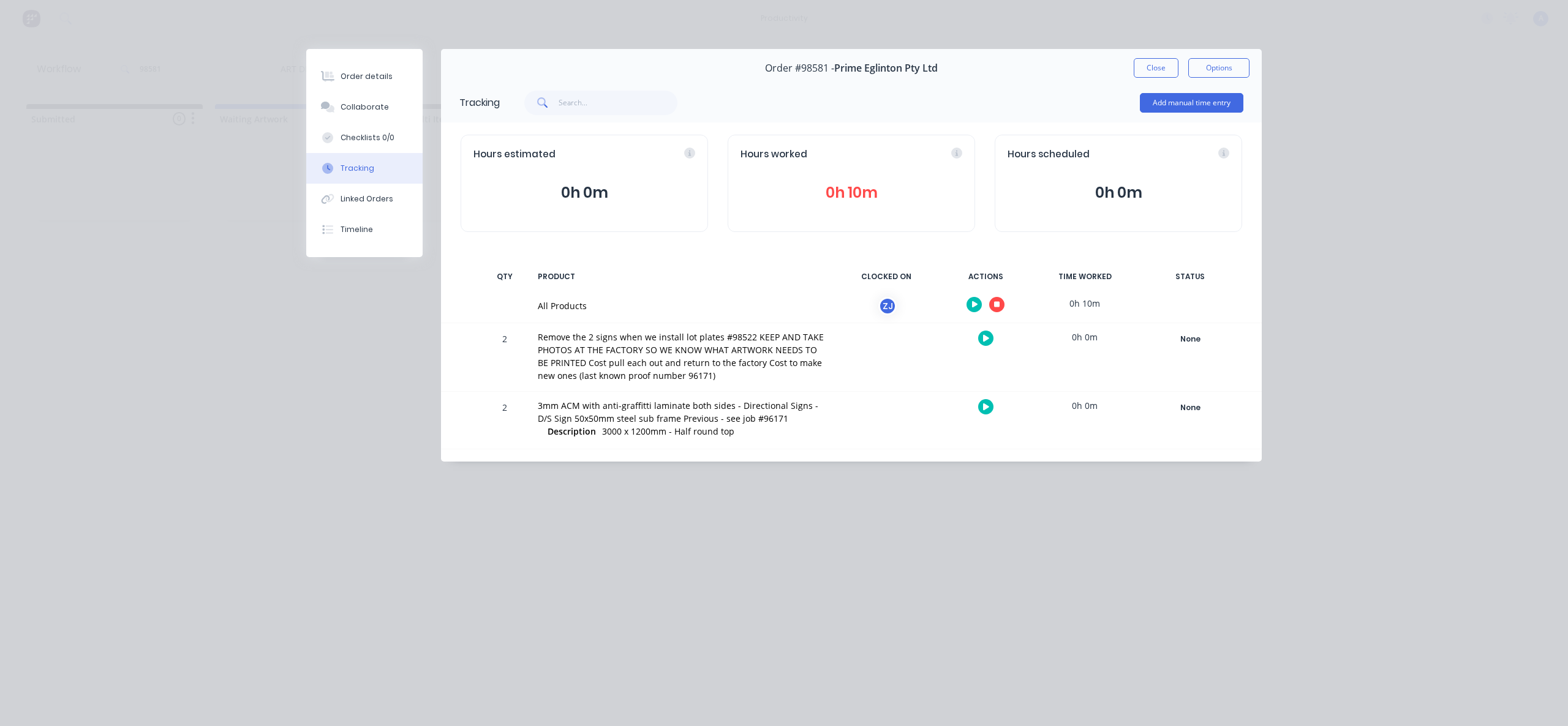
click at [991, 293] on div at bounding box center [985, 304] width 92 height 30
click at [995, 299] on button "button" at bounding box center [997, 305] width 15 height 15
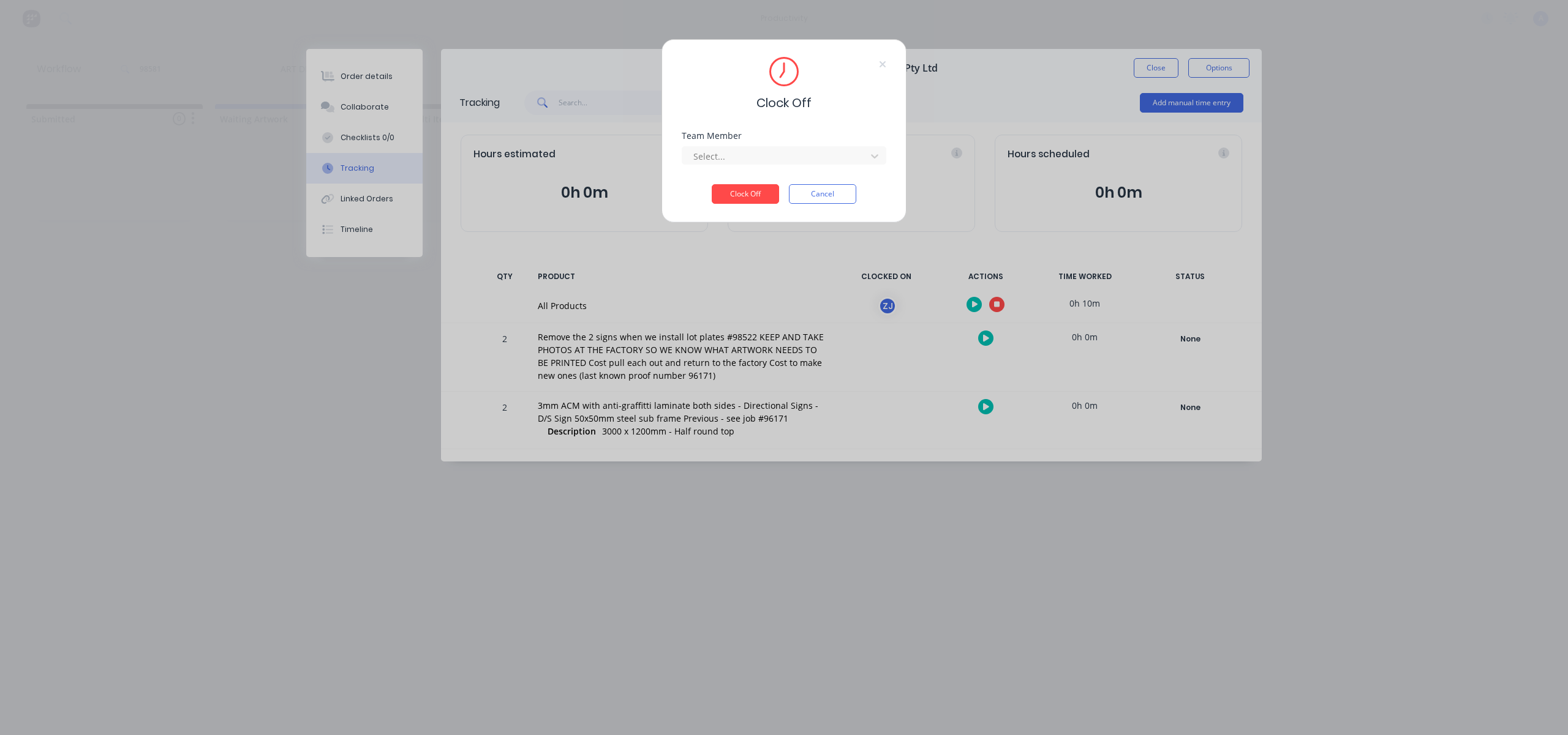
click at [843, 144] on div "Select..." at bounding box center [784, 154] width 204 height 22
click at [799, 158] on div at bounding box center [776, 156] width 168 height 15
click at [755, 188] on div "[PERSON_NAME]" at bounding box center [784, 183] width 204 height 22
click at [755, 188] on button "Clock Off" at bounding box center [745, 194] width 67 height 20
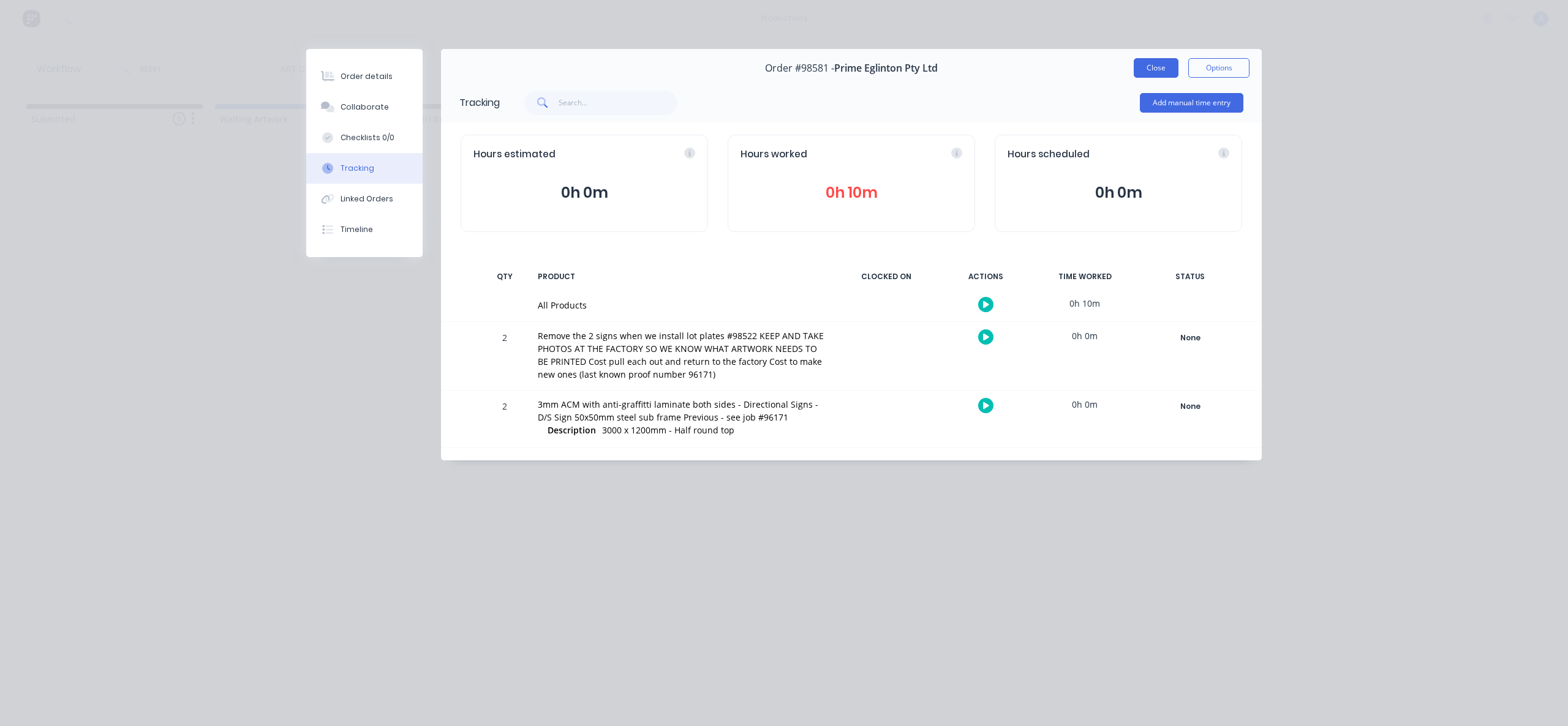
click at [1146, 68] on button "Close" at bounding box center [1156, 68] width 45 height 20
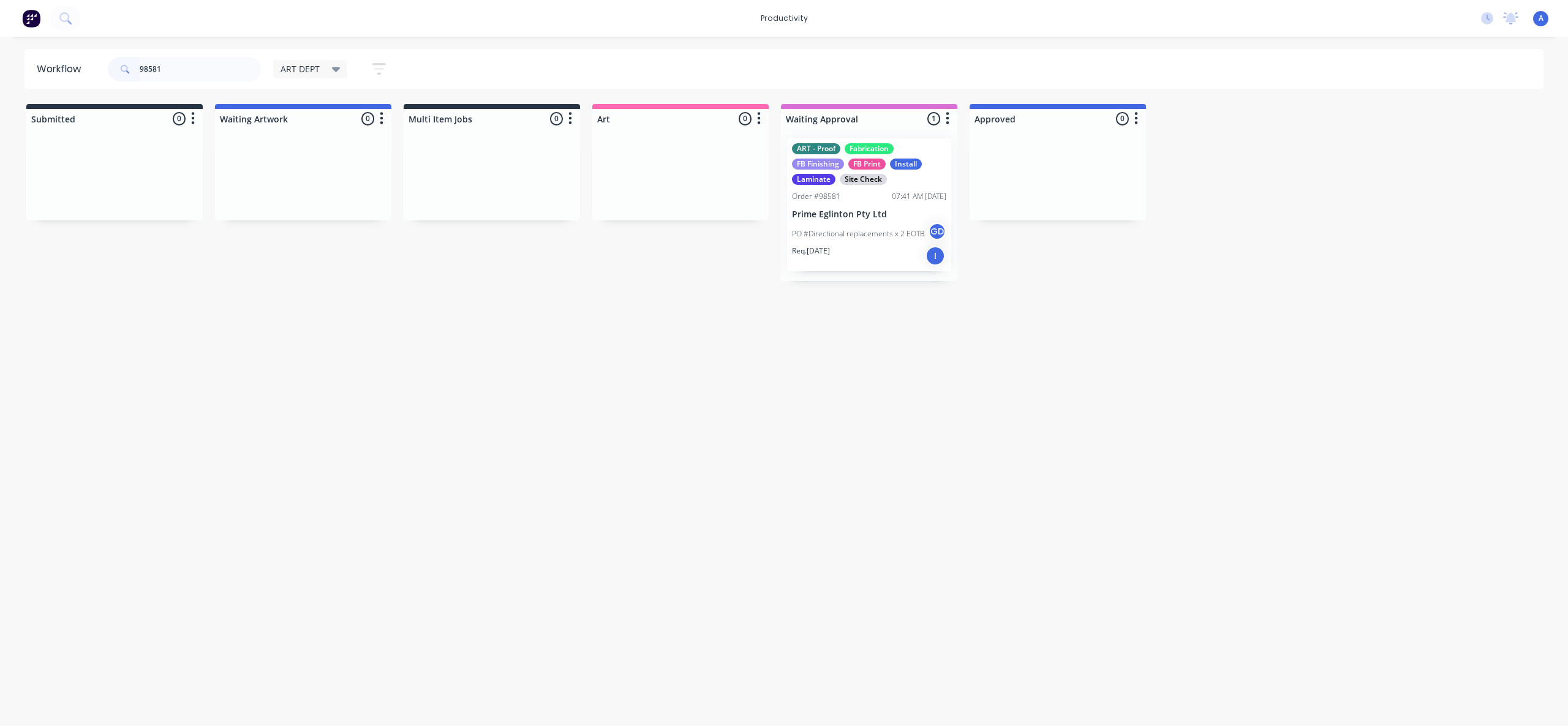
click at [823, 251] on p "Req. [DATE]" at bounding box center [810, 250] width 38 height 11
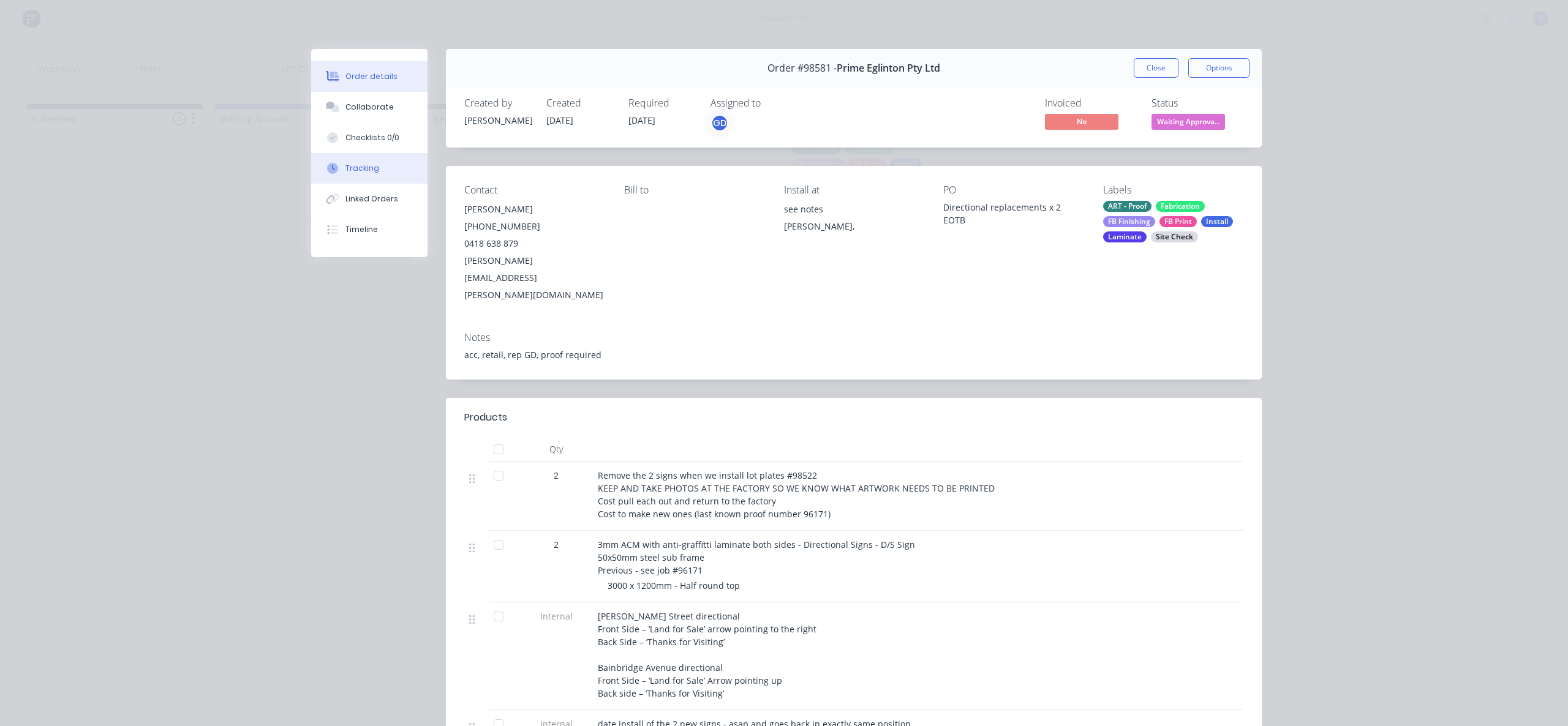
click at [335, 158] on button "Tracking" at bounding box center [369, 169] width 116 height 31
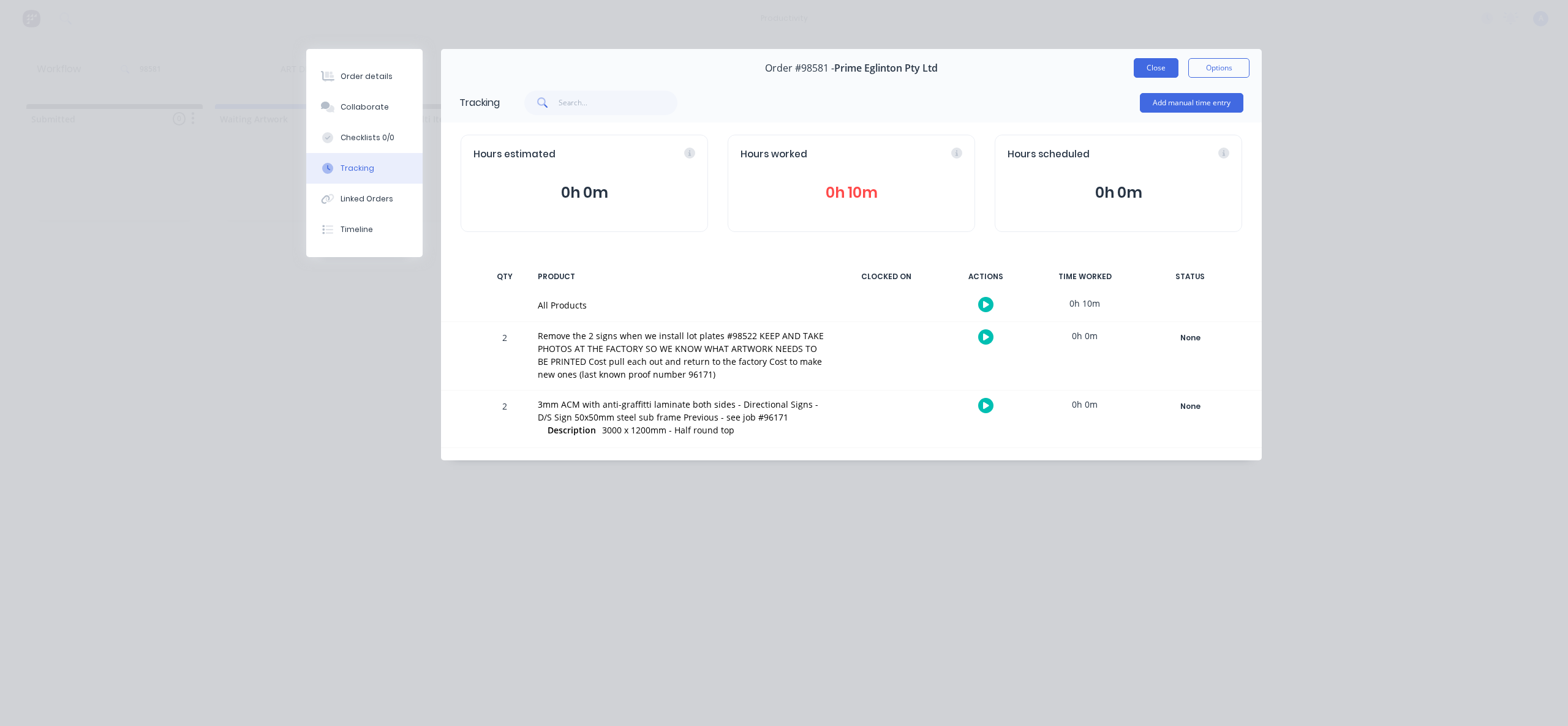
click at [1153, 70] on button "Close" at bounding box center [1156, 68] width 45 height 20
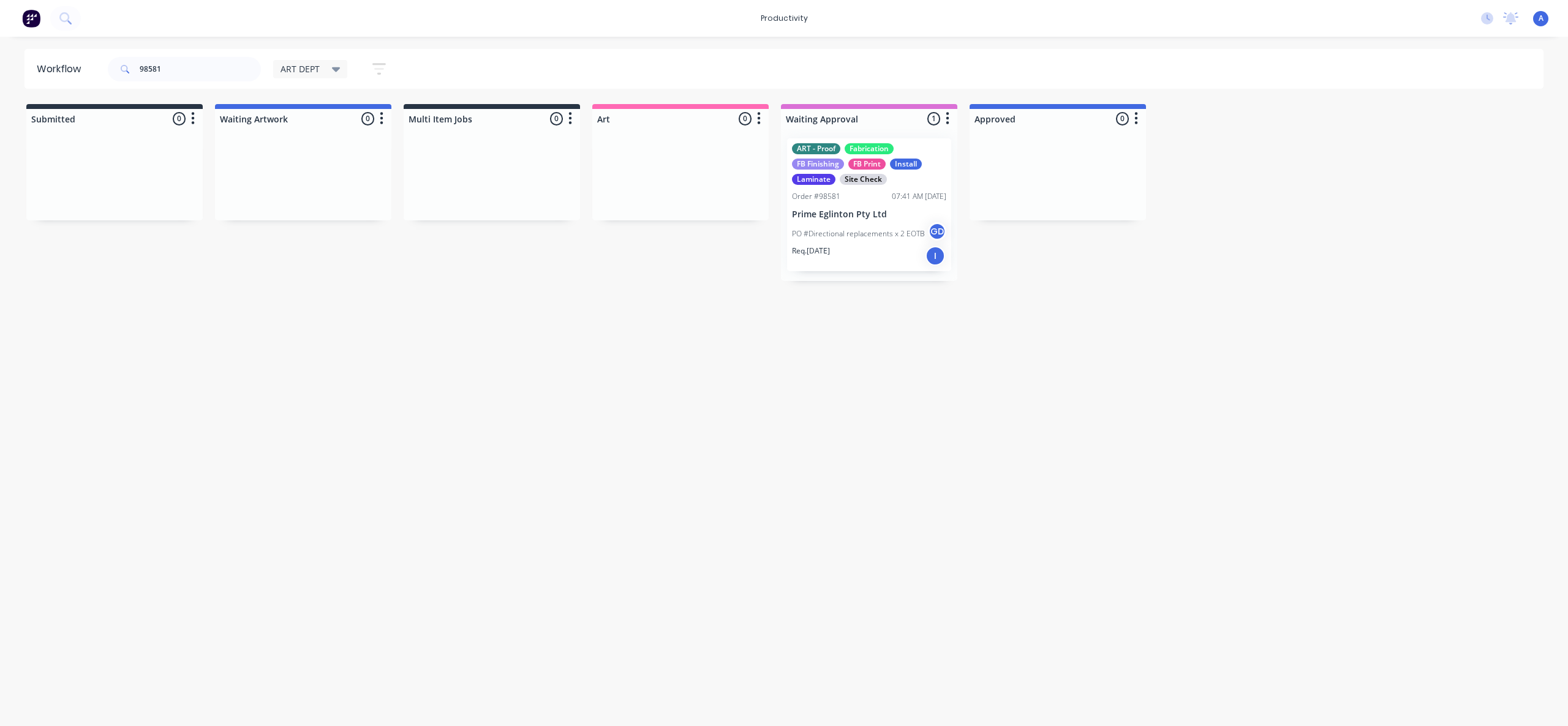
click at [822, 223] on div "PO #Directional replacements x 2 EOTB GD" at bounding box center [869, 234] width 155 height 23
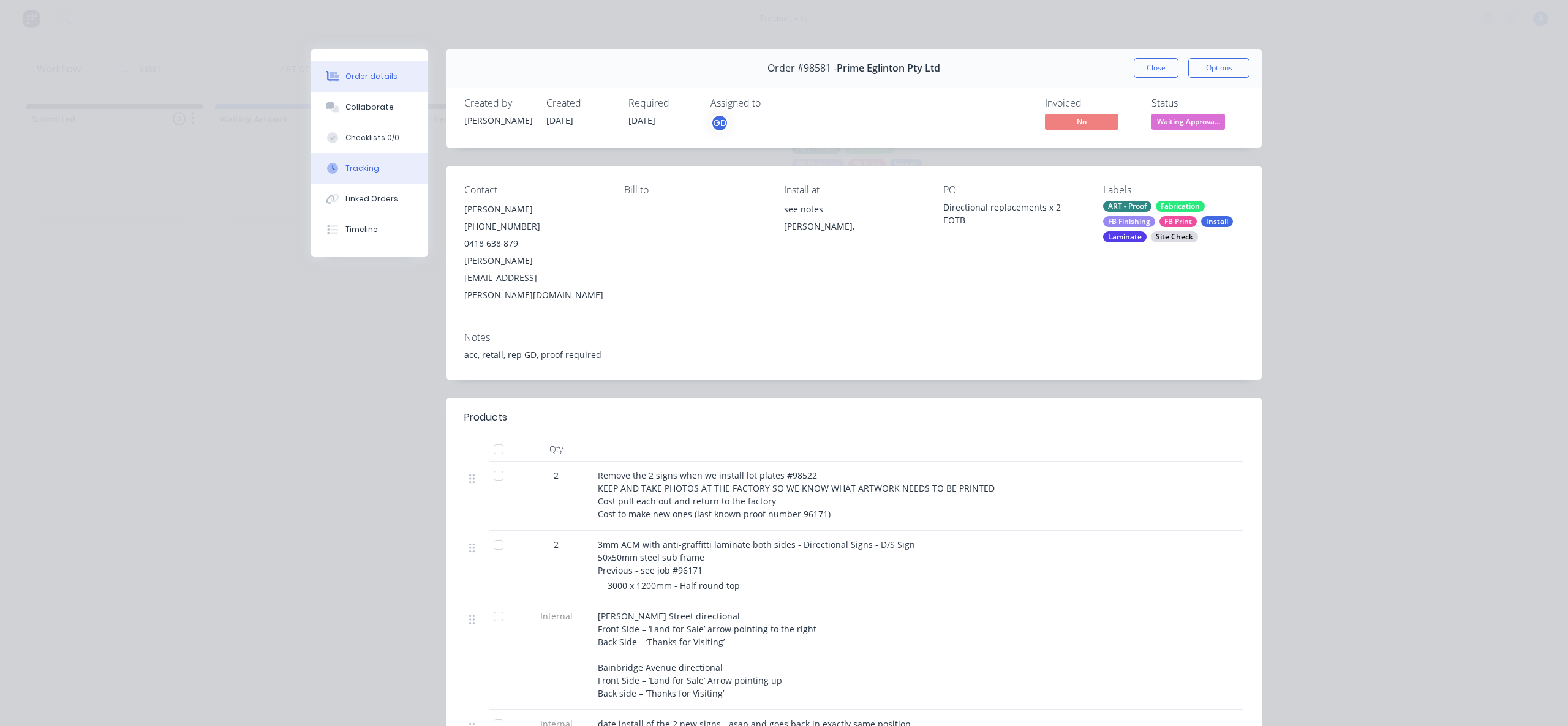
click at [355, 166] on div "Tracking" at bounding box center [362, 168] width 34 height 11
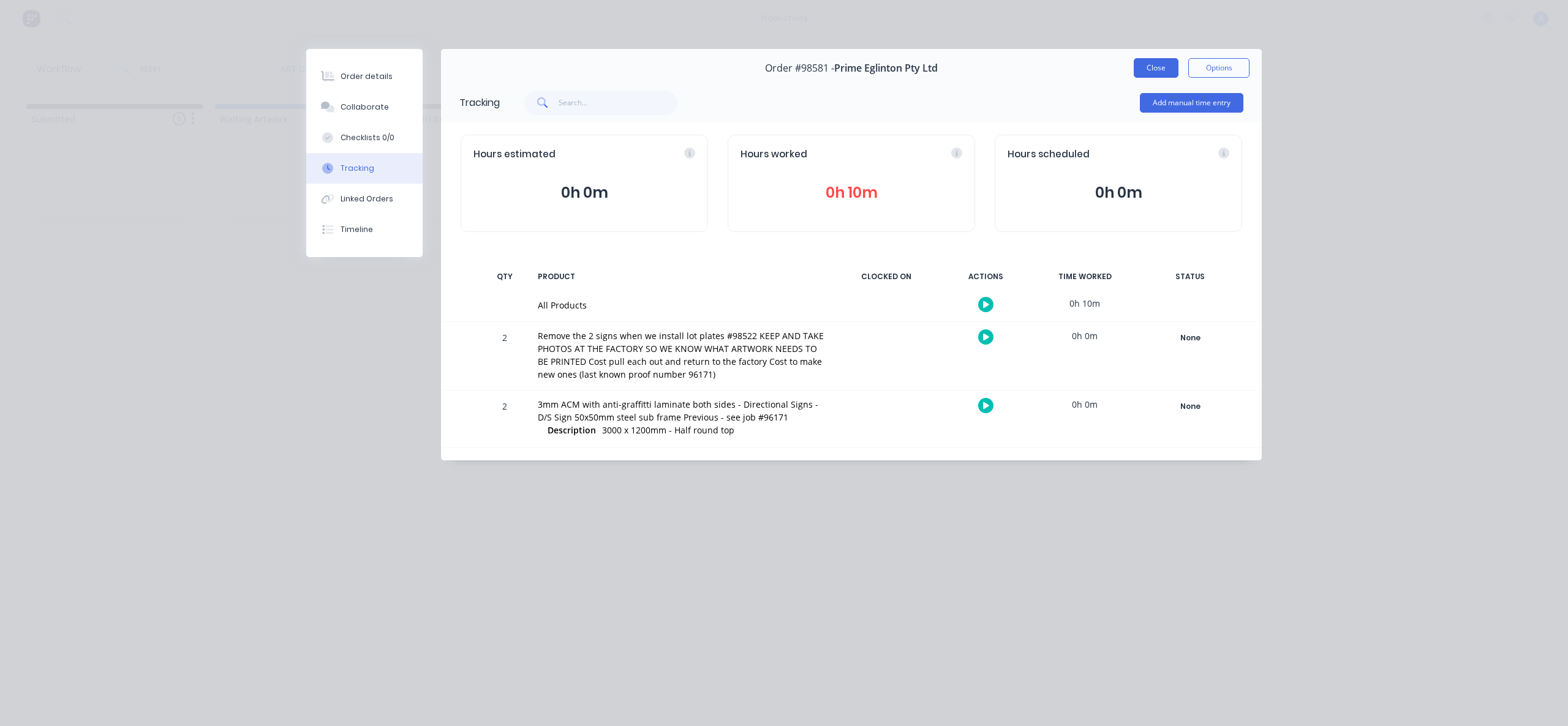
click at [1165, 64] on button "Close" at bounding box center [1156, 68] width 45 height 20
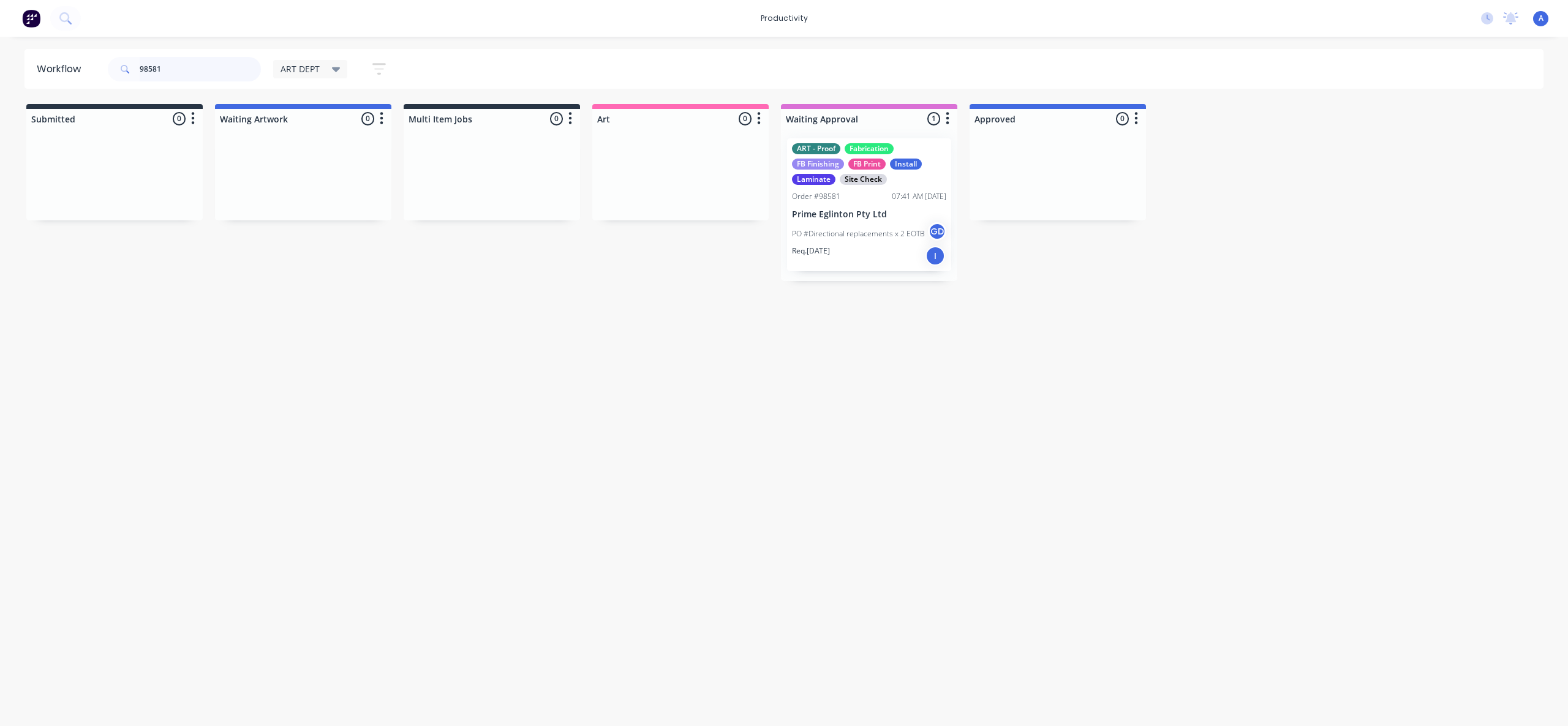
click at [174, 72] on input "98581" at bounding box center [201, 69] width 121 height 24
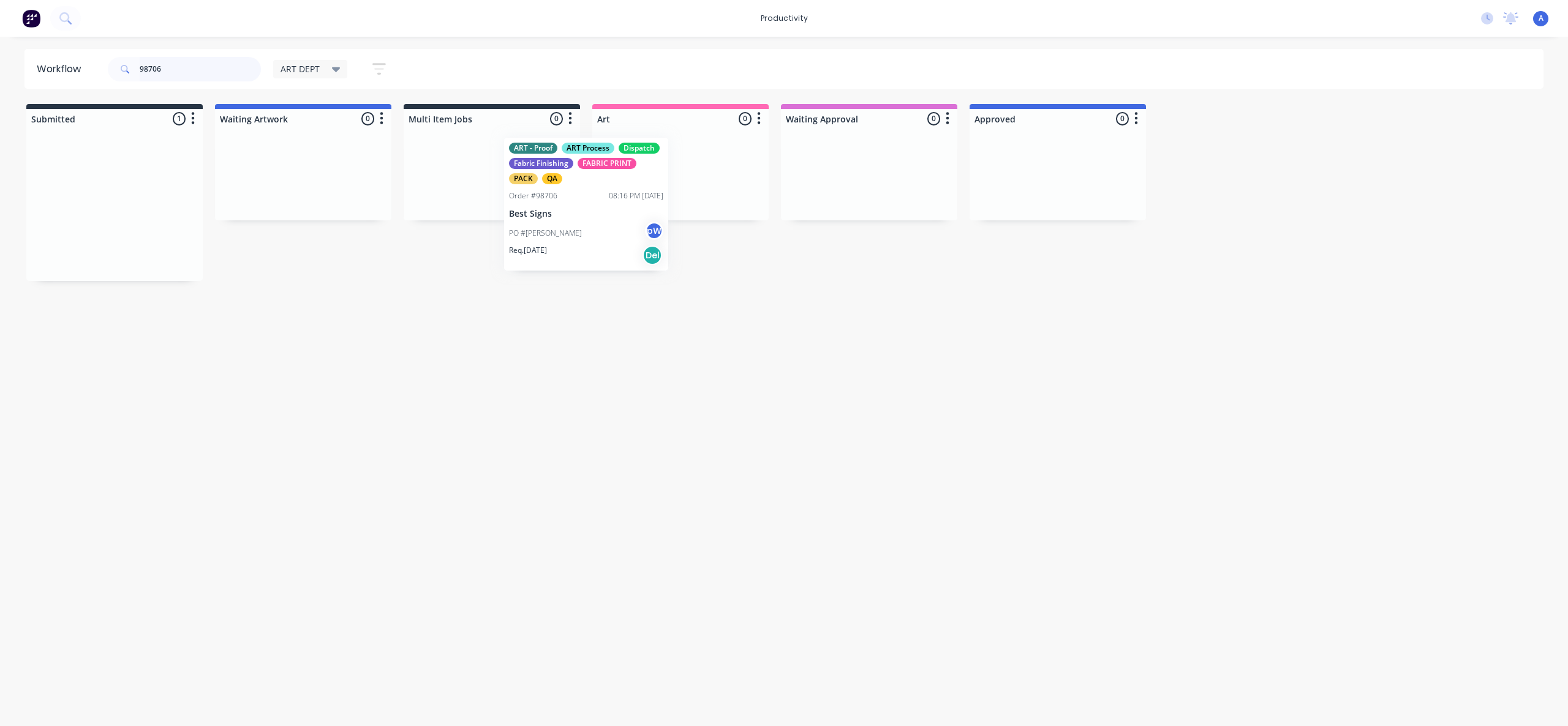
drag, startPoint x: 128, startPoint y: 224, endPoint x: 725, endPoint y: 222, distance: 597.0
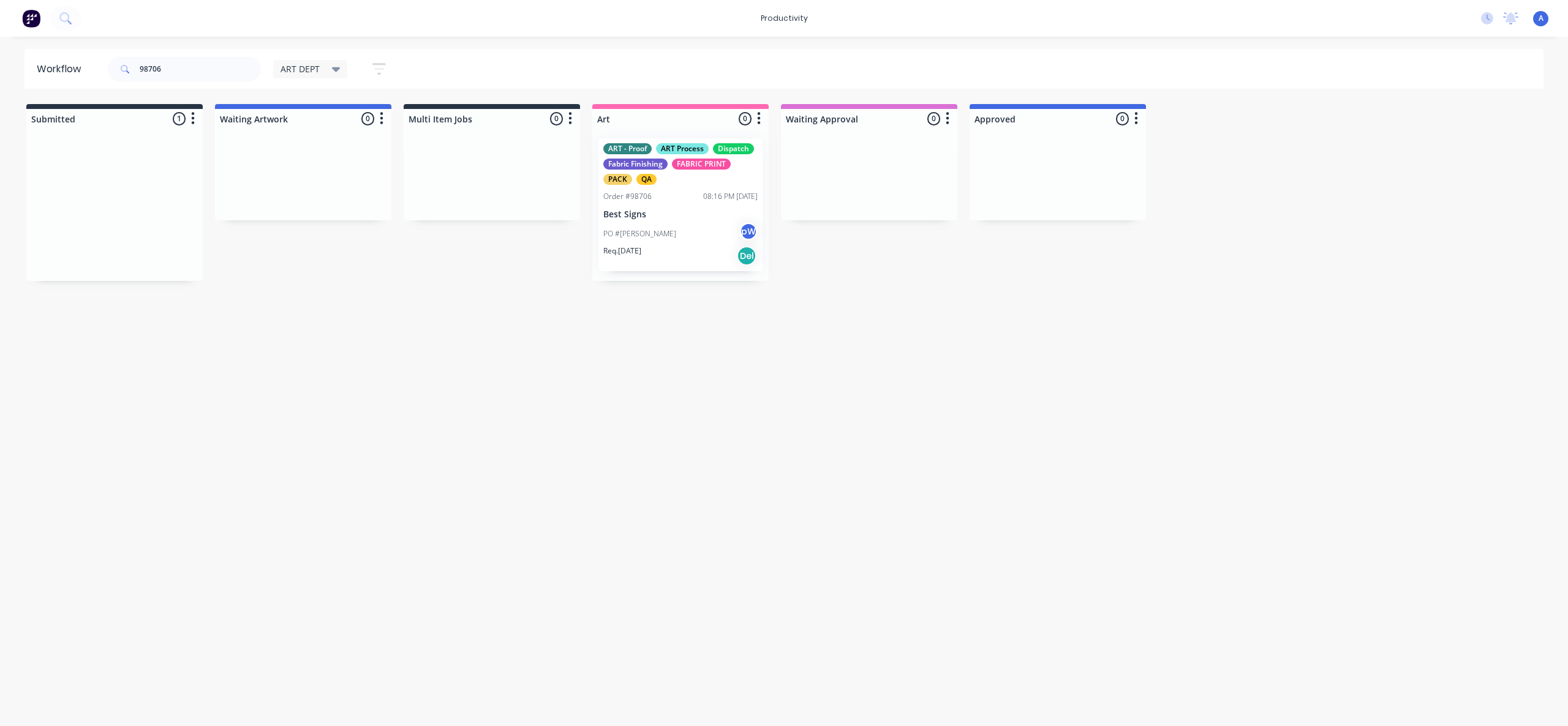
click at [693, 231] on div at bounding box center [680, 204] width 176 height 153
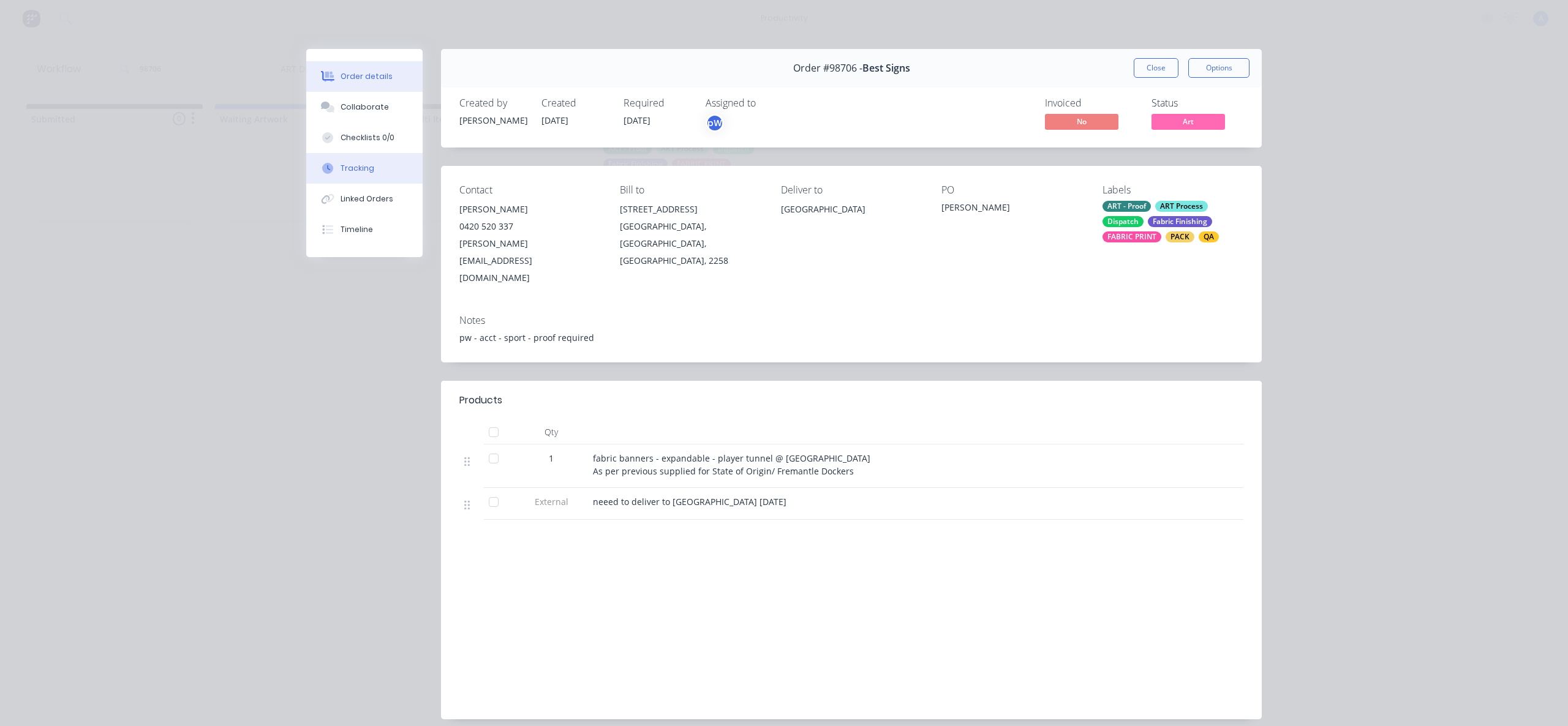
click at [371, 181] on button "Tracking" at bounding box center [364, 169] width 116 height 31
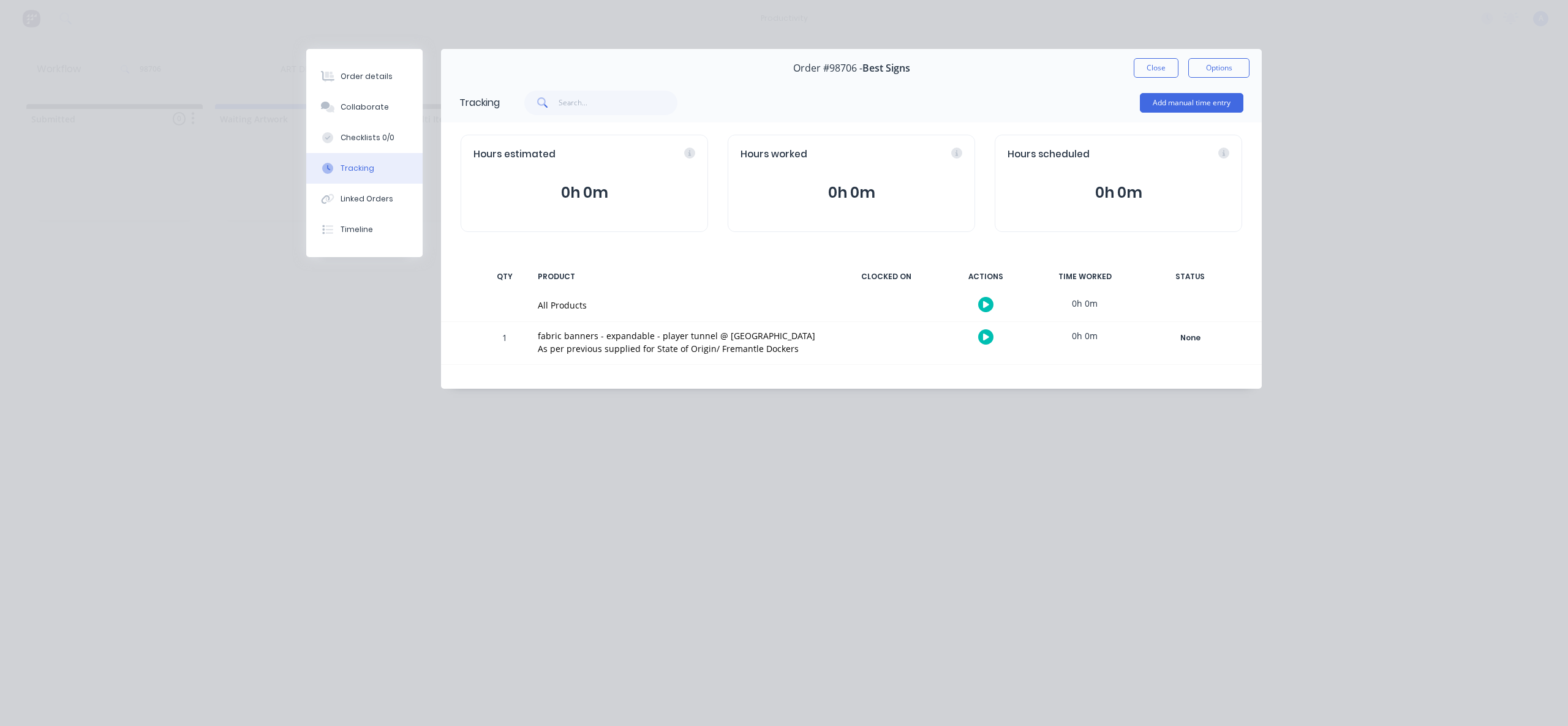
click at [990, 306] on button "button" at bounding box center [986, 305] width 15 height 15
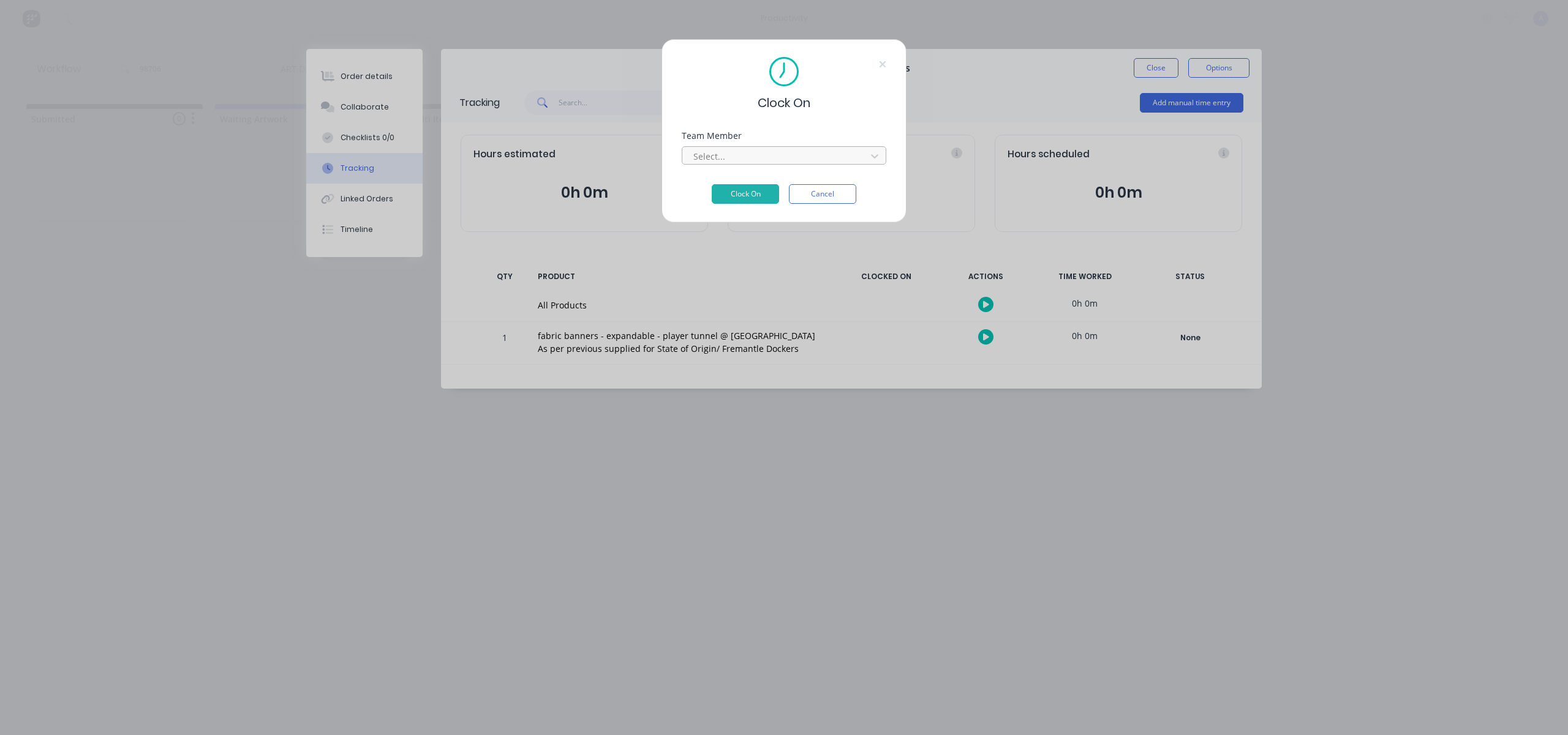
click at [836, 158] on div at bounding box center [776, 156] width 168 height 15
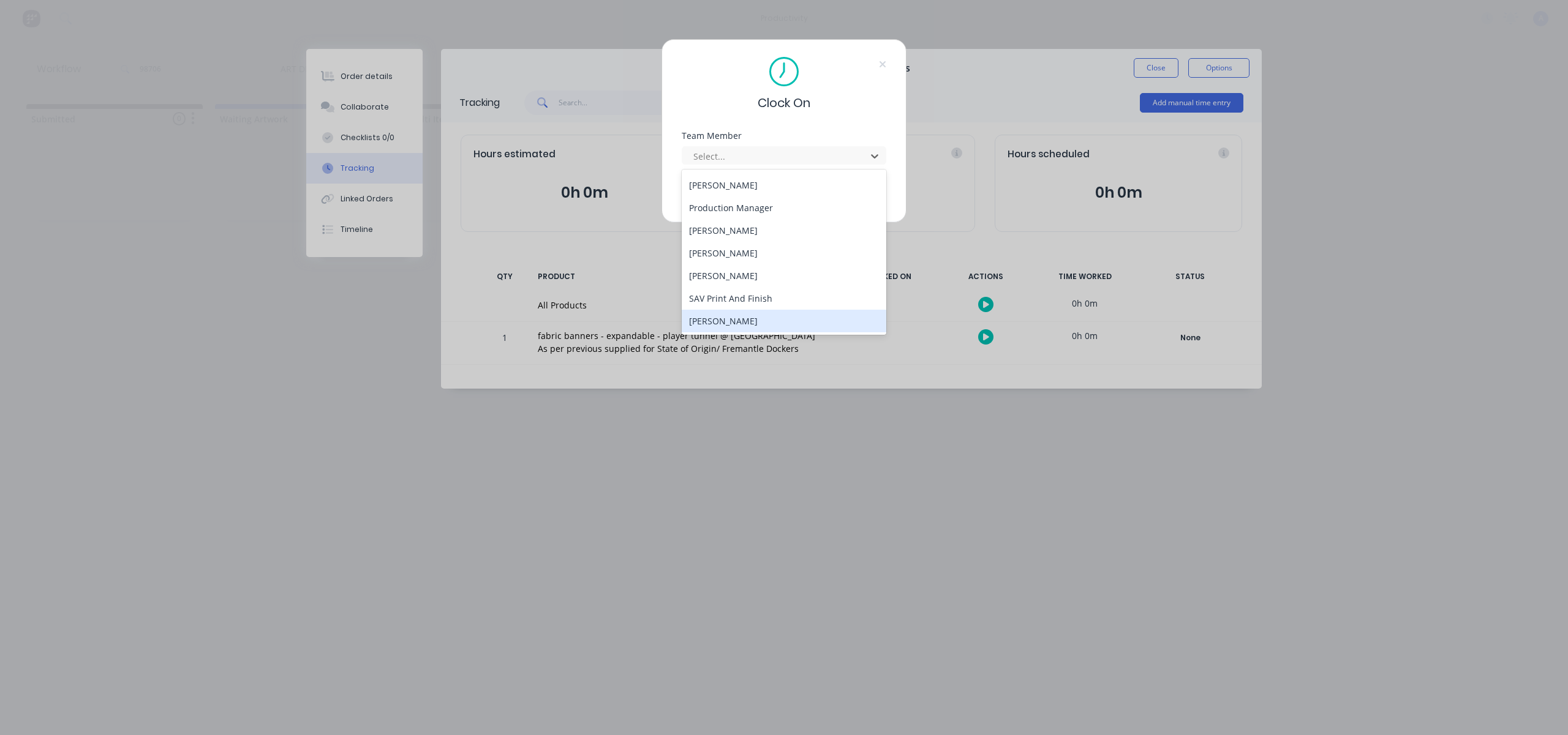
click at [753, 327] on div "[PERSON_NAME]" at bounding box center [784, 321] width 204 height 22
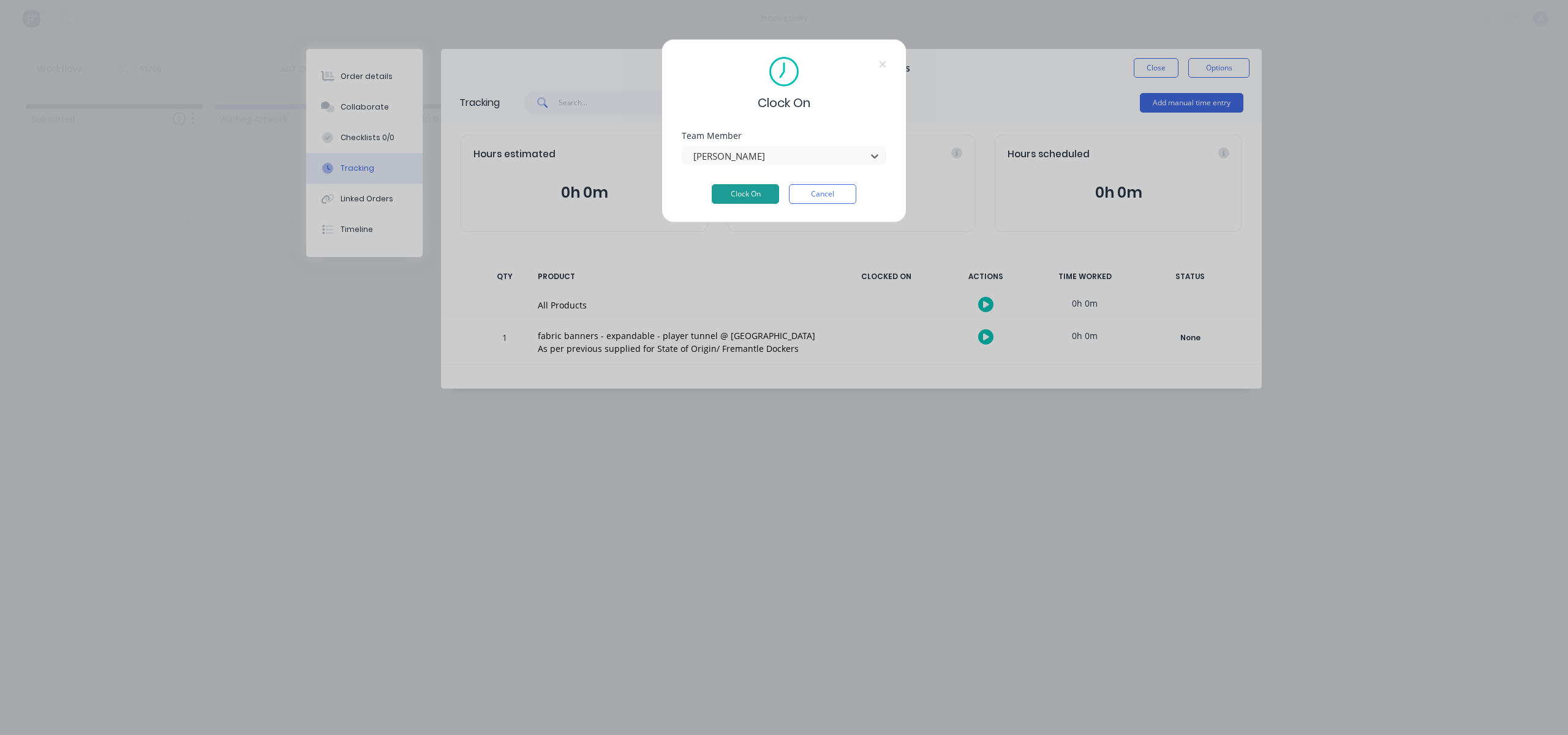
click at [751, 192] on button "Clock On" at bounding box center [745, 194] width 67 height 20
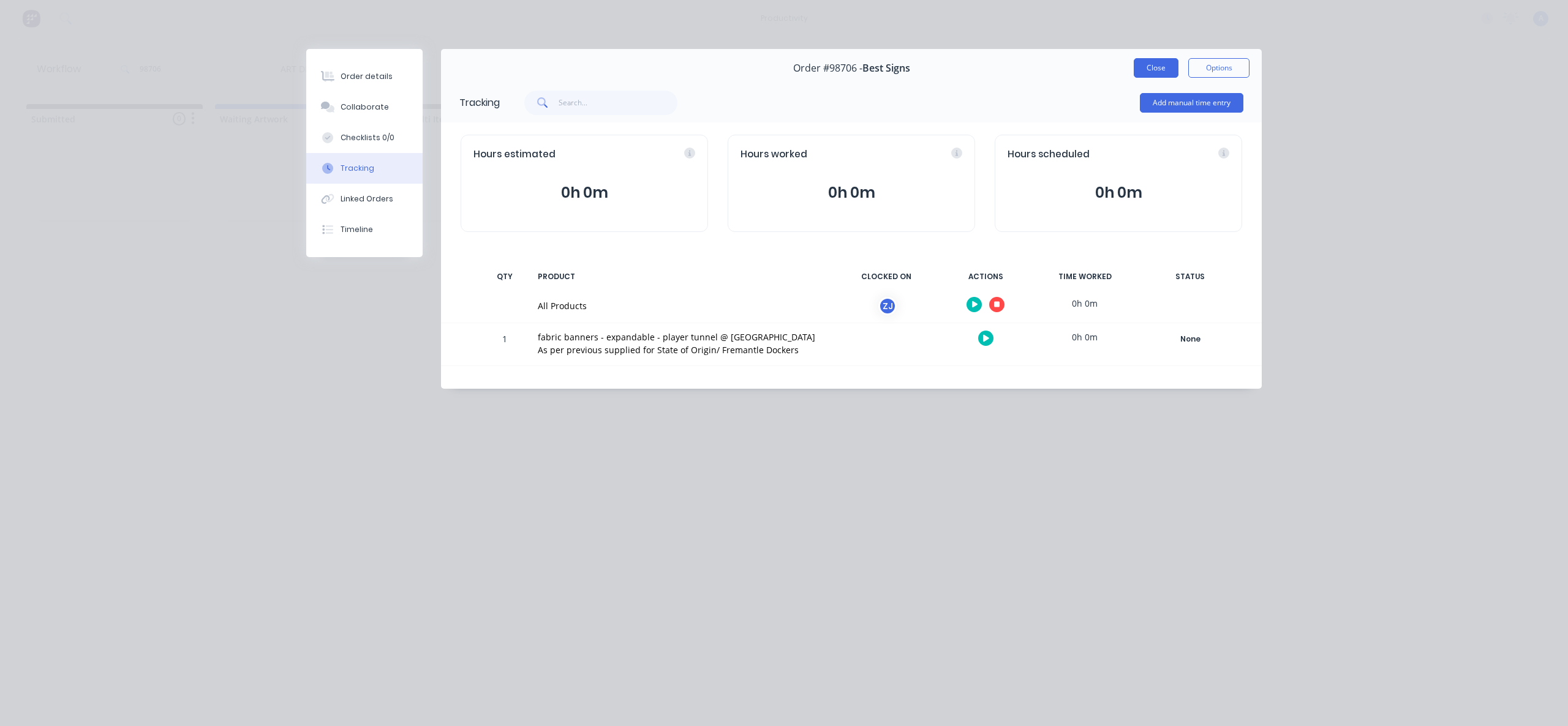
click at [1162, 74] on button "Close" at bounding box center [1156, 68] width 45 height 20
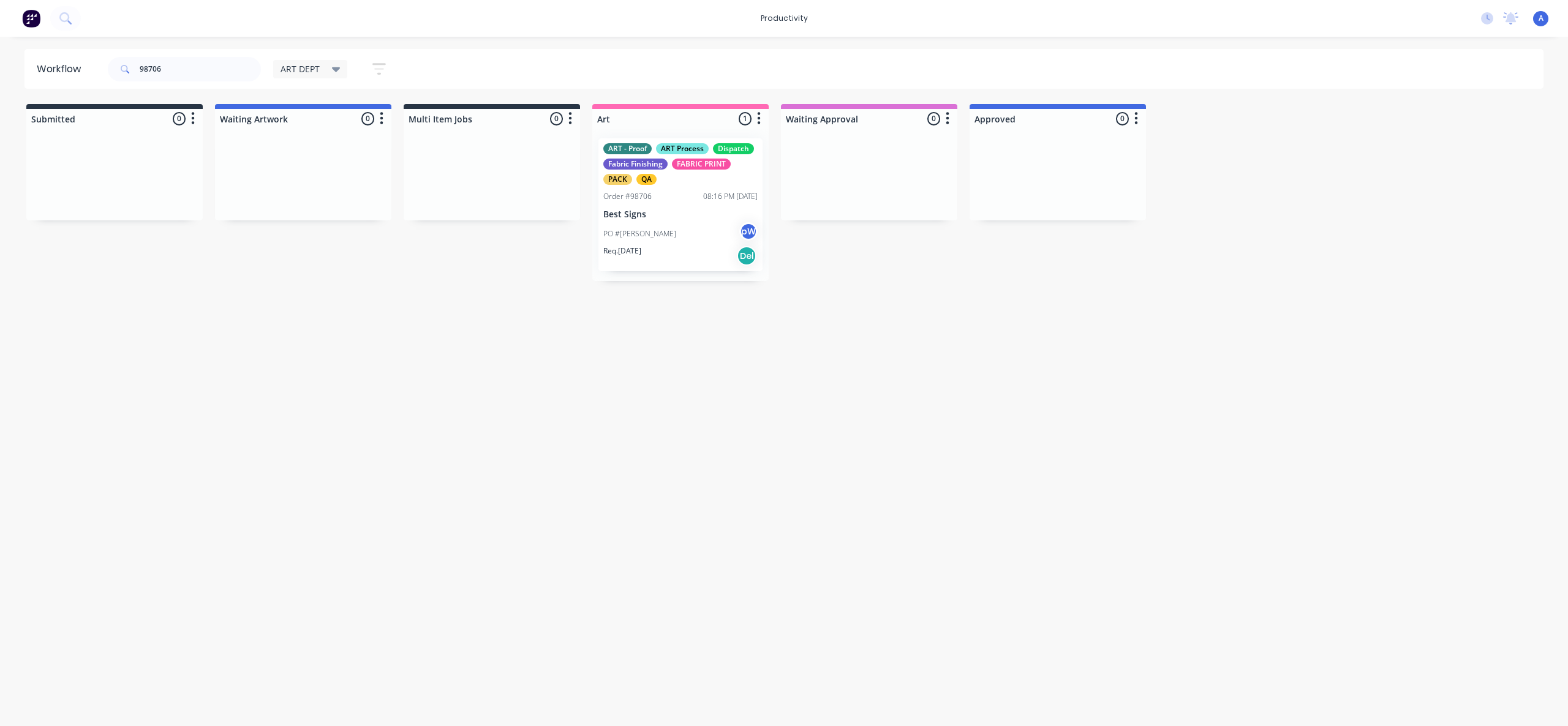
click at [640, 226] on div "PO #[PERSON_NAME] pW" at bounding box center [680, 234] width 155 height 23
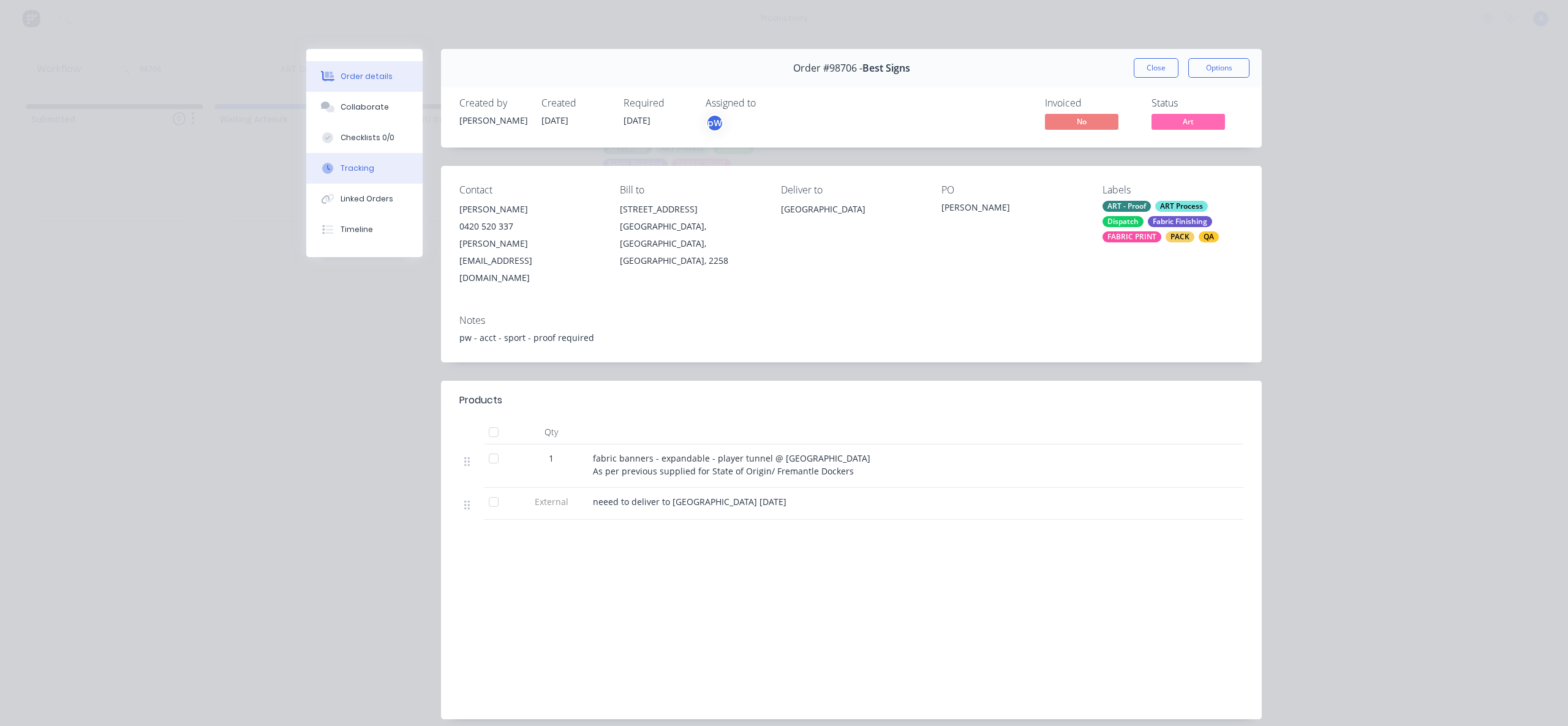
click at [342, 153] on button "Tracking" at bounding box center [364, 169] width 116 height 31
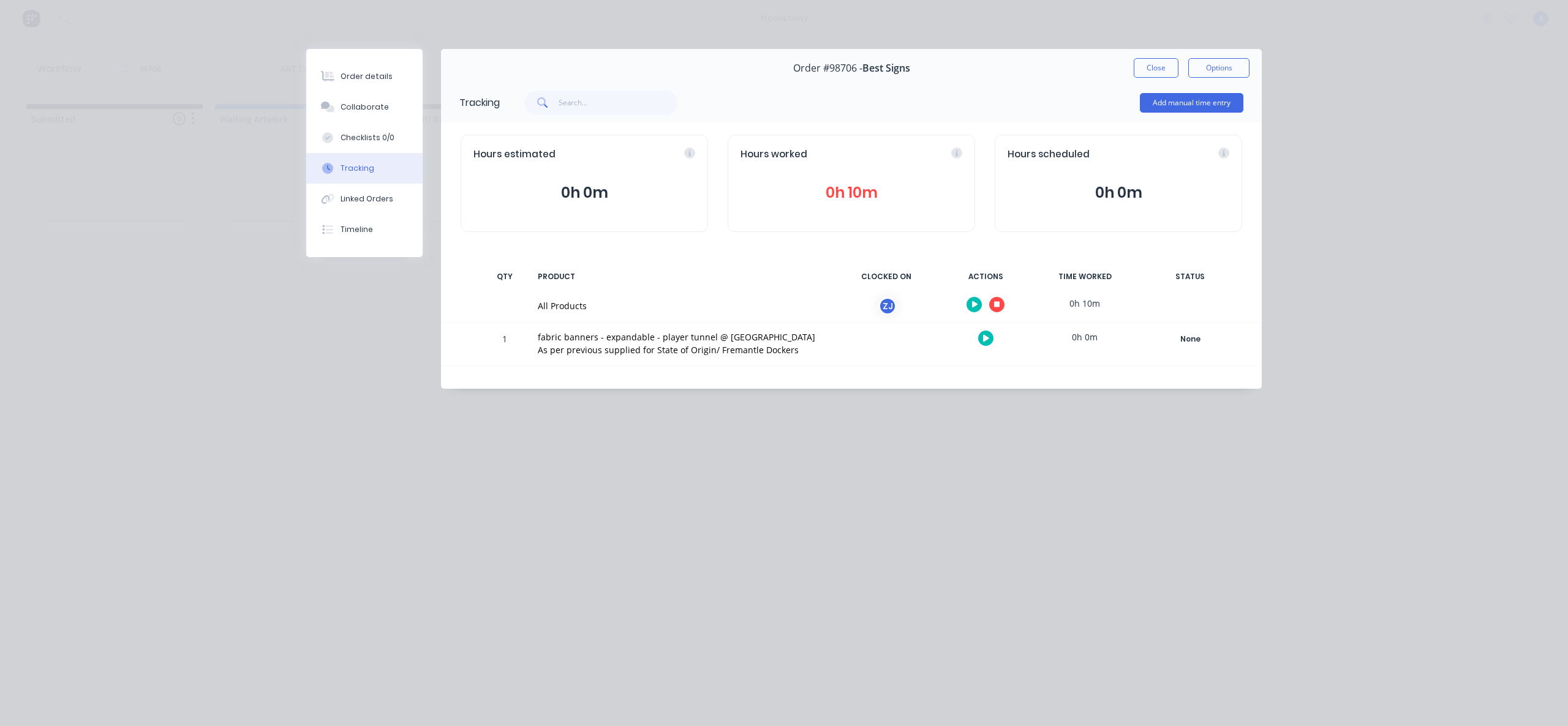
click at [999, 303] on icon "button" at bounding box center [997, 305] width 6 height 6
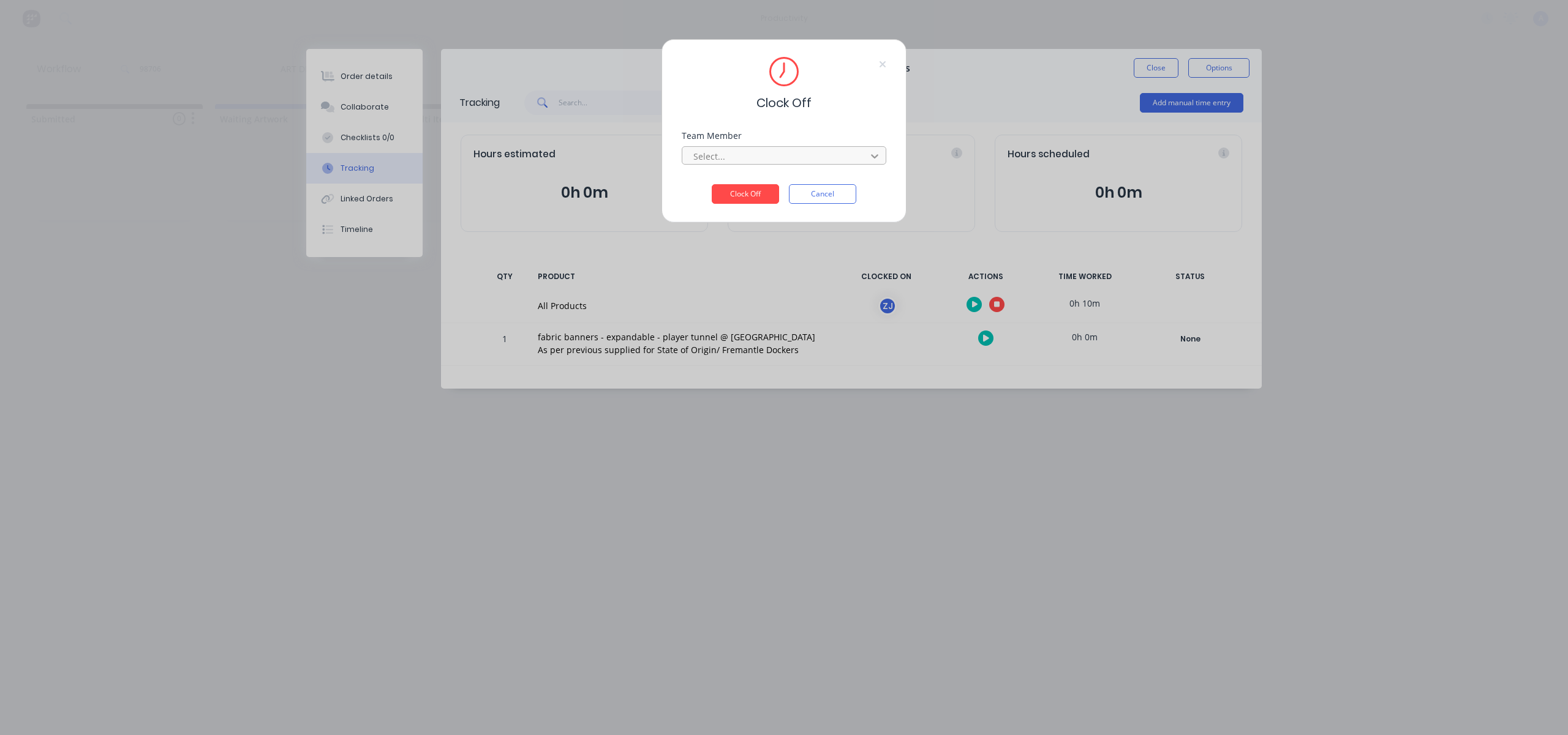
click at [871, 160] on icon at bounding box center [874, 156] width 12 height 12
click at [799, 187] on div "[PERSON_NAME]" at bounding box center [784, 183] width 204 height 22
click at [760, 195] on button "Clock Off" at bounding box center [745, 194] width 67 height 20
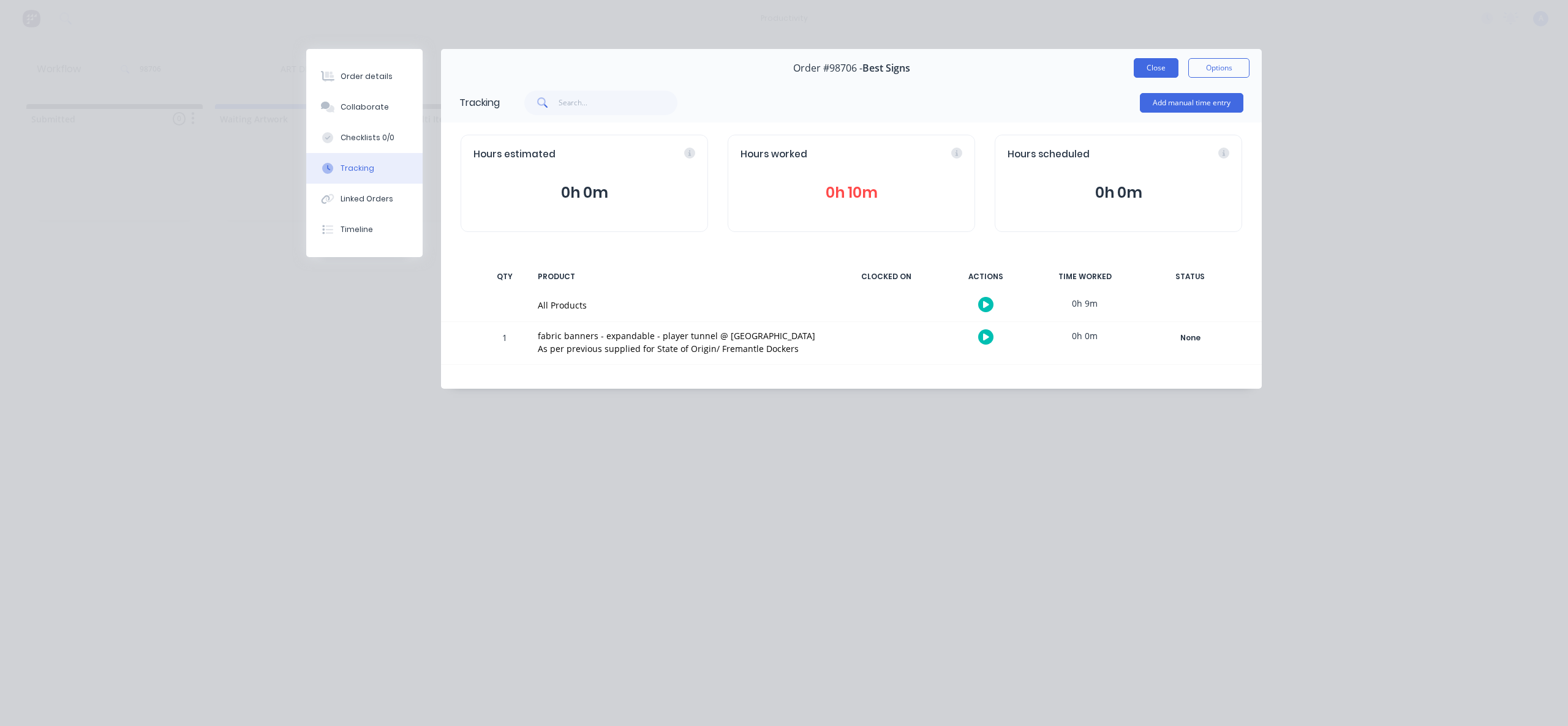
click at [1141, 66] on button "Close" at bounding box center [1156, 68] width 45 height 20
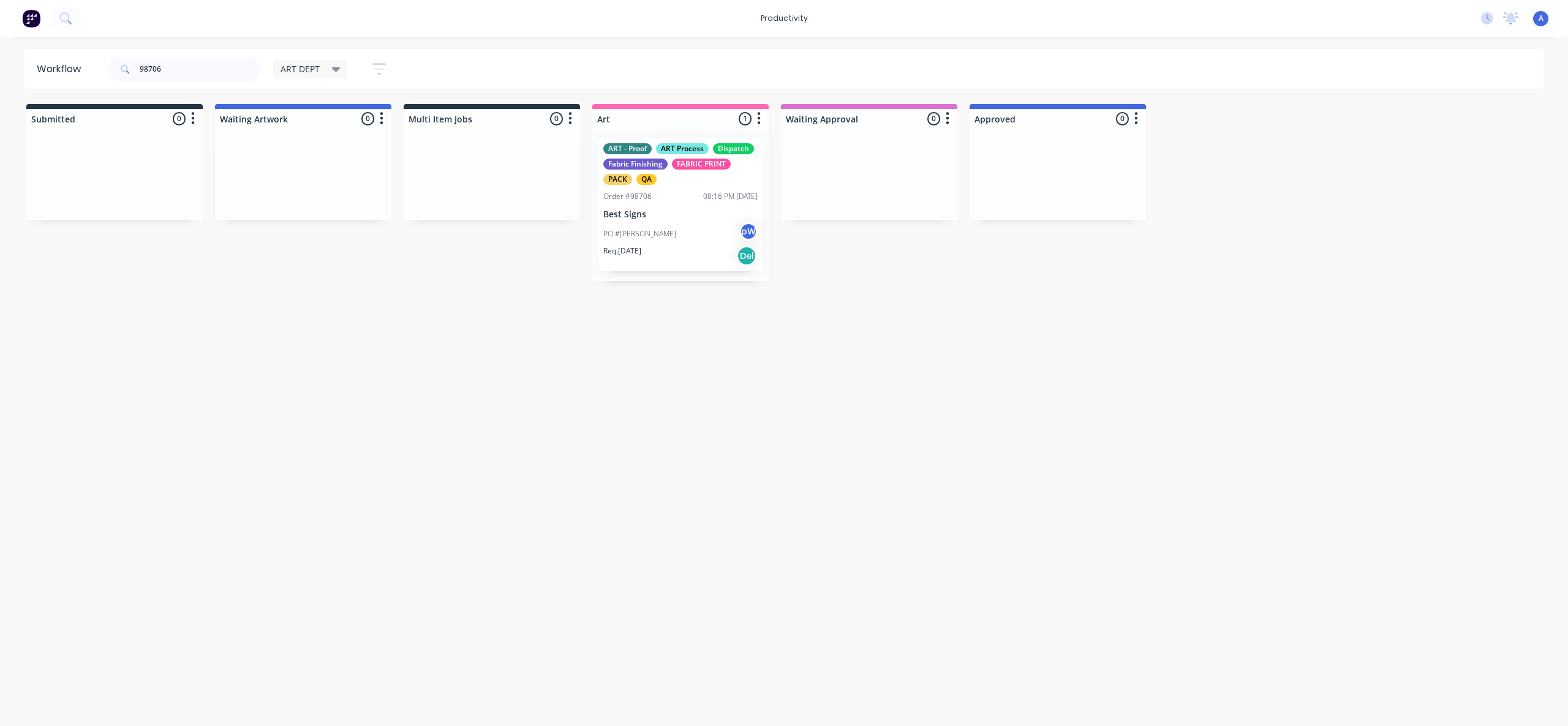
click at [1082, 450] on div "Workflow 98706 ART DEPT Save new view None edit ART DEPT (Default) edit Banner …" at bounding box center [784, 375] width 1568 height 653
click at [907, 555] on div "Workflow 98706 ART DEPT Save new view None edit ART DEPT (Default) edit Banner …" at bounding box center [784, 375] width 1568 height 653
click at [668, 243] on div "PO #[PERSON_NAME] pW" at bounding box center [680, 234] width 155 height 23
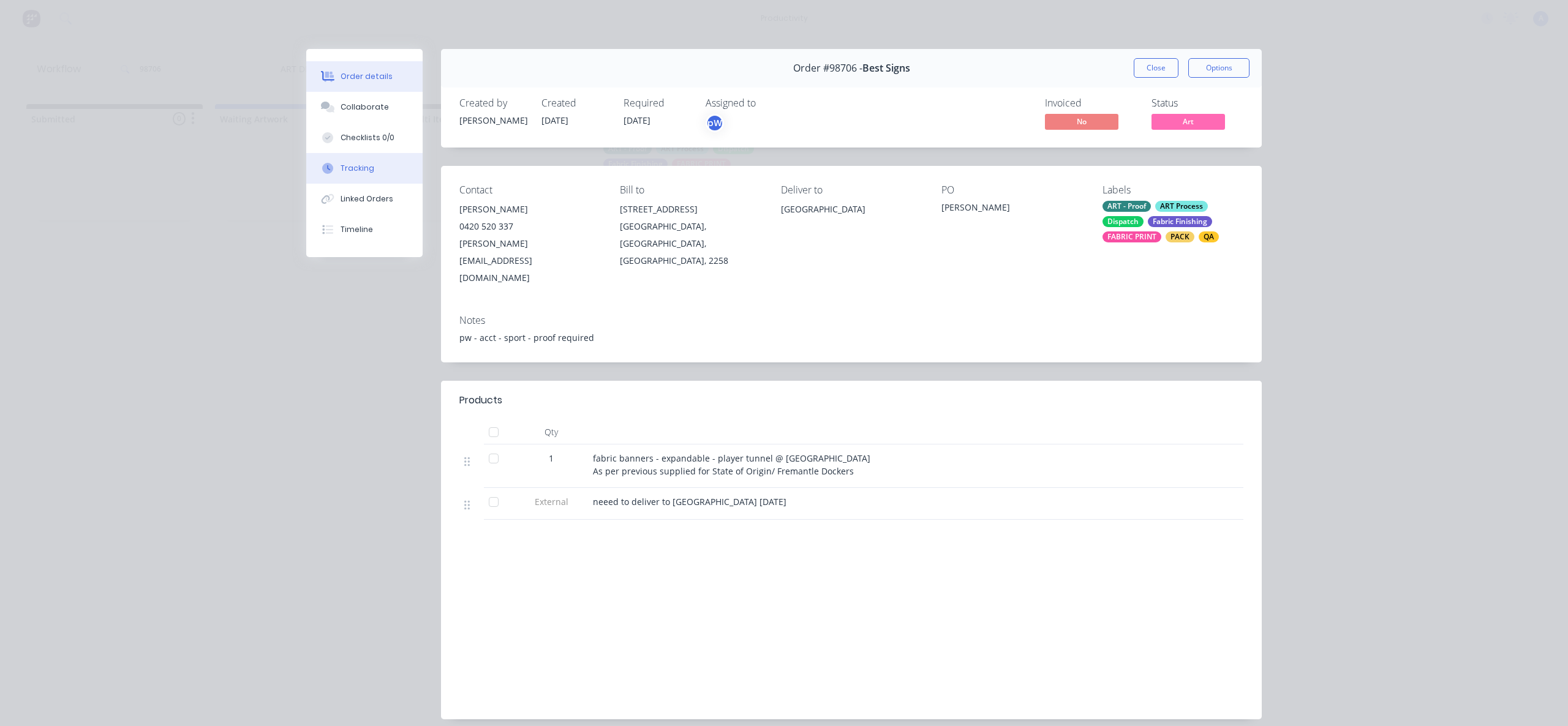
click at [362, 158] on button "Tracking" at bounding box center [364, 169] width 116 height 31
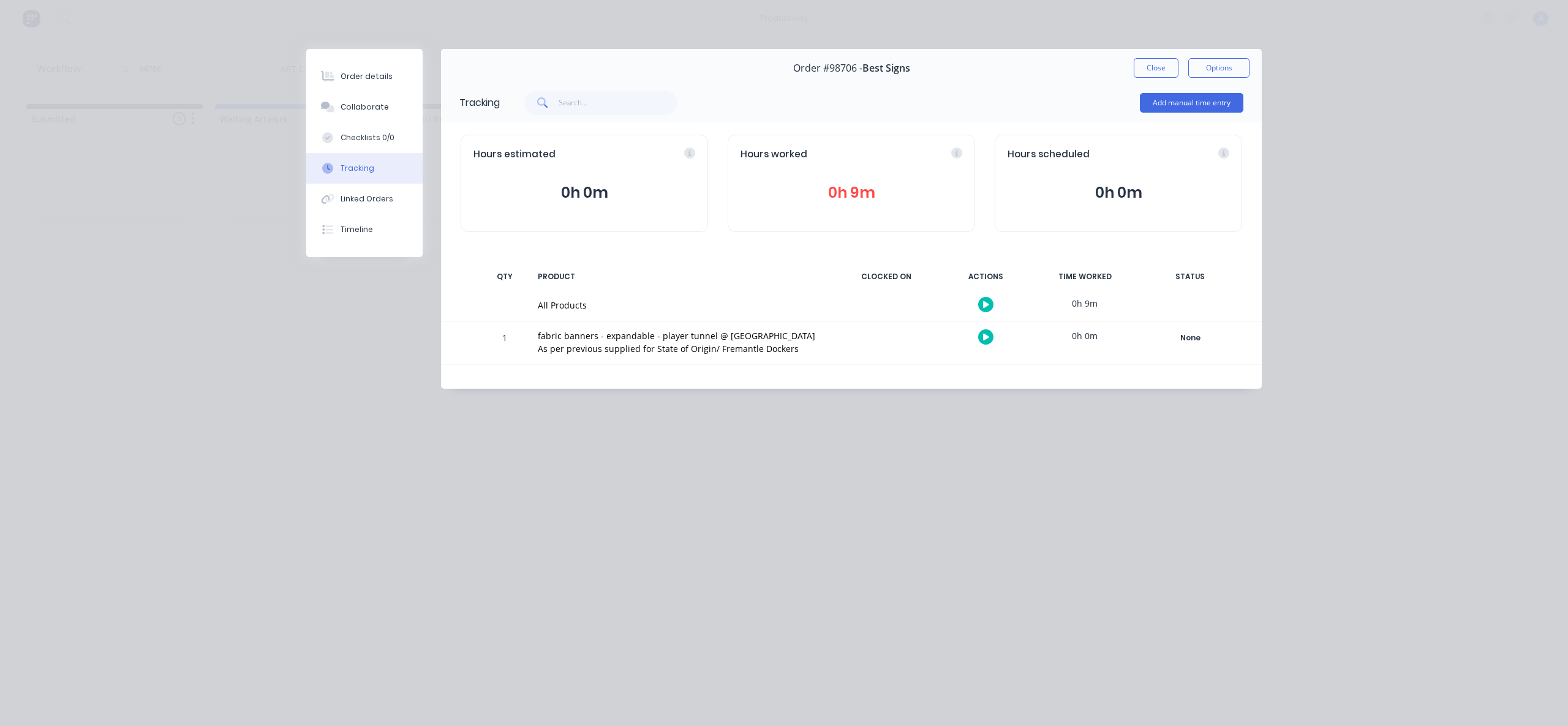
click at [984, 309] on button "button" at bounding box center [986, 305] width 15 height 15
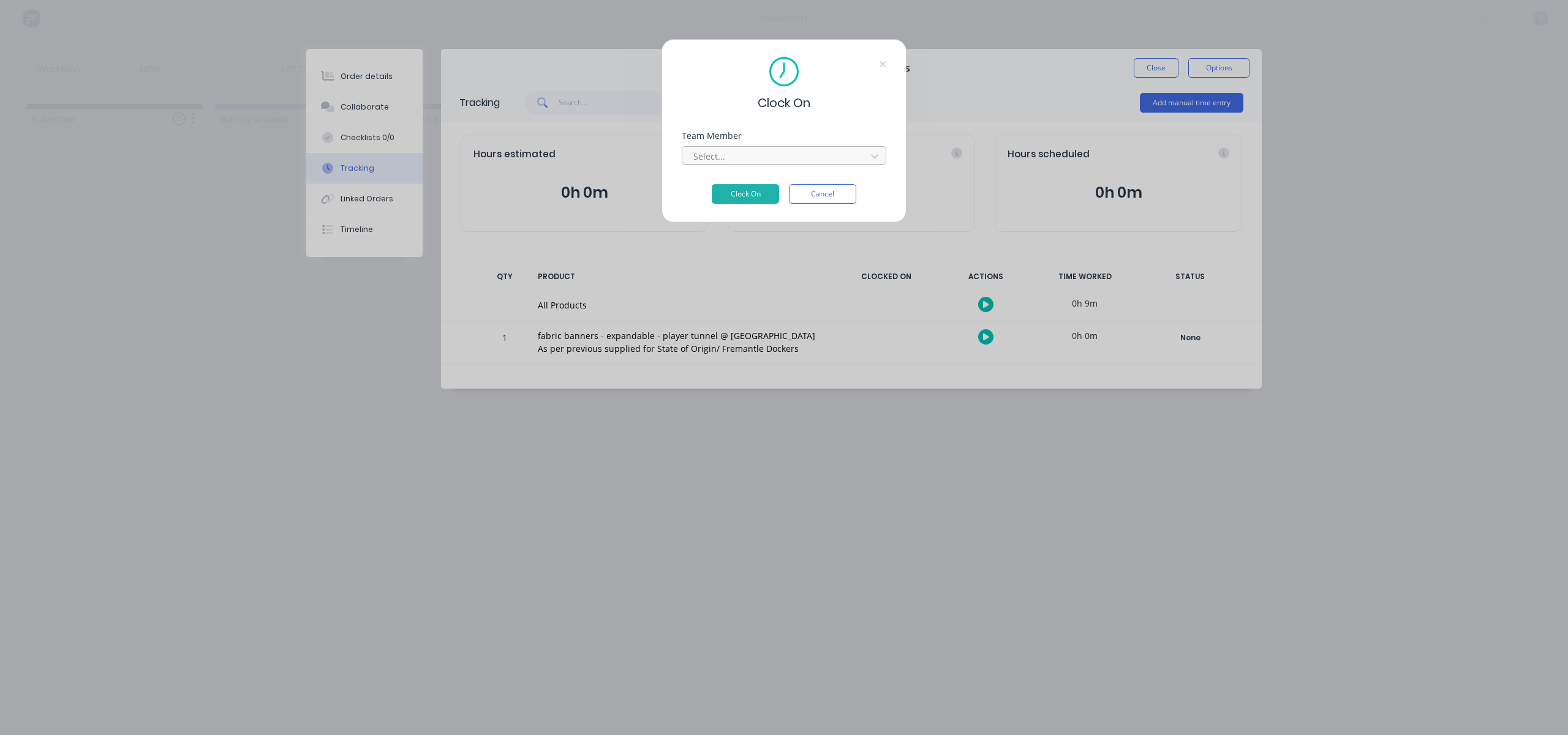
click at [822, 163] on div at bounding box center [776, 156] width 168 height 15
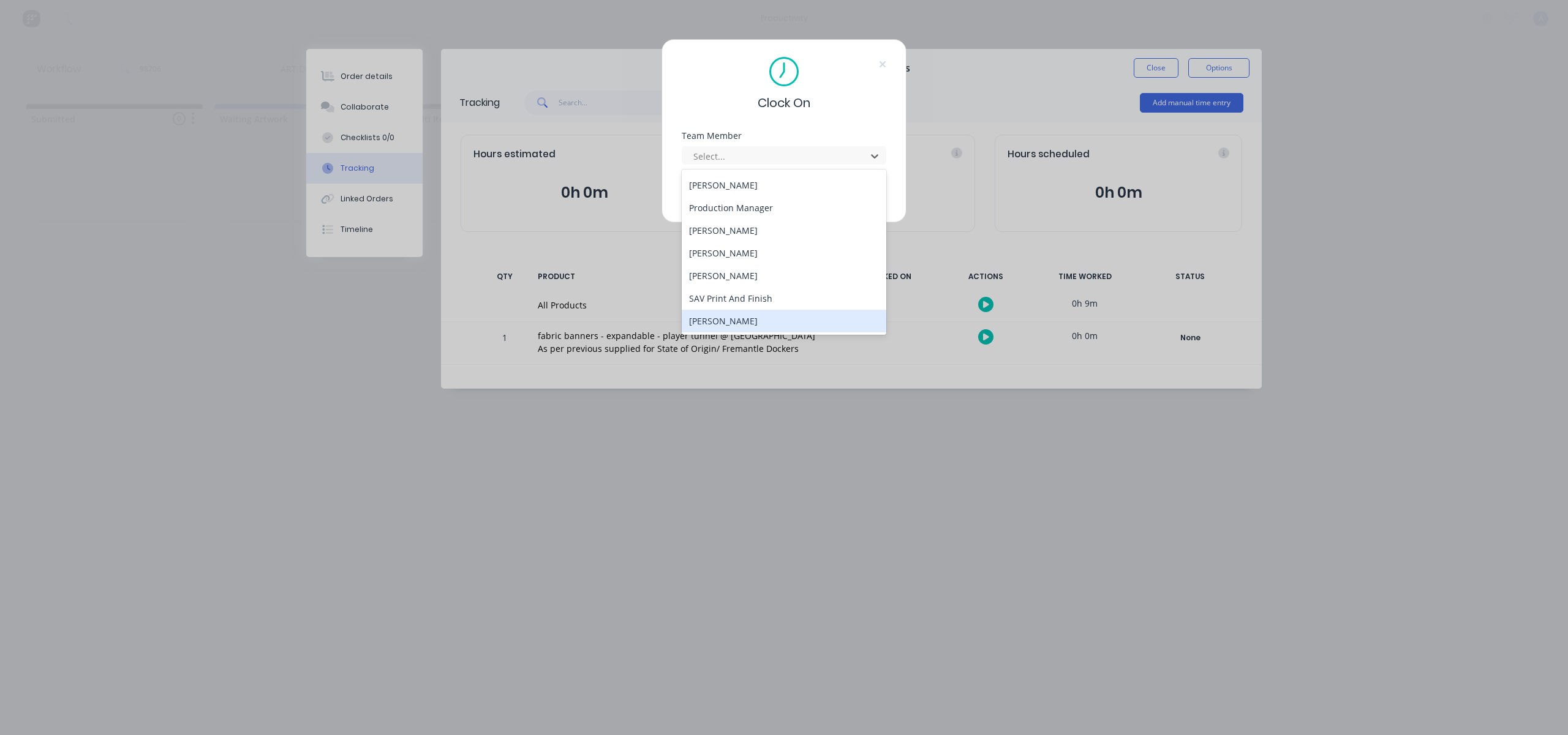
click at [739, 318] on div "[PERSON_NAME]" at bounding box center [784, 321] width 204 height 22
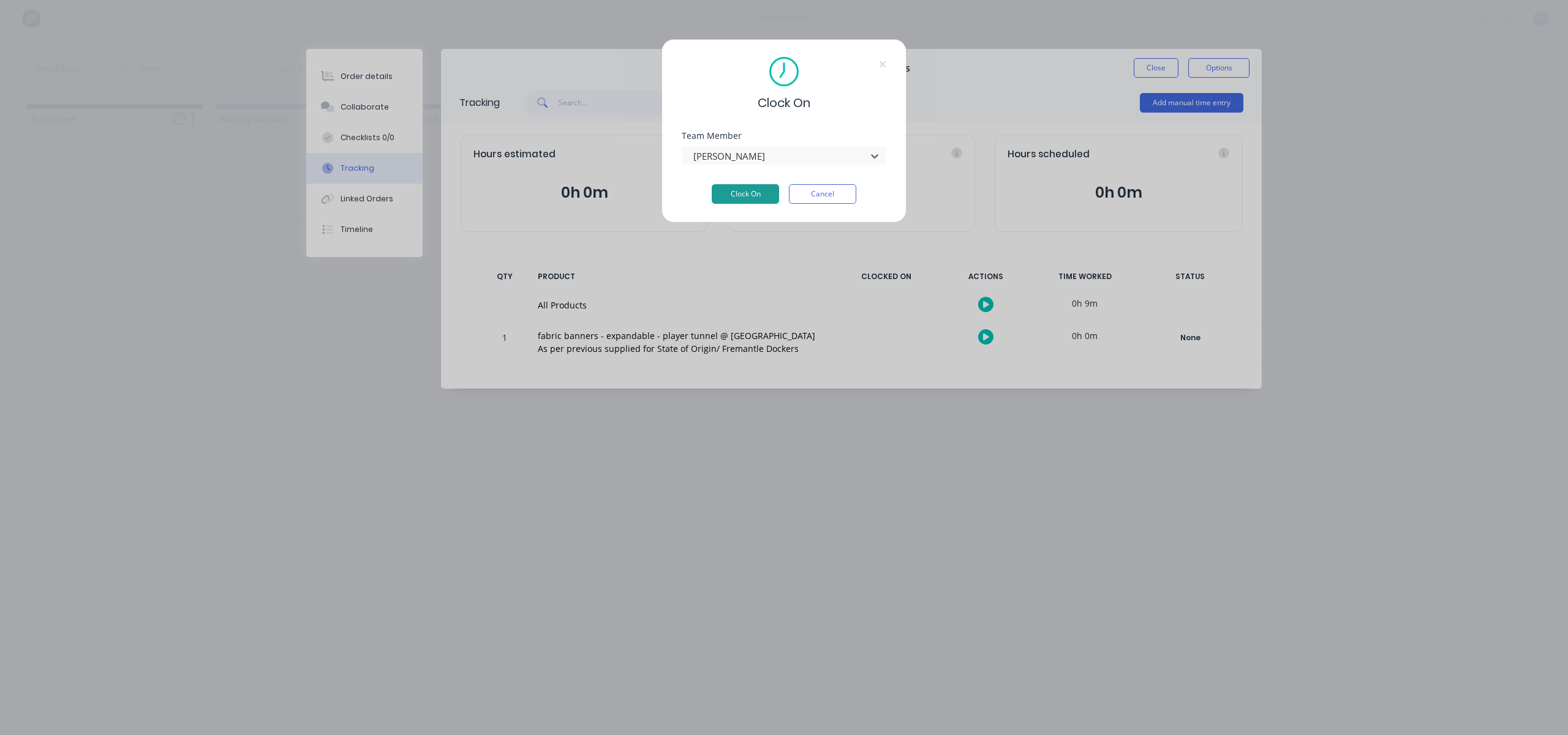
click at [755, 190] on button "Clock On" at bounding box center [745, 194] width 67 height 20
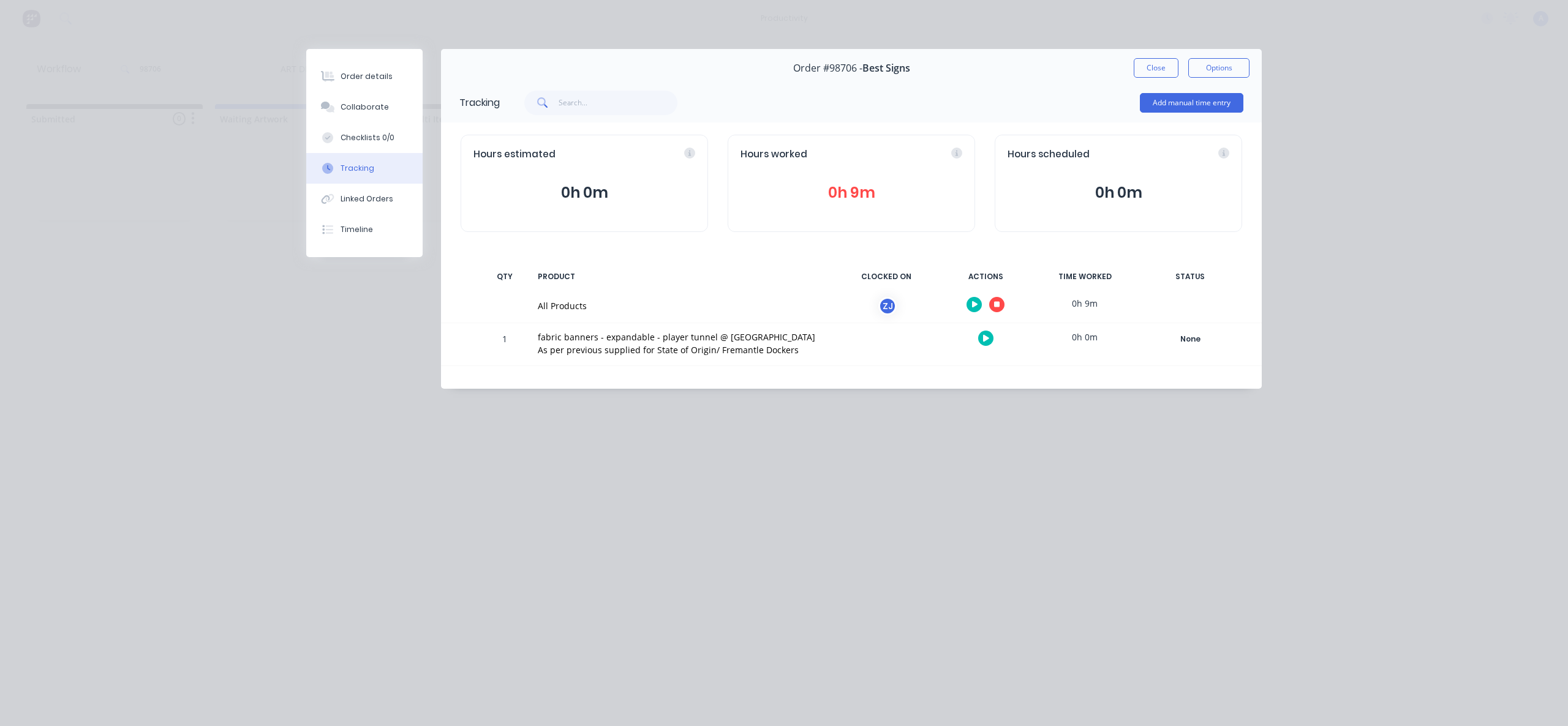
drag, startPoint x: 1141, startPoint y: 71, endPoint x: 1114, endPoint y: 133, distance: 67.6
click at [1141, 71] on button "Close" at bounding box center [1156, 68] width 45 height 20
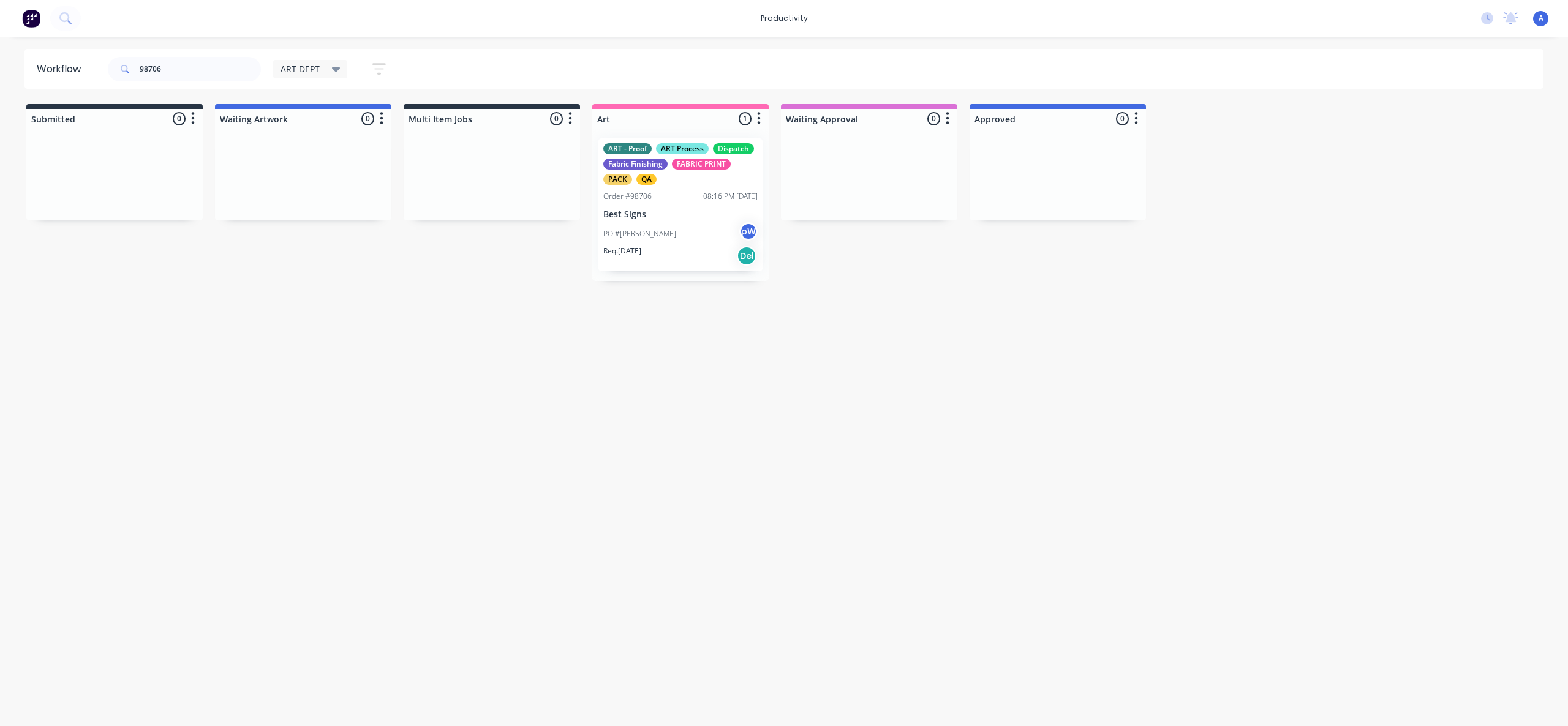
click at [658, 226] on div "PO #[PERSON_NAME] pW" at bounding box center [680, 234] width 155 height 23
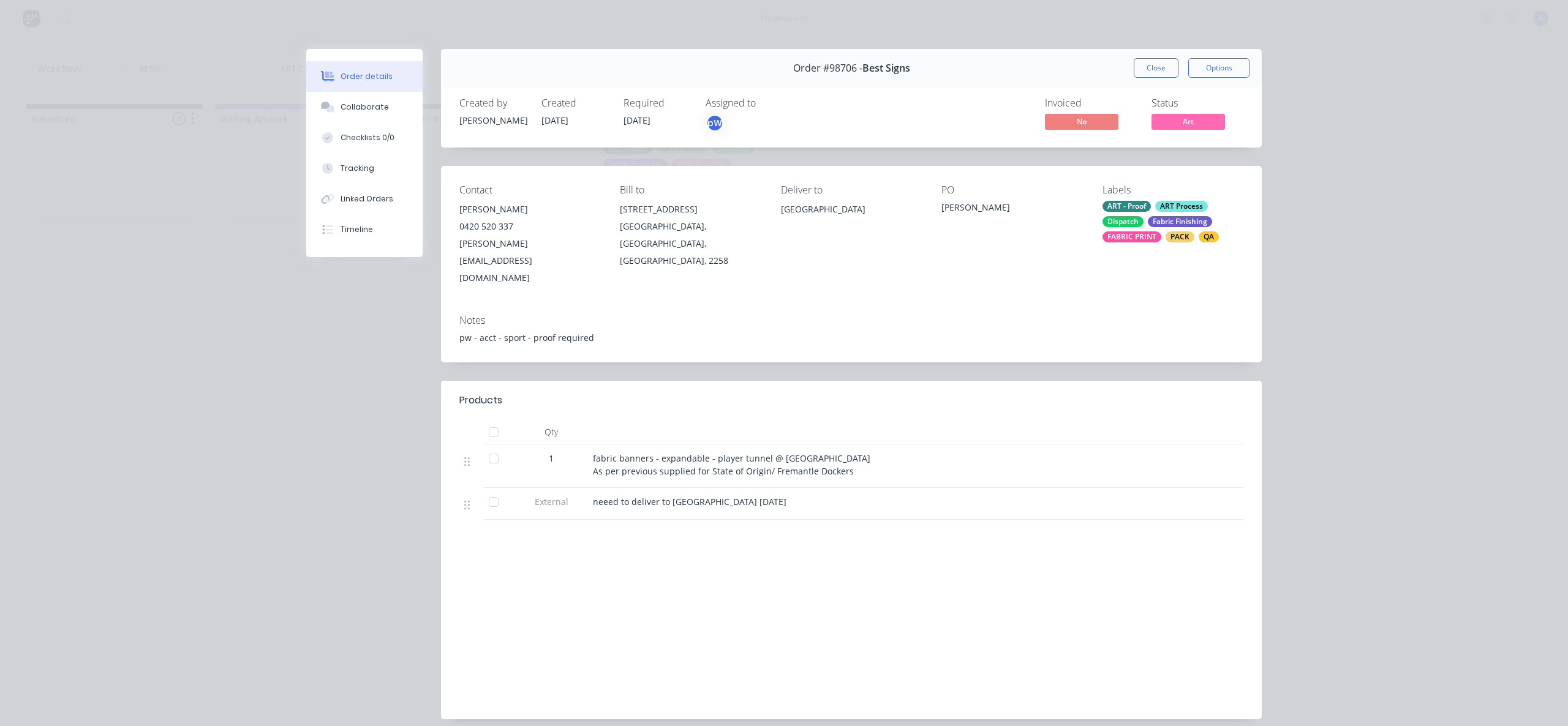
click at [386, 193] on button "Linked Orders" at bounding box center [364, 199] width 116 height 31
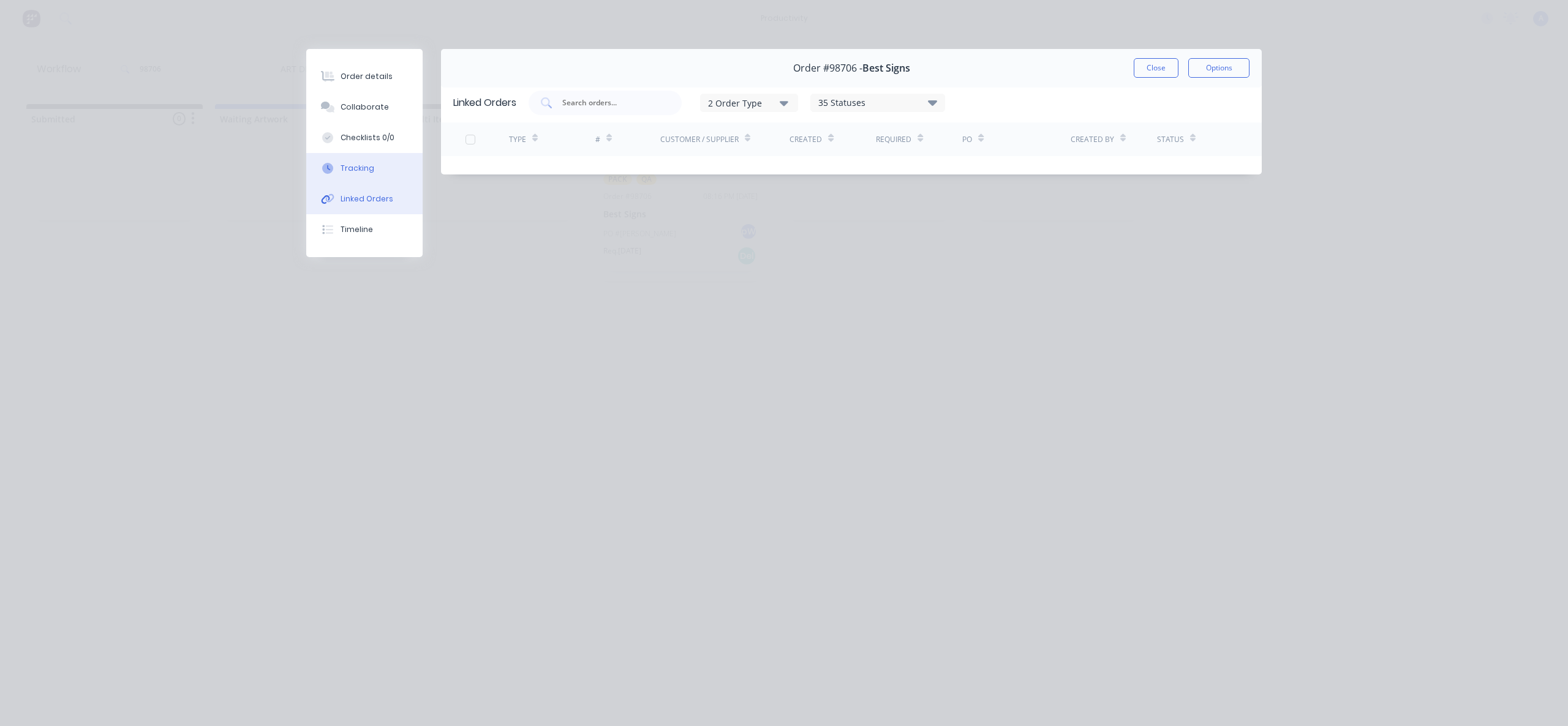
click at [381, 172] on button "Tracking" at bounding box center [364, 169] width 116 height 31
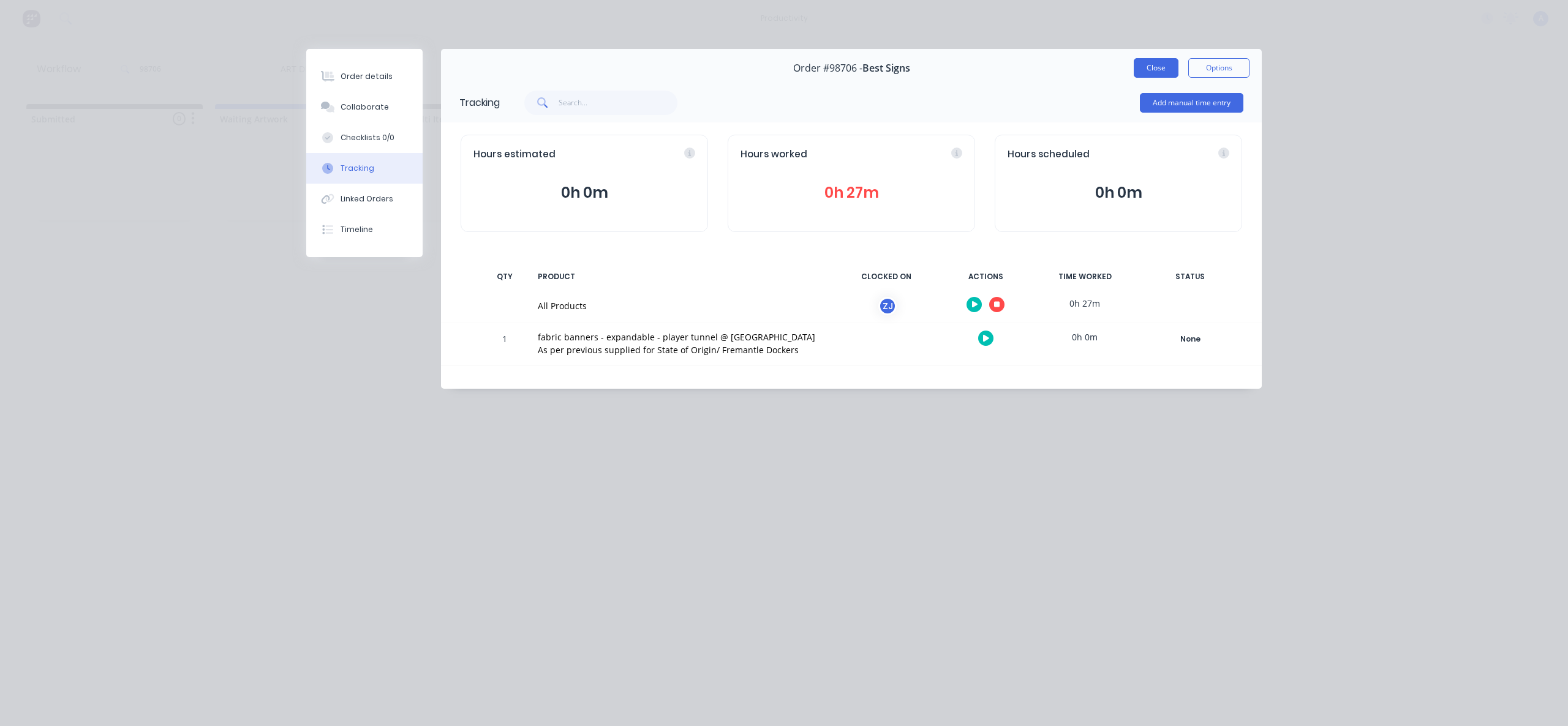
click at [1163, 63] on button "Close" at bounding box center [1156, 68] width 45 height 20
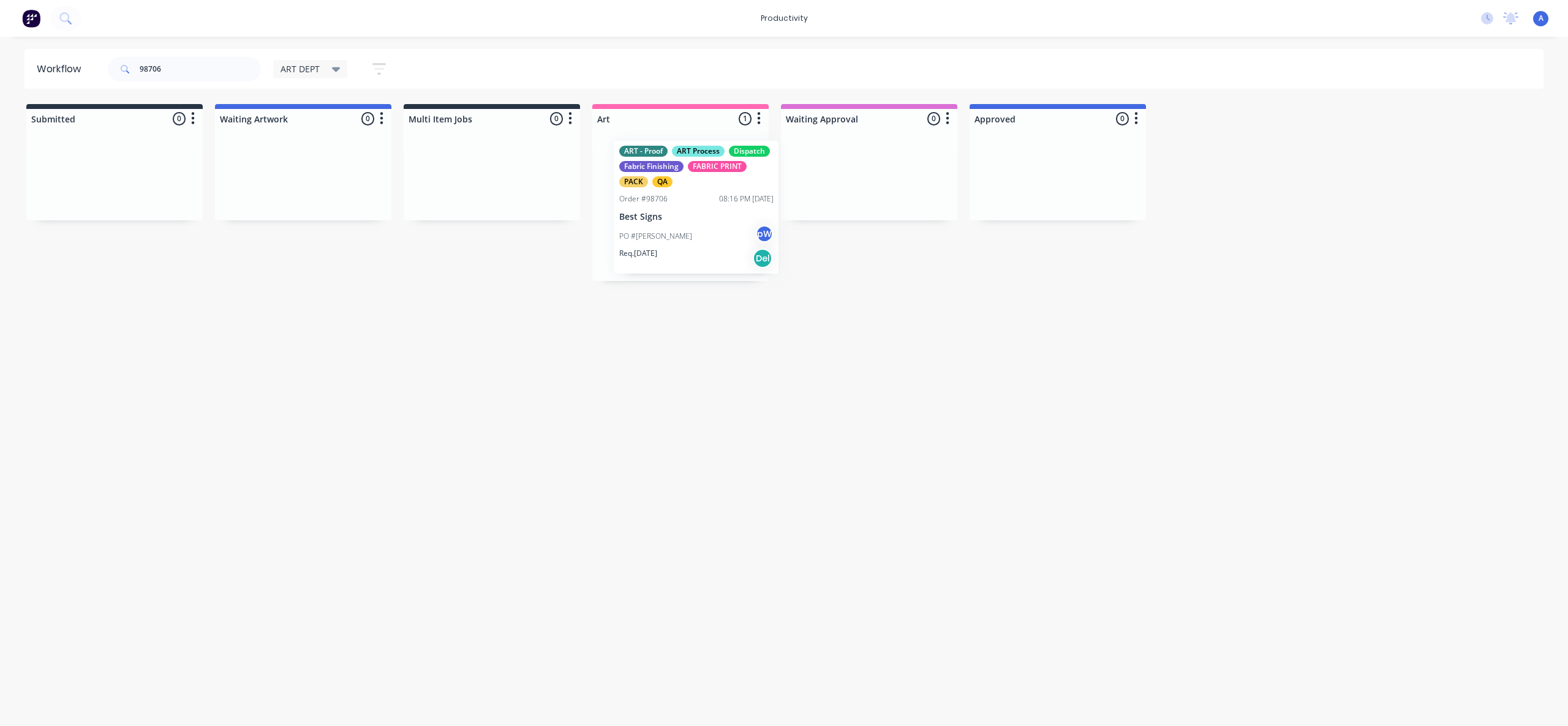
drag, startPoint x: 691, startPoint y: 253, endPoint x: 834, endPoint y: 243, distance: 143.3
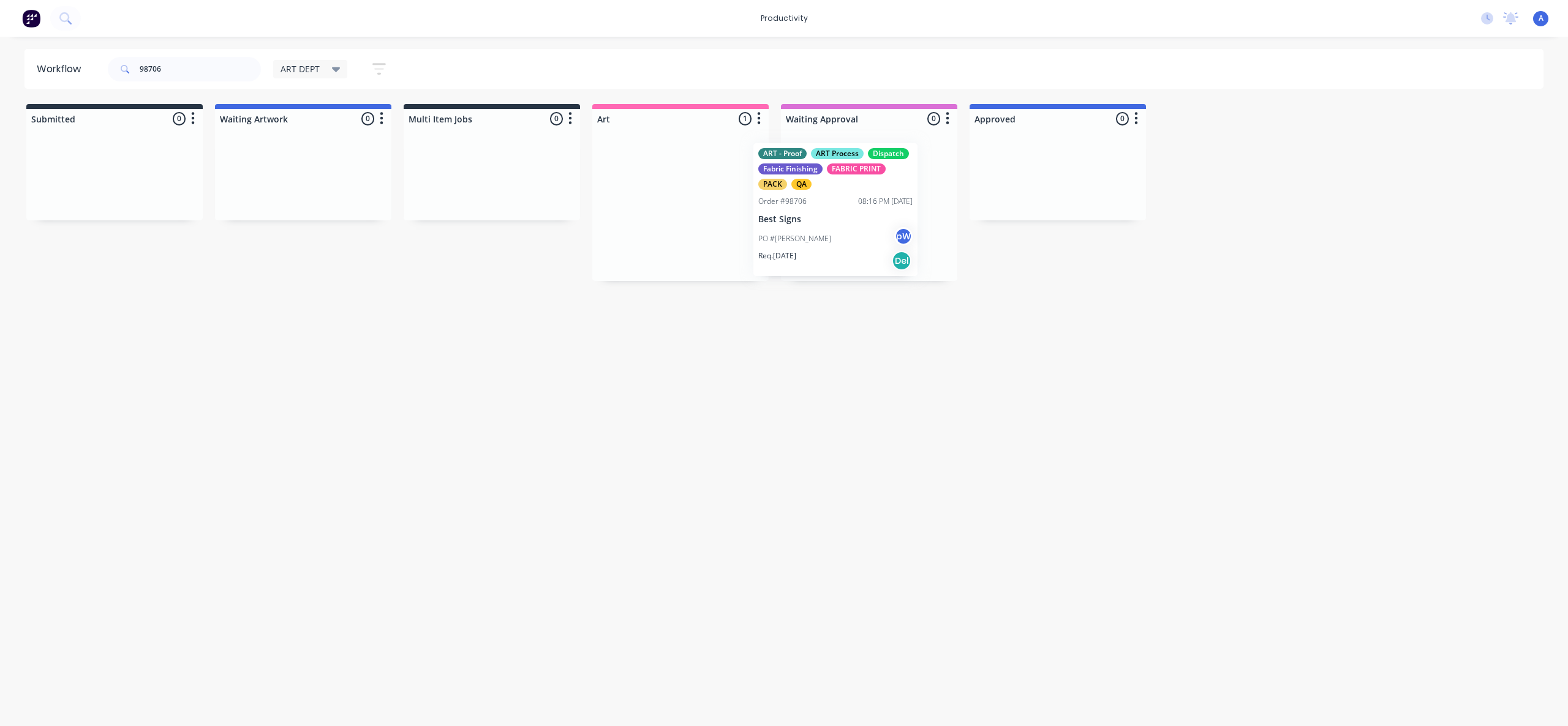
drag, startPoint x: 767, startPoint y: 231, endPoint x: 892, endPoint y: 228, distance: 125.0
click at [888, 231] on div "PO #[PERSON_NAME] pW" at bounding box center [869, 234] width 155 height 23
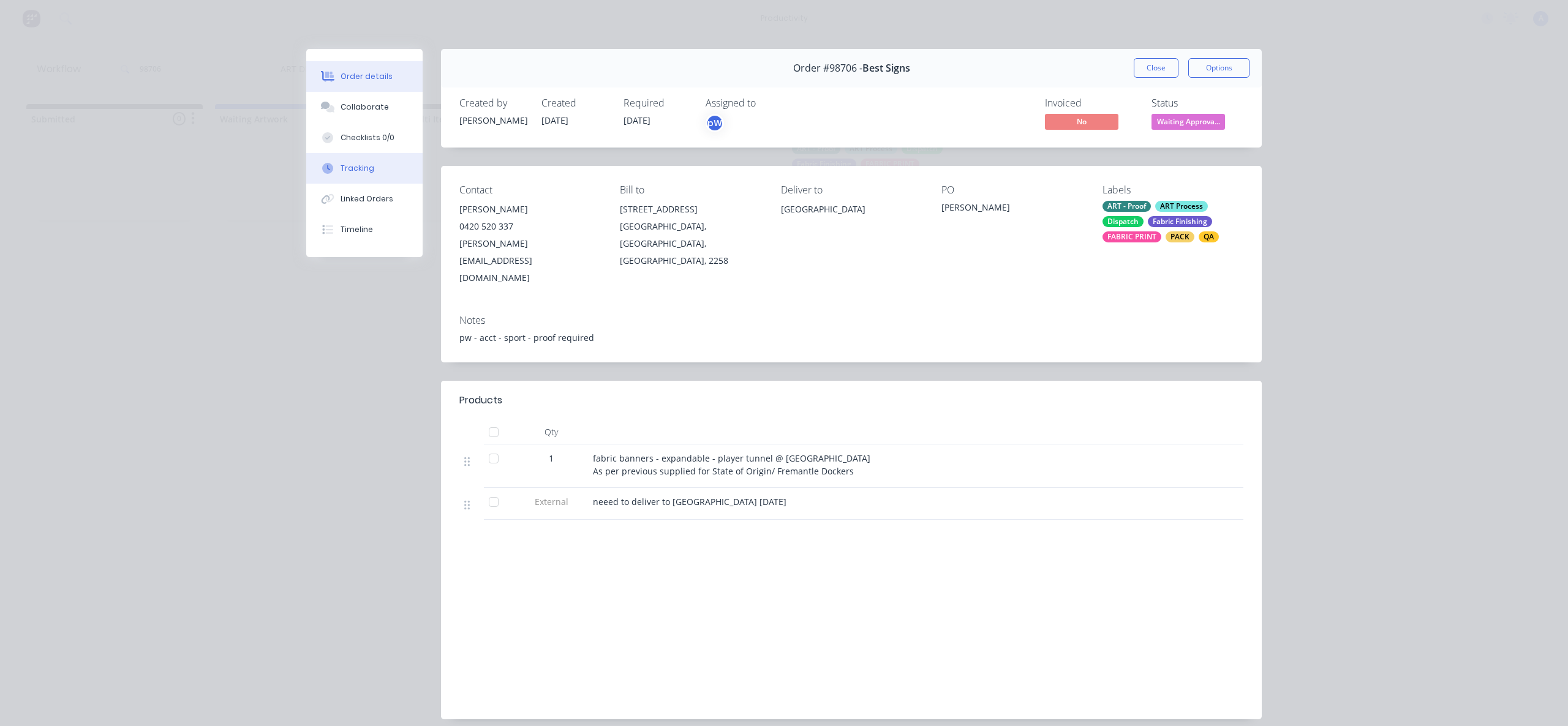
click at [353, 173] on div "Tracking" at bounding box center [357, 168] width 34 height 11
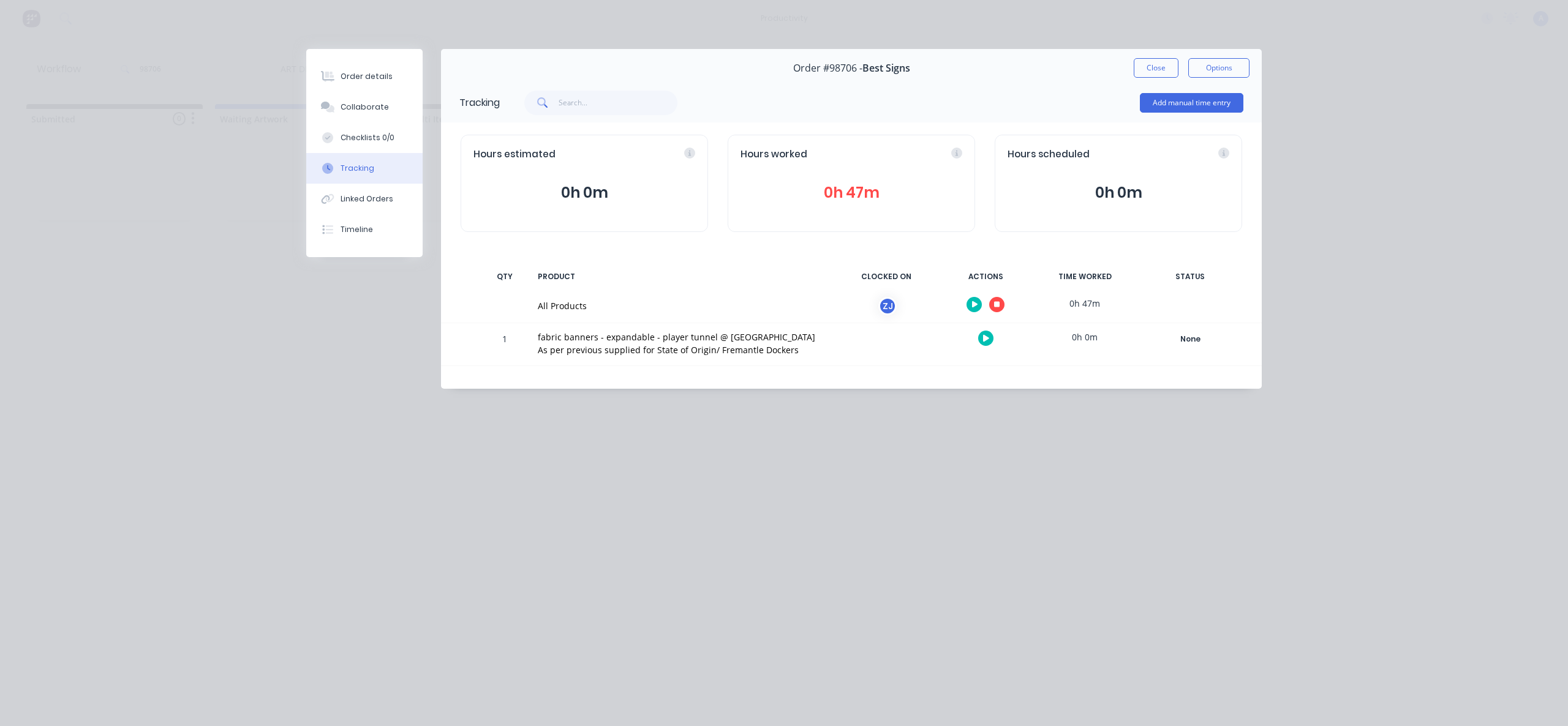
click at [997, 308] on button "button" at bounding box center [997, 305] width 15 height 15
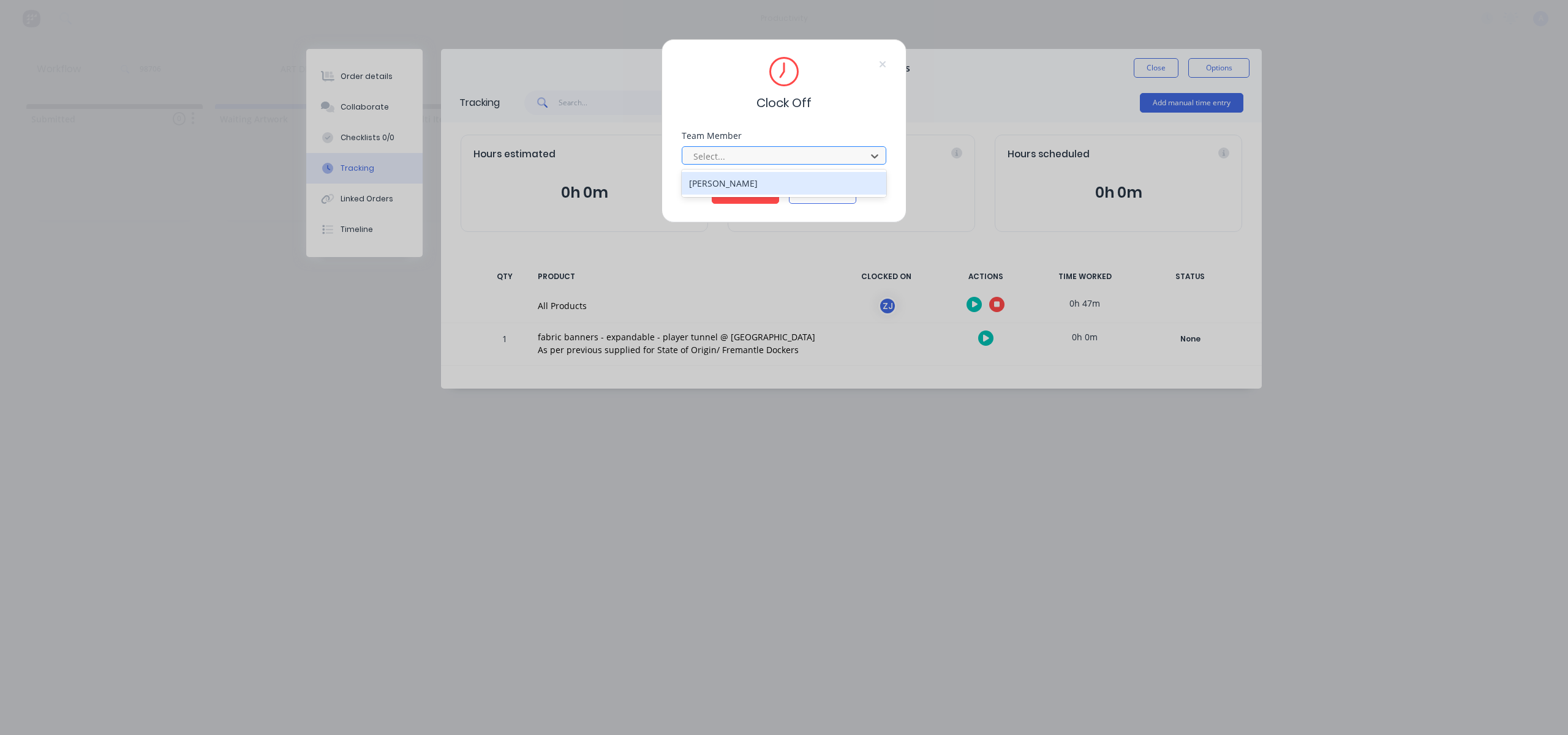
click at [822, 154] on div at bounding box center [776, 156] width 168 height 15
click at [771, 177] on div "[PERSON_NAME]" at bounding box center [784, 183] width 204 height 22
click at [762, 185] on button "Clock Off" at bounding box center [745, 194] width 67 height 20
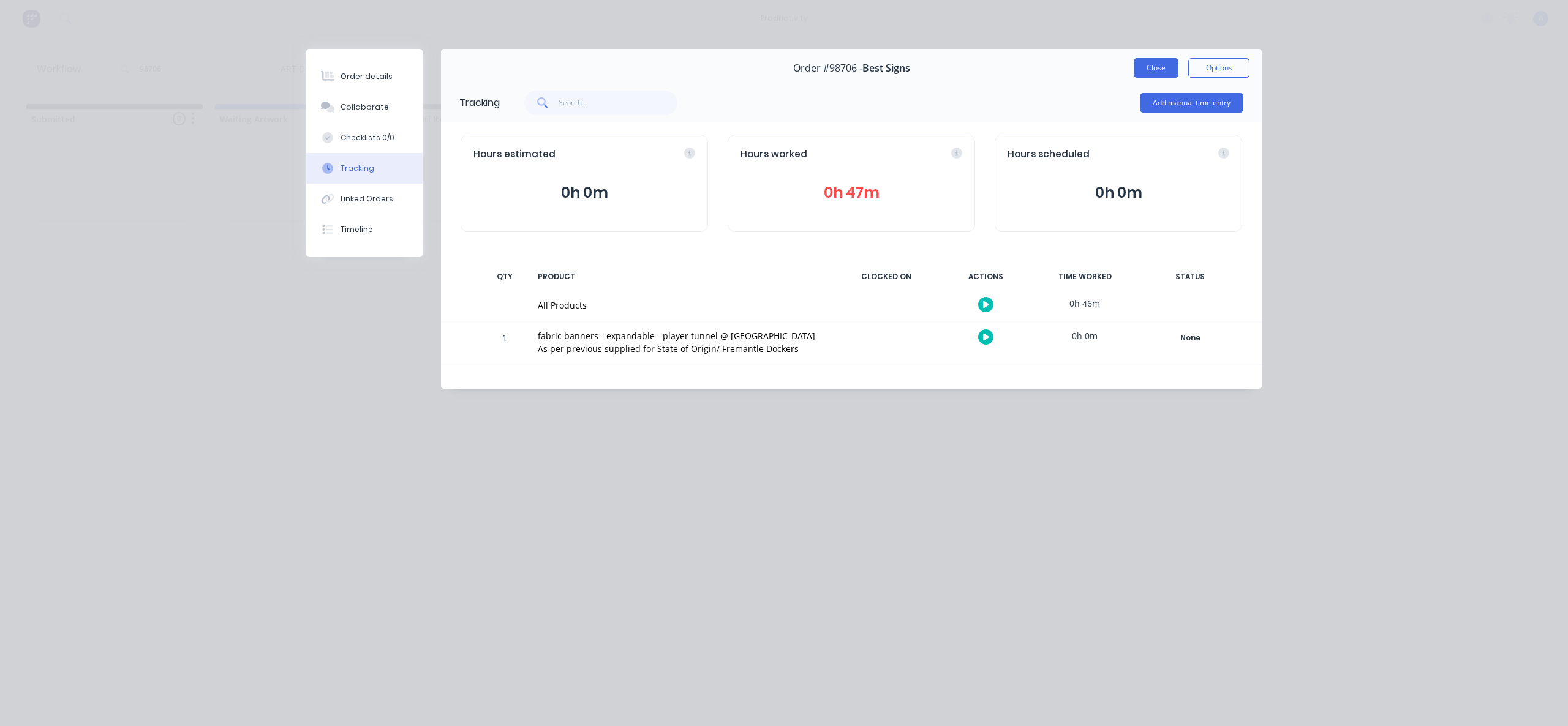
click at [1151, 62] on button "Close" at bounding box center [1156, 68] width 45 height 20
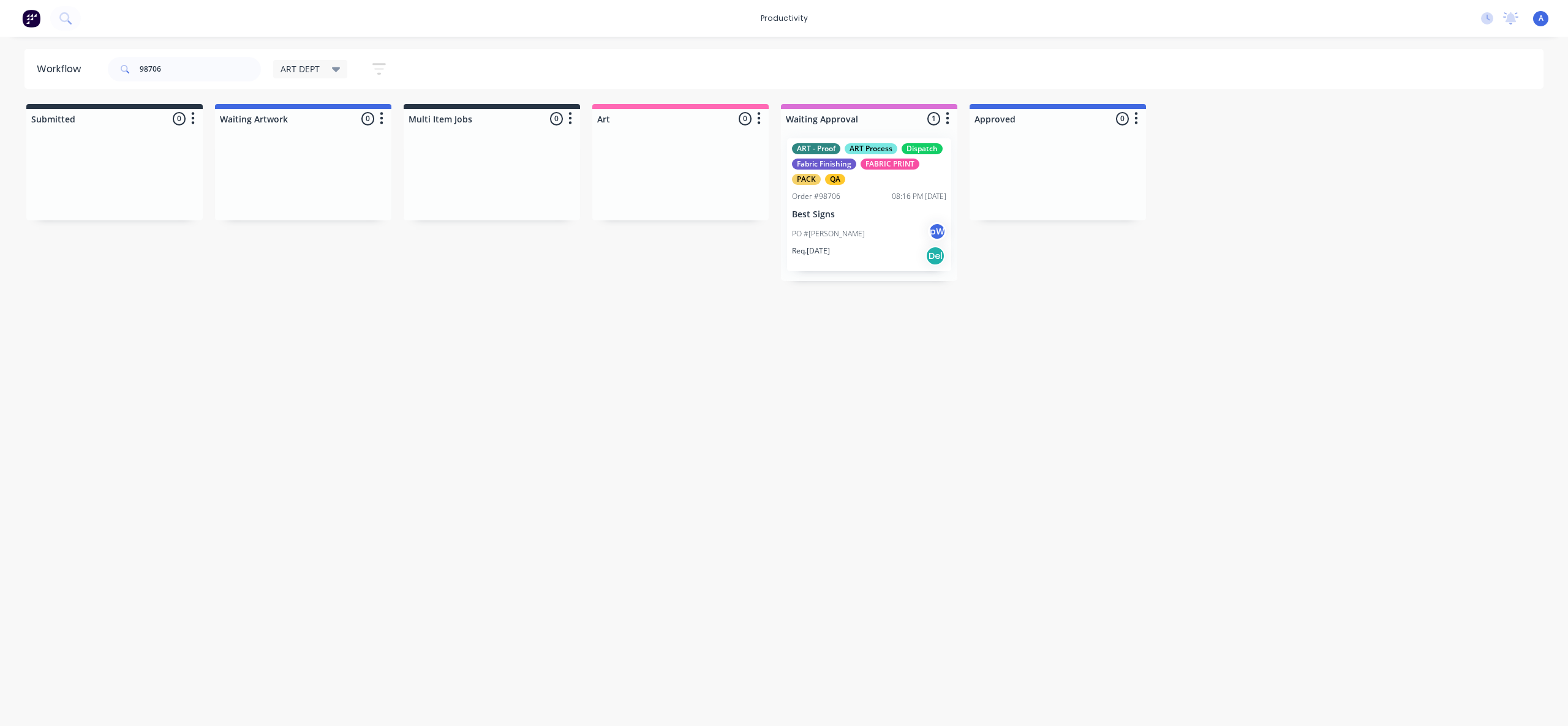
click at [958, 420] on div "Workflow 98706 ART DEPT Save new view None edit ART DEPT (Default) edit Banner …" at bounding box center [784, 375] width 1568 height 653
click at [883, 212] on p "Best Signs" at bounding box center [869, 215] width 155 height 10
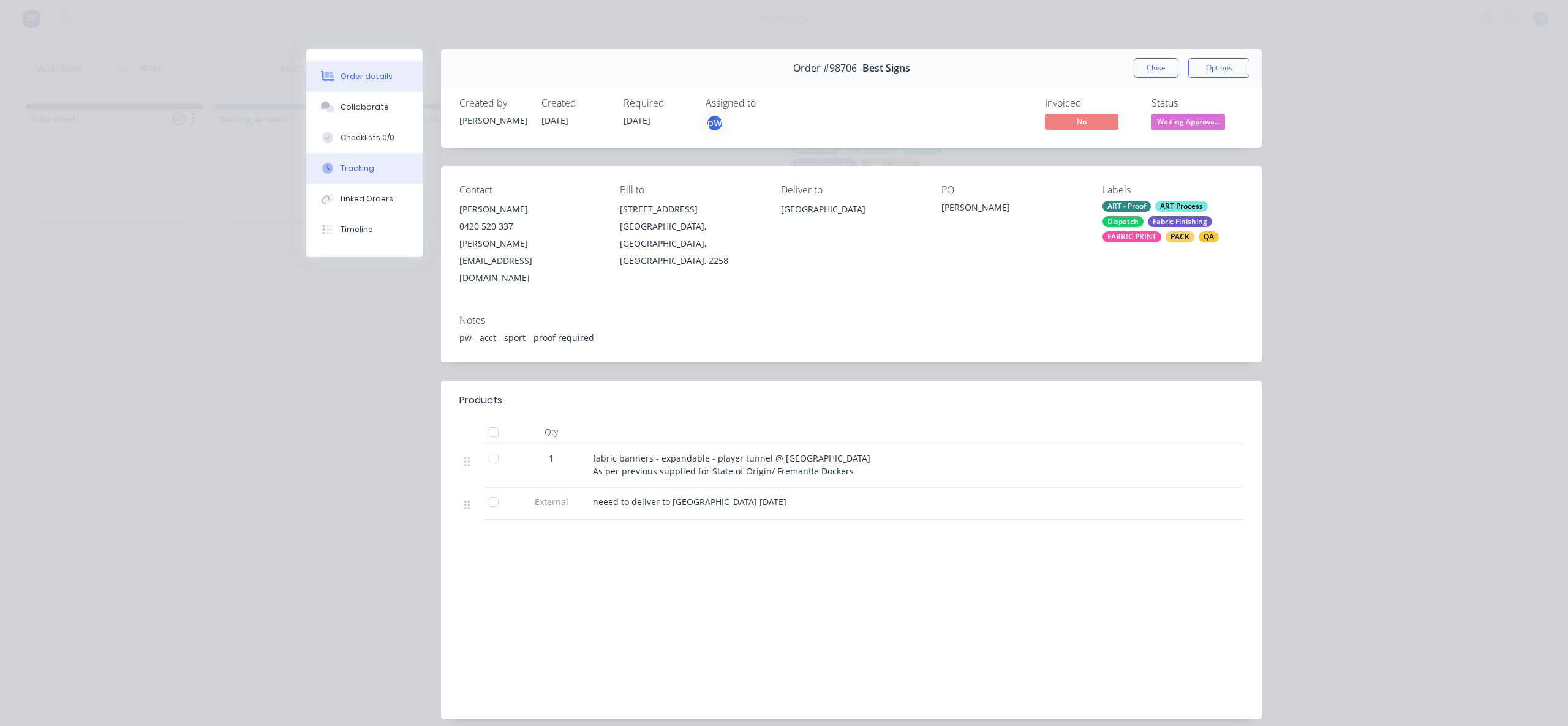
drag, startPoint x: 370, startPoint y: 165, endPoint x: 392, endPoint y: 161, distance: 22.4
click at [369, 165] on button "Tracking" at bounding box center [364, 169] width 116 height 31
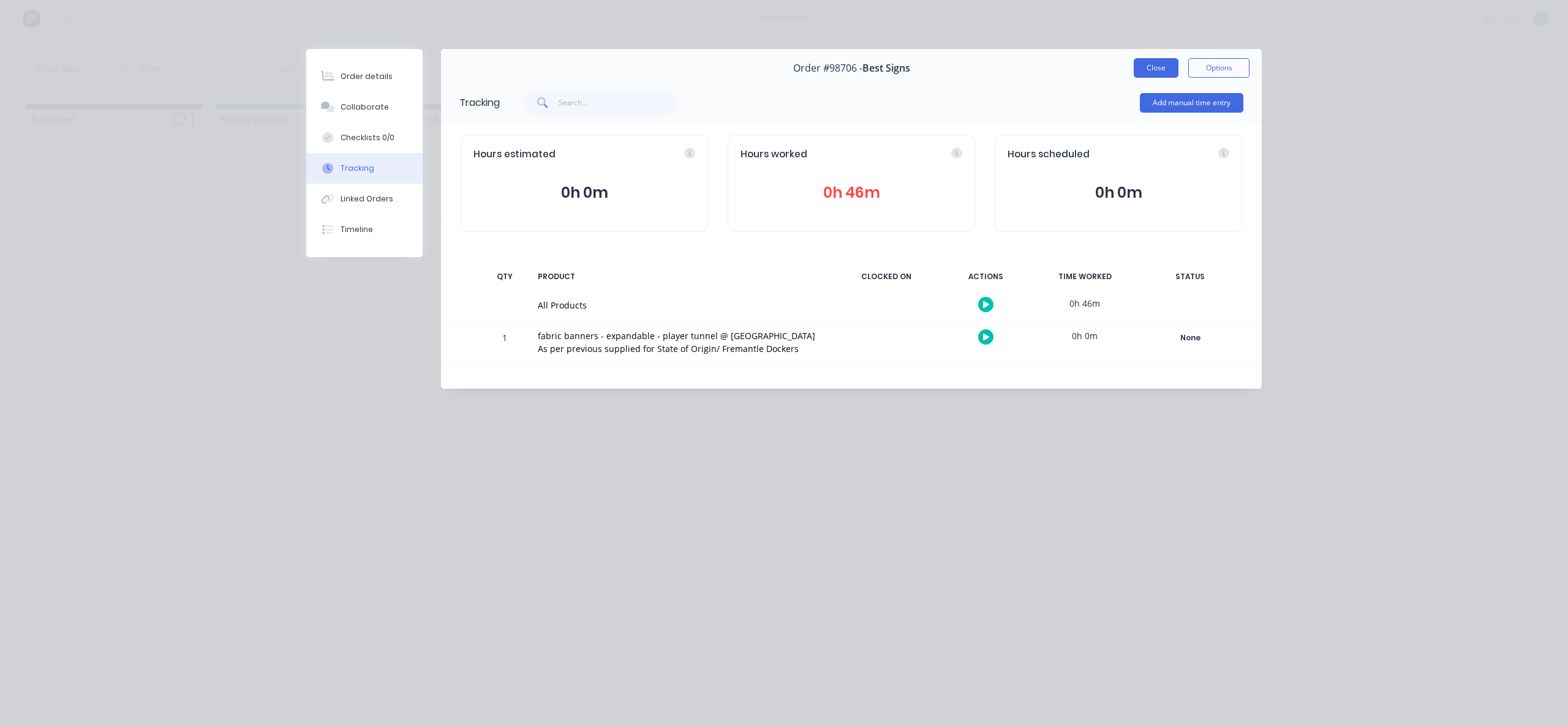
click at [1151, 66] on button "Close" at bounding box center [1156, 68] width 45 height 20
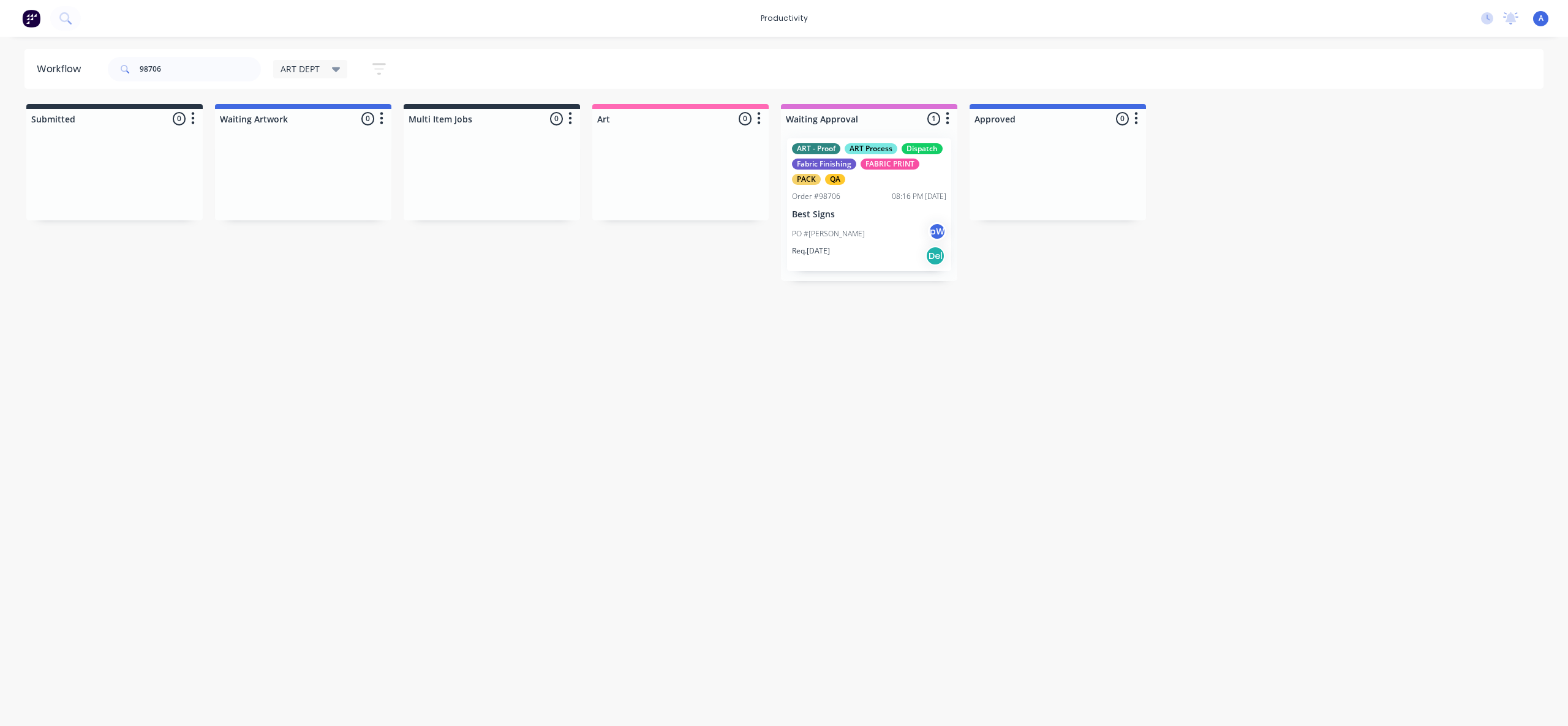
click at [859, 237] on p "PO #[PERSON_NAME]" at bounding box center [828, 234] width 73 height 11
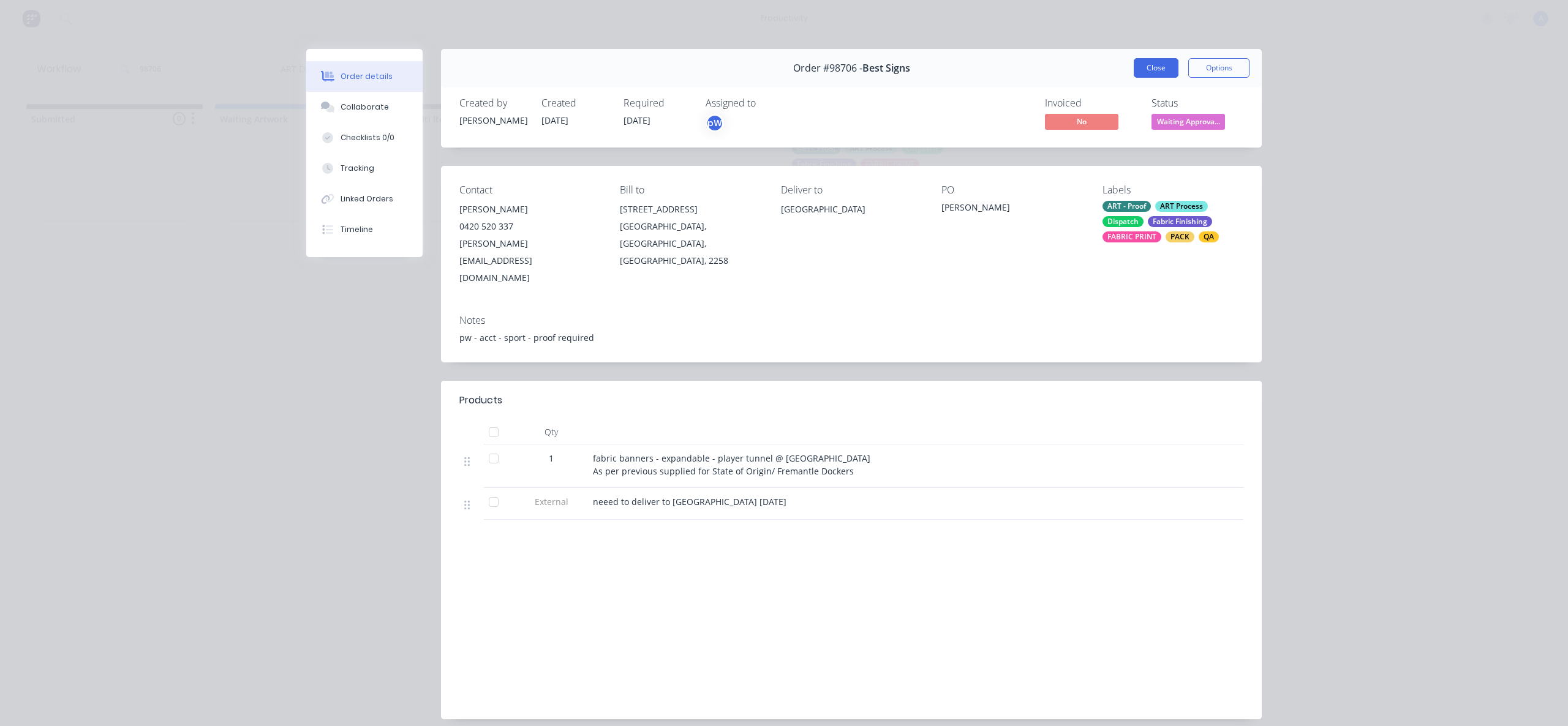
click at [1156, 68] on button "Close" at bounding box center [1156, 68] width 45 height 20
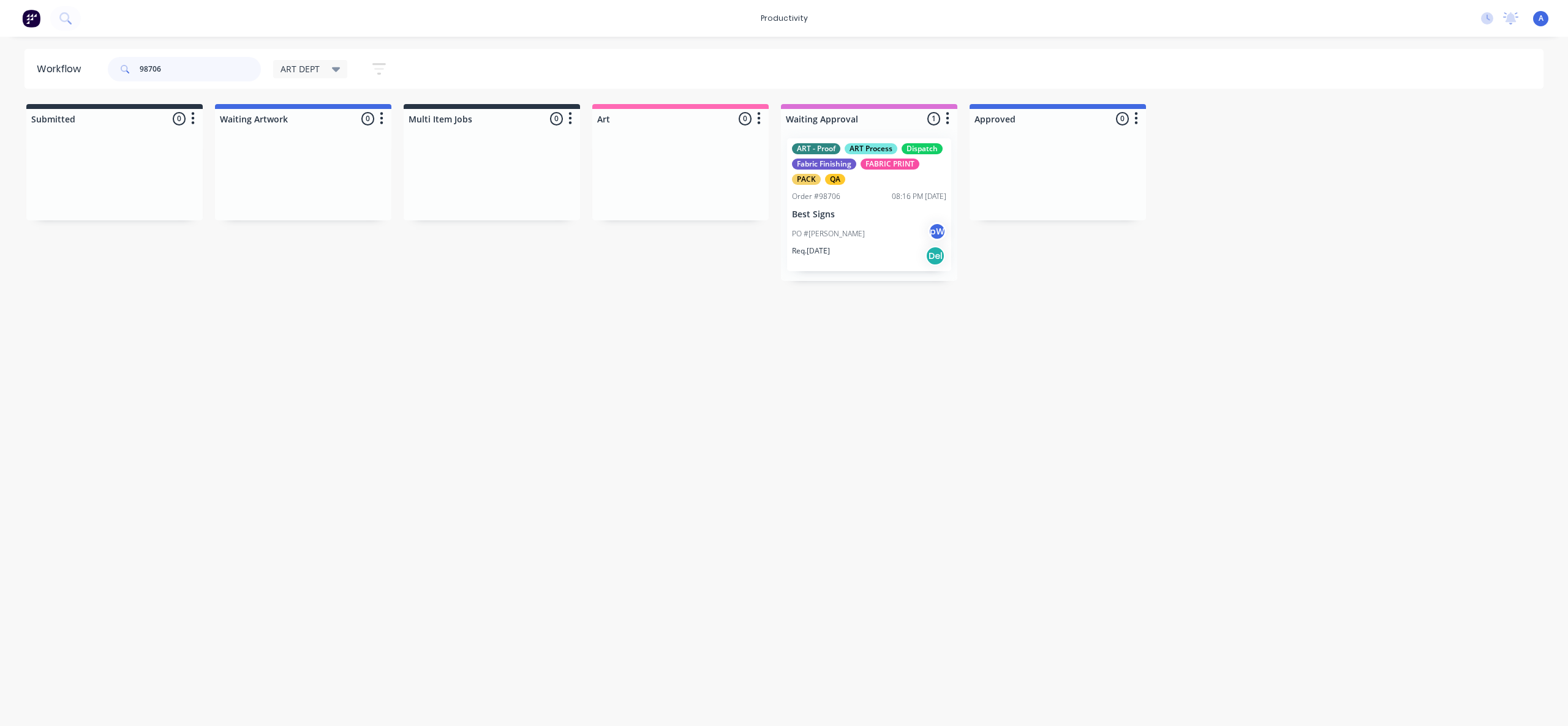
click at [170, 76] on input "98706" at bounding box center [201, 69] width 121 height 24
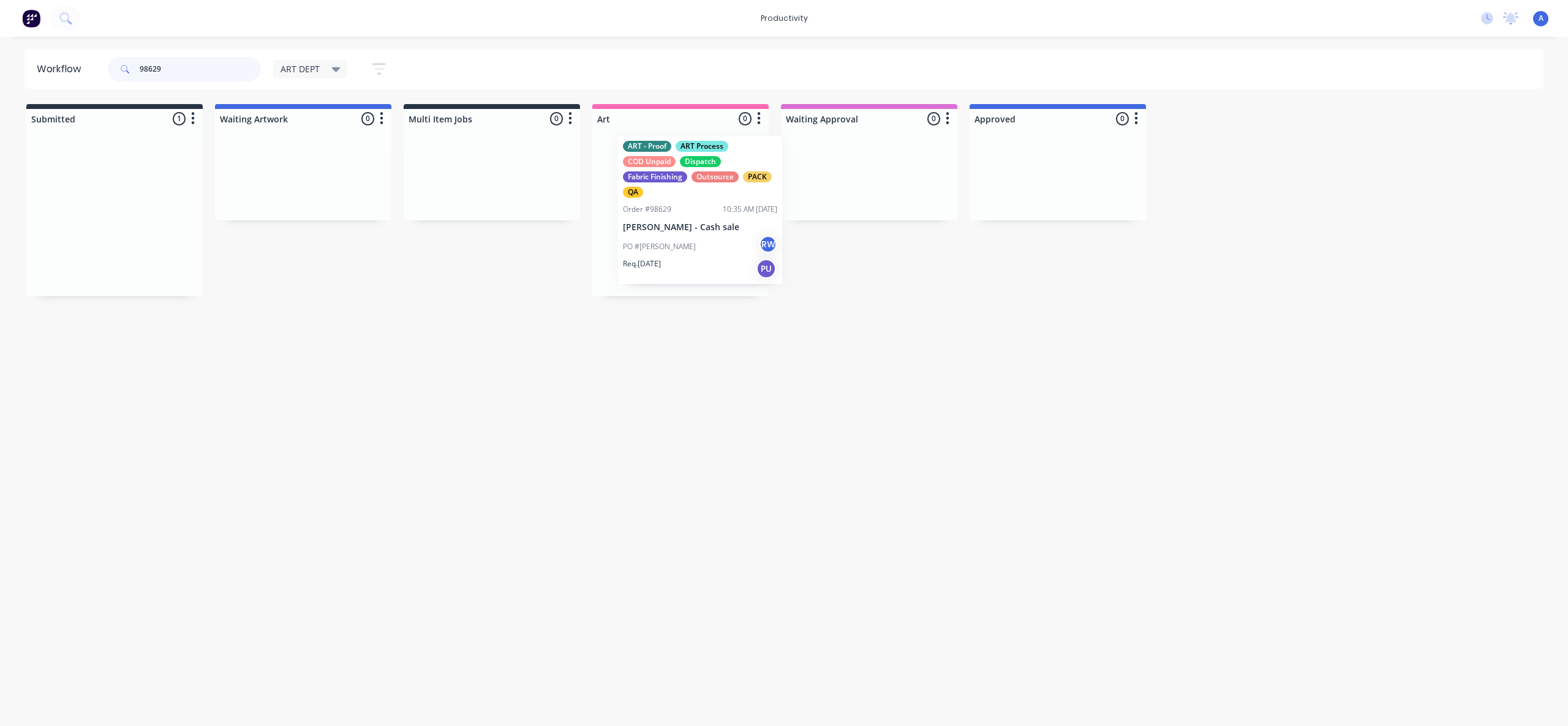
drag, startPoint x: 239, startPoint y: 265, endPoint x: 709, endPoint y: 261, distance: 470.0
click at [706, 257] on div "PO #[PERSON_NAME] RW" at bounding box center [680, 249] width 155 height 23
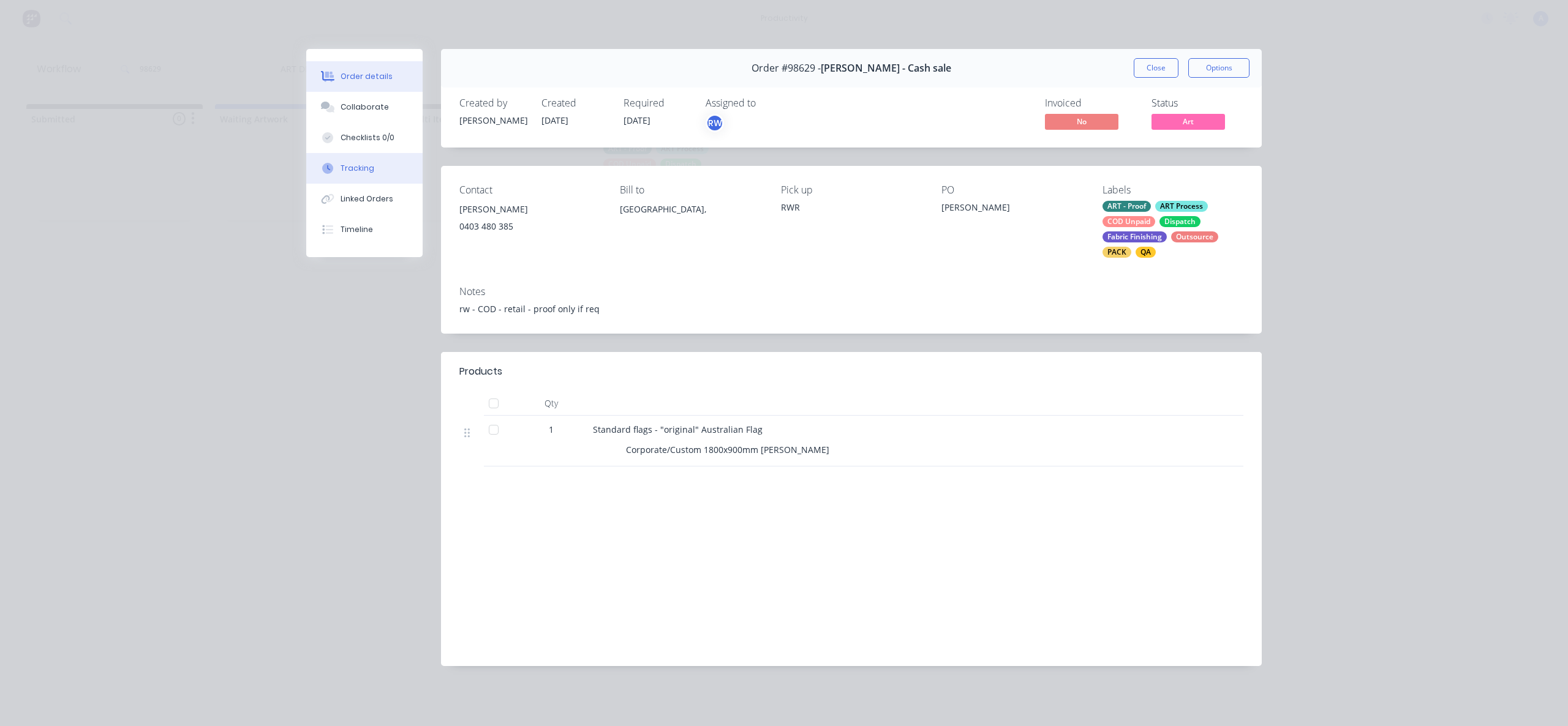
click at [365, 165] on div "Tracking" at bounding box center [357, 168] width 34 height 11
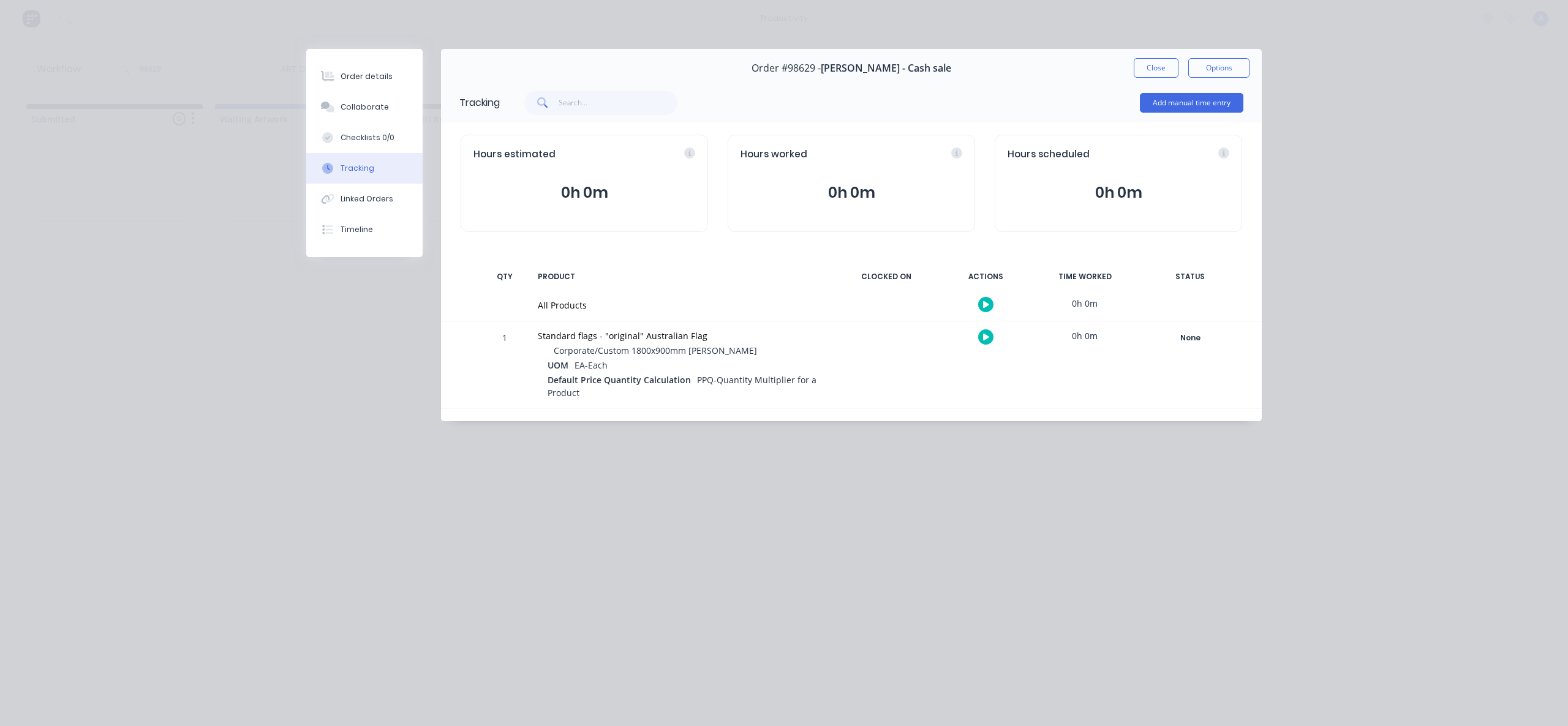
click at [978, 303] on button "button" at bounding box center [986, 305] width 15 height 15
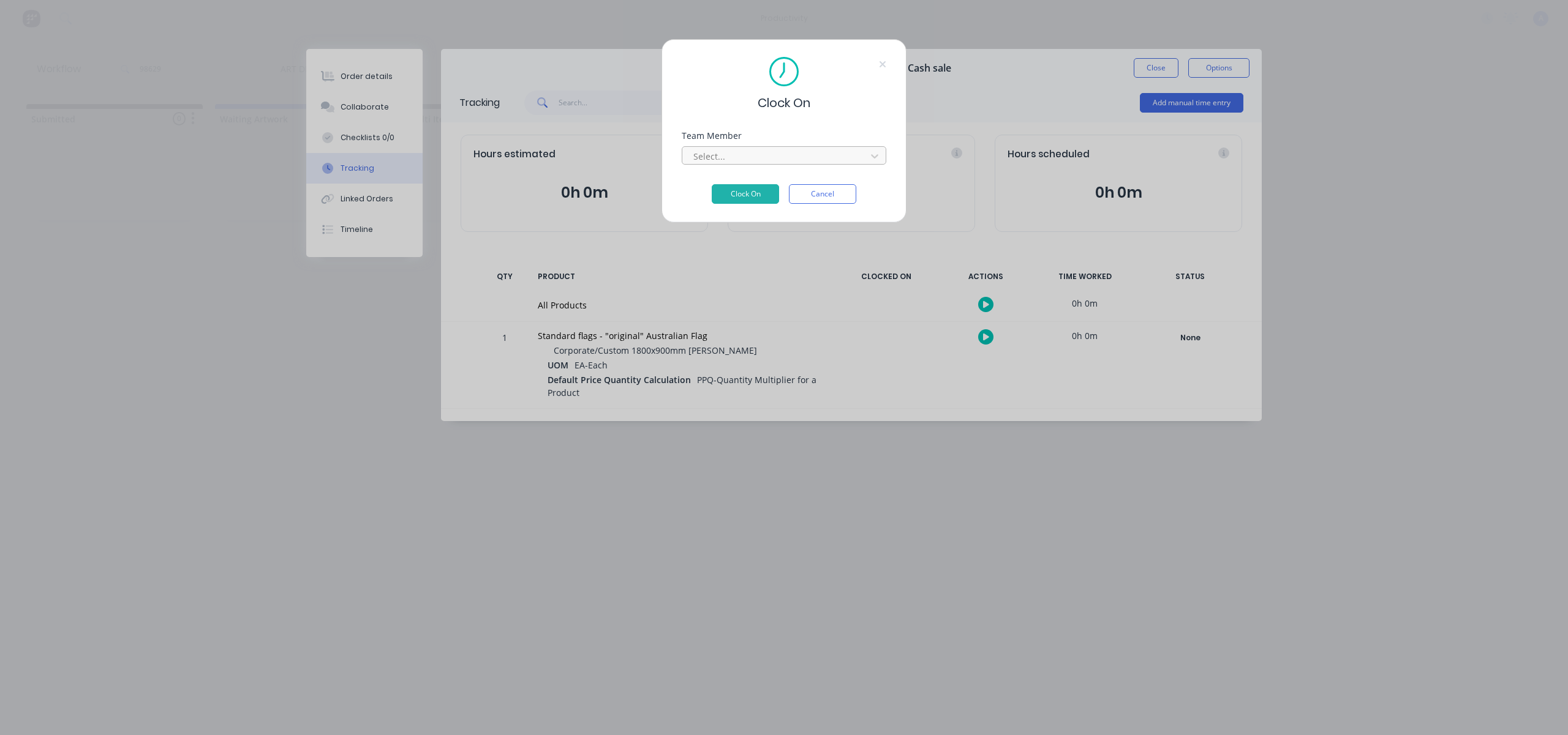
click at [842, 158] on div at bounding box center [776, 156] width 168 height 15
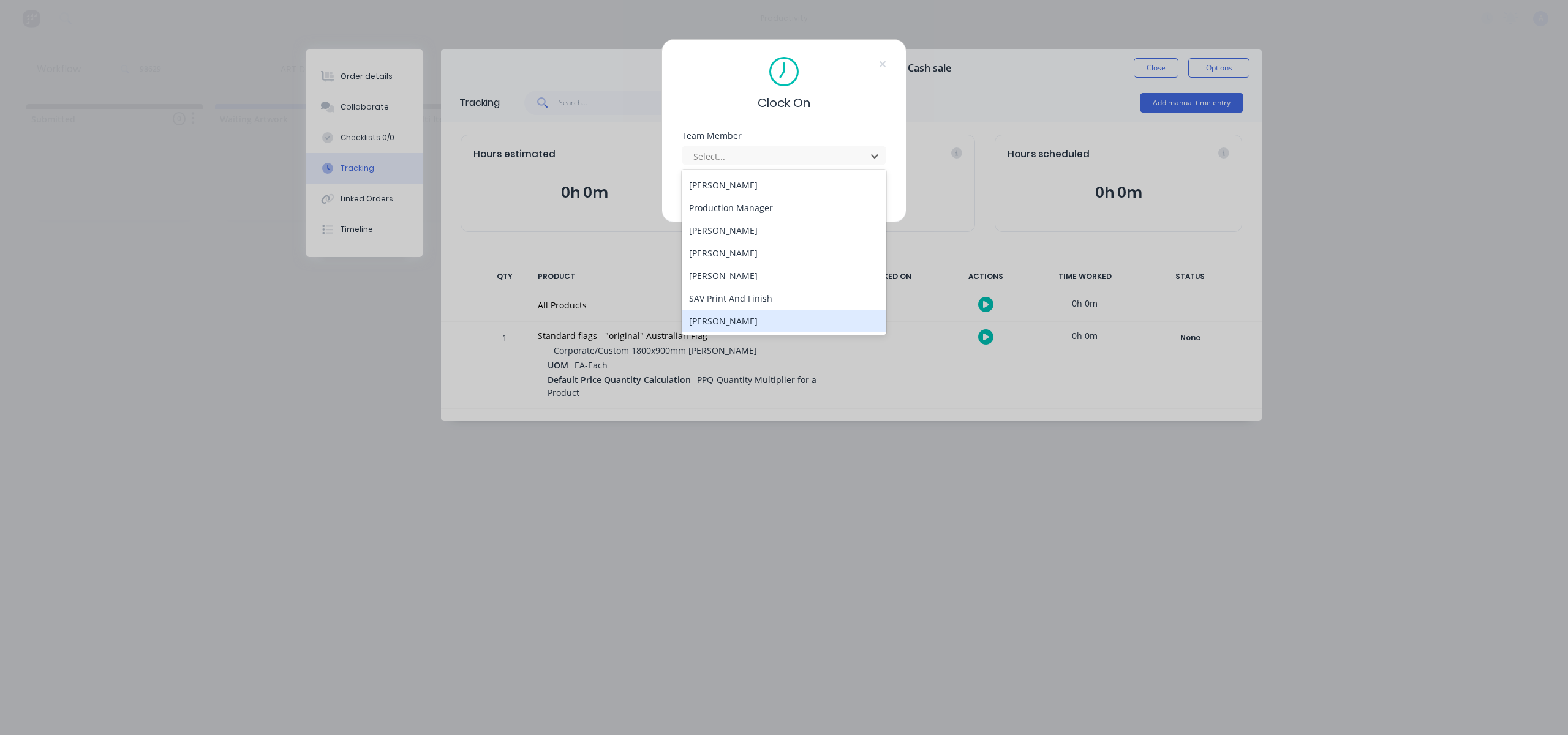
click at [758, 318] on div "[PERSON_NAME]" at bounding box center [784, 321] width 204 height 22
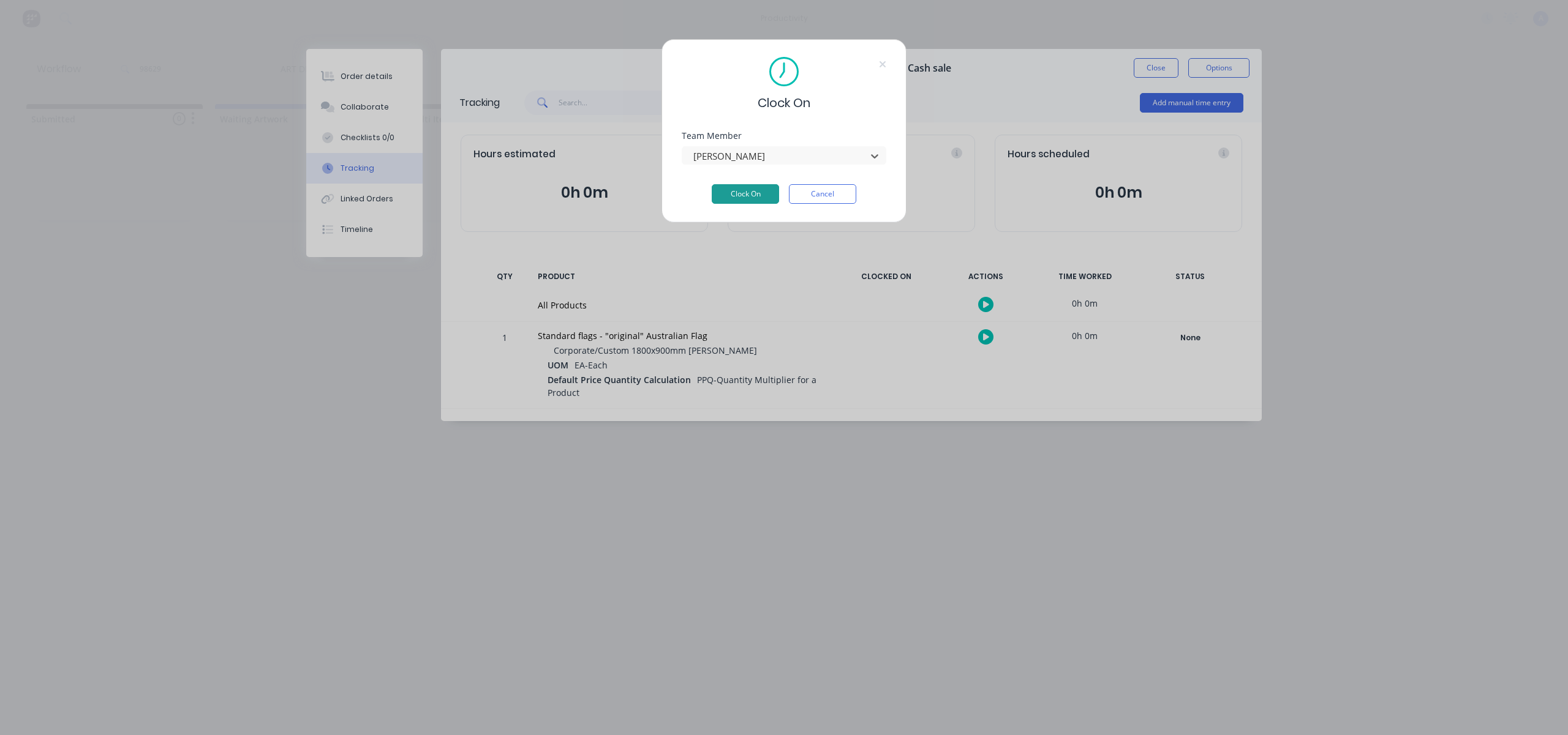
click at [757, 197] on button "Clock On" at bounding box center [745, 194] width 67 height 20
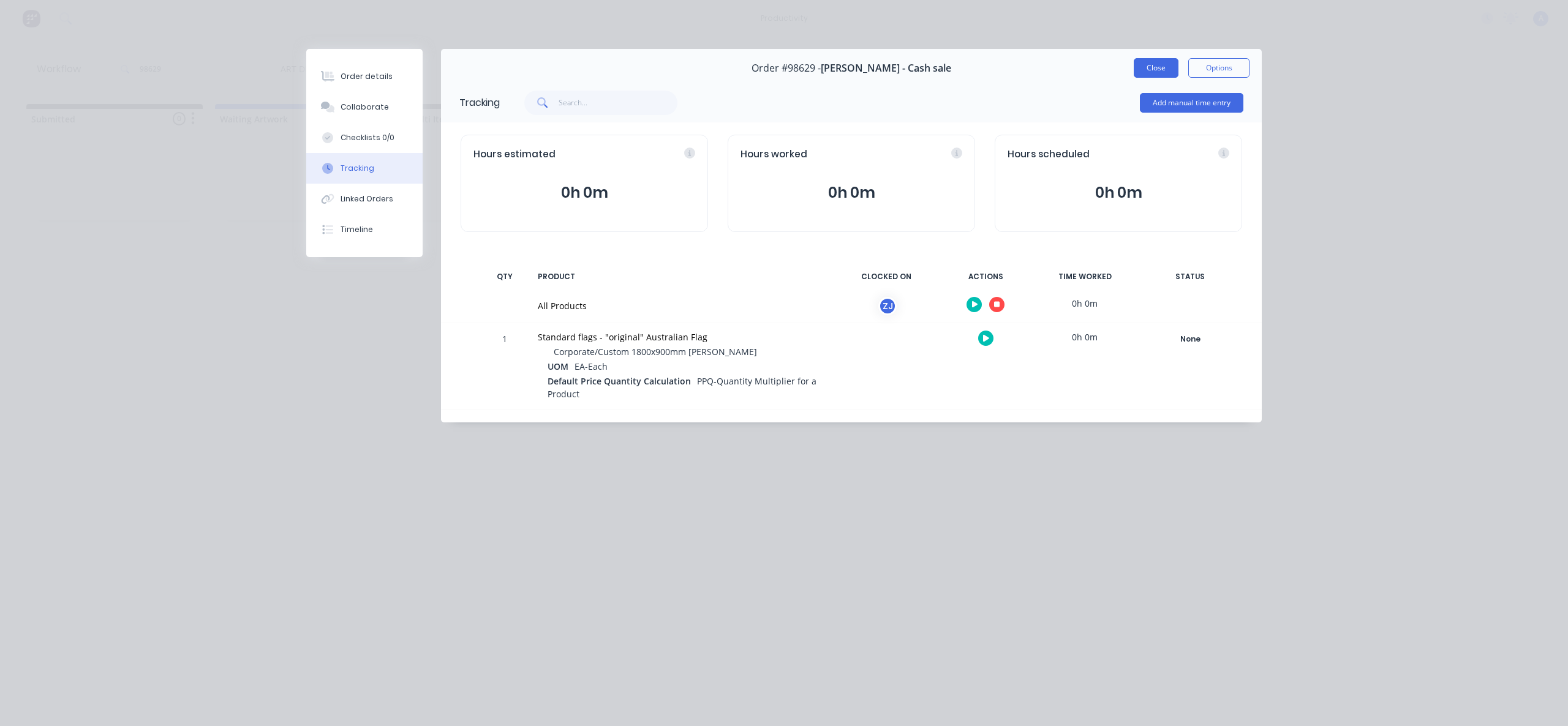
click at [1142, 70] on button "Close" at bounding box center [1156, 68] width 45 height 20
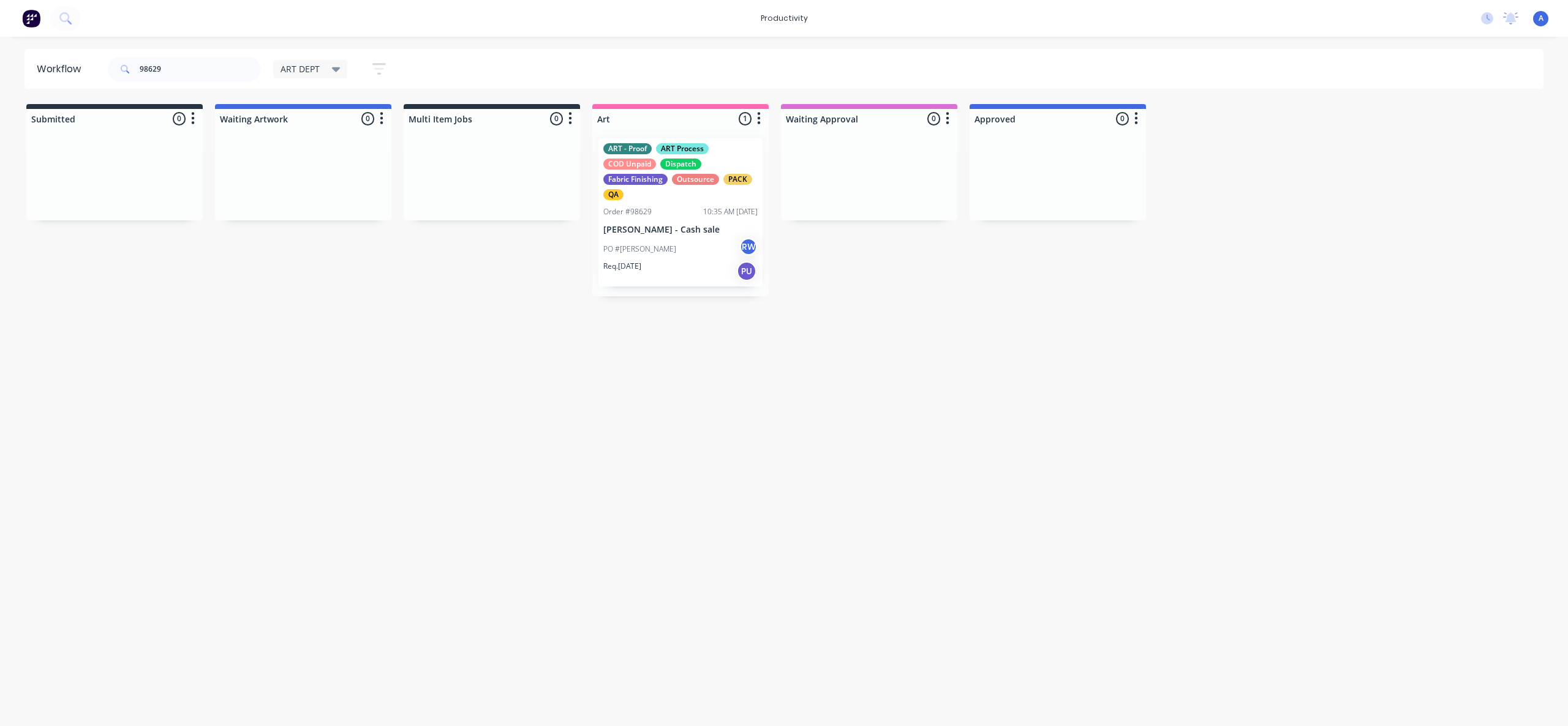
drag, startPoint x: 763, startPoint y: 589, endPoint x: 684, endPoint y: 356, distance: 246.0
click at [763, 589] on div "Workflow 98629 ART DEPT Save new view None edit ART DEPT (Default) edit Banner …" at bounding box center [784, 375] width 1568 height 653
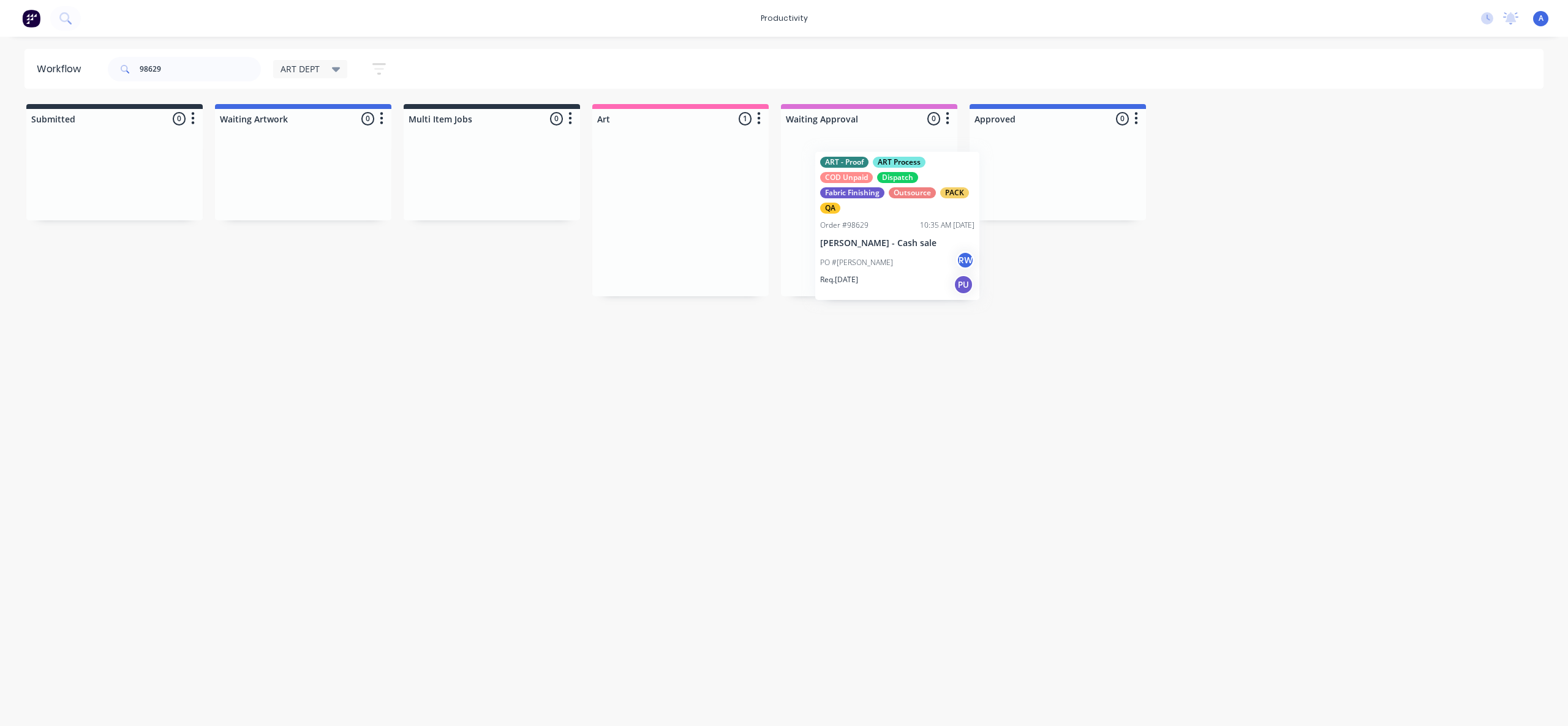
drag, startPoint x: 776, startPoint y: 280, endPoint x: 1068, endPoint y: 272, distance: 292.1
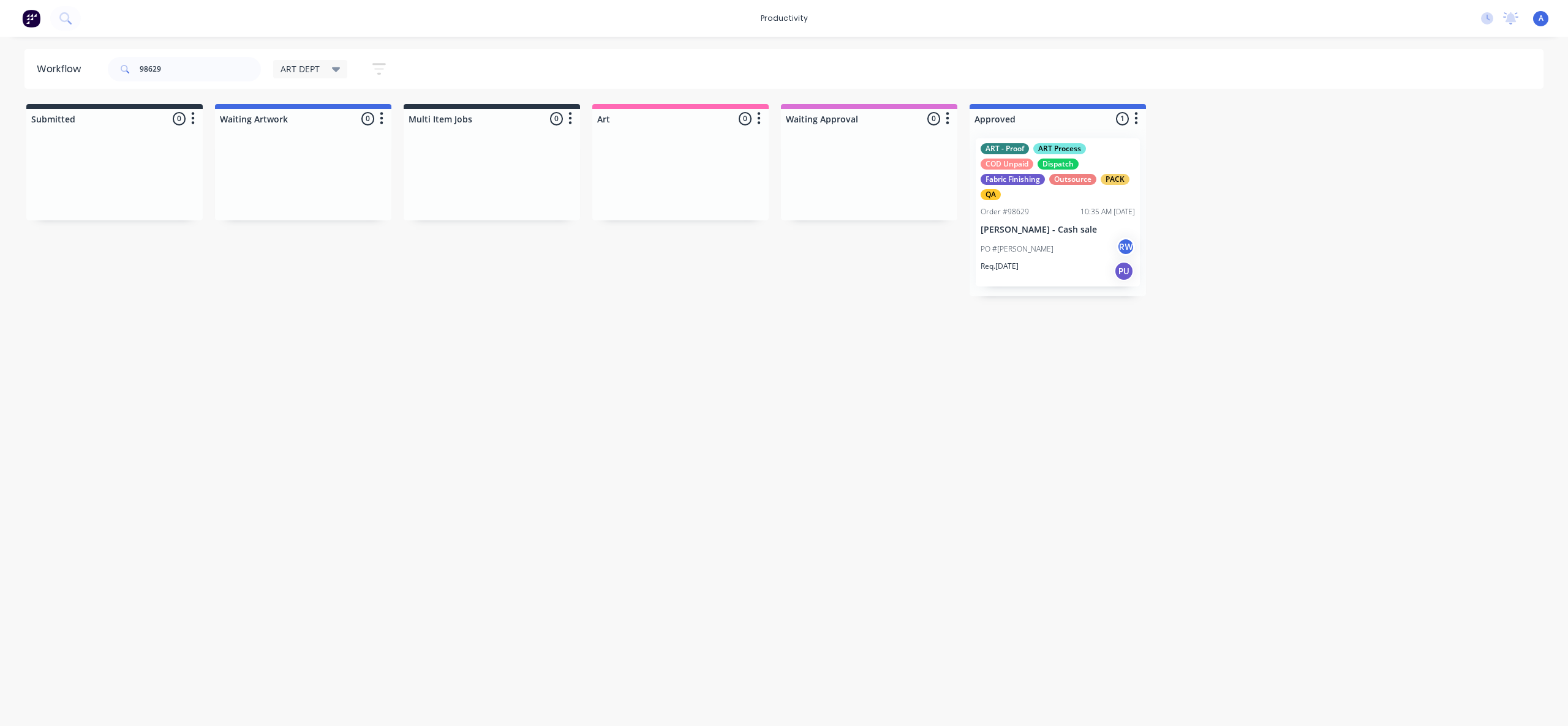
click at [1068, 265] on div "Req. [DATE] PU" at bounding box center [1058, 271] width 155 height 21
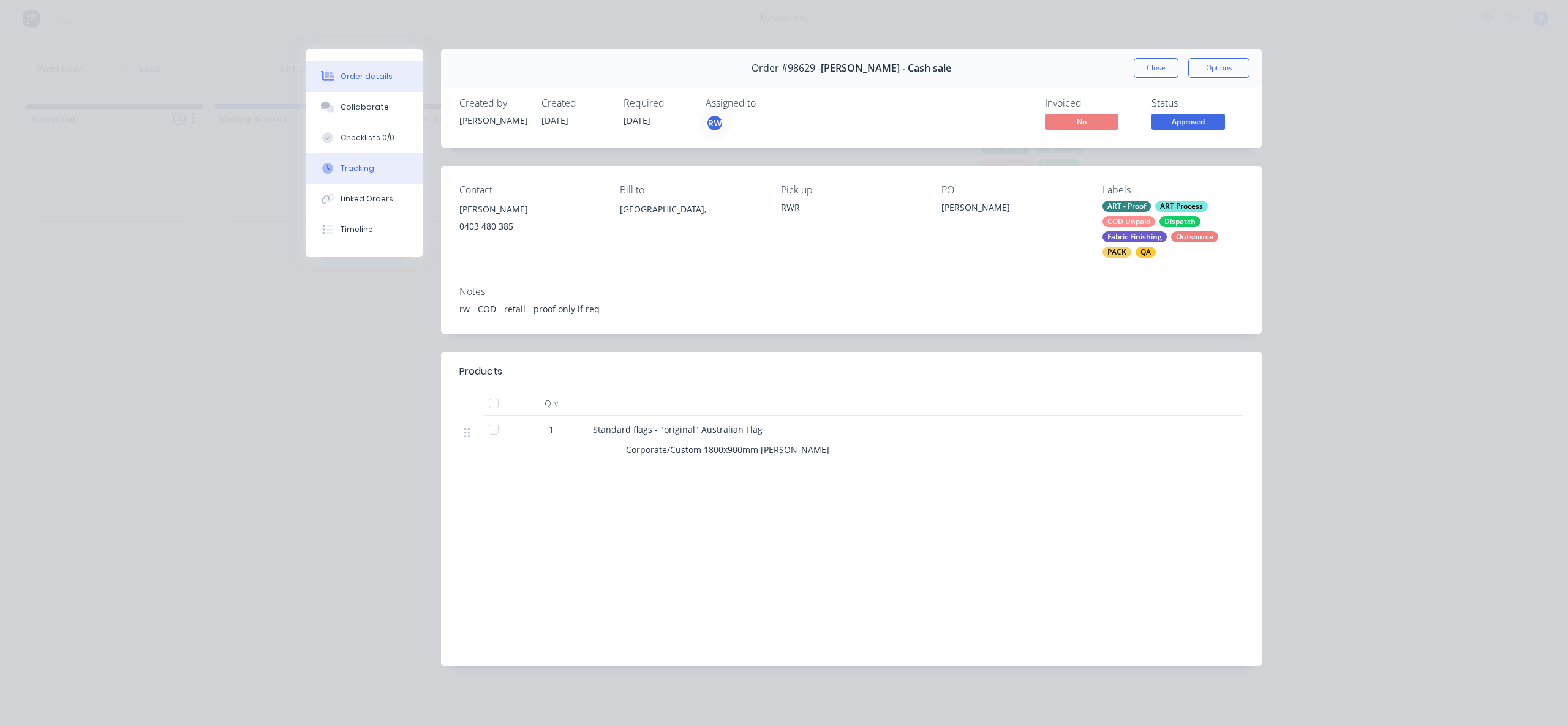
click at [330, 159] on button "Tracking" at bounding box center [364, 169] width 116 height 31
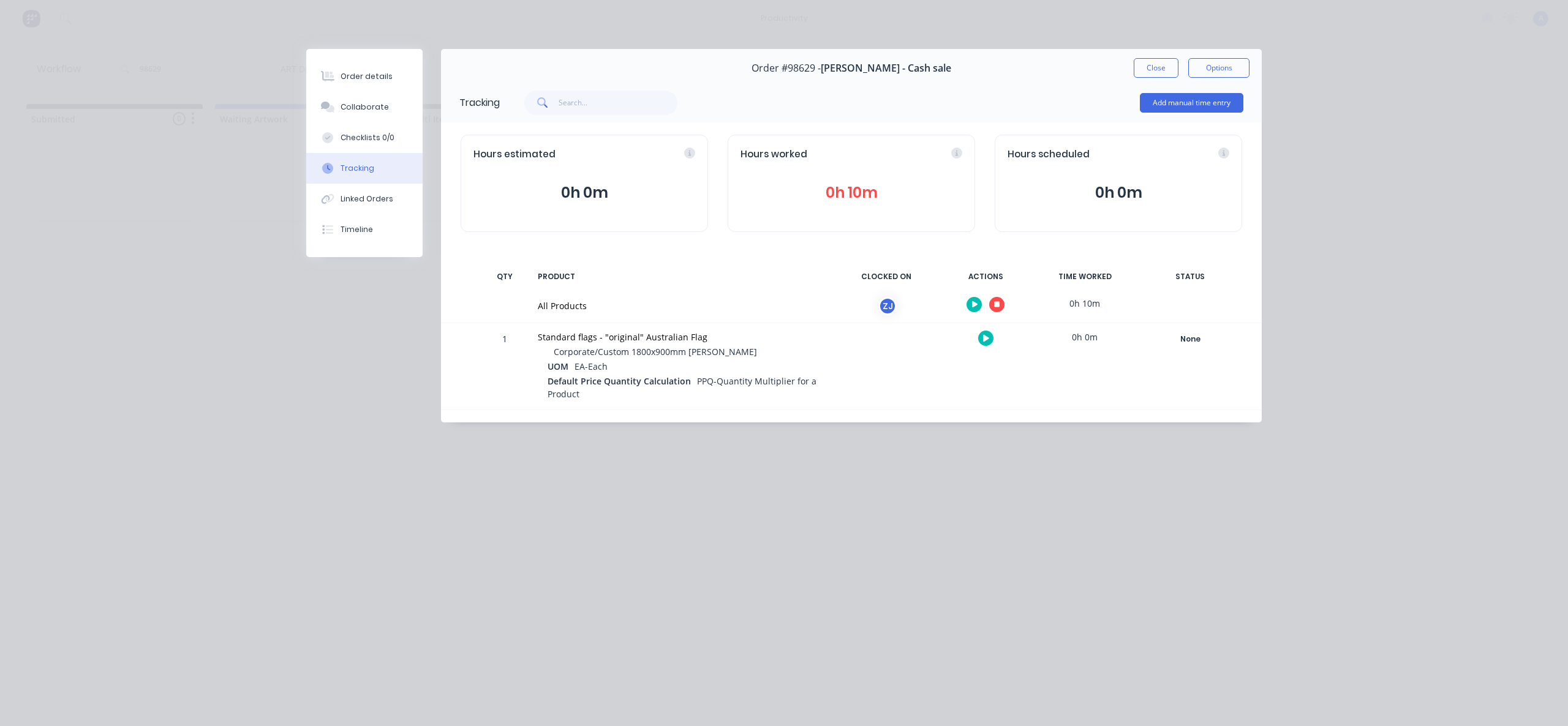
click at [996, 302] on icon "button" at bounding box center [997, 305] width 6 height 6
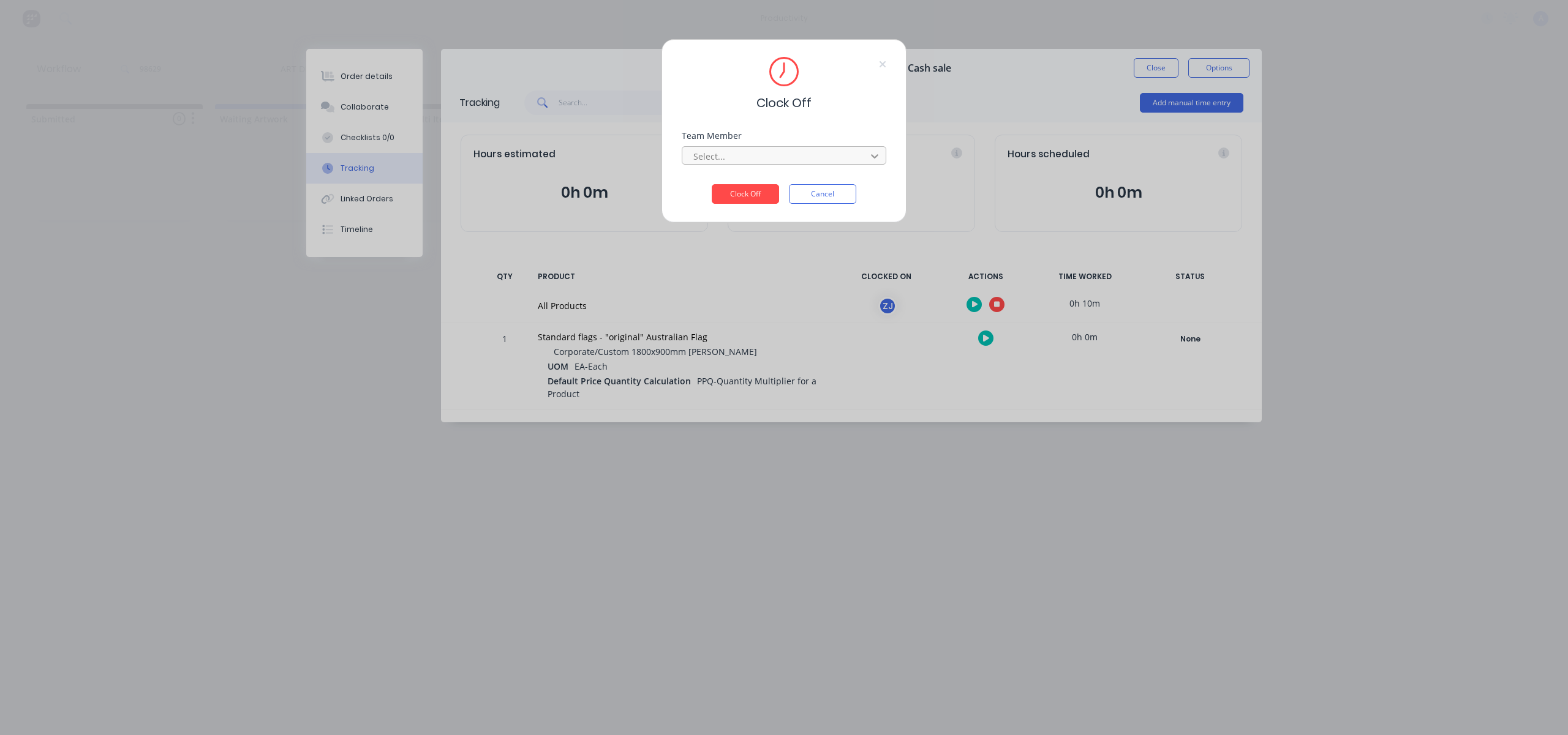
click at [867, 165] on div at bounding box center [875, 156] width 22 height 20
click at [803, 177] on div "[PERSON_NAME]" at bounding box center [784, 183] width 204 height 22
click at [755, 192] on button "Clock Off" at bounding box center [745, 194] width 67 height 20
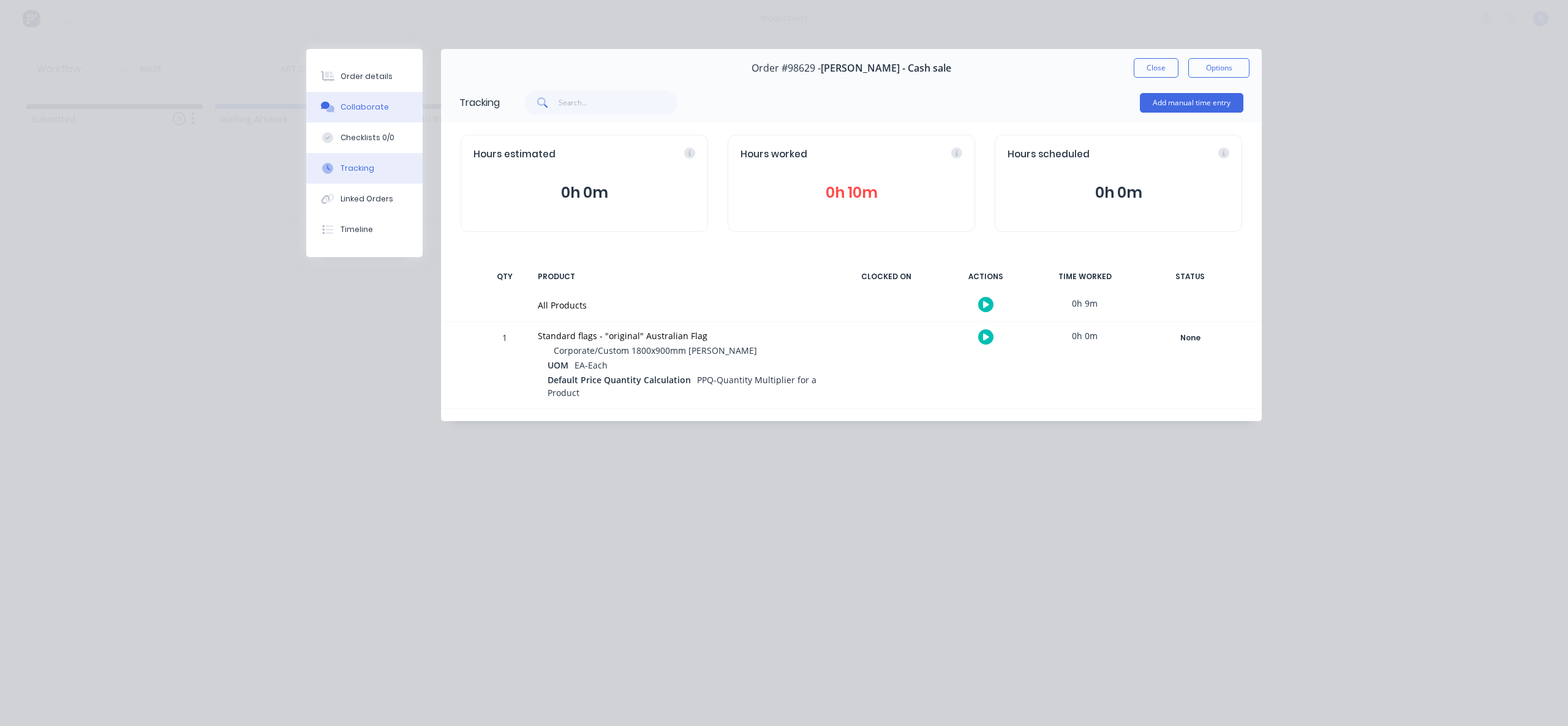
click at [390, 115] on button "Collaborate" at bounding box center [364, 107] width 116 height 31
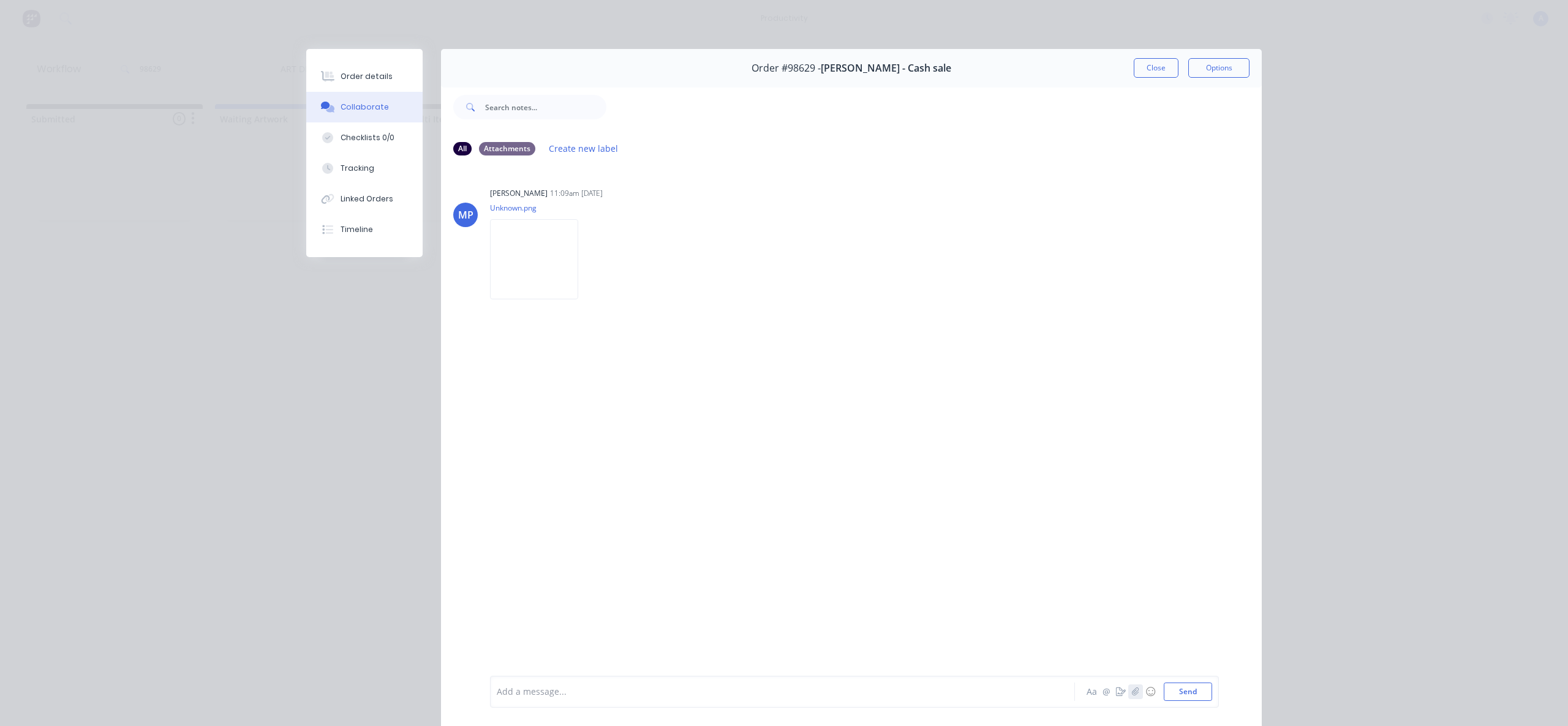
click at [1132, 693] on icon "button" at bounding box center [1135, 691] width 8 height 8
click at [1187, 700] on button "Send" at bounding box center [1188, 692] width 49 height 19
click at [1143, 66] on button "Close" at bounding box center [1156, 68] width 45 height 20
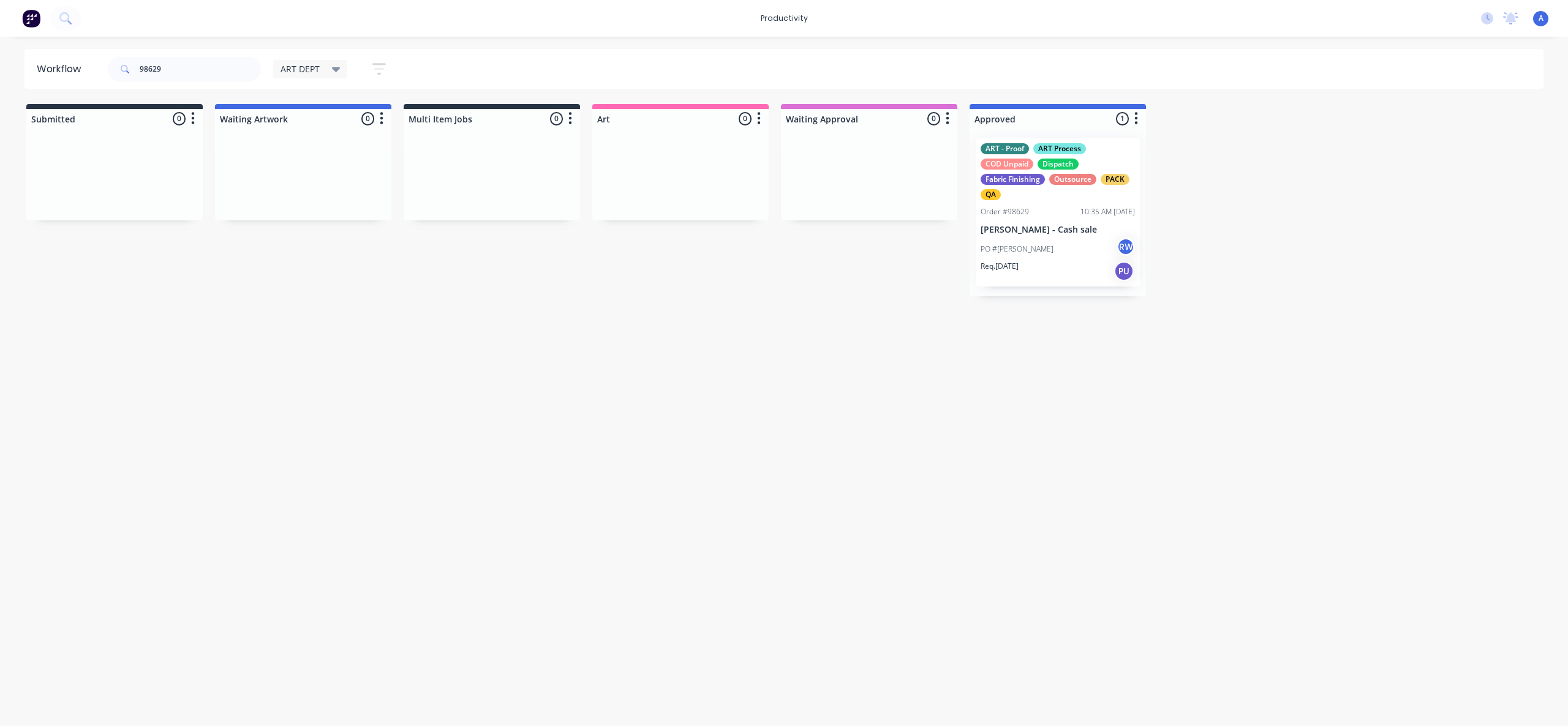
click at [1297, 421] on div "Workflow 98629 ART DEPT Save new view None edit ART DEPT (Default) edit Banner …" at bounding box center [784, 375] width 1568 height 653
click at [1016, 227] on p "[PERSON_NAME] - Cash sale" at bounding box center [1058, 230] width 155 height 10
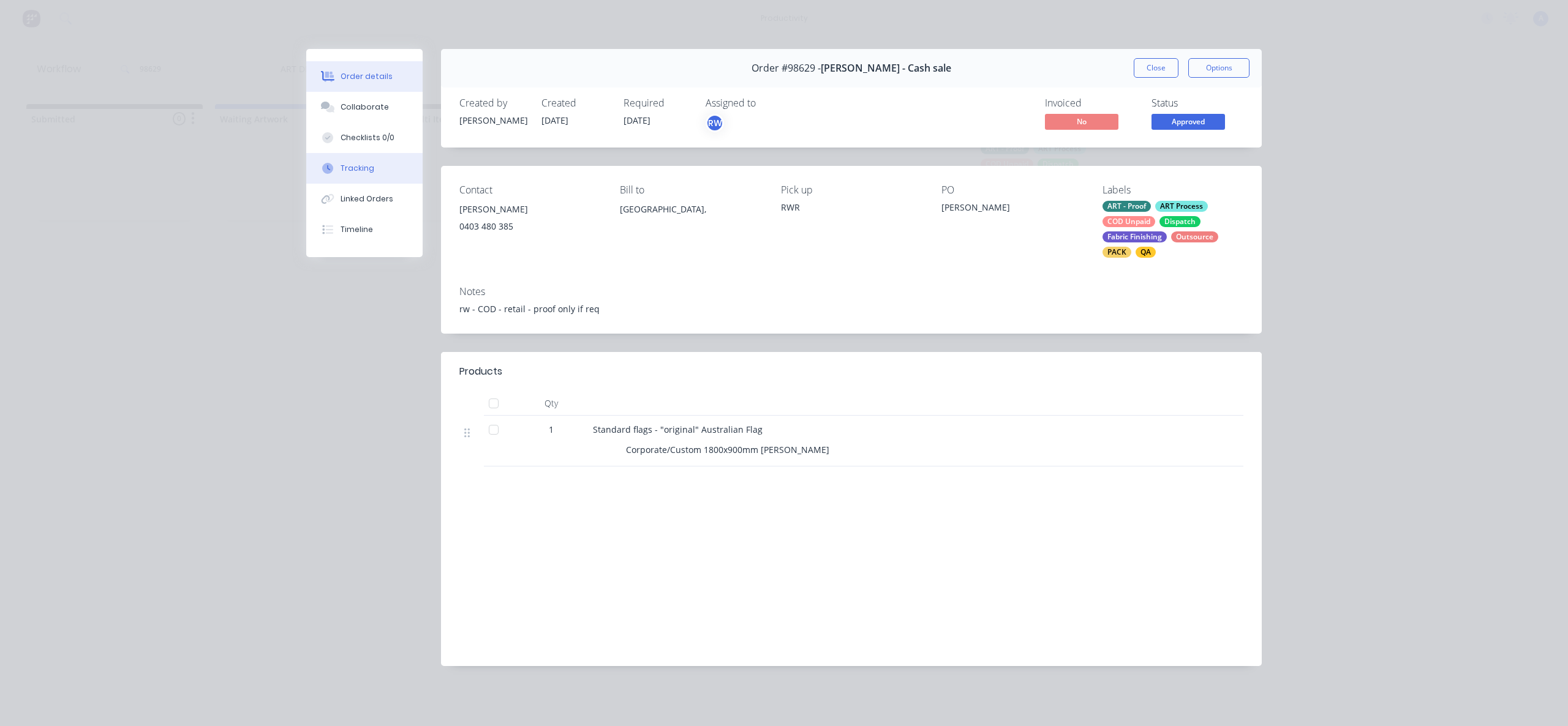
click at [350, 166] on div "Tracking" at bounding box center [357, 168] width 34 height 11
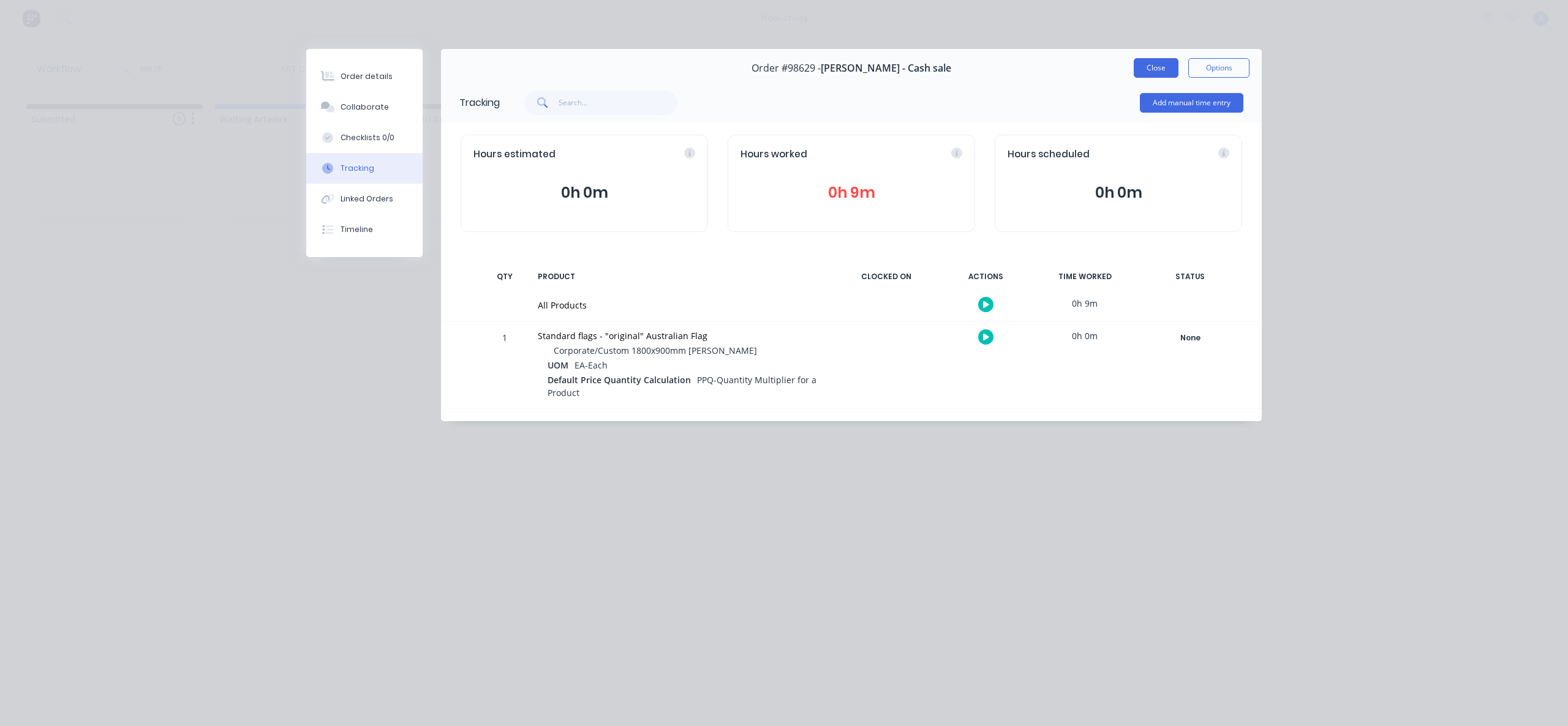
click at [1158, 68] on button "Close" at bounding box center [1156, 68] width 45 height 20
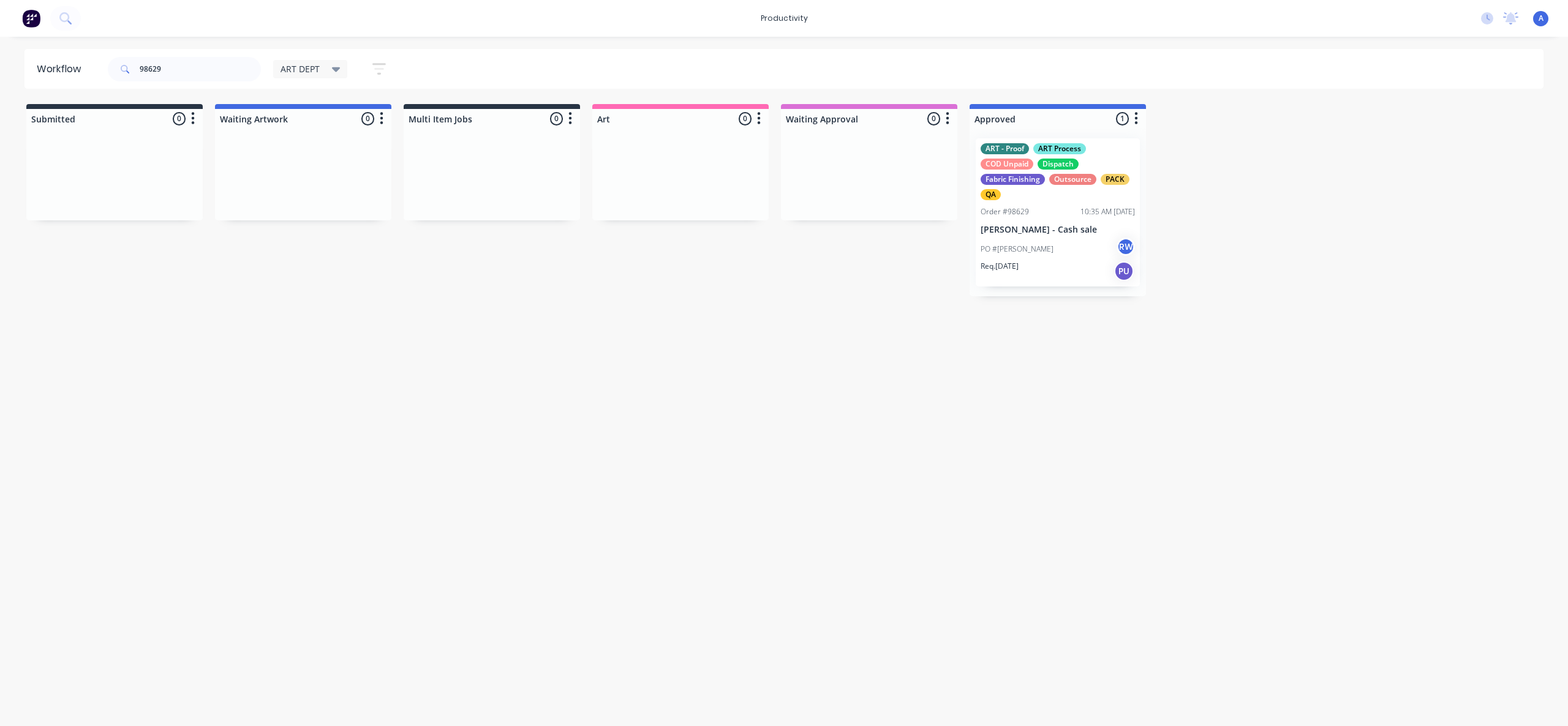
click at [1276, 390] on div "Workflow 98629 ART DEPT Save new view None edit ART DEPT (Default) edit Banner …" at bounding box center [784, 375] width 1568 height 653
click at [834, 397] on div "Workflow 98629 ART DEPT Save new view None edit ART DEPT (Default) edit Banner …" at bounding box center [784, 375] width 1568 height 653
click at [220, 66] on input "98629" at bounding box center [201, 69] width 121 height 24
click at [987, 206] on div "Order #98629" at bounding box center [1005, 211] width 49 height 11
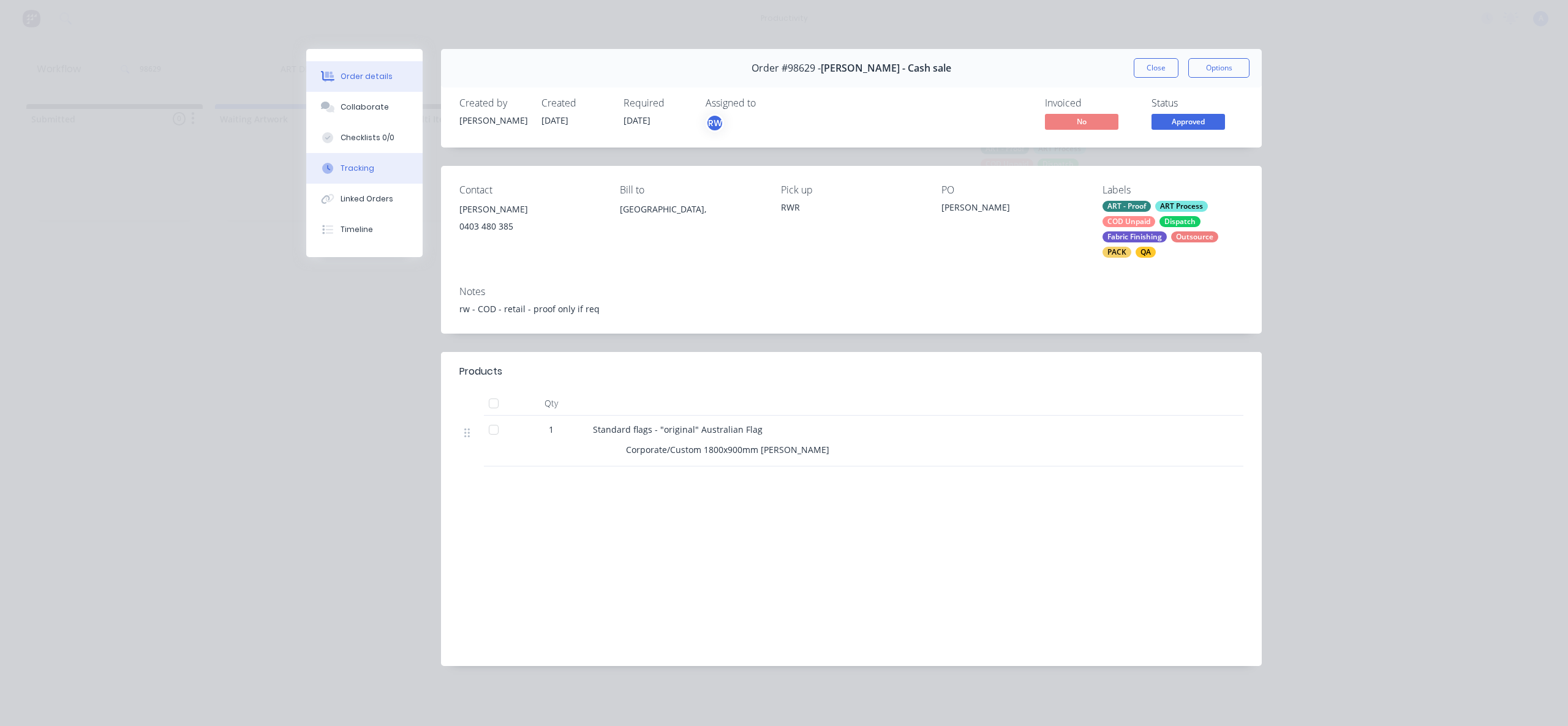
click at [337, 168] on button "Tracking" at bounding box center [364, 169] width 116 height 31
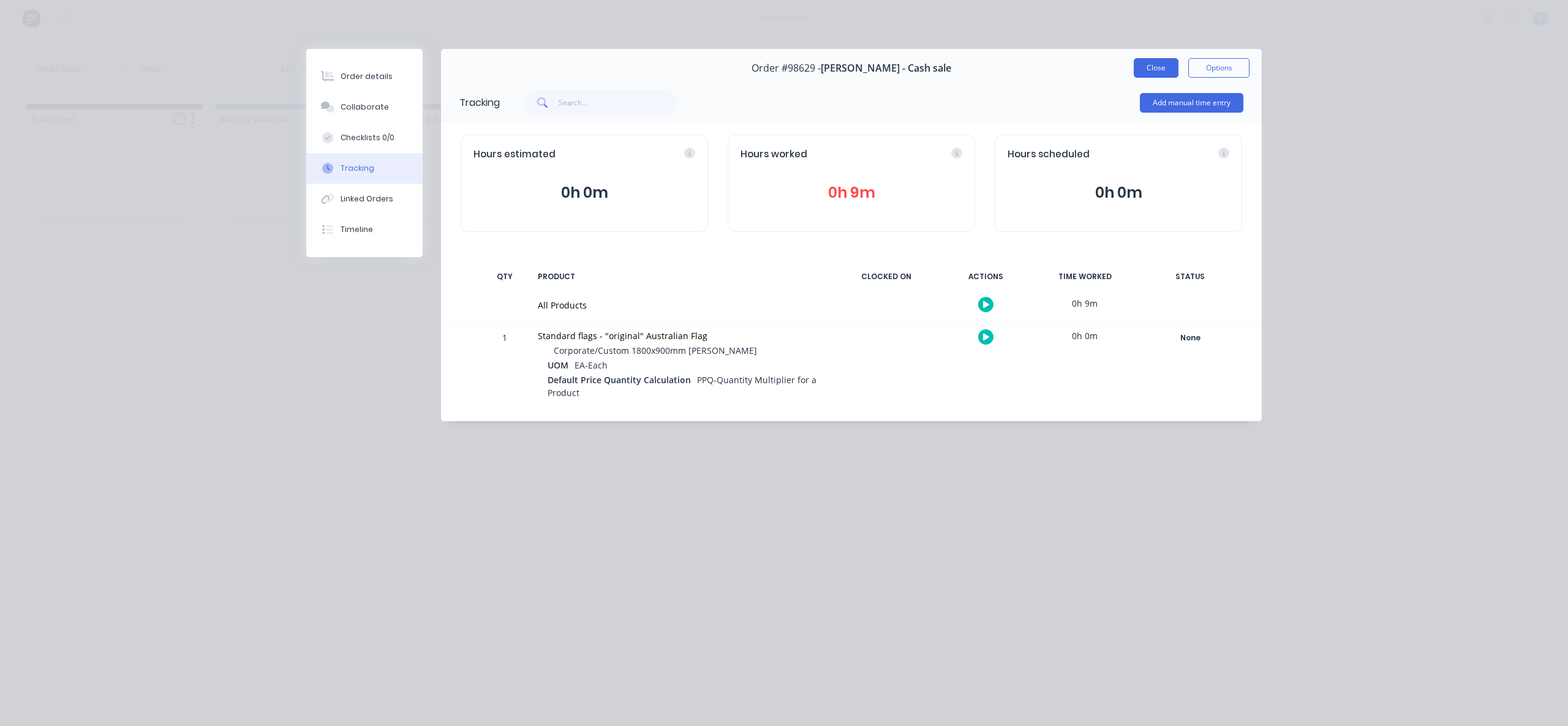
click at [1169, 66] on button "Close" at bounding box center [1156, 68] width 45 height 20
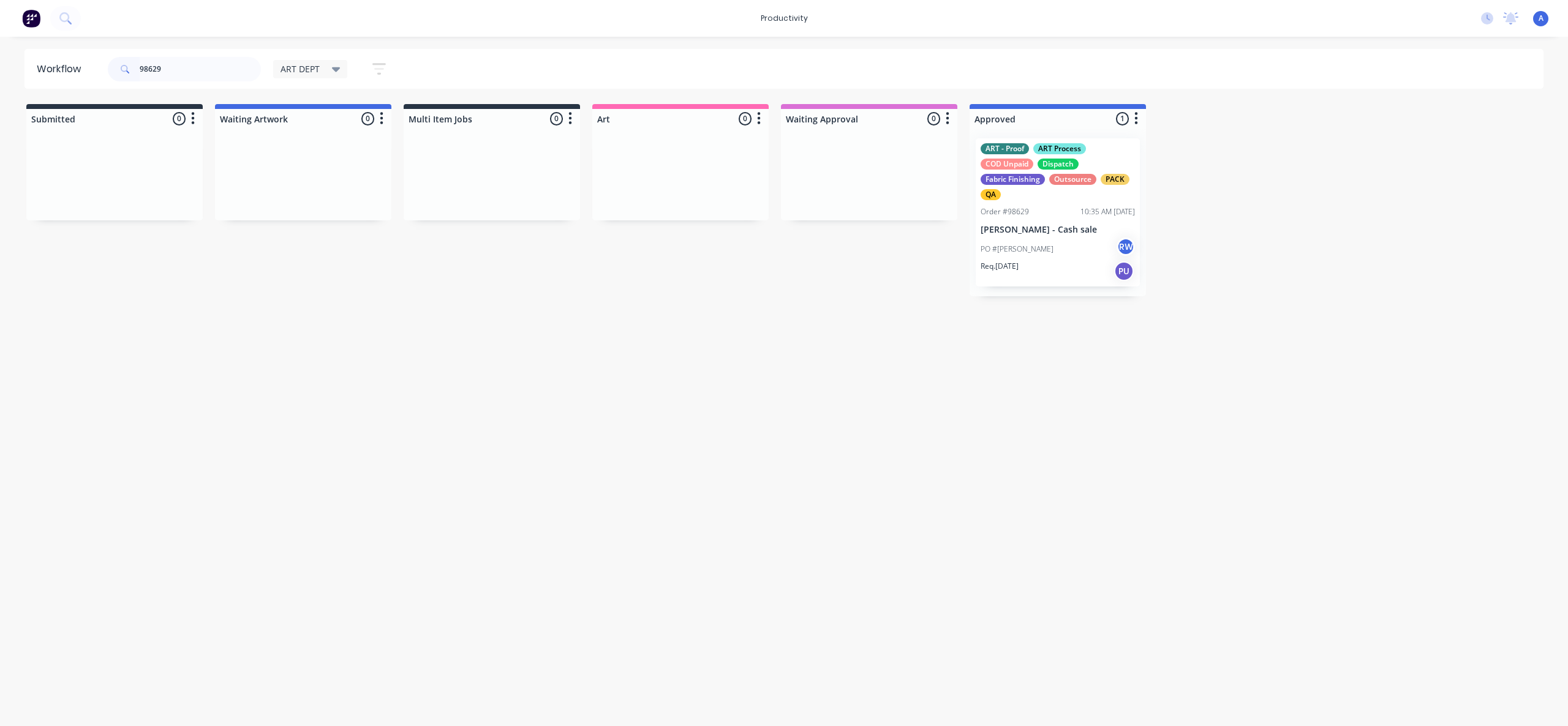
click at [1039, 252] on div "PO #[PERSON_NAME] RW" at bounding box center [1058, 249] width 155 height 23
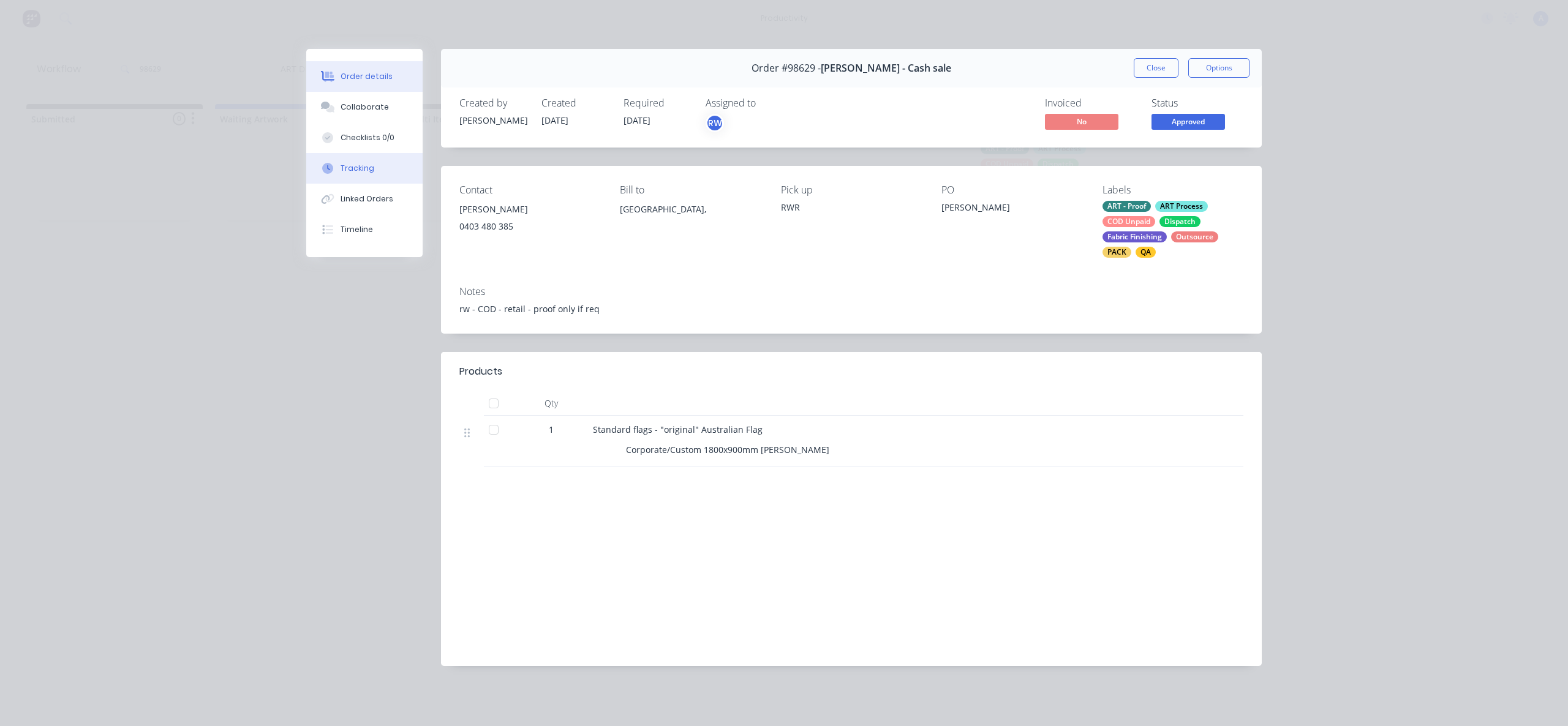
click at [402, 161] on button "Tracking" at bounding box center [364, 169] width 116 height 31
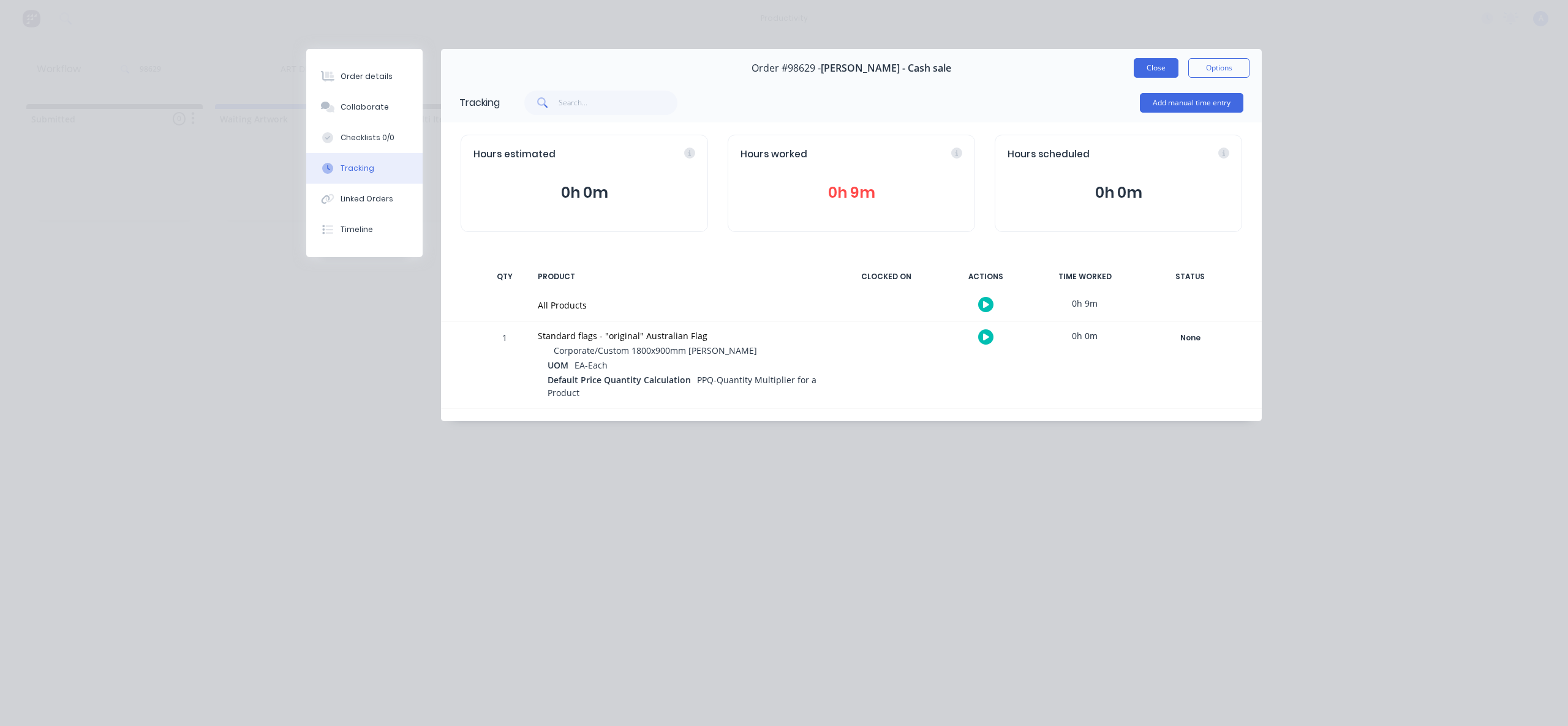
click at [1149, 66] on button "Close" at bounding box center [1156, 68] width 45 height 20
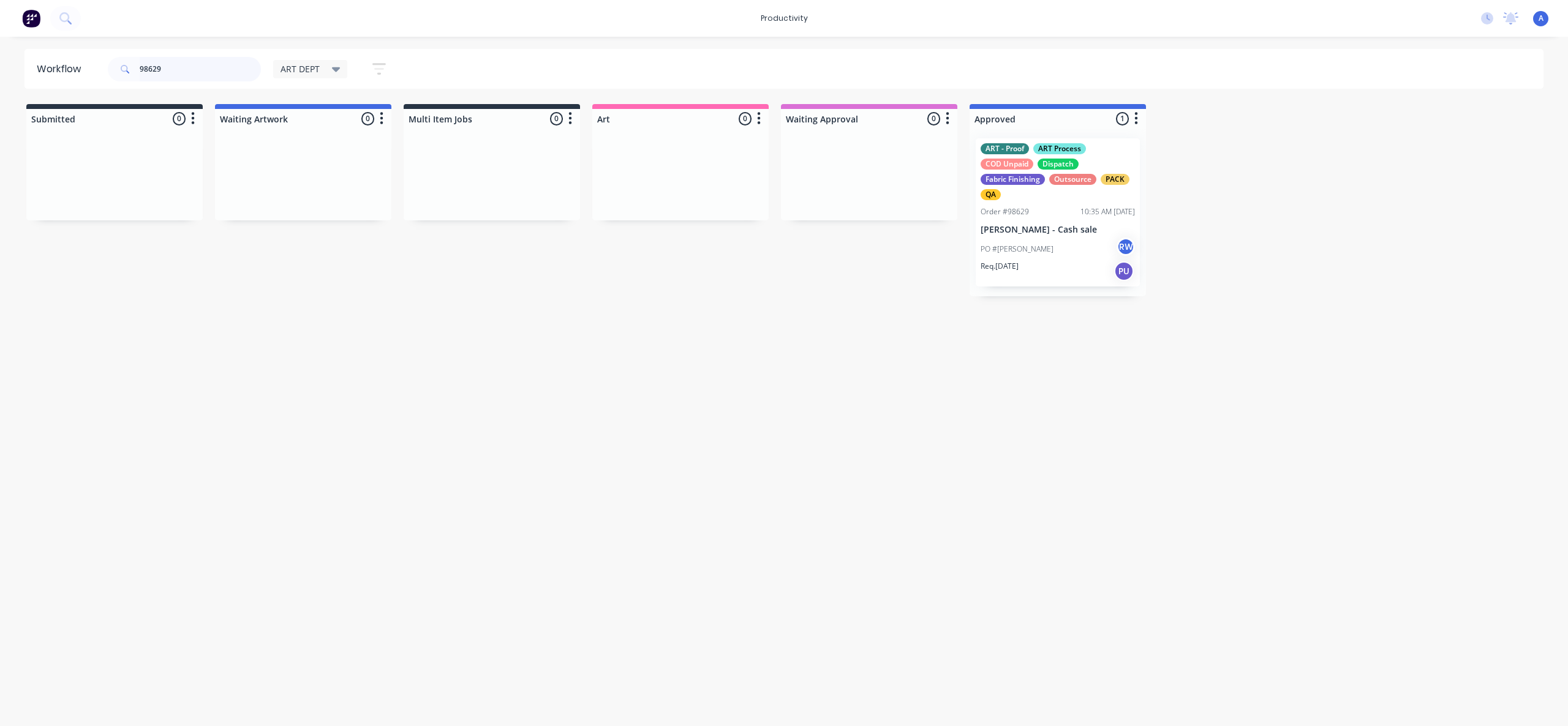
click at [223, 63] on input "98629" at bounding box center [201, 69] width 121 height 24
click at [220, 66] on input "98629" at bounding box center [201, 69] width 121 height 24
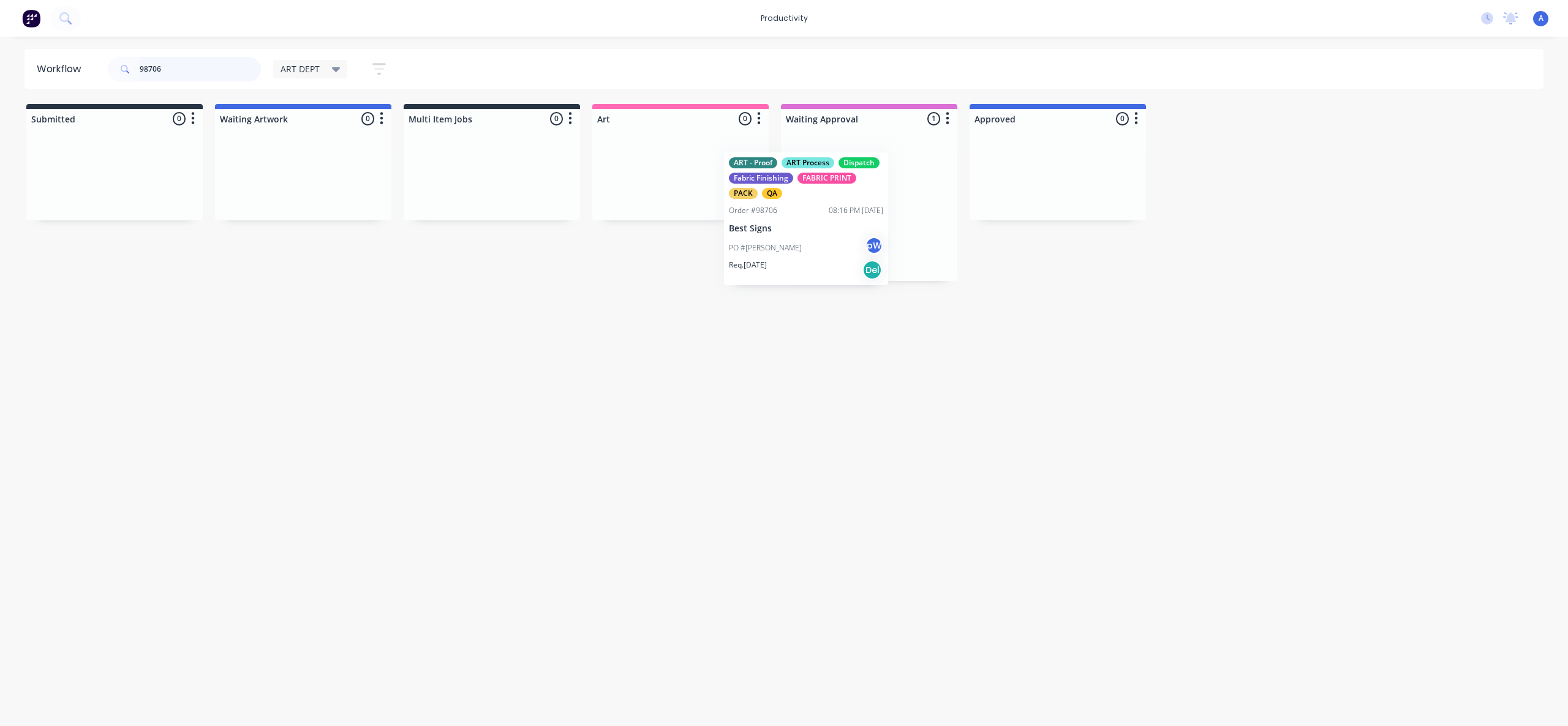
drag, startPoint x: 835, startPoint y: 271, endPoint x: 675, endPoint y: 255, distance: 160.8
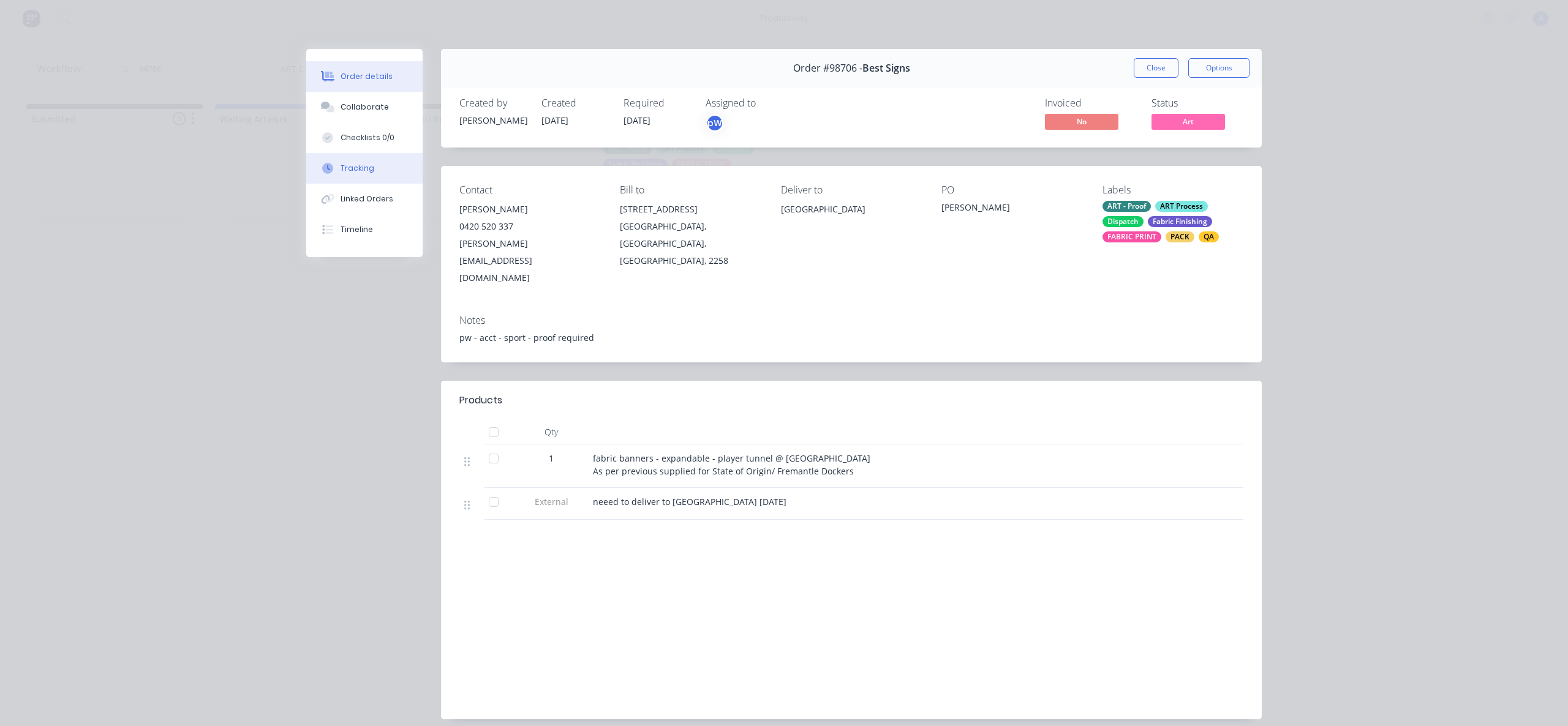
click at [354, 169] on div "Tracking" at bounding box center [357, 168] width 34 height 11
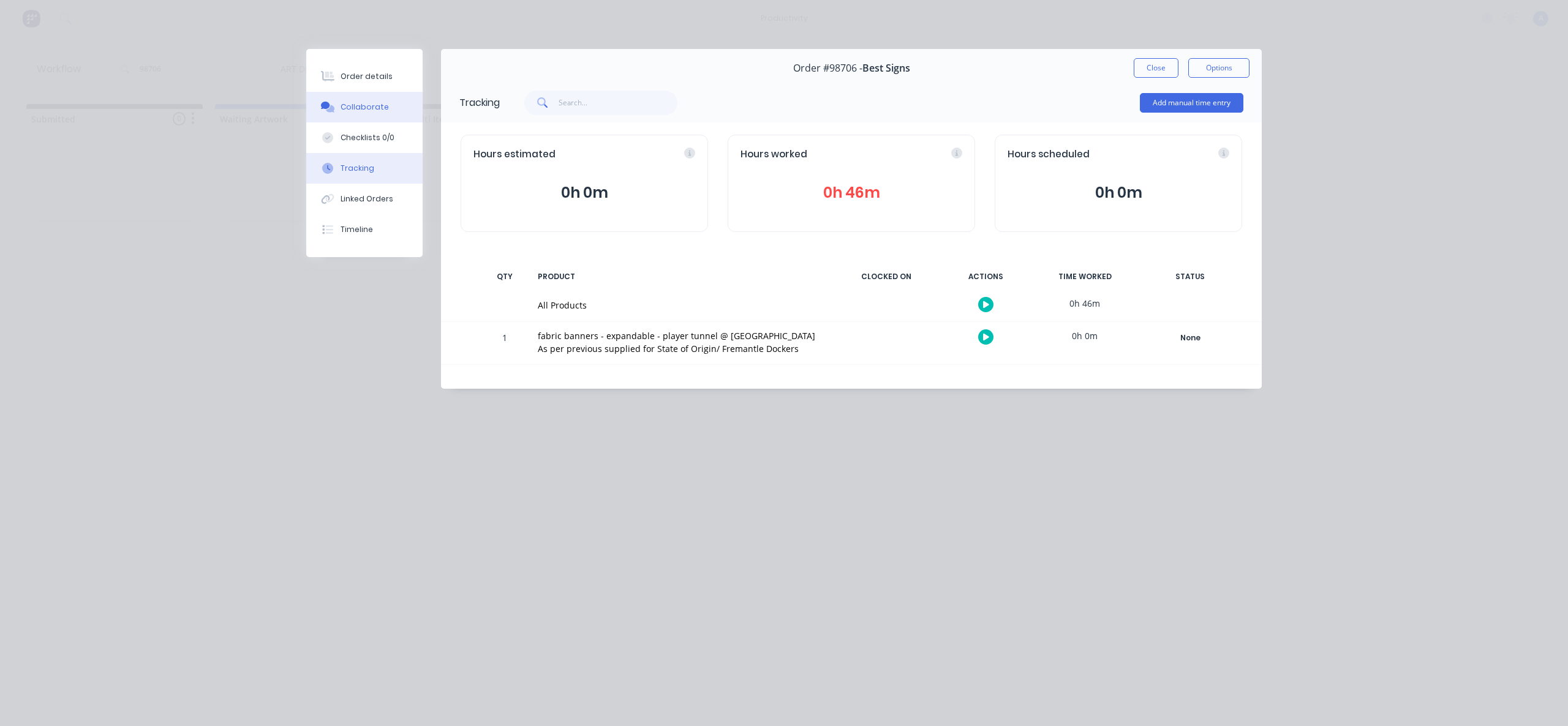
click at [395, 100] on button "Collaborate" at bounding box center [364, 107] width 116 height 31
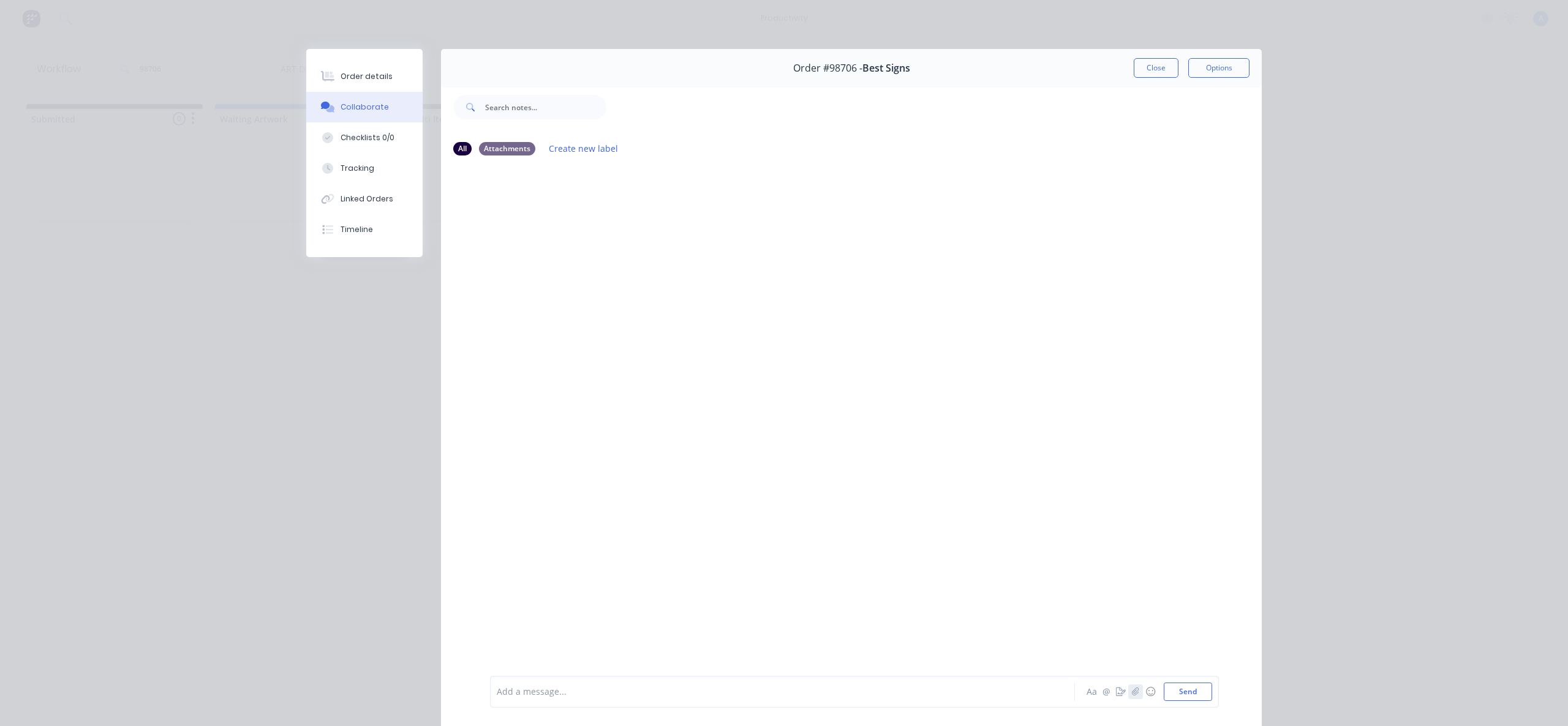
click at [1132, 691] on icon "button" at bounding box center [1135, 691] width 8 height 8
click at [1176, 688] on button "Send" at bounding box center [1188, 692] width 49 height 19
click at [373, 160] on button "Tracking" at bounding box center [364, 169] width 116 height 31
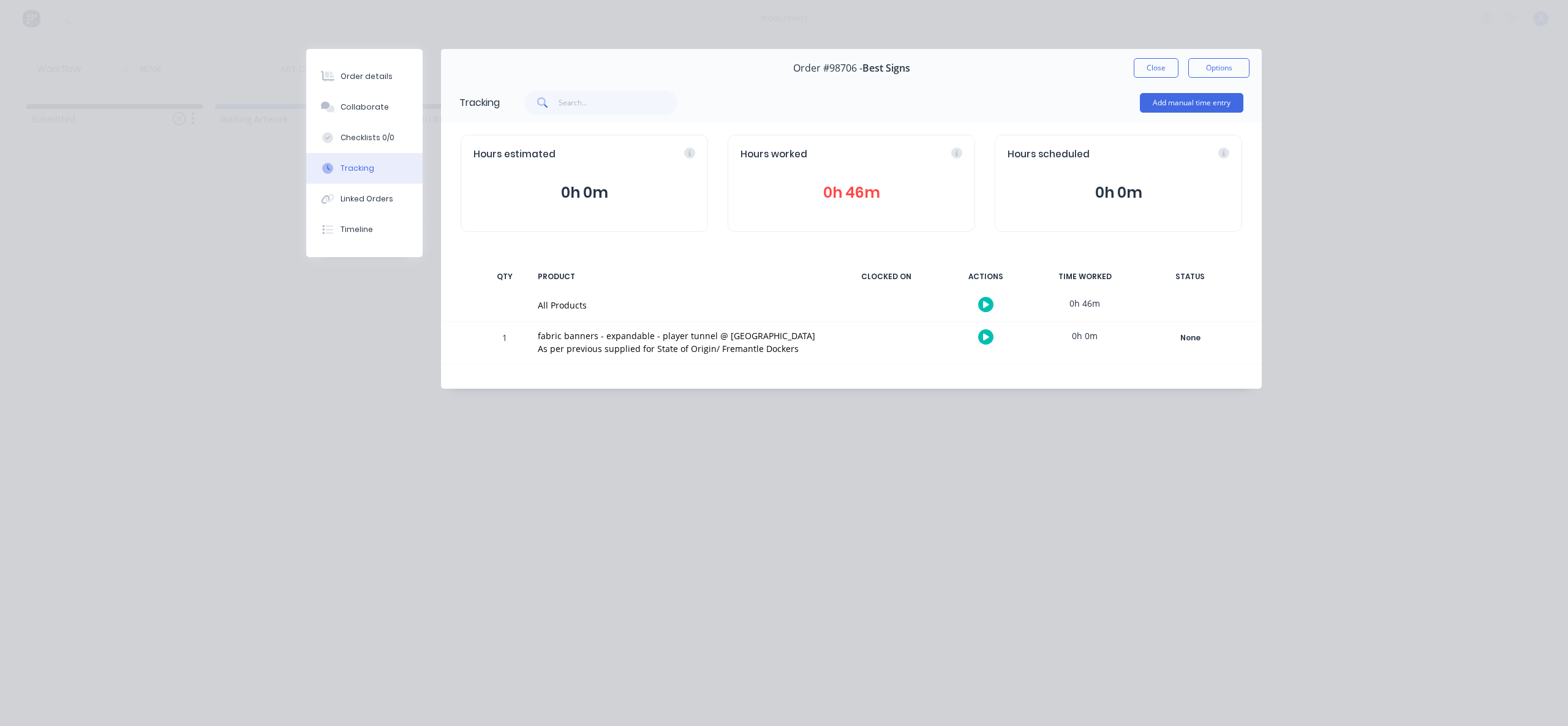
click at [989, 308] on button "button" at bounding box center [986, 305] width 15 height 15
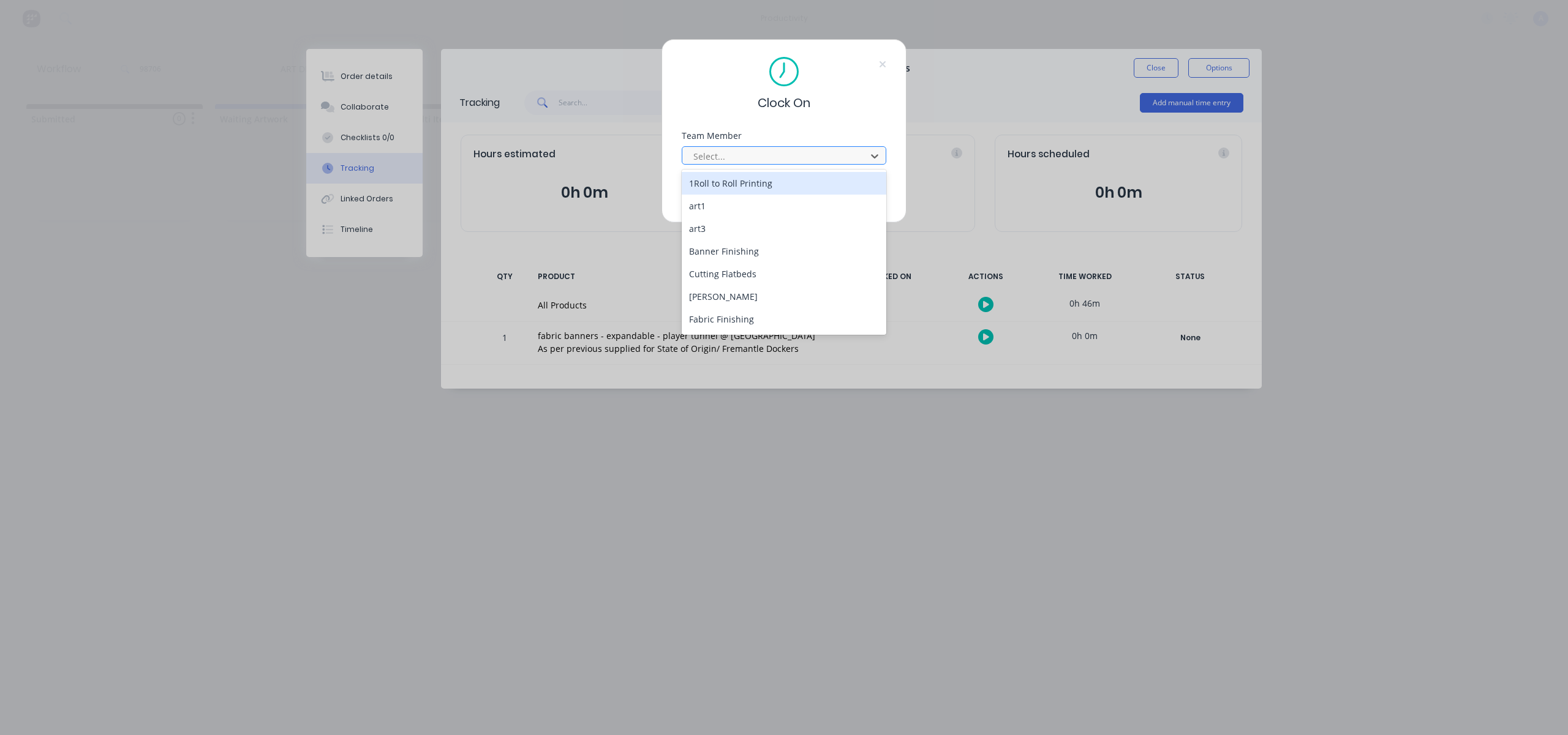
click at [836, 158] on div at bounding box center [776, 156] width 168 height 15
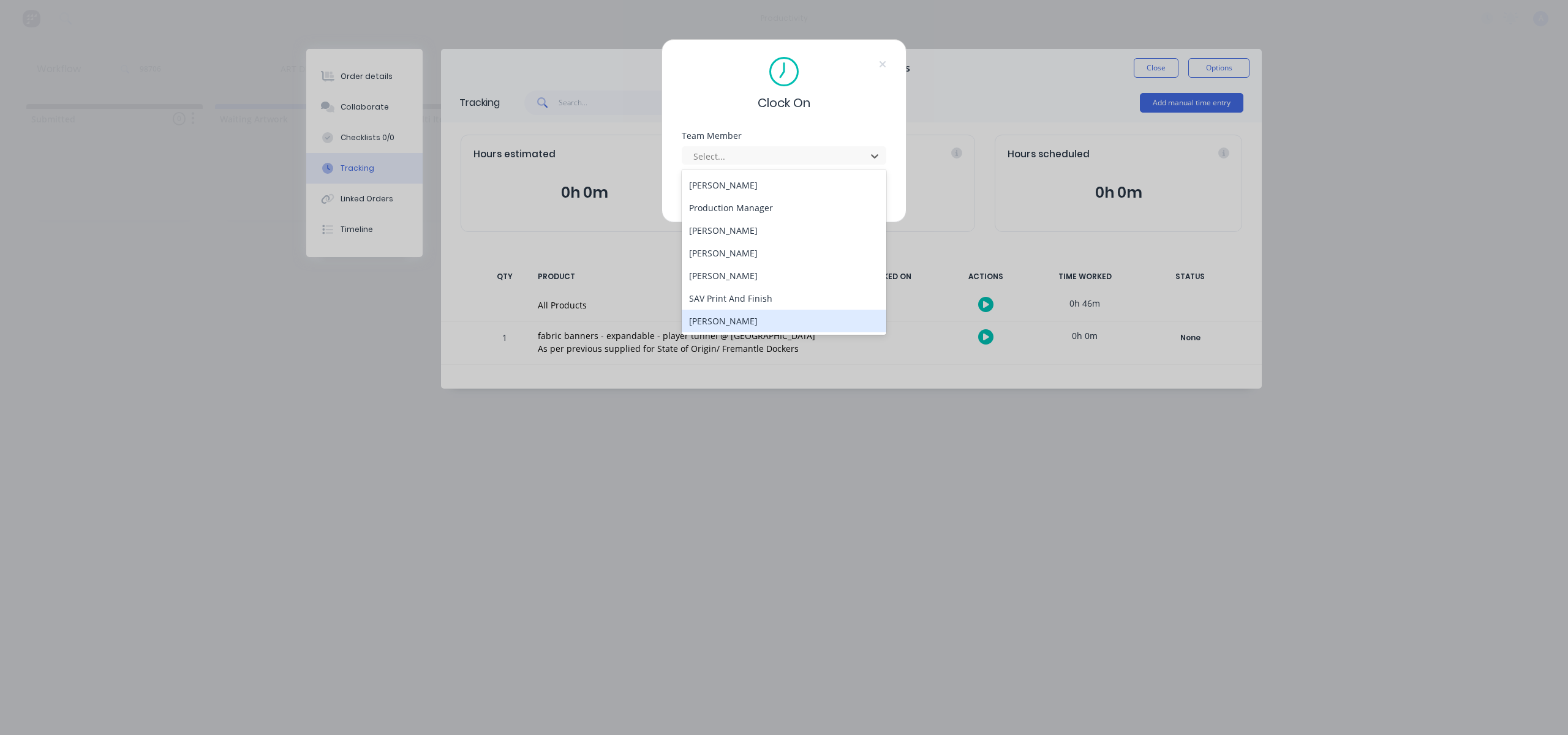
click at [748, 318] on div "[PERSON_NAME]" at bounding box center [784, 321] width 204 height 22
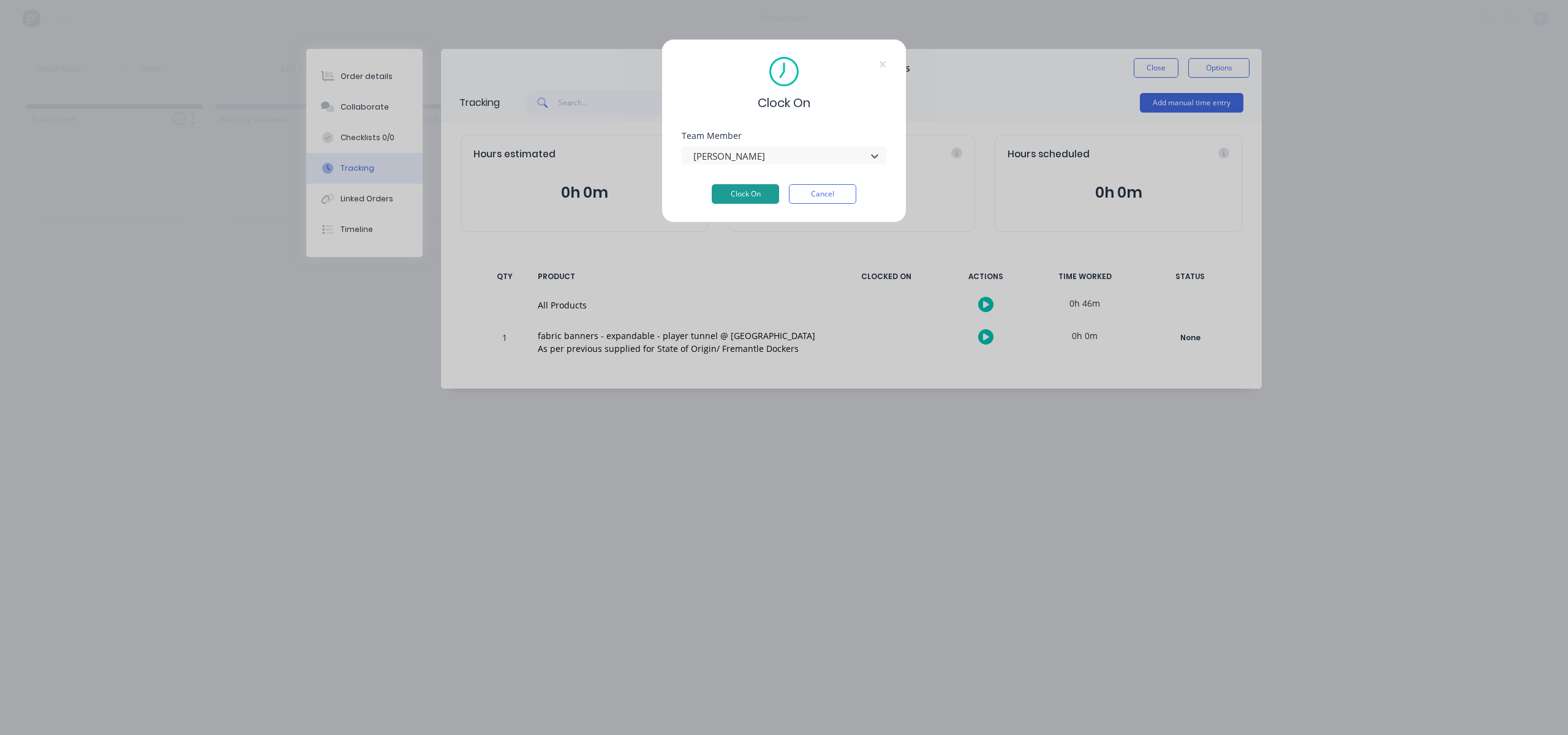
click at [764, 188] on button "Clock On" at bounding box center [745, 194] width 67 height 20
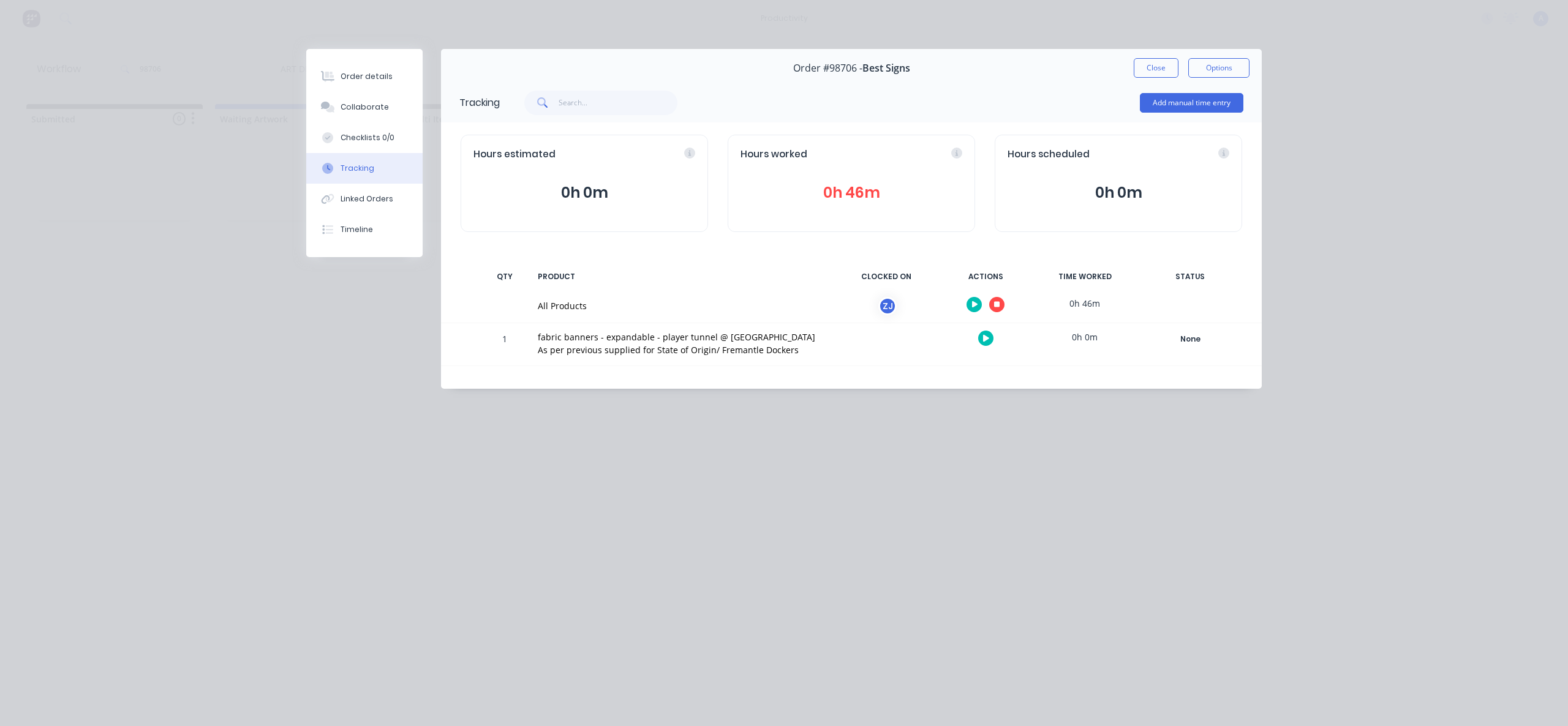
click at [1178, 54] on div "Order #98706 - Best Signs Close Options" at bounding box center [851, 68] width 820 height 38
click at [1163, 63] on button "Close" at bounding box center [1156, 68] width 45 height 20
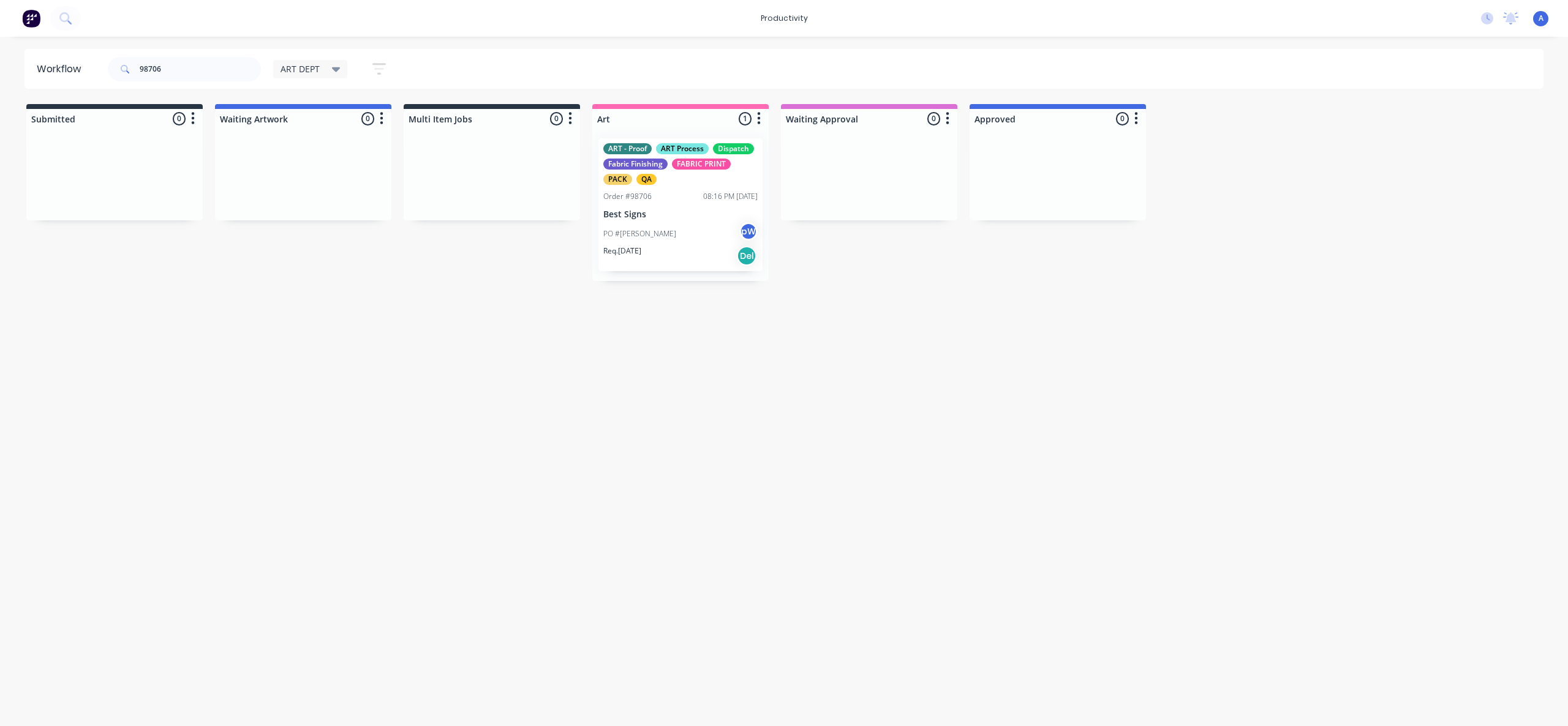
click at [1209, 367] on div "Workflow 98706 ART DEPT Save new view None edit ART DEPT (Default) edit Banner …" at bounding box center [784, 375] width 1568 height 653
drag, startPoint x: 759, startPoint y: 425, endPoint x: 685, endPoint y: 250, distance: 190.0
click at [760, 409] on div "Workflow 98706 ART DEPT Save new view None edit ART DEPT (Default) edit Banner …" at bounding box center [784, 375] width 1568 height 653
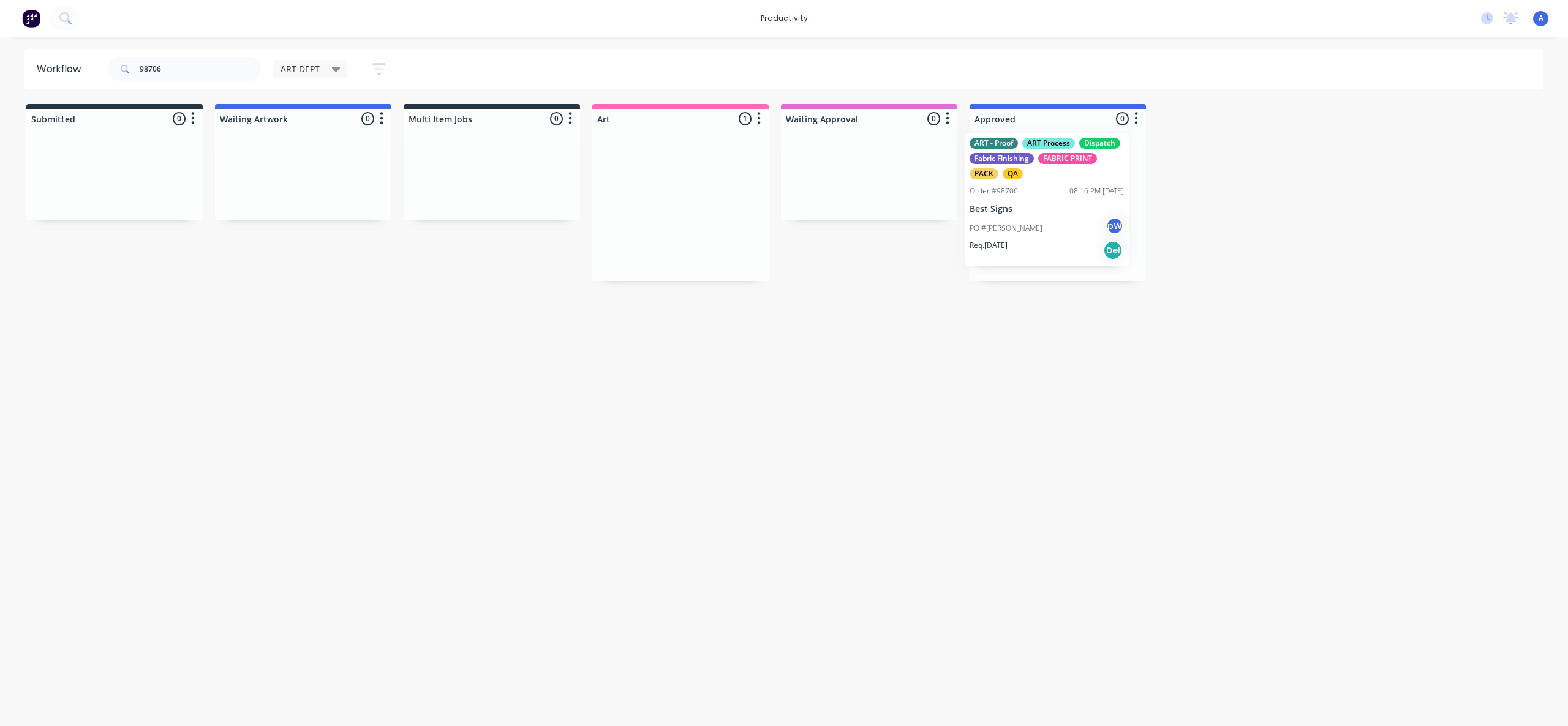
drag, startPoint x: 685, startPoint y: 250, endPoint x: 1068, endPoint y: 242, distance: 383.1
click at [1068, 241] on div at bounding box center [1057, 204] width 176 height 153
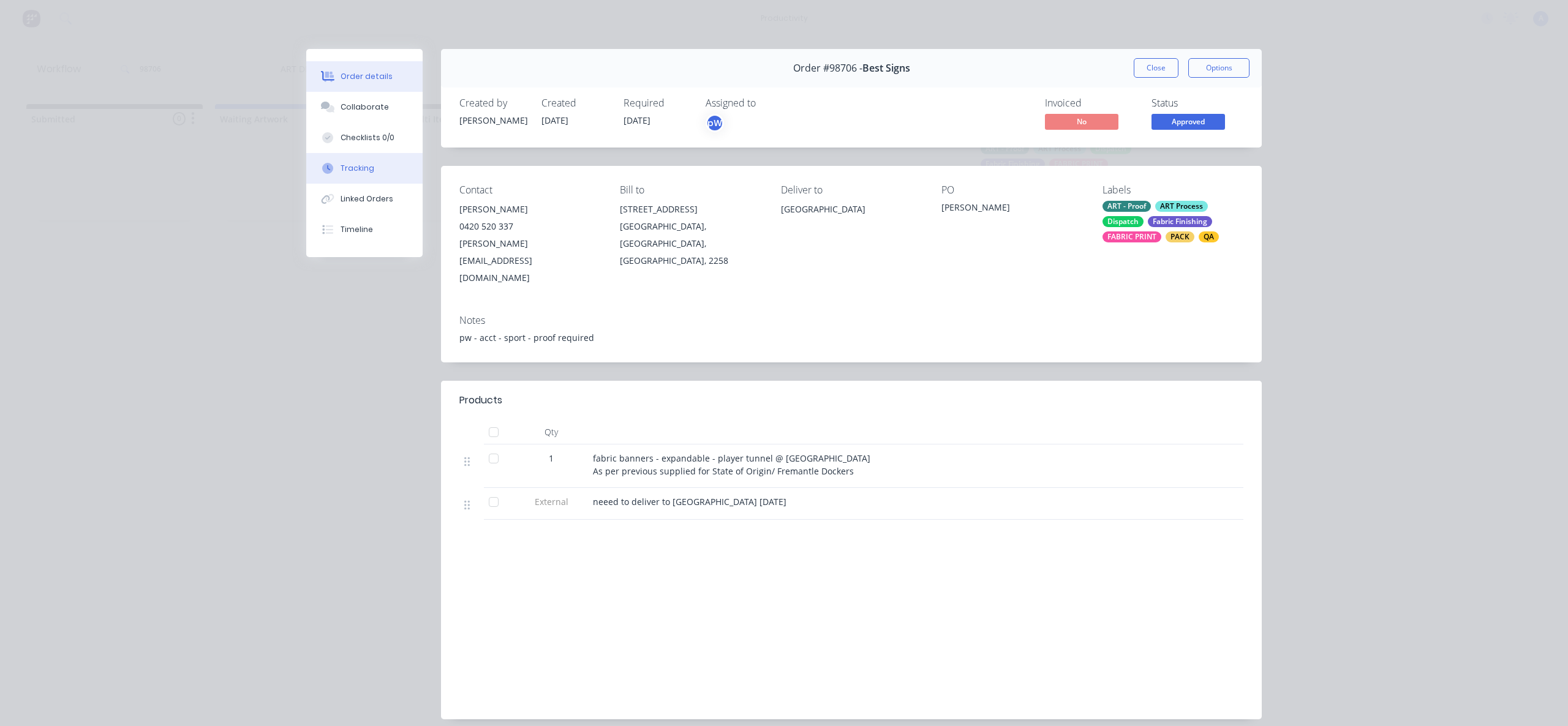
click at [368, 181] on button "Tracking" at bounding box center [364, 169] width 116 height 31
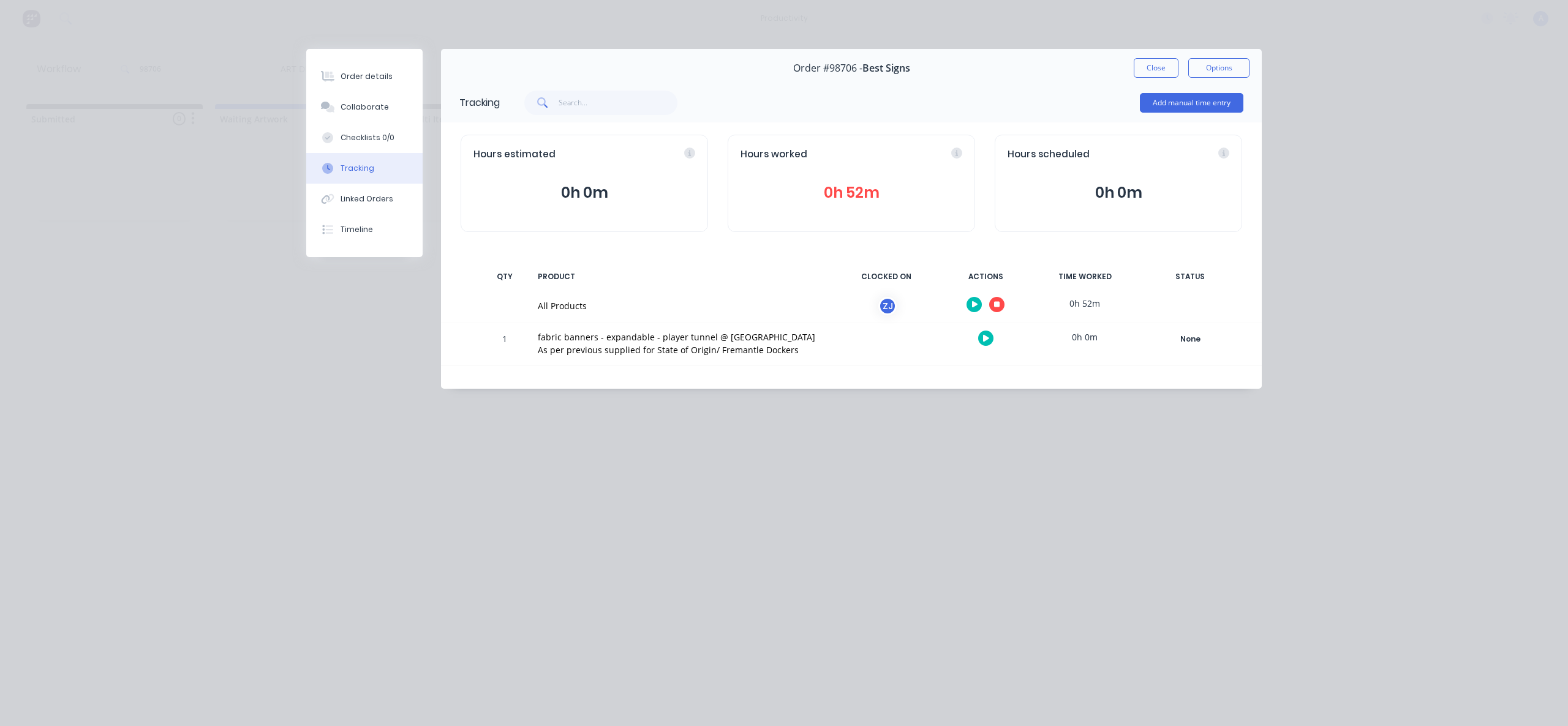
click at [1008, 302] on div at bounding box center [985, 304] width 92 height 30
click at [1003, 303] on div at bounding box center [985, 304] width 92 height 30
click at [999, 303] on button "button" at bounding box center [997, 305] width 15 height 15
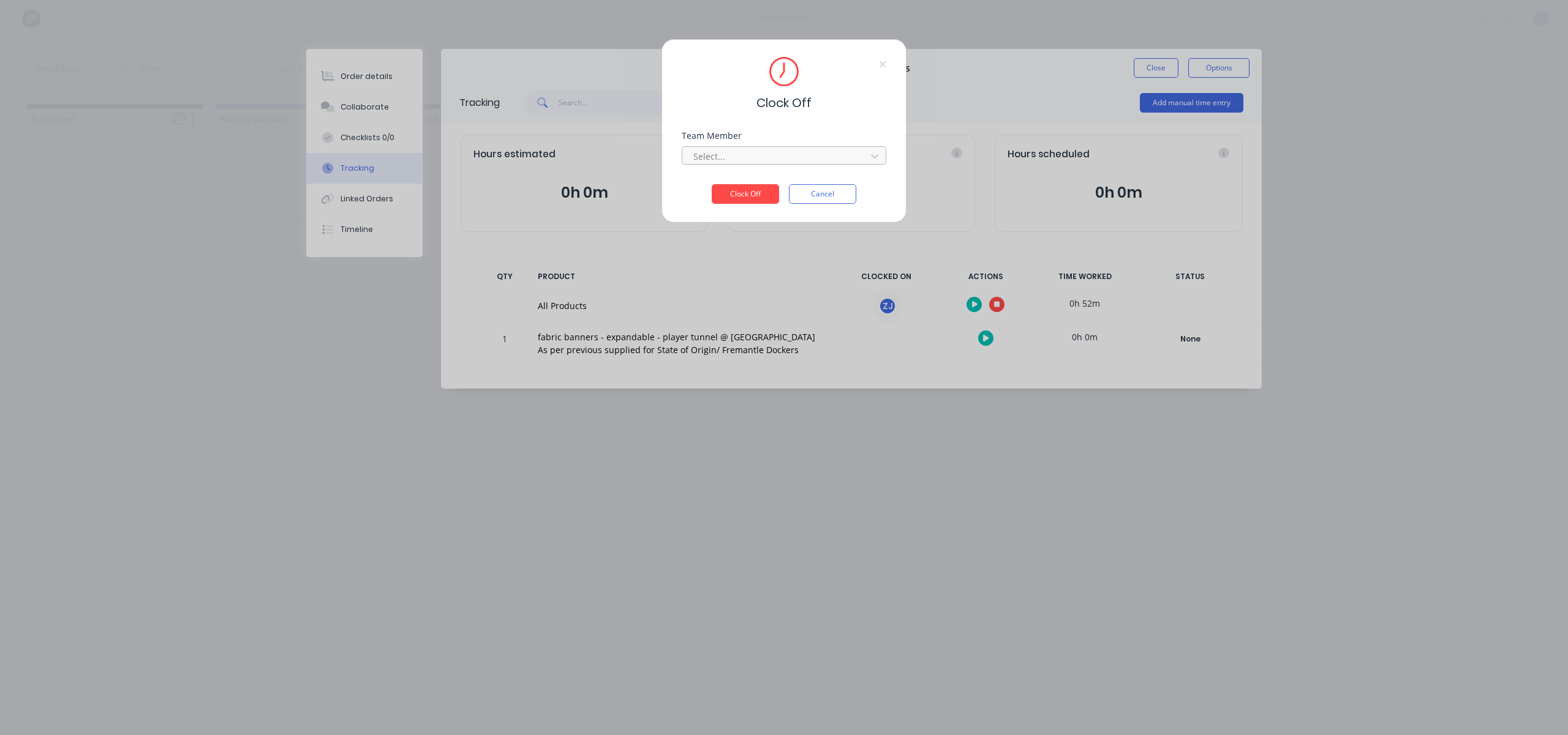
click at [844, 165] on div "Select..." at bounding box center [776, 156] width 175 height 19
click at [758, 185] on div "[PERSON_NAME]" at bounding box center [784, 183] width 204 height 22
click at [738, 193] on button "Clock Off" at bounding box center [745, 194] width 67 height 20
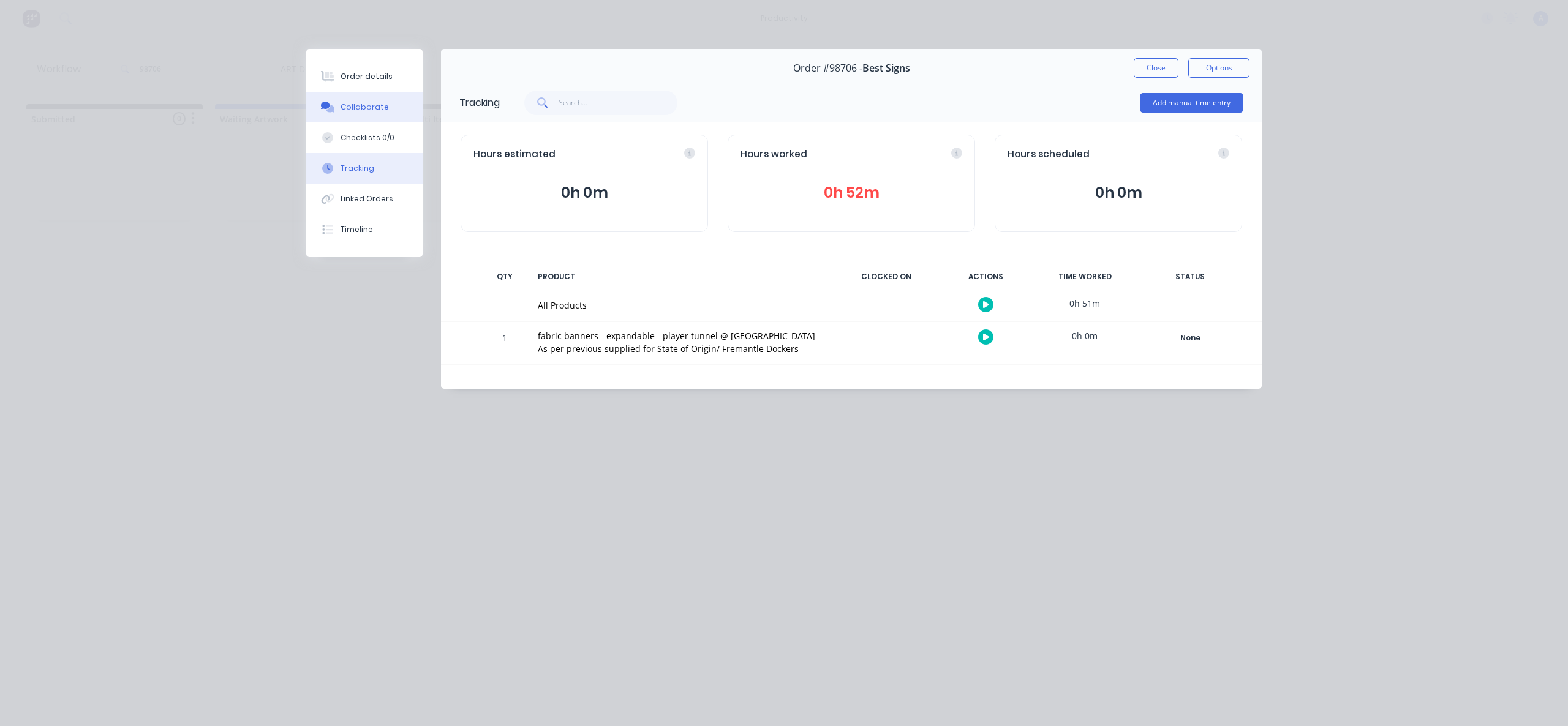
click at [353, 98] on button "Collaborate" at bounding box center [364, 107] width 116 height 31
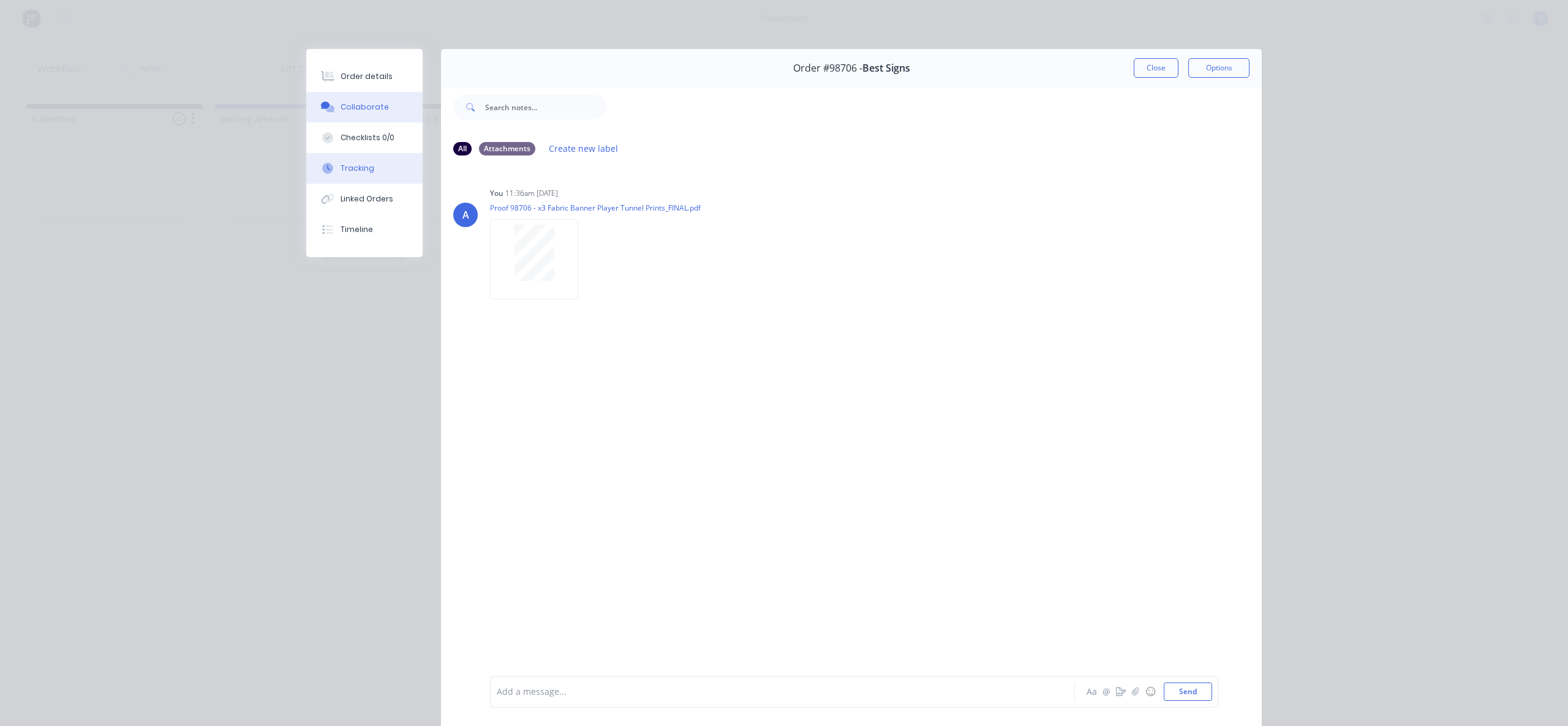
click at [365, 174] on button "Tracking" at bounding box center [364, 169] width 116 height 31
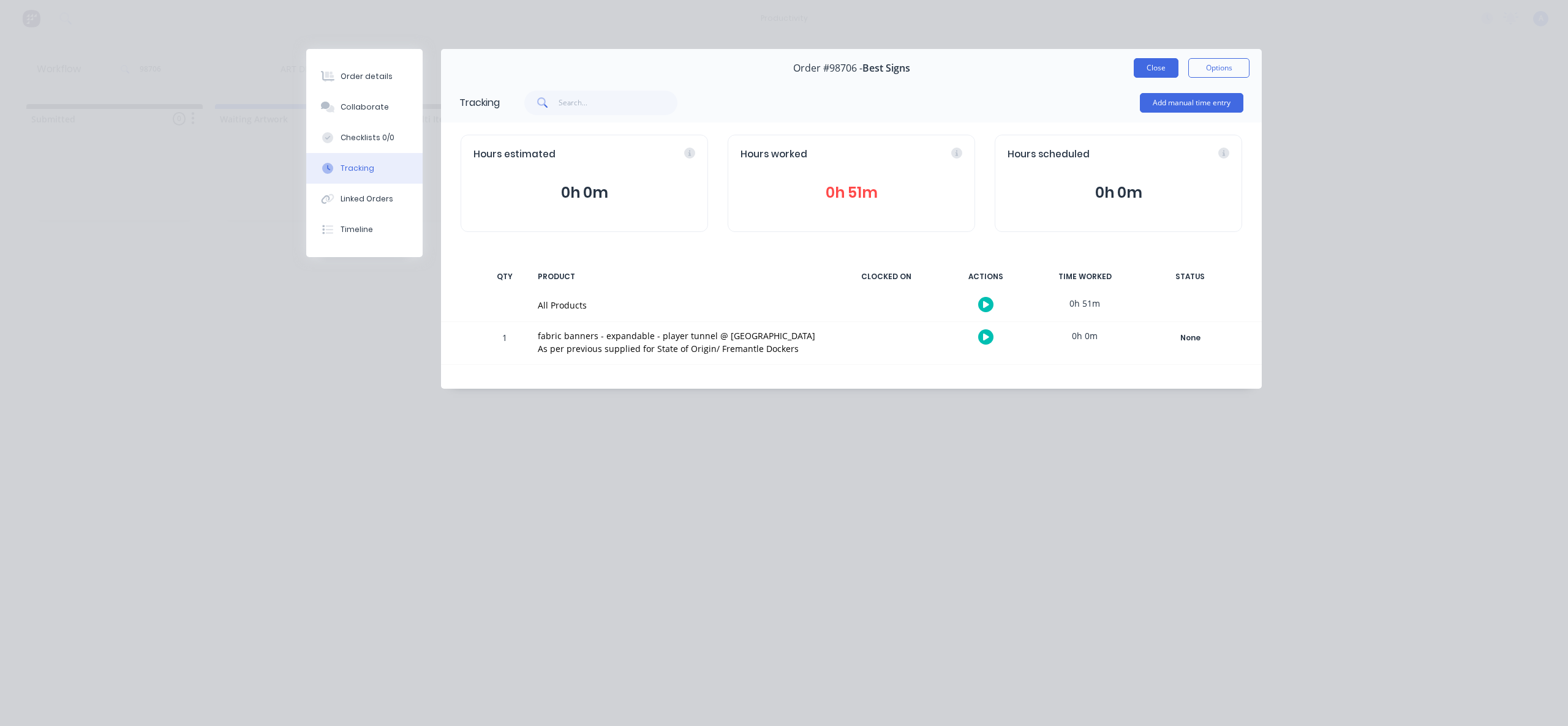
click at [1168, 73] on button "Close" at bounding box center [1156, 68] width 45 height 20
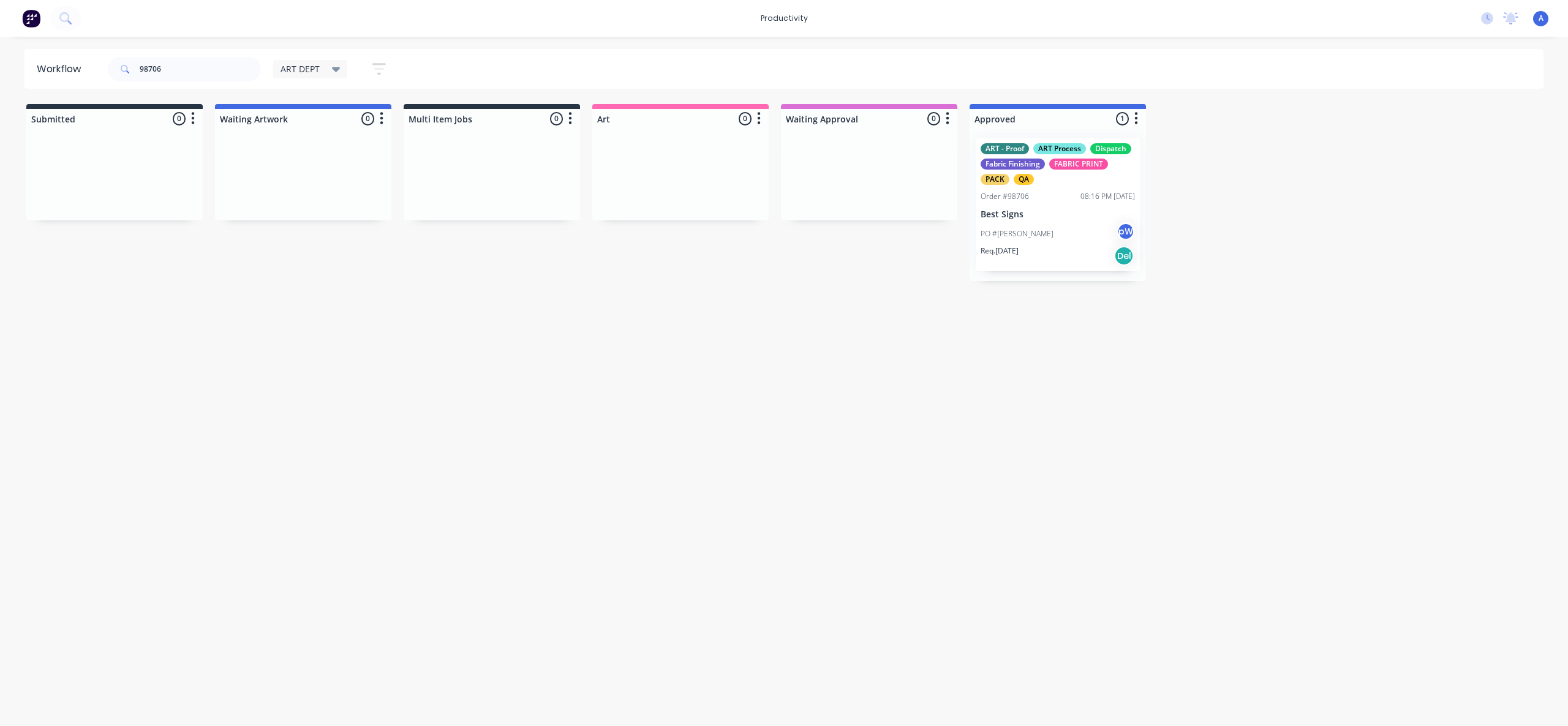
click at [1272, 297] on div "Workflow 98706 ART DEPT Save new view None edit ART DEPT (Default) edit Banner …" at bounding box center [784, 375] width 1568 height 653
click at [1146, 505] on div "Workflow 98706 ART DEPT Save new view None edit ART DEPT (Default) edit Banner …" at bounding box center [784, 375] width 1568 height 653
click at [1052, 210] on p "Best Signs" at bounding box center [1058, 215] width 155 height 10
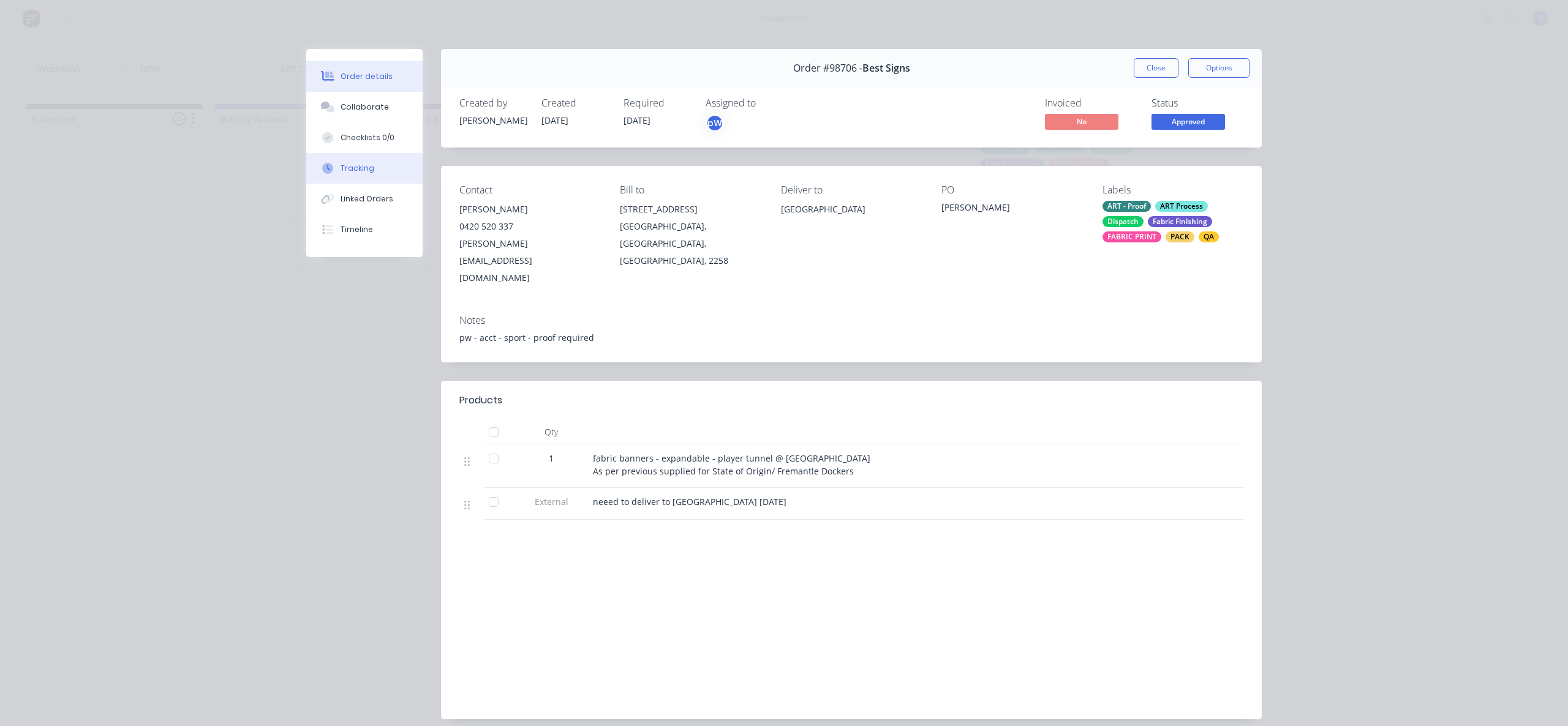
click at [349, 157] on button "Tracking" at bounding box center [364, 169] width 116 height 31
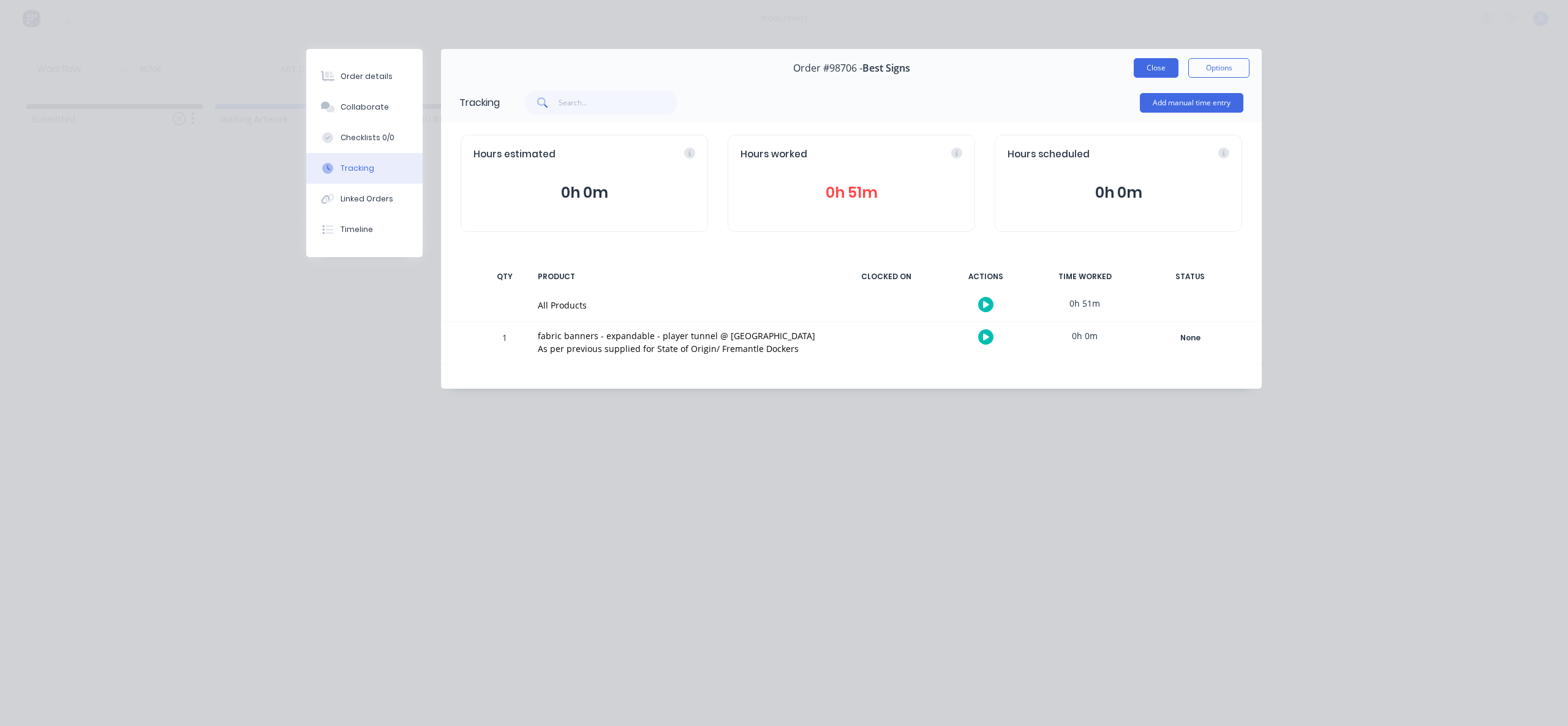
click at [1147, 69] on button "Close" at bounding box center [1156, 68] width 45 height 20
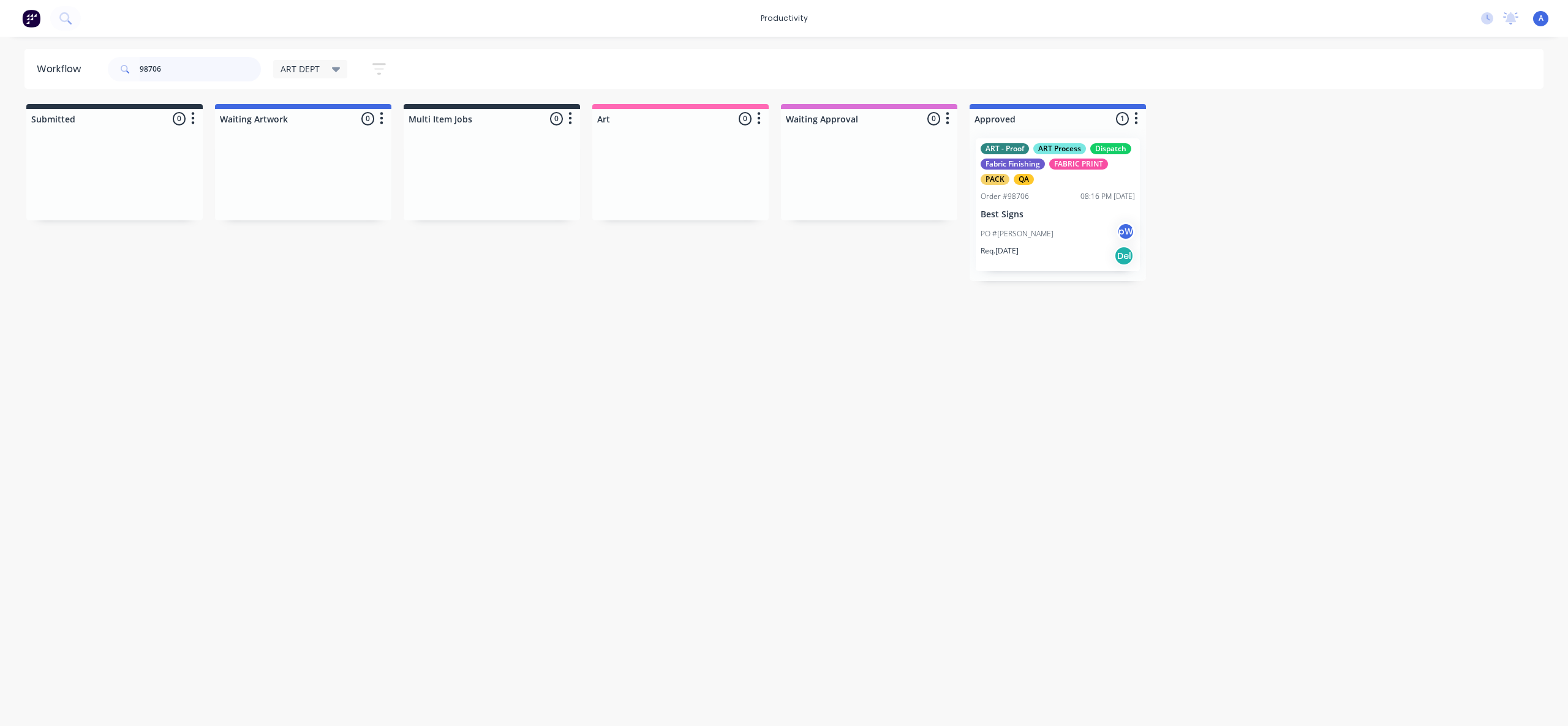
click at [210, 70] on input "98706" at bounding box center [201, 69] width 121 height 24
type input "9"
drag, startPoint x: 665, startPoint y: 539, endPoint x: 661, endPoint y: 678, distance: 139.1
click at [665, 539] on div "Workflow ART DEPT Save new view None edit ART DEPT (Default) edit Banner Finish…" at bounding box center [784, 375] width 1568 height 653
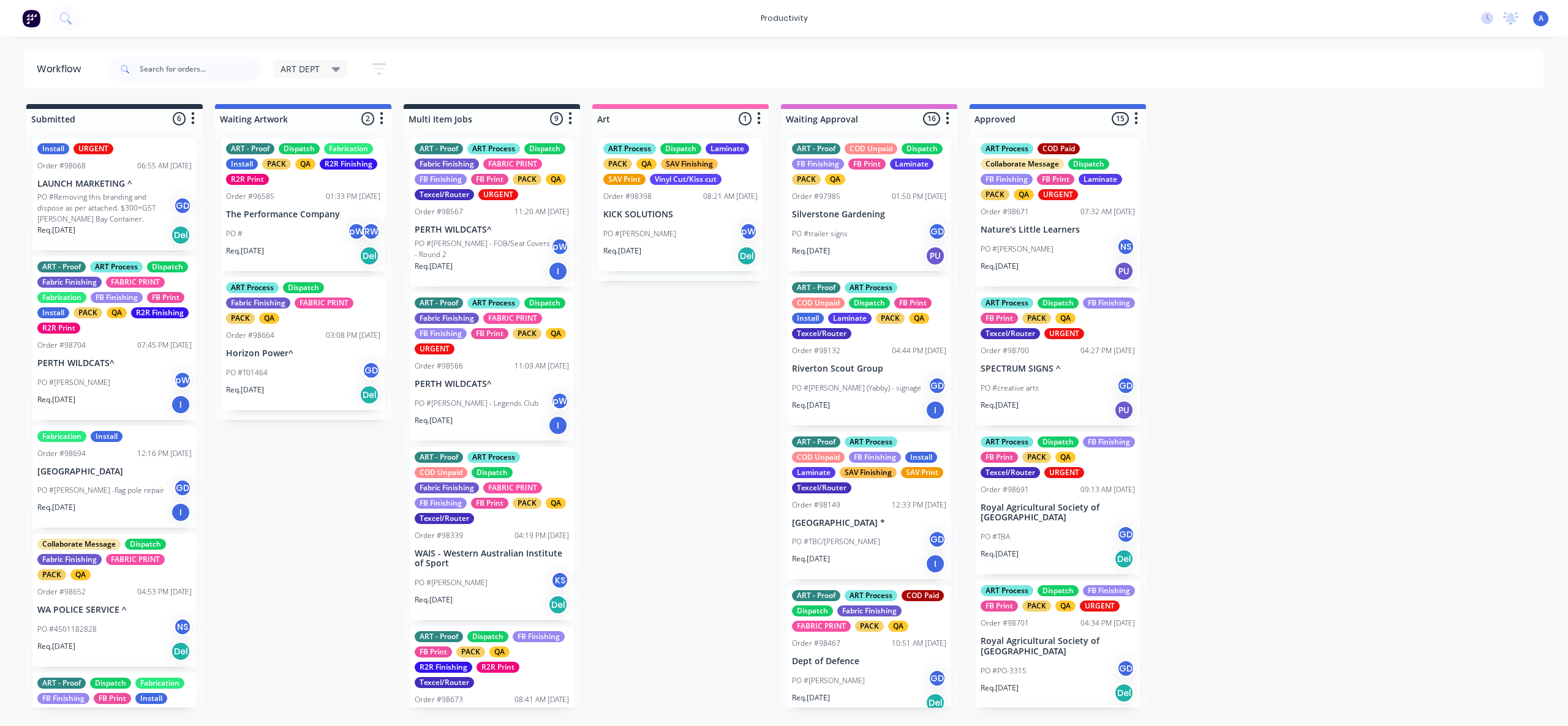
click at [216, 72] on input "text" at bounding box center [201, 69] width 121 height 24
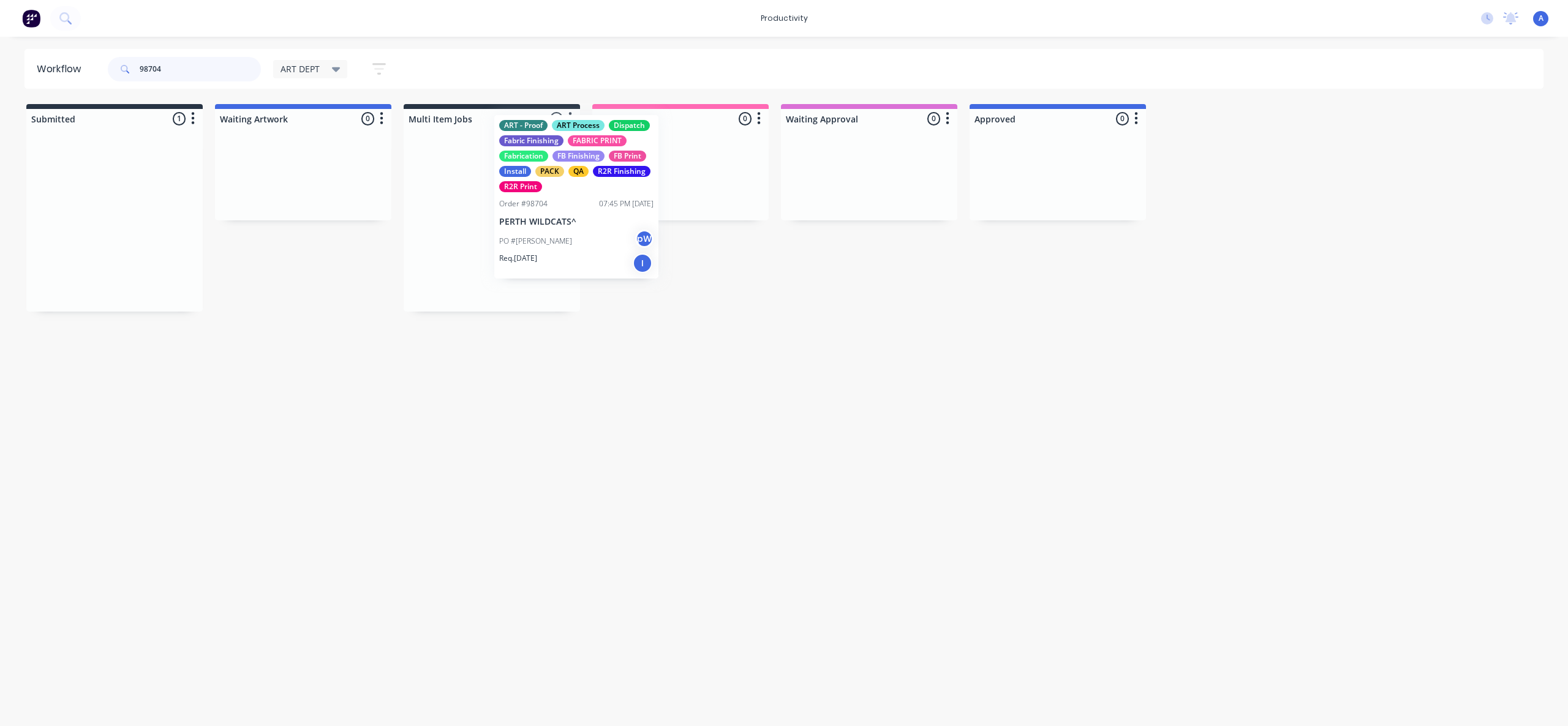
drag, startPoint x: 157, startPoint y: 267, endPoint x: 716, endPoint y: 242, distance: 559.6
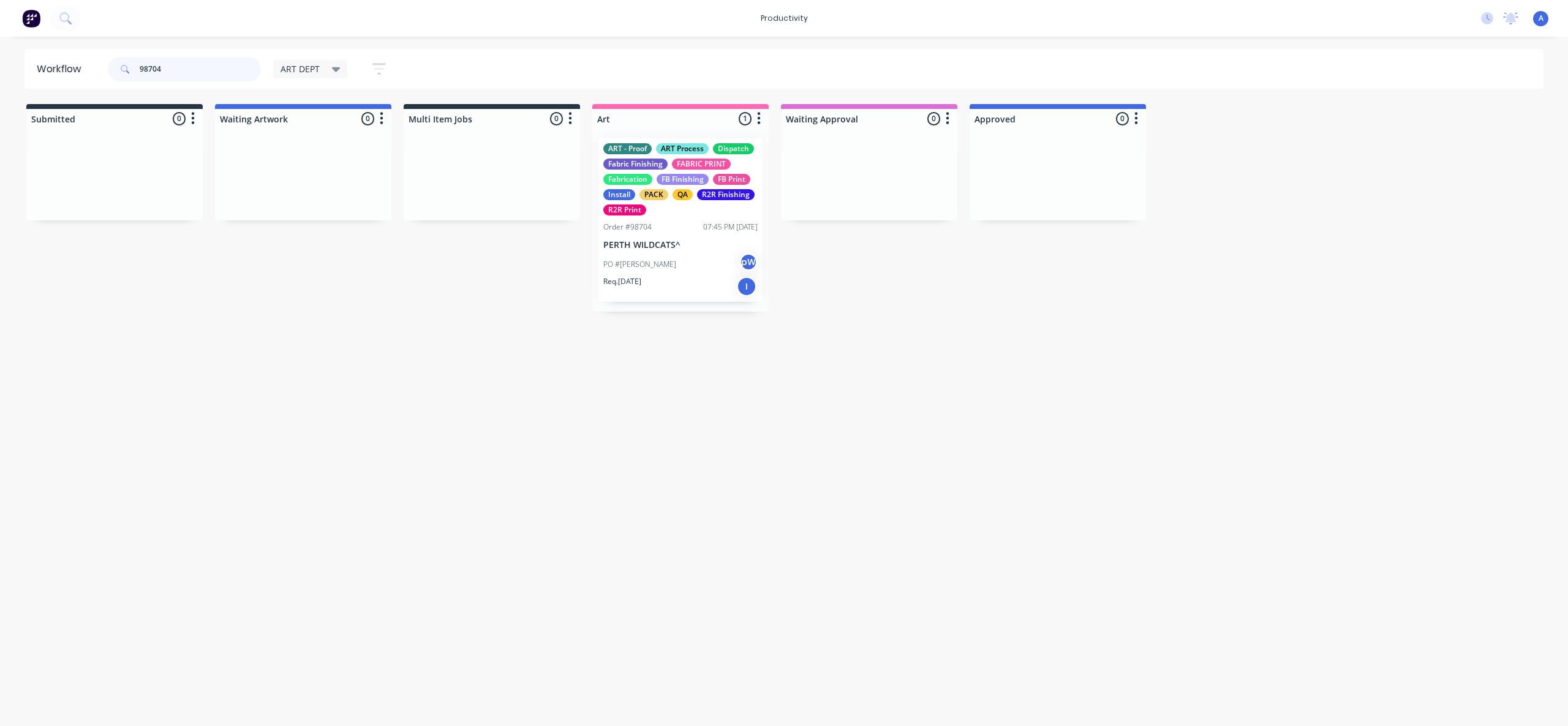
type input "98704"
click at [713, 268] on div "PO #[PERSON_NAME]" at bounding box center [680, 264] width 155 height 23
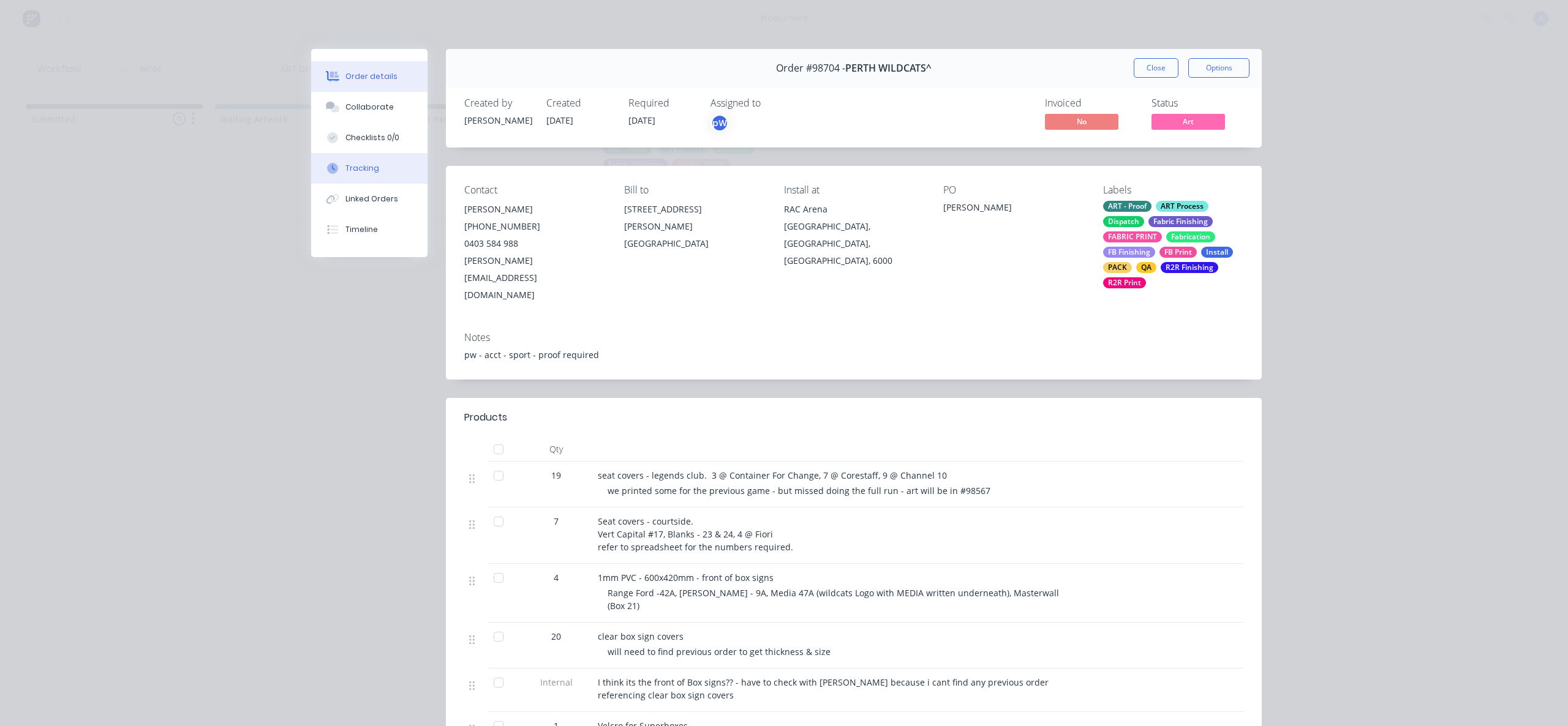
click at [337, 177] on button "Tracking" at bounding box center [369, 169] width 116 height 31
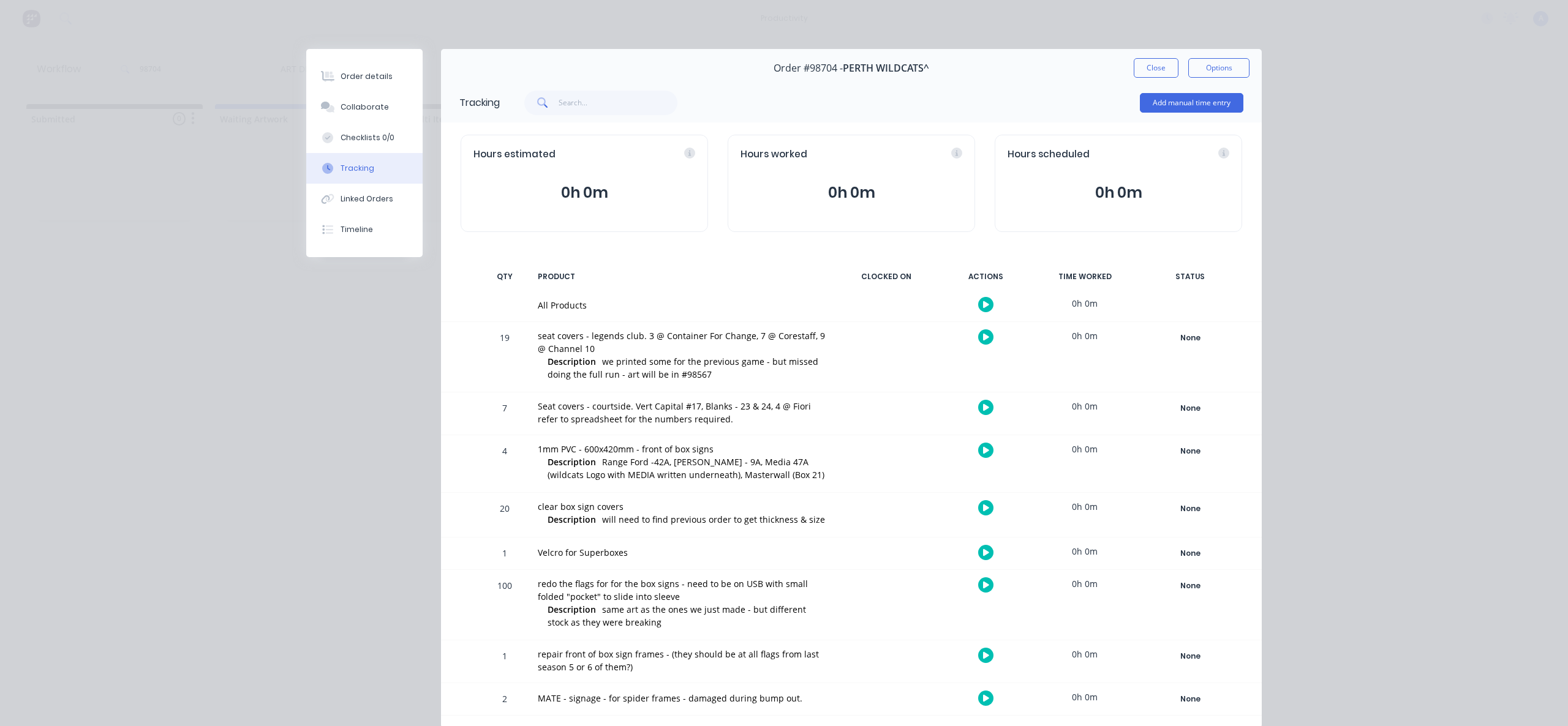
click at [983, 304] on icon "button" at bounding box center [987, 305] width 6 height 7
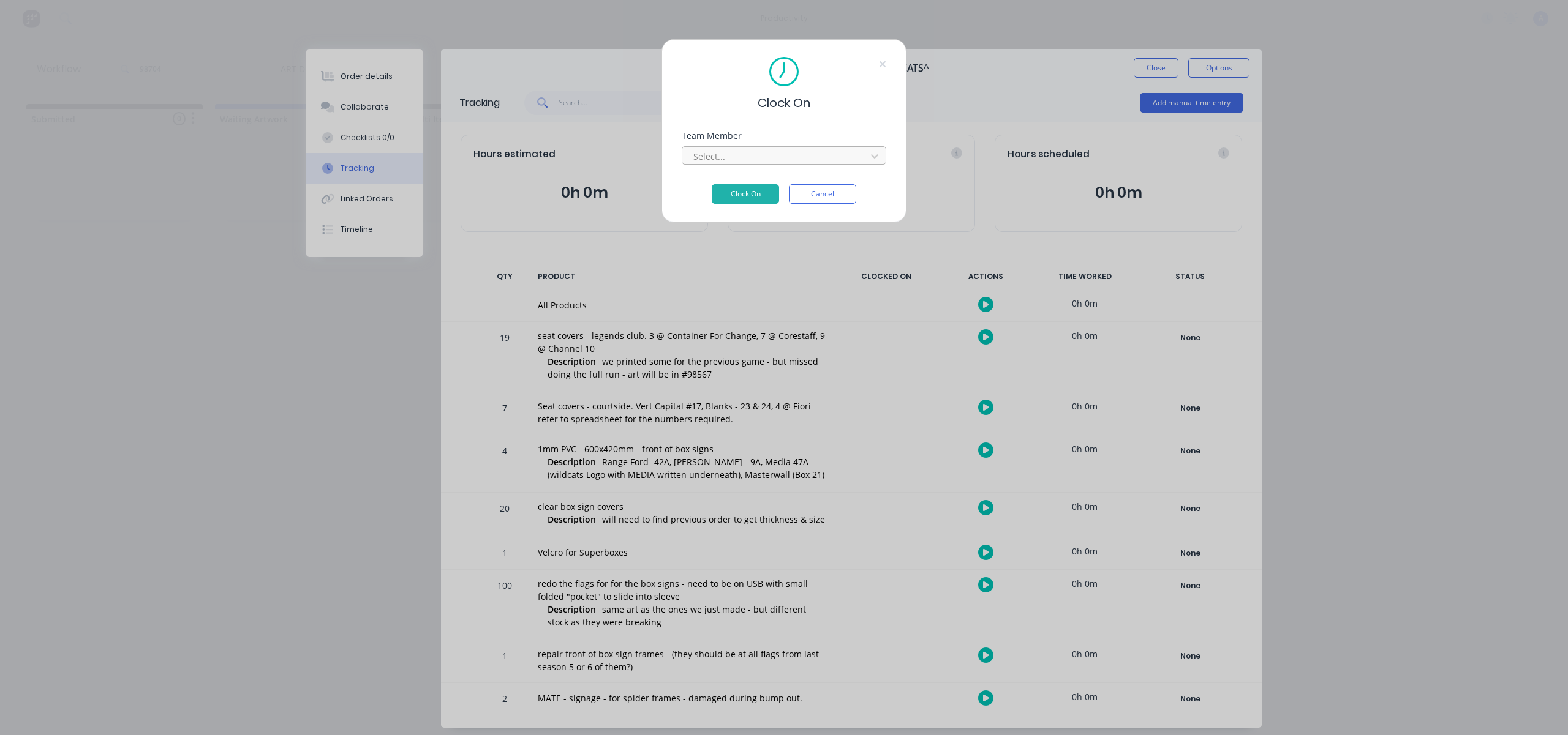
drag, startPoint x: 819, startPoint y: 168, endPoint x: 818, endPoint y: 160, distance: 8.1
click at [819, 167] on div "Team Member Select..." at bounding box center [784, 158] width 204 height 52
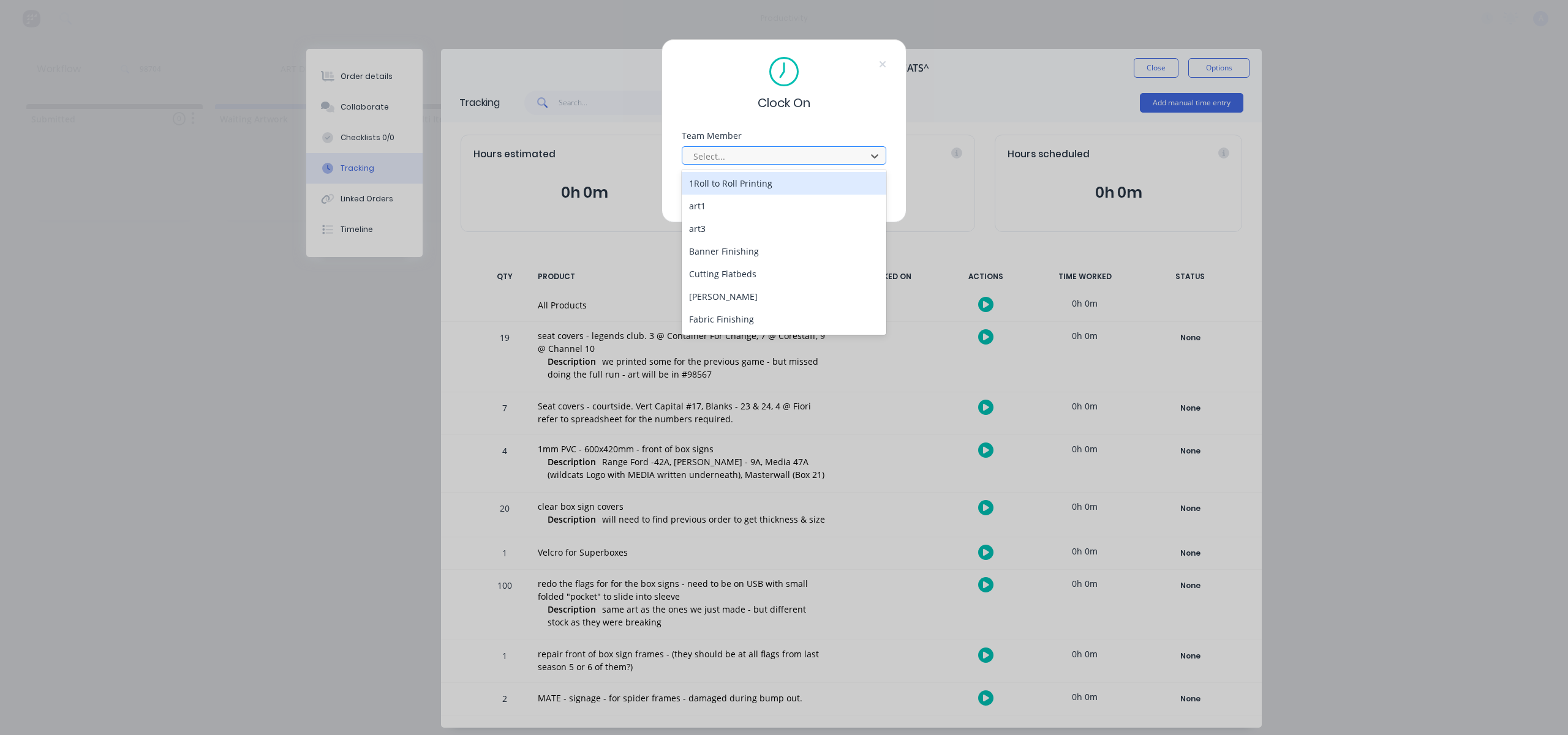
click at [818, 160] on div at bounding box center [776, 156] width 168 height 15
click at [740, 315] on div "[PERSON_NAME]" at bounding box center [784, 321] width 204 height 22
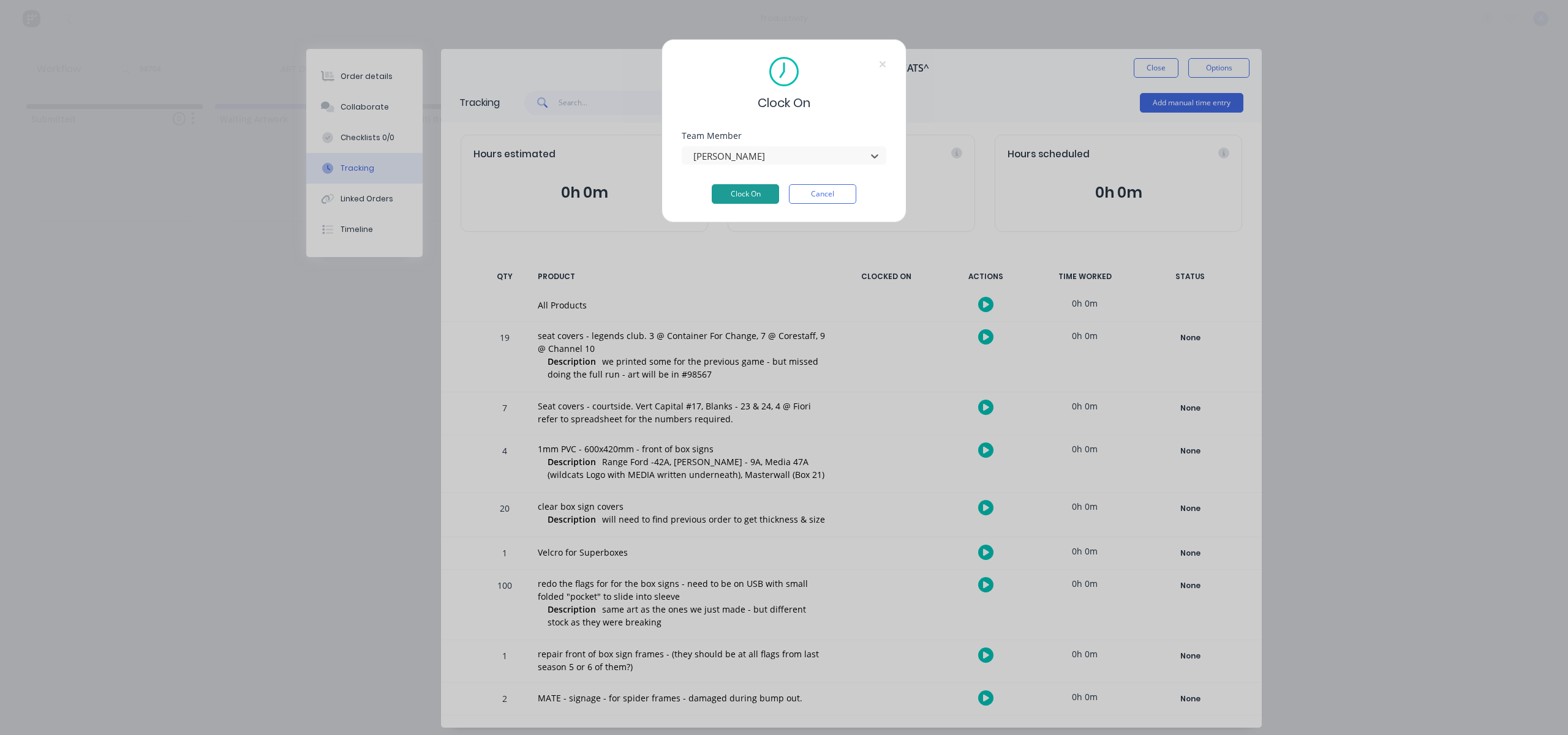
click at [743, 193] on button "Clock On" at bounding box center [745, 194] width 67 height 20
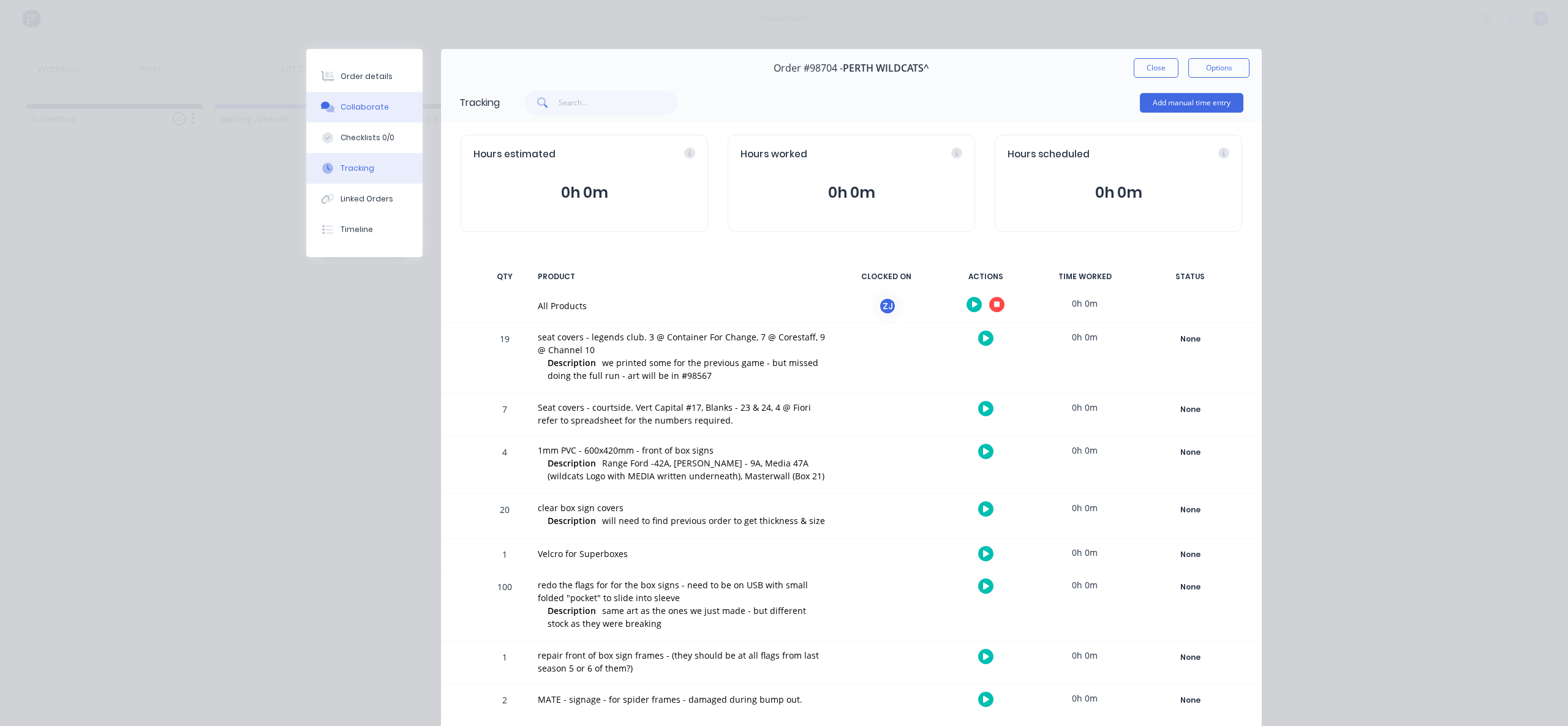
click at [380, 98] on button "Collaborate" at bounding box center [364, 107] width 116 height 31
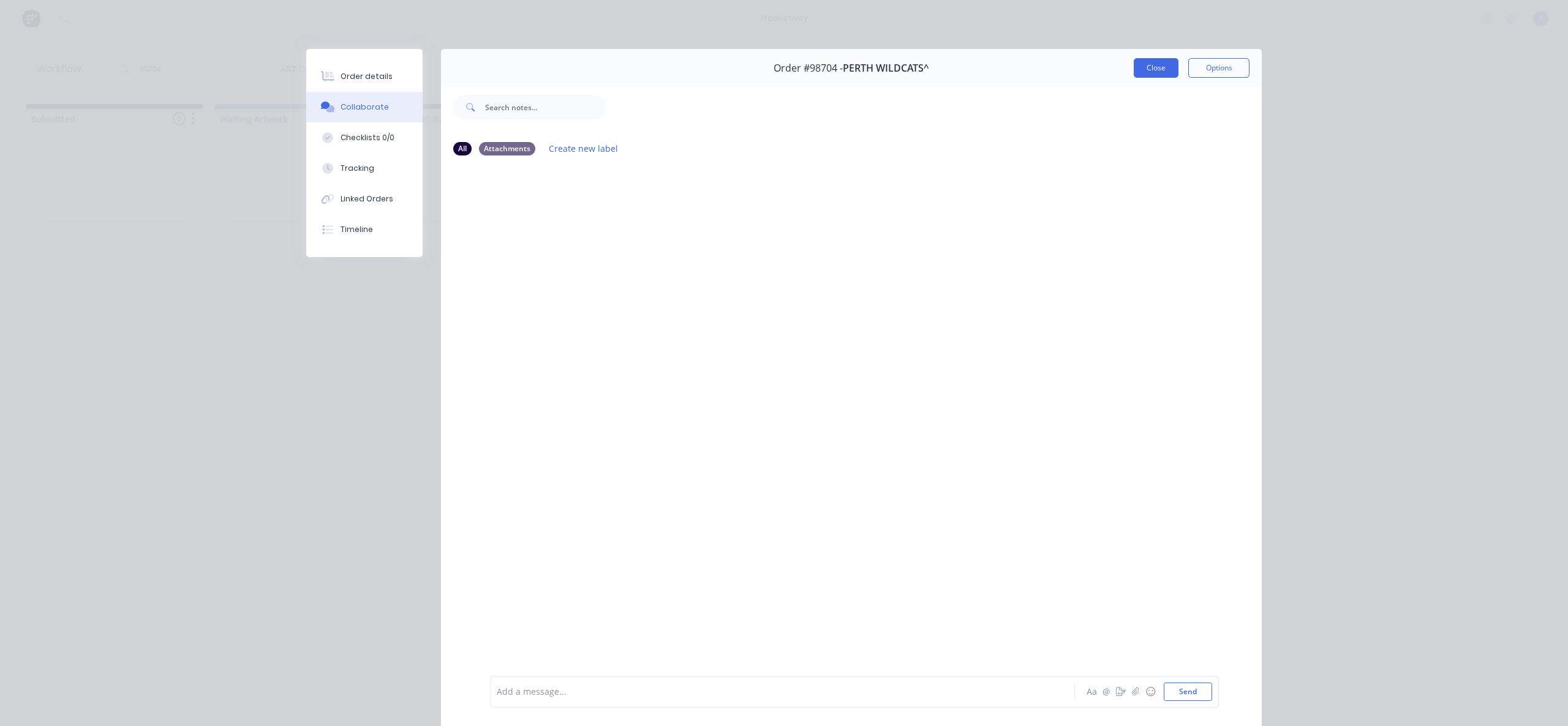
click at [1142, 63] on button "Close" at bounding box center [1156, 68] width 45 height 20
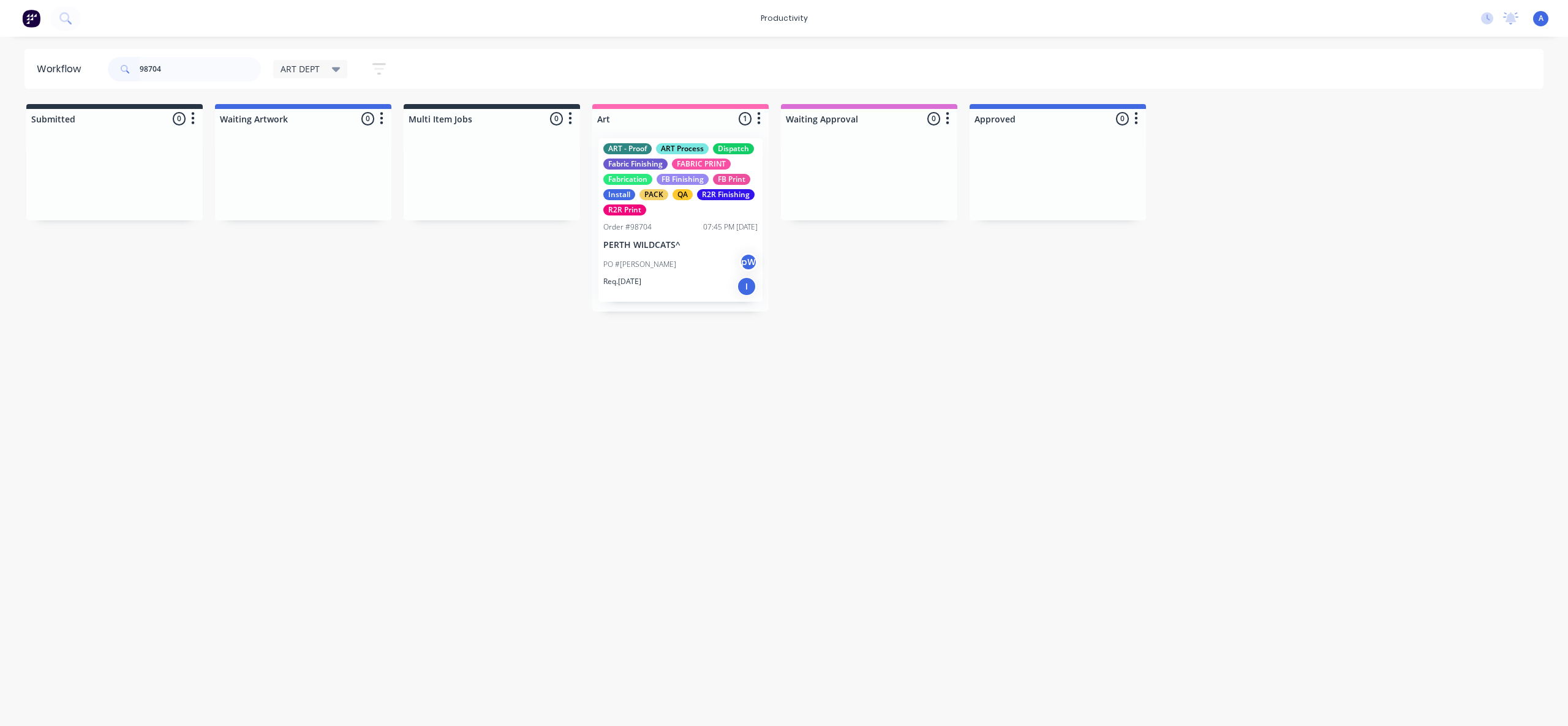
click at [675, 270] on div "PO #[PERSON_NAME]" at bounding box center [680, 264] width 155 height 23
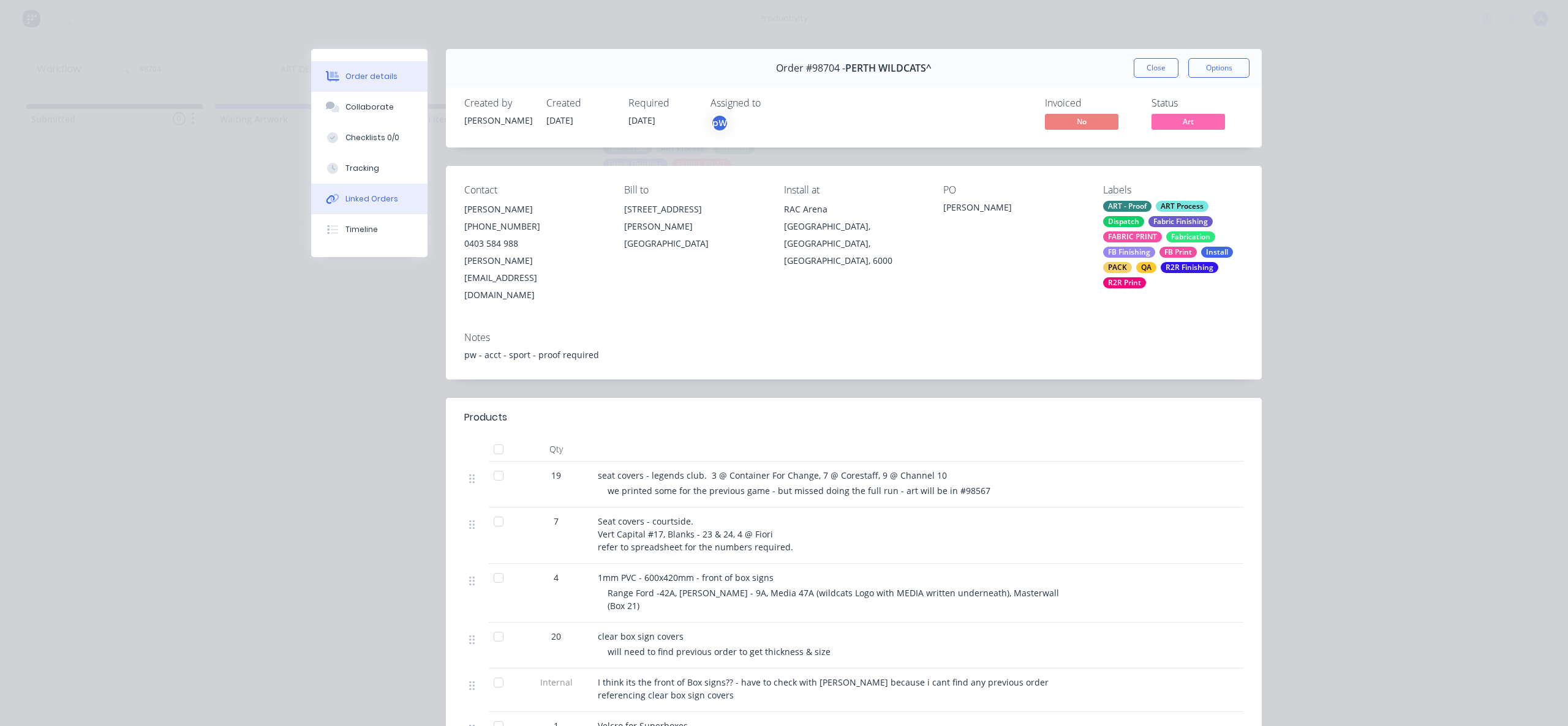
click at [368, 191] on button "Linked Orders" at bounding box center [369, 199] width 116 height 31
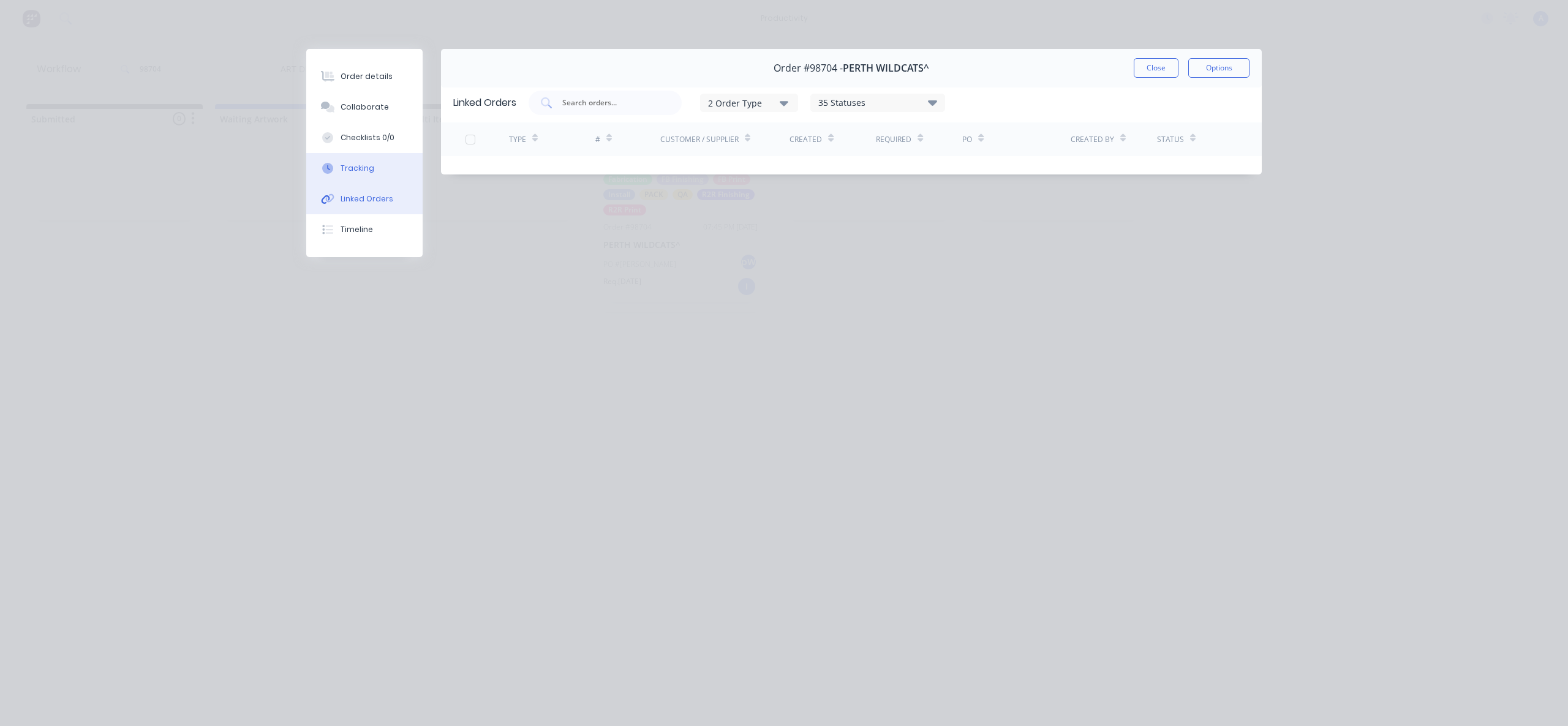
click at [368, 175] on button "Tracking" at bounding box center [364, 169] width 116 height 31
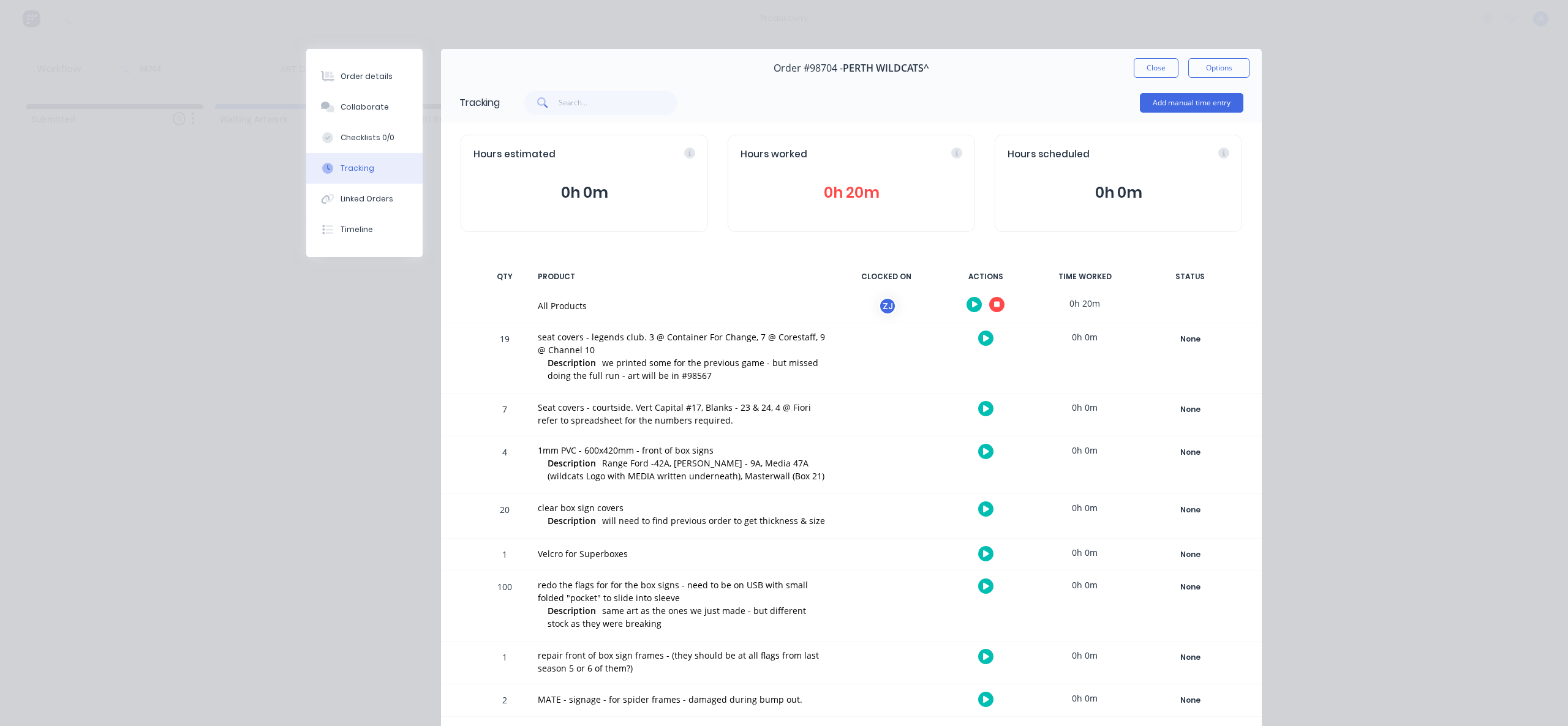
click at [994, 310] on button "button" at bounding box center [997, 305] width 15 height 15
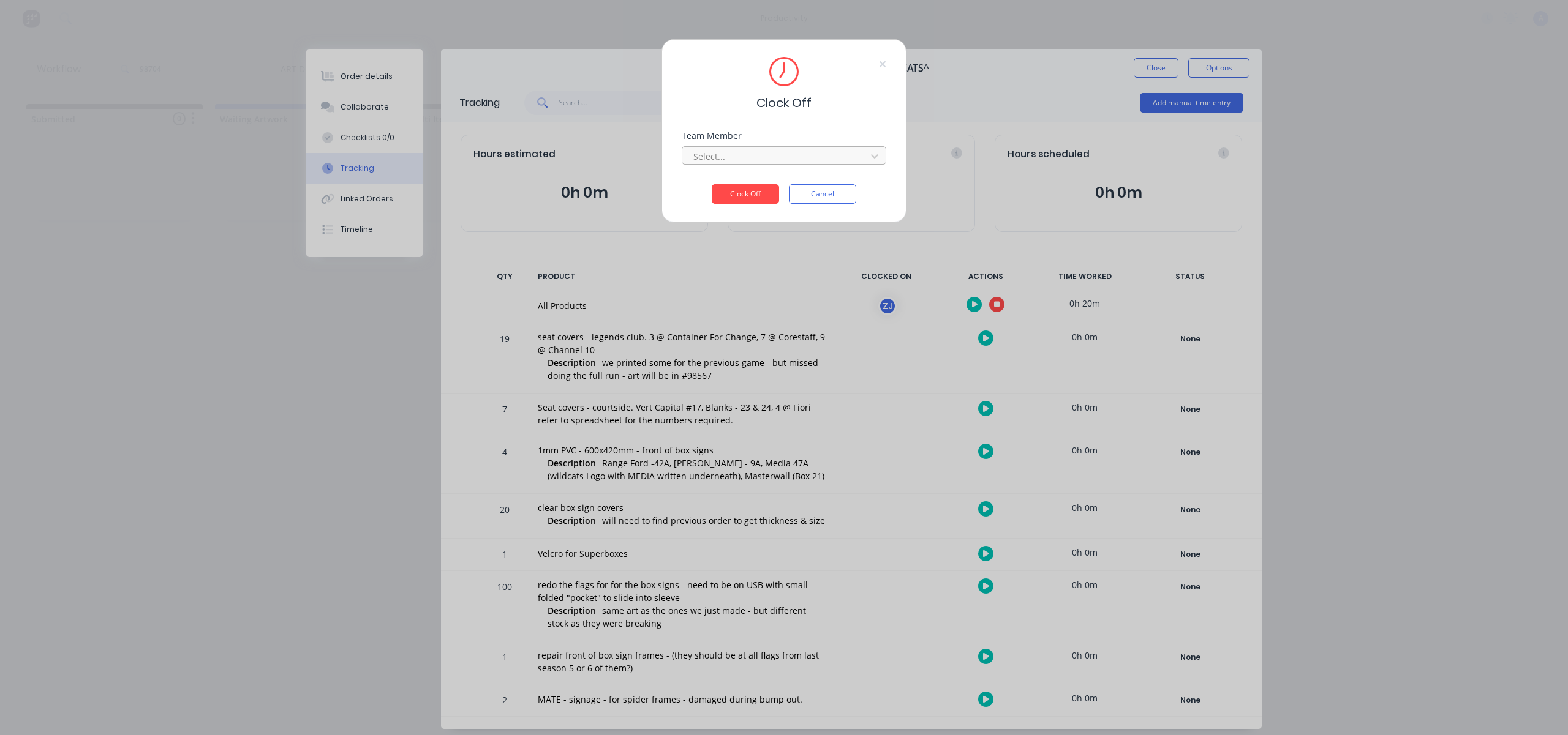
click at [849, 160] on div at bounding box center [776, 156] width 168 height 15
click at [774, 176] on div "[PERSON_NAME]" at bounding box center [784, 183] width 204 height 22
drag, startPoint x: 755, startPoint y: 190, endPoint x: 769, endPoint y: 177, distance: 19.1
click at [755, 190] on button "Clock Off" at bounding box center [745, 194] width 67 height 20
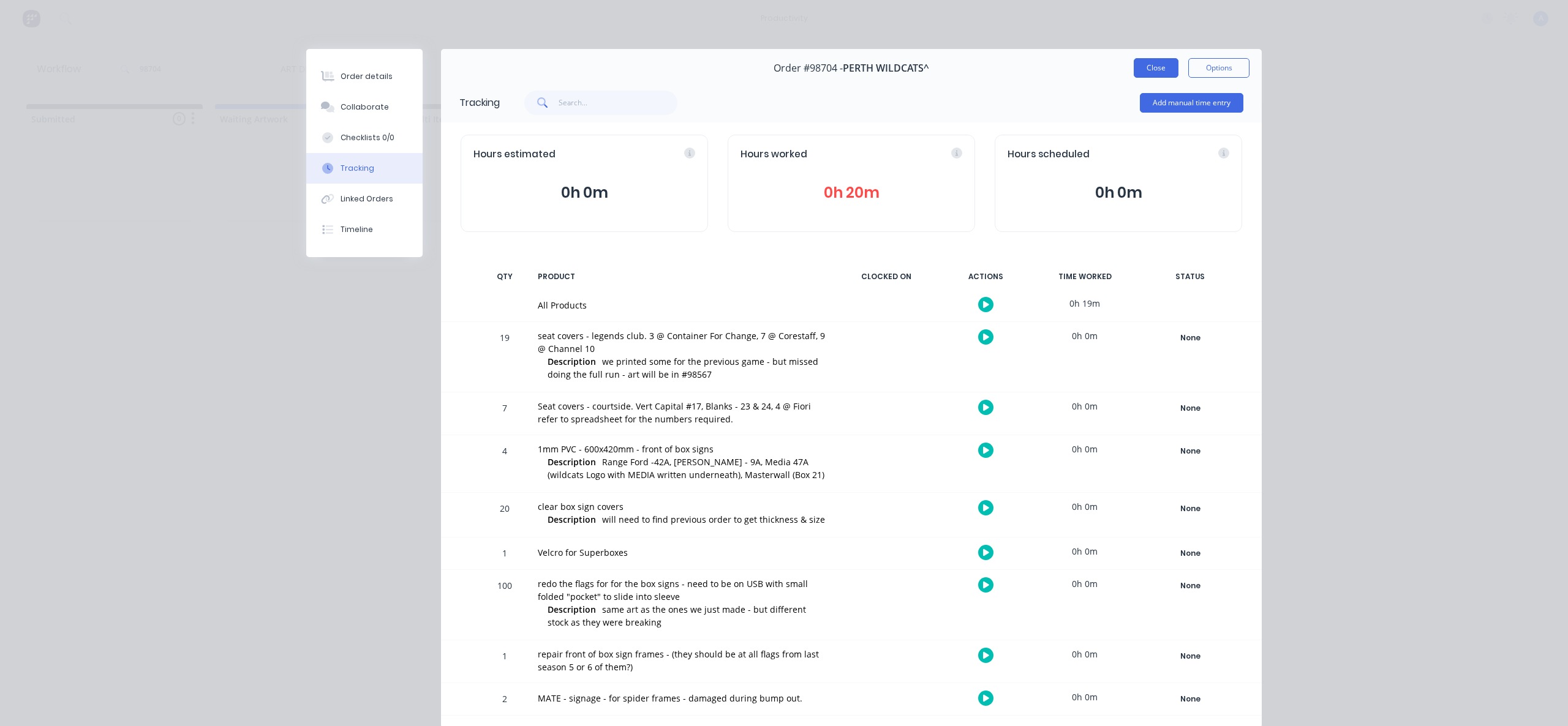
click at [1171, 66] on button "Close" at bounding box center [1156, 68] width 45 height 20
